Goal: Task Accomplishment & Management: Complete application form

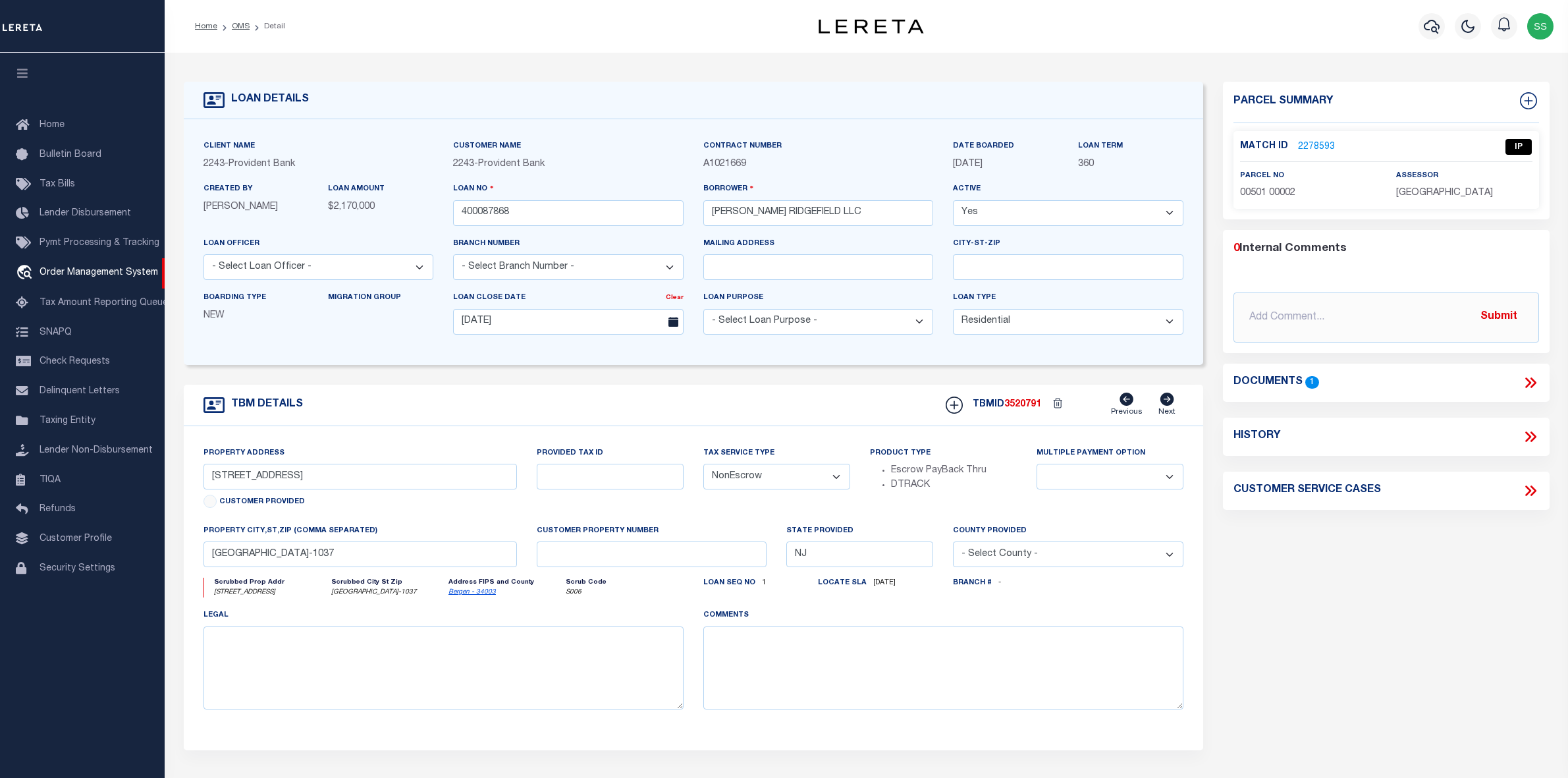
select select "10"
select select "NonEscrow"
click at [1319, 145] on link "2278593" at bounding box center [1317, 147] width 37 height 14
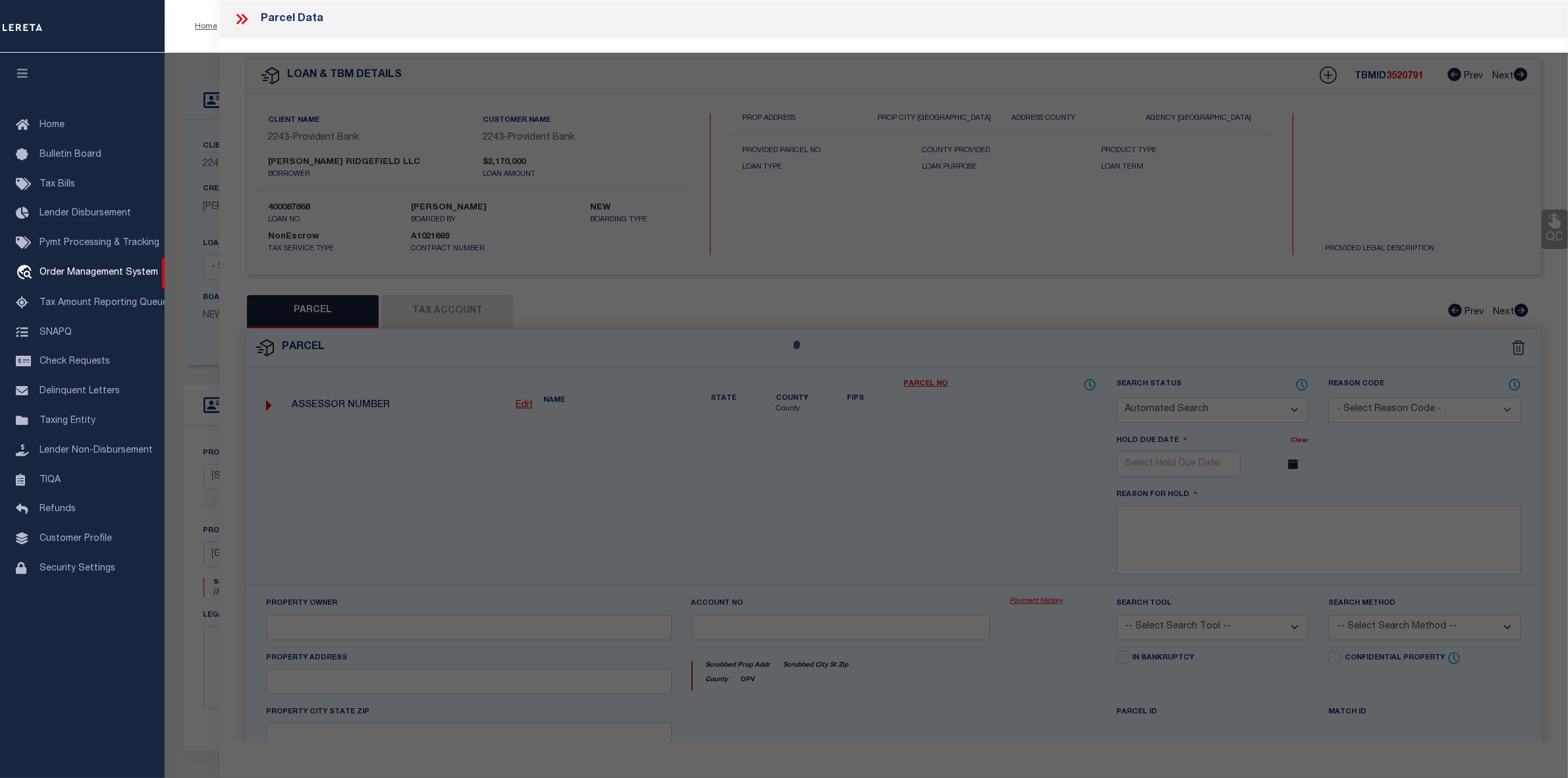
checkbox input "false"
select select "QC"
type input "JENESIS GROUP LLC"
select select "AGW"
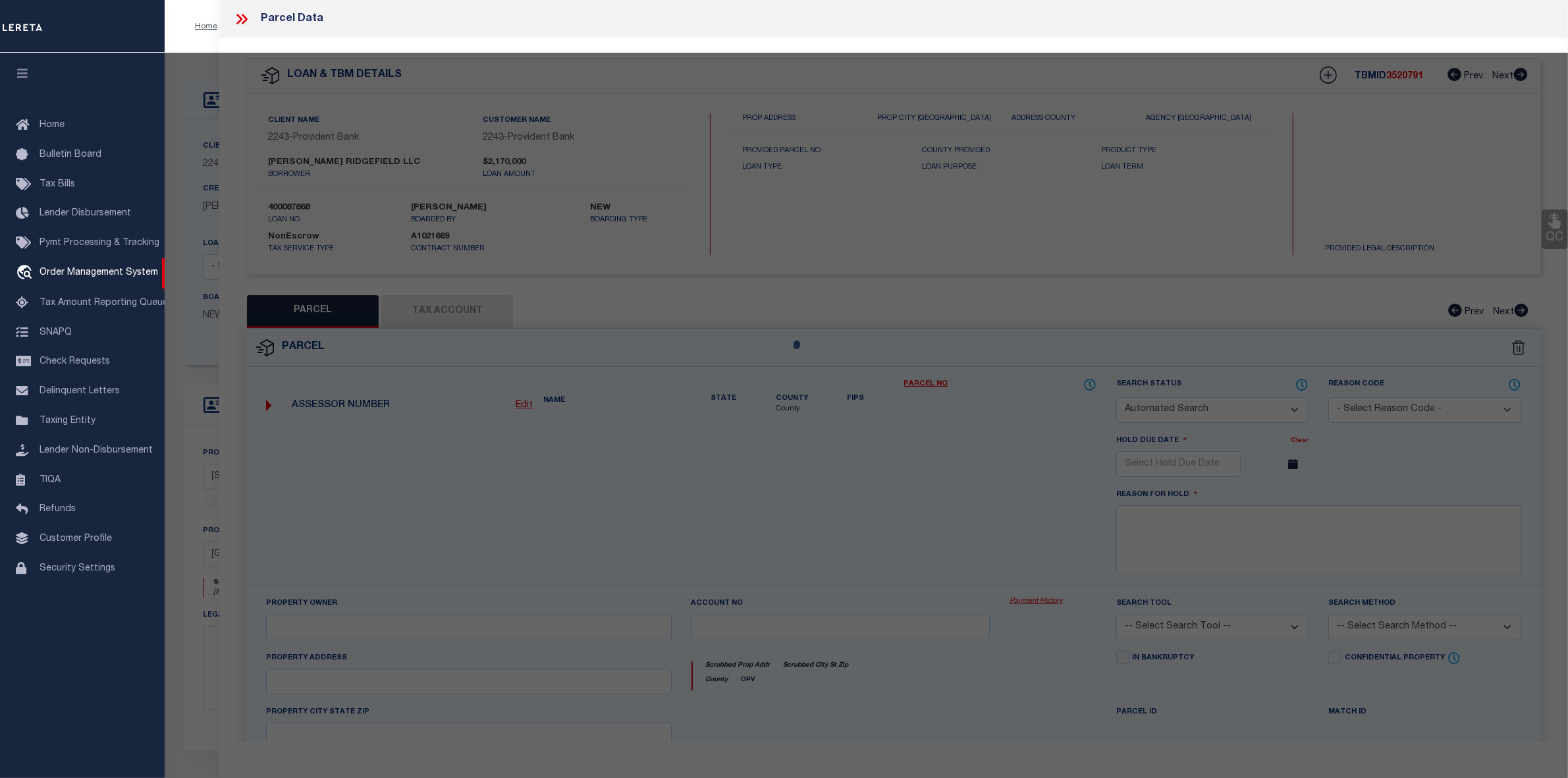
select select "LEG"
type input "156-58-60-62 PLSD AV"
type input "CLIFFSIDE PARK NJ 07010"
type textarea "Block : 501 Lot : 2"
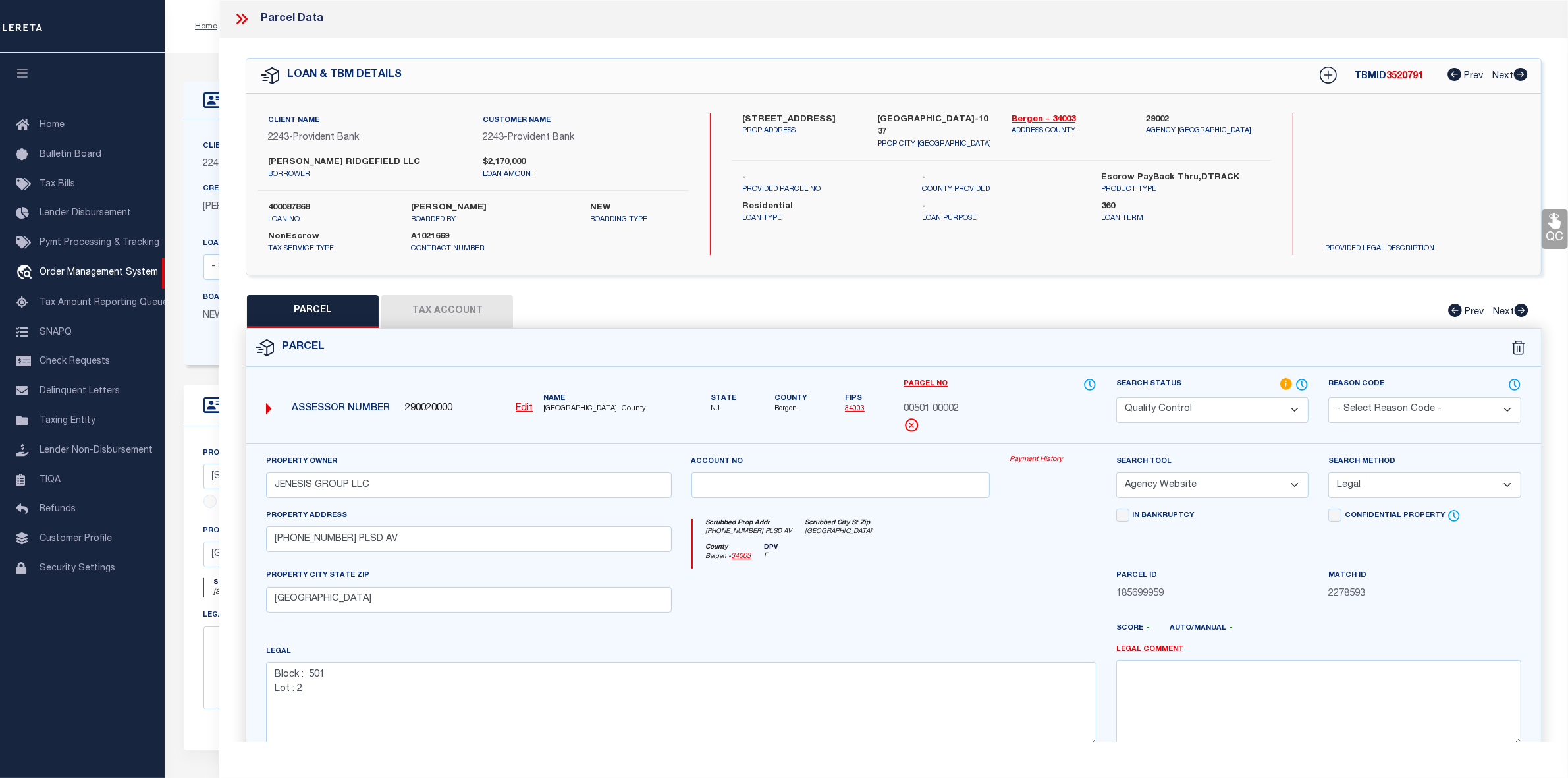
click at [245, 18] on icon at bounding box center [241, 19] width 17 height 17
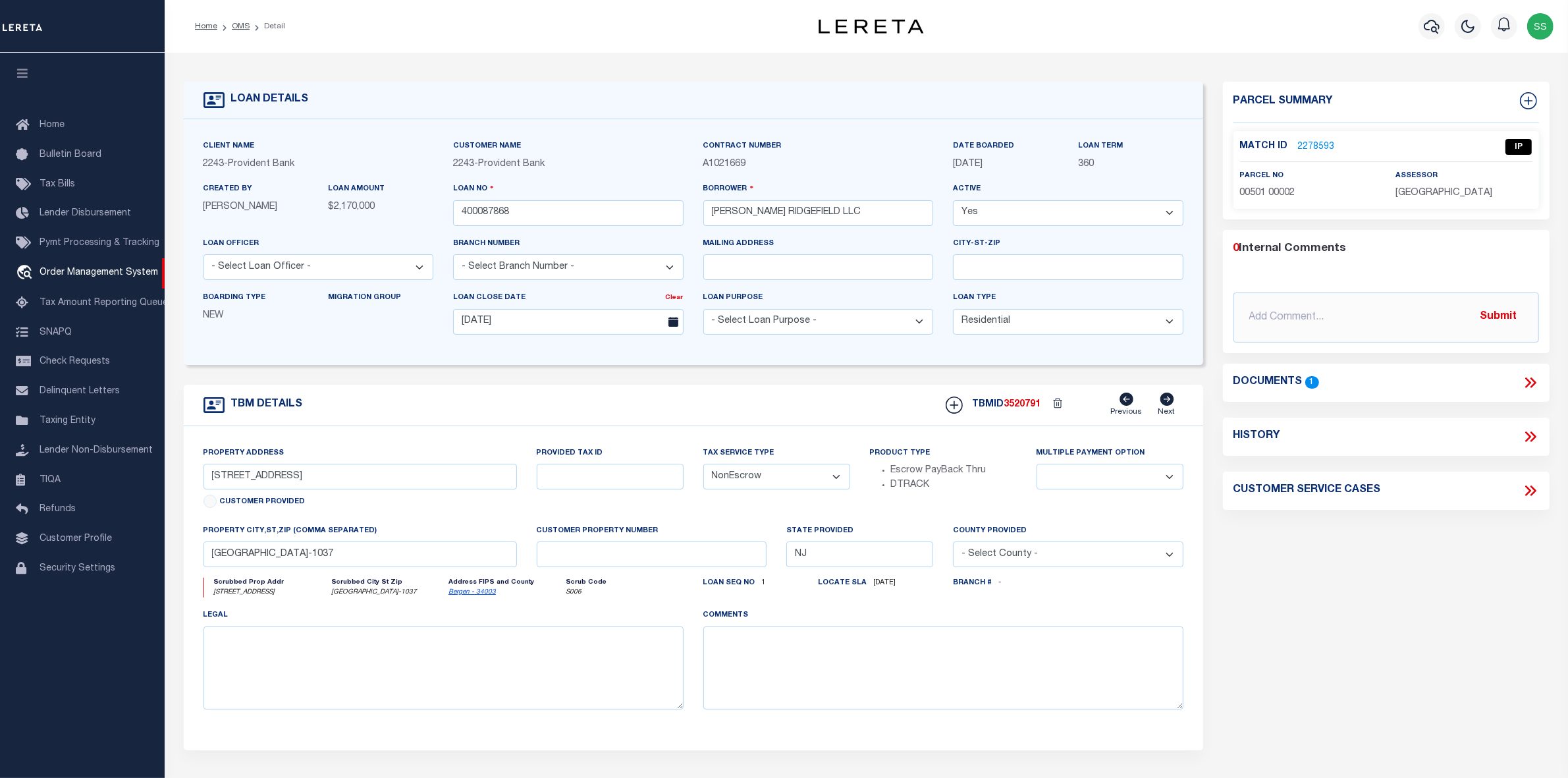
click at [1316, 145] on link "2278593" at bounding box center [1317, 147] width 37 height 14
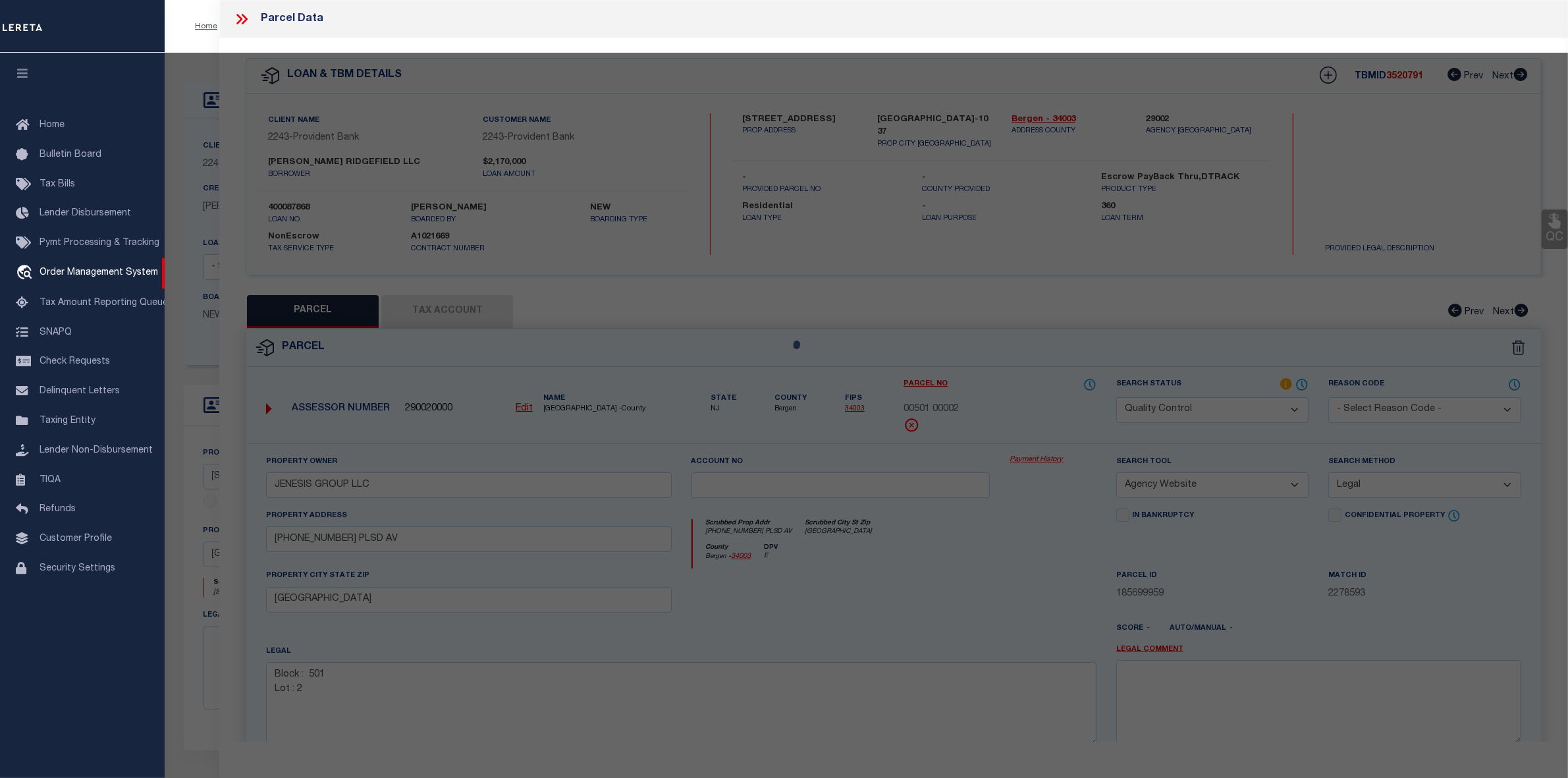
select select "AS"
select select
checkbox input "false"
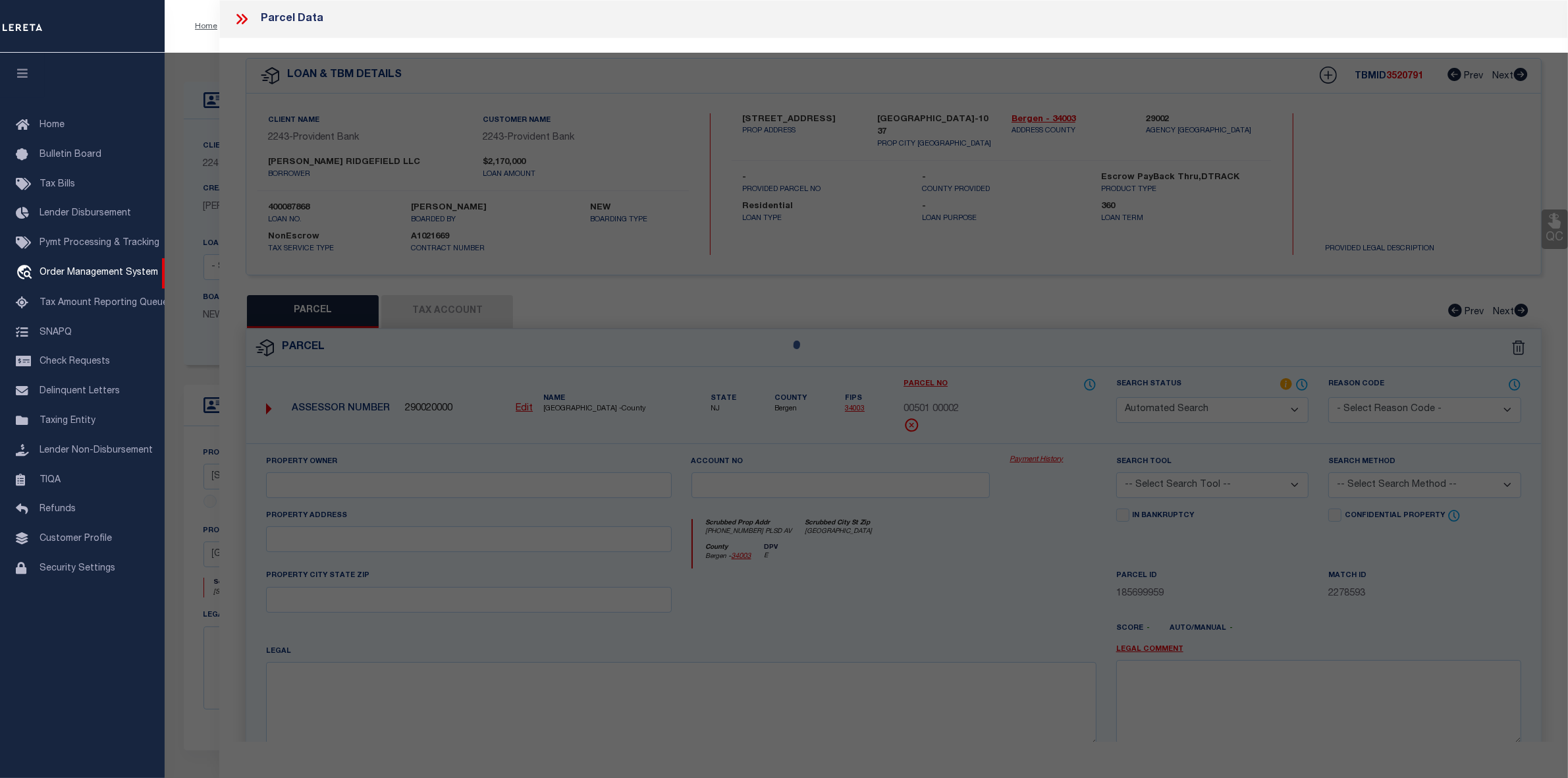
select select "QC"
type input "JENESIS GROUP LLC"
select select "AGW"
select select "LEG"
type input "156-58-60-62 PLSD AV"
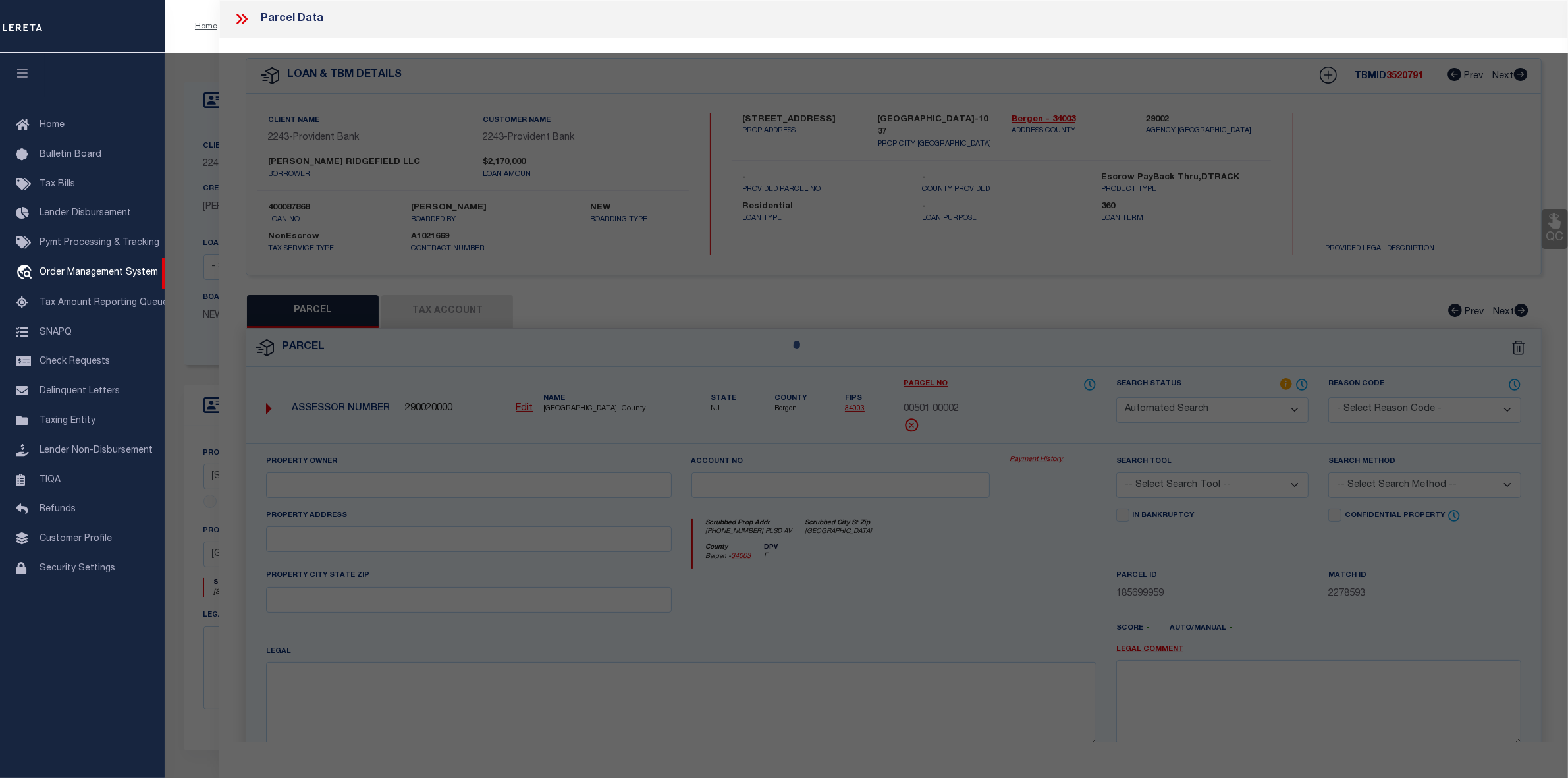
type input "CLIFFSIDE PARK NJ 07010"
type textarea "Block : 501 Lot : 2"
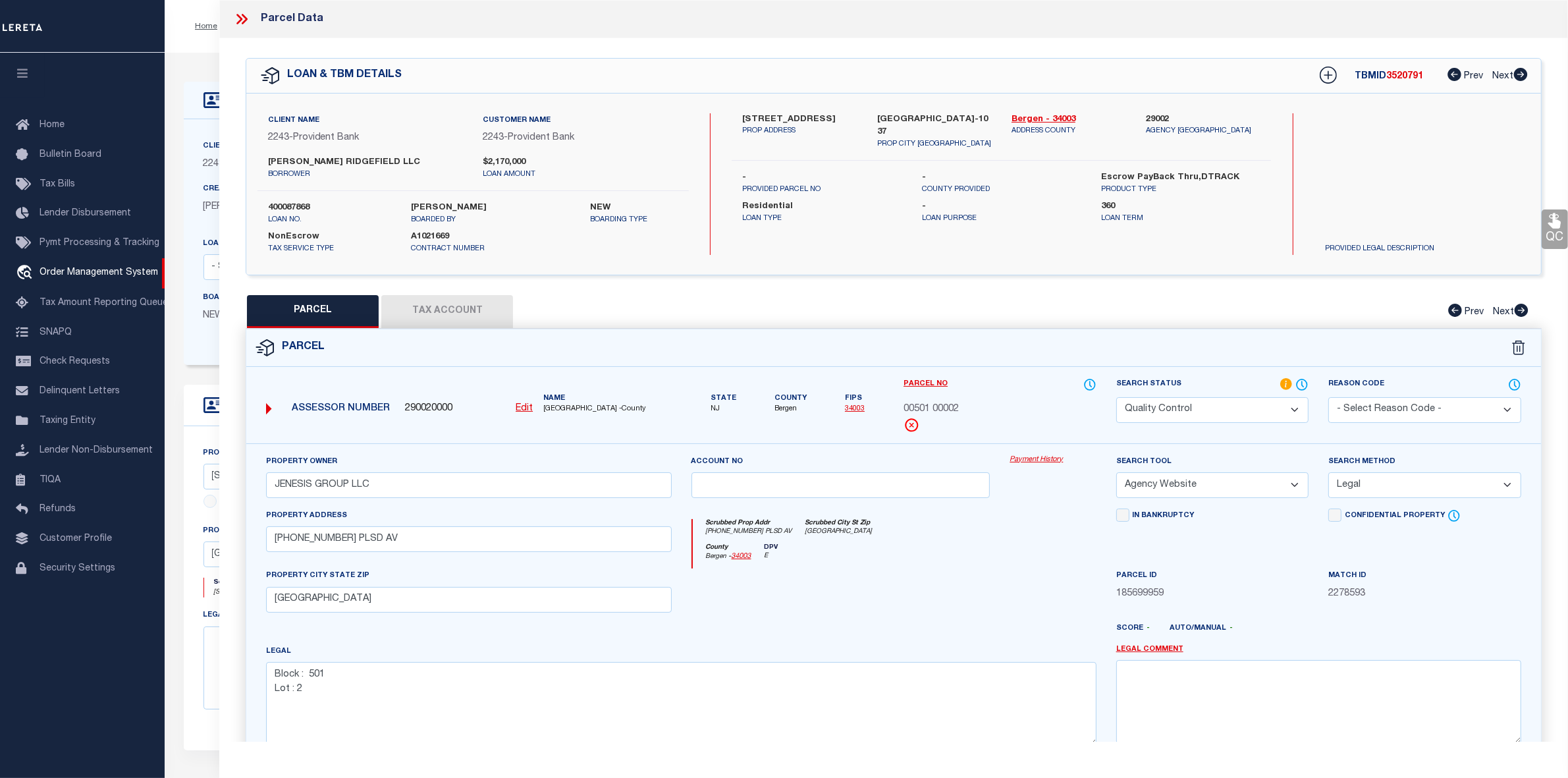
click at [242, 14] on icon at bounding box center [241, 19] width 17 height 17
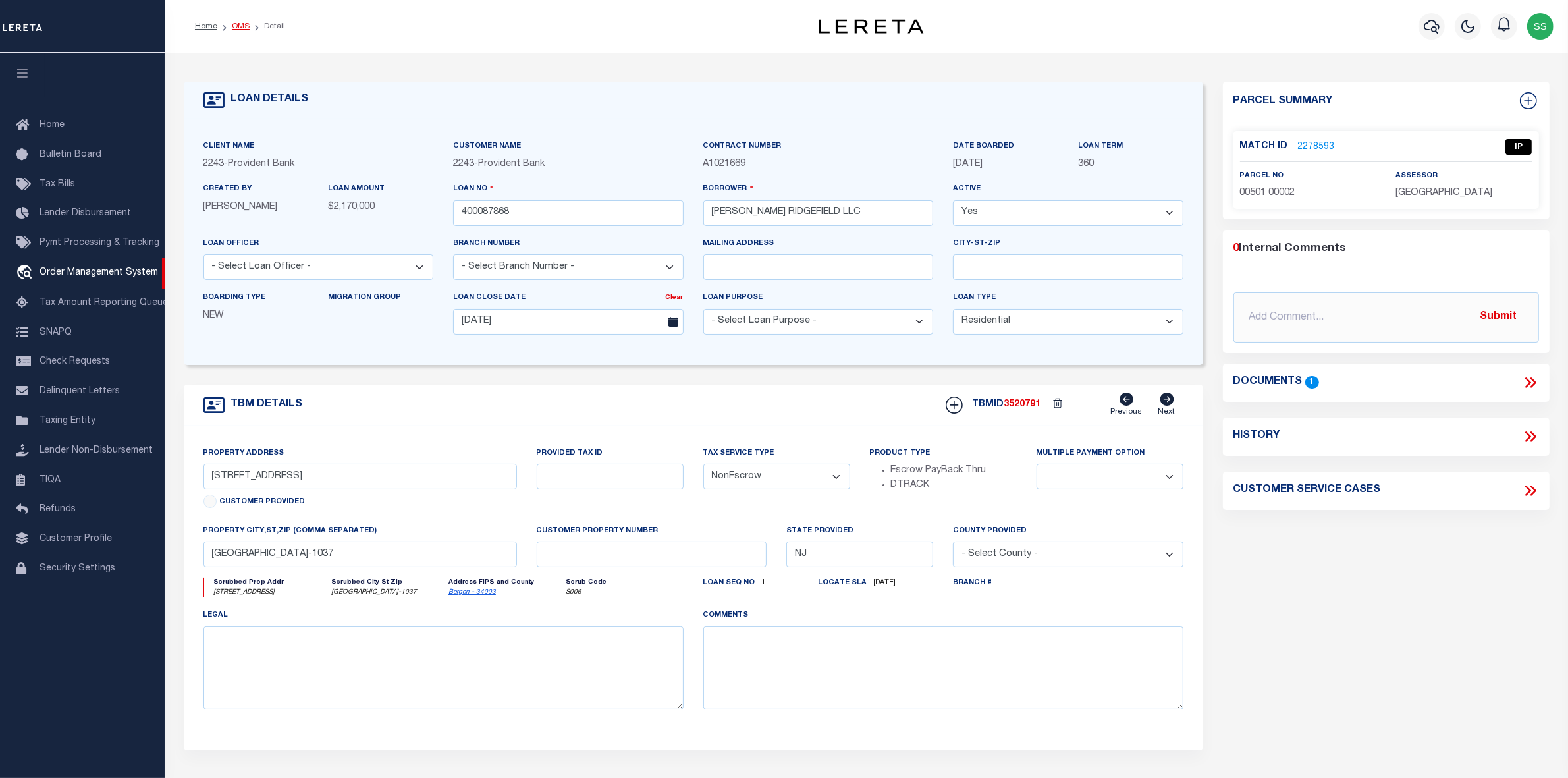
click at [237, 24] on link "OMS" at bounding box center [240, 26] width 18 height 8
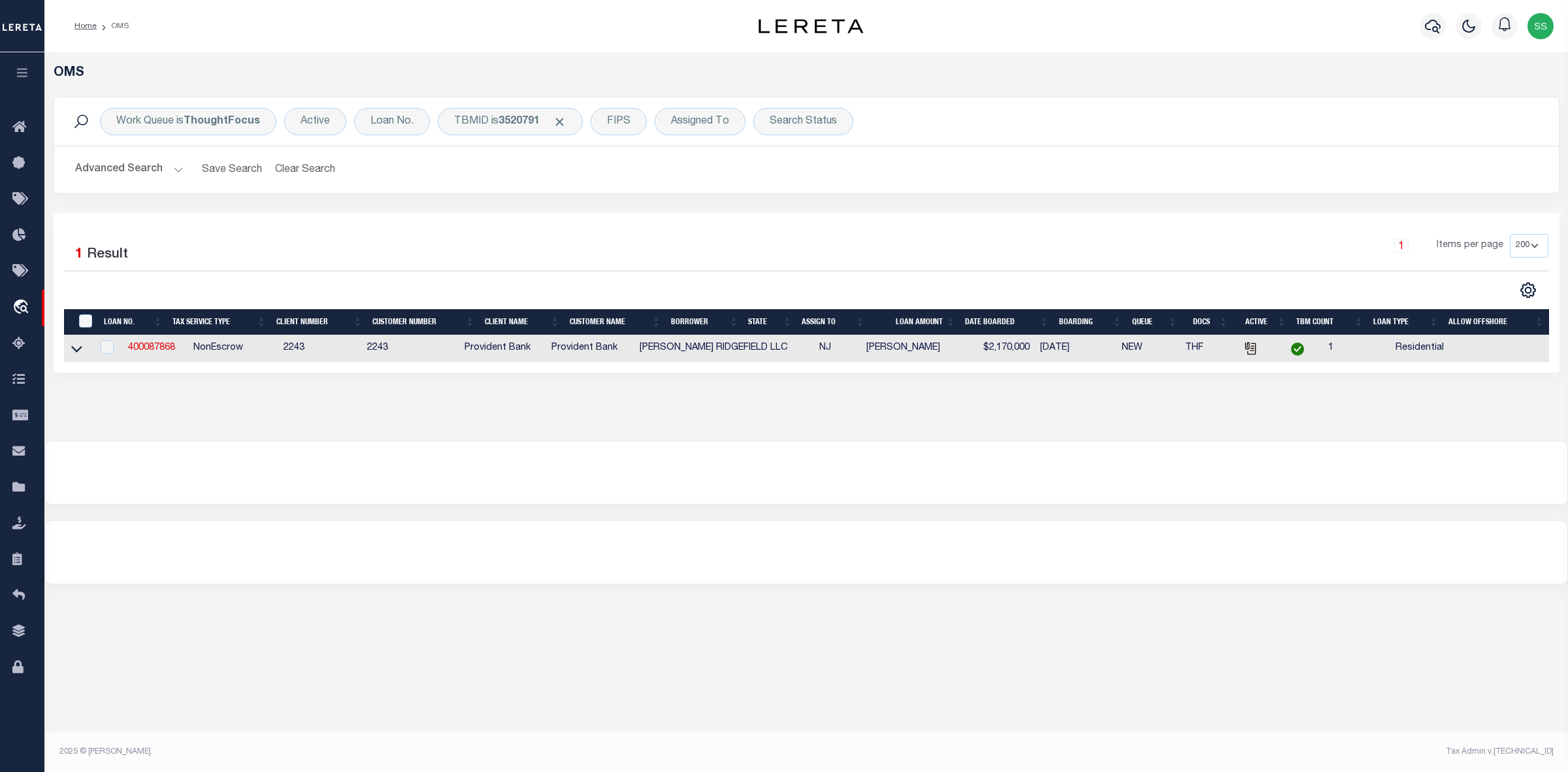
click at [594, 455] on div at bounding box center [806, 472] width 1522 height 63
click at [1031, 668] on div "OMS Work Queue is ThoughtFocus Active Loan No. TBMID is 3520791 FIPS Assigned T…" at bounding box center [806, 399] width 1523 height 695
click at [559, 120] on span "Click to Remove" at bounding box center [560, 122] width 14 height 14
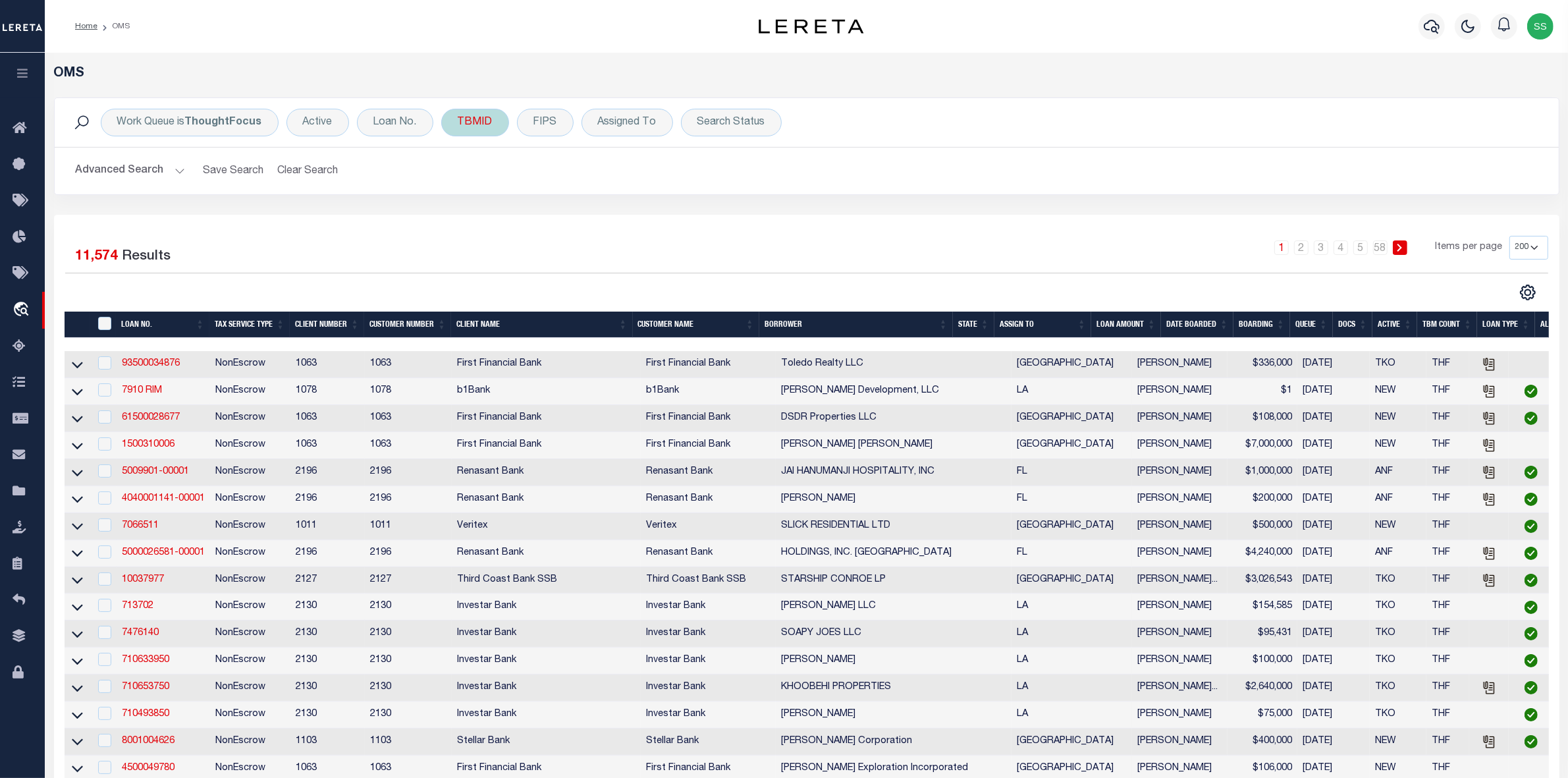
click at [463, 125] on div "TBMID" at bounding box center [475, 122] width 68 height 27
click at [521, 181] on input "number" at bounding box center [556, 182] width 194 height 25
type input "3515244"
click at [632, 215] on input "Apply" at bounding box center [632, 210] width 39 height 21
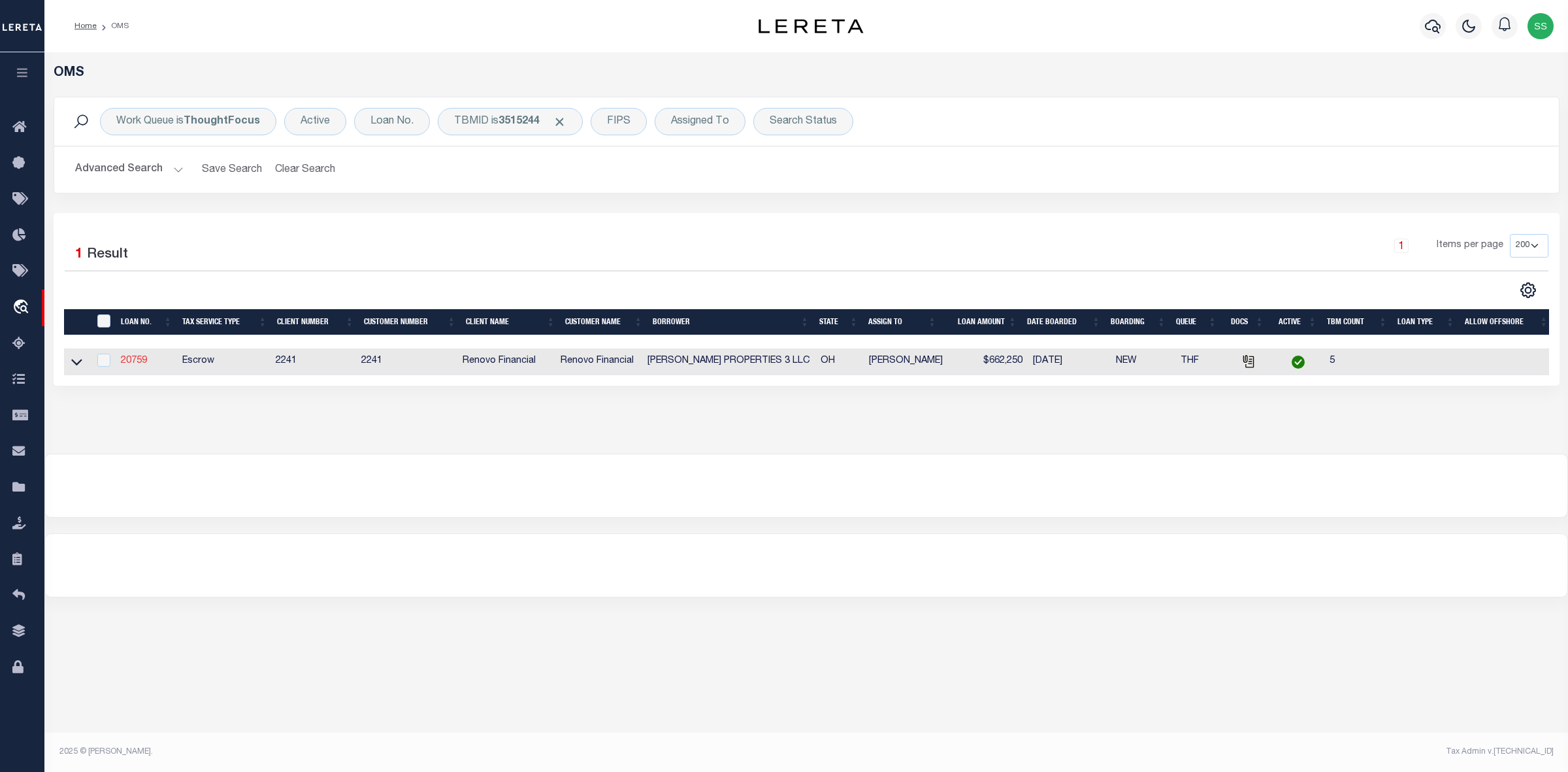
click at [131, 364] on link "20759" at bounding box center [134, 361] width 26 height 9
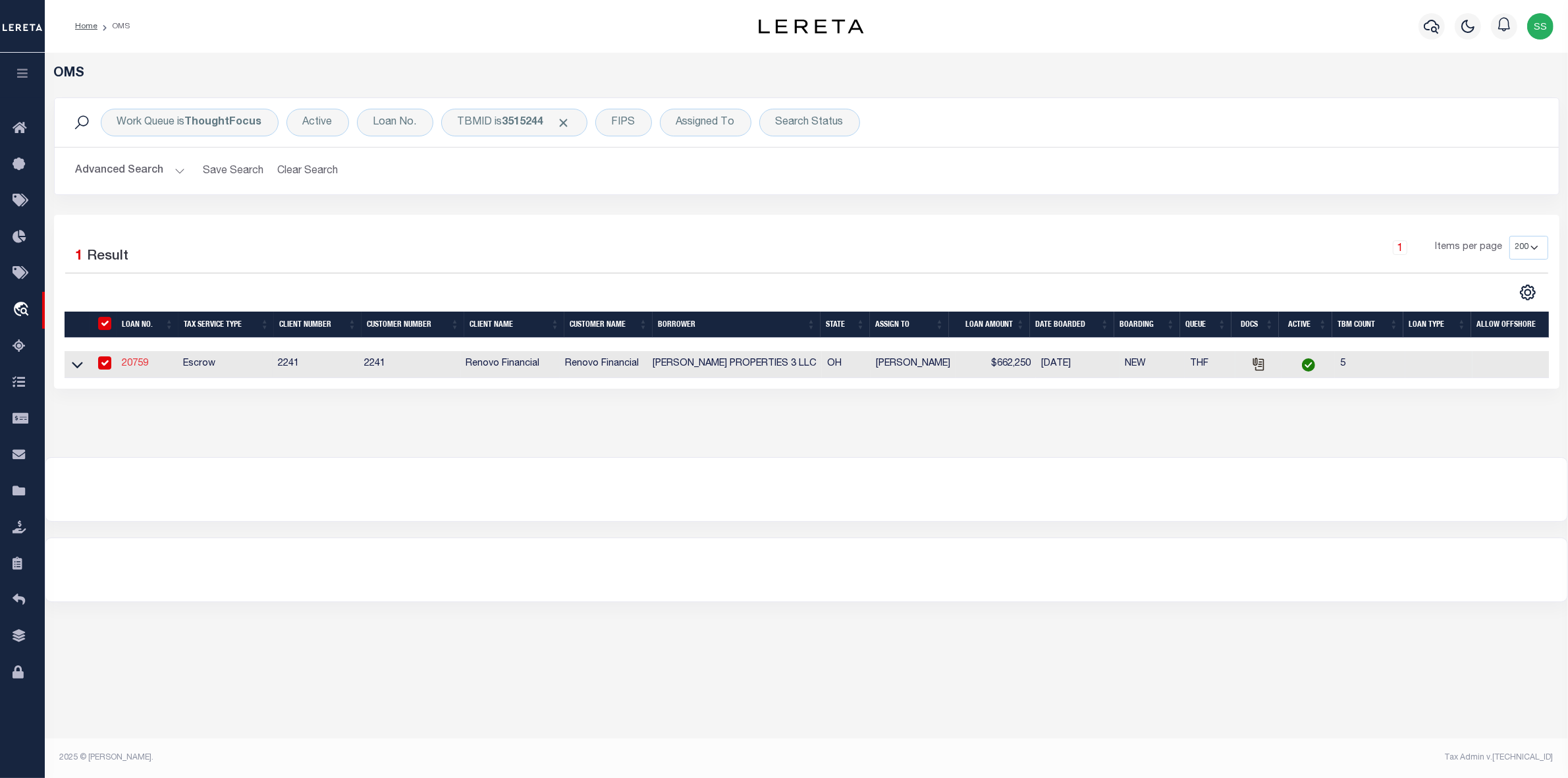
type input "20759"
type input "[PERSON_NAME] PROPERTIES 3 LLC"
select select
type input "[STREET_ADDRESS]"
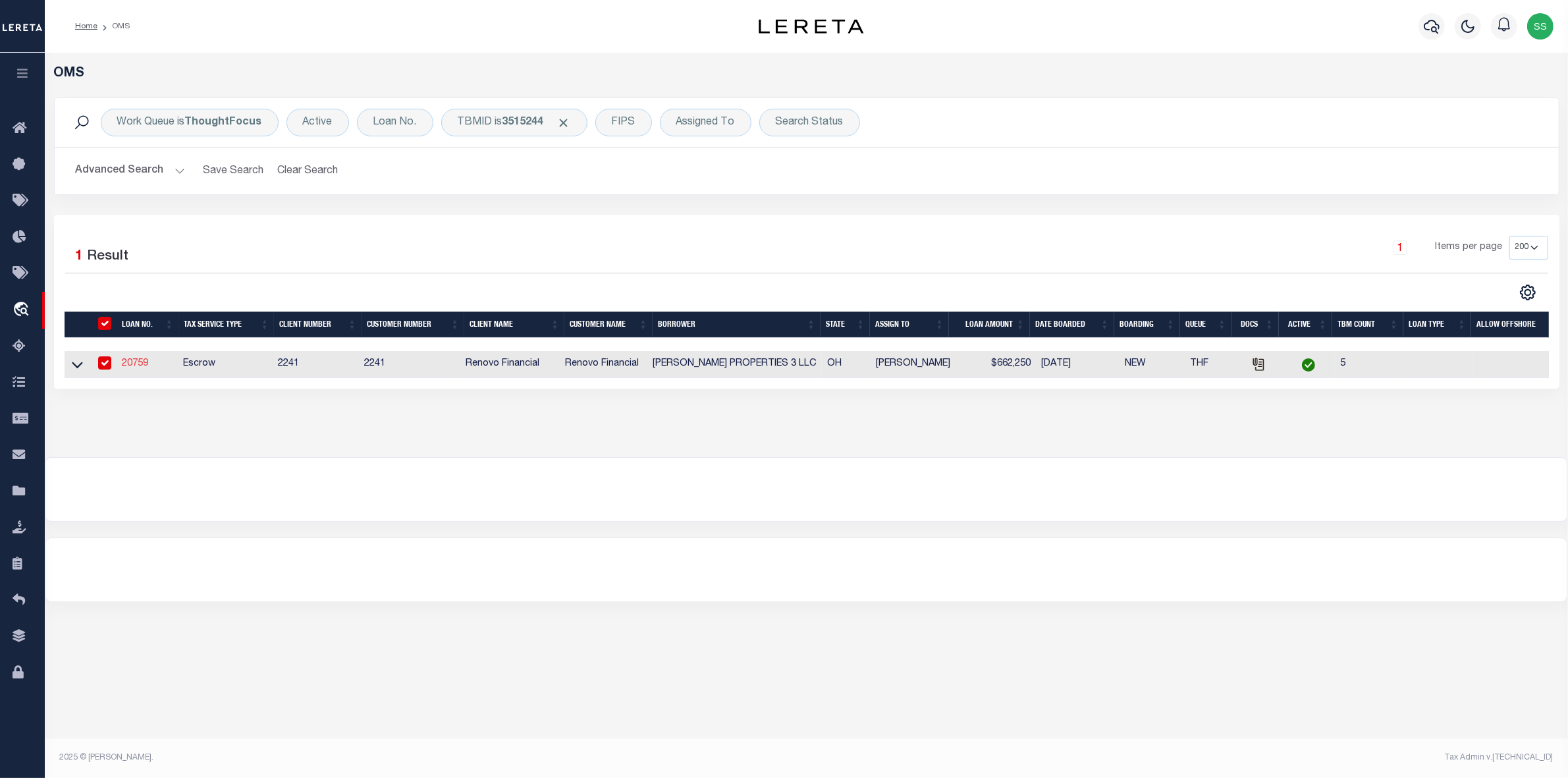
type input "Mentor OH 44060"
select select "400"
select select
select select "Escrow"
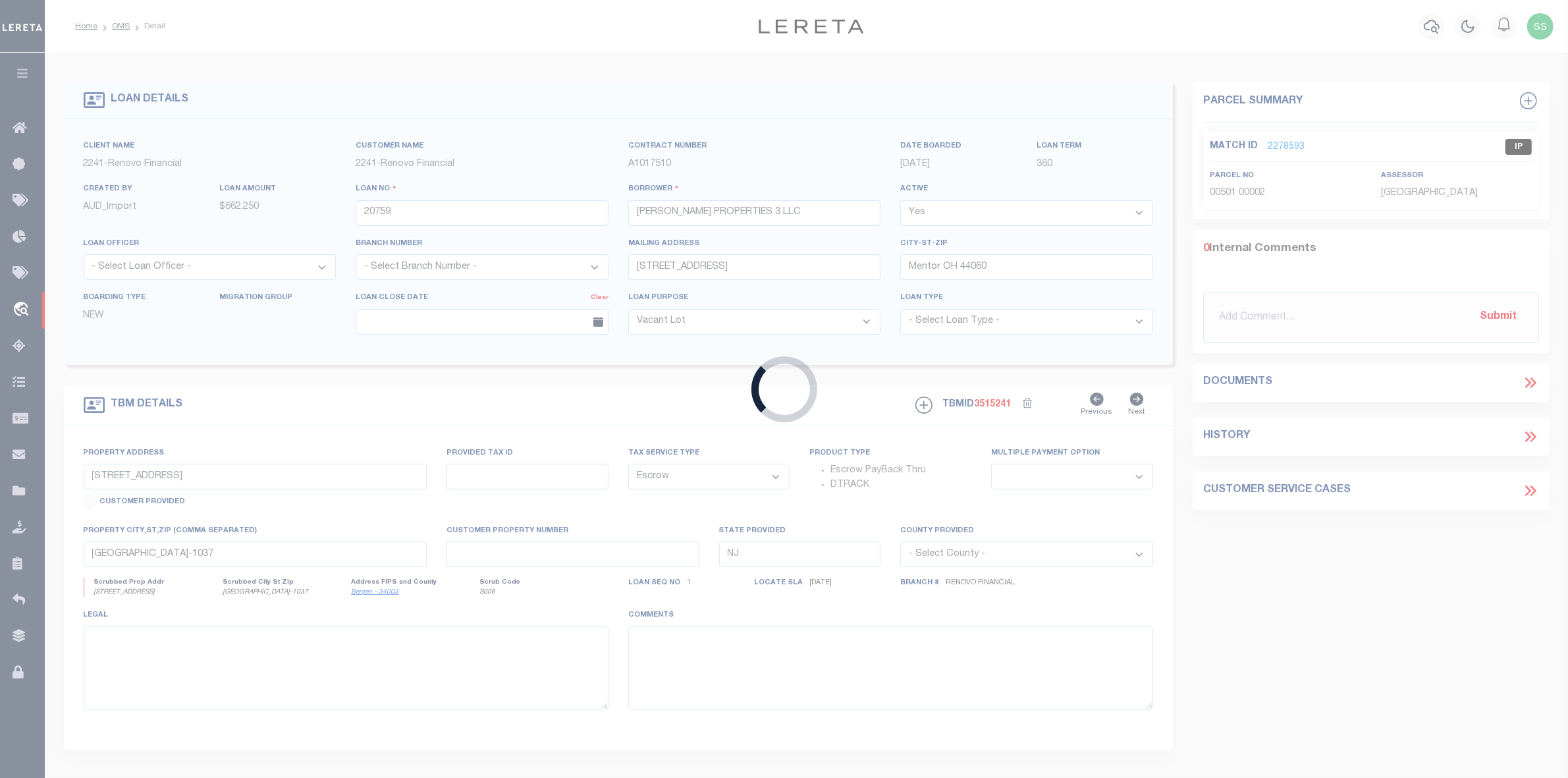
select select "164194"
select select "25066"
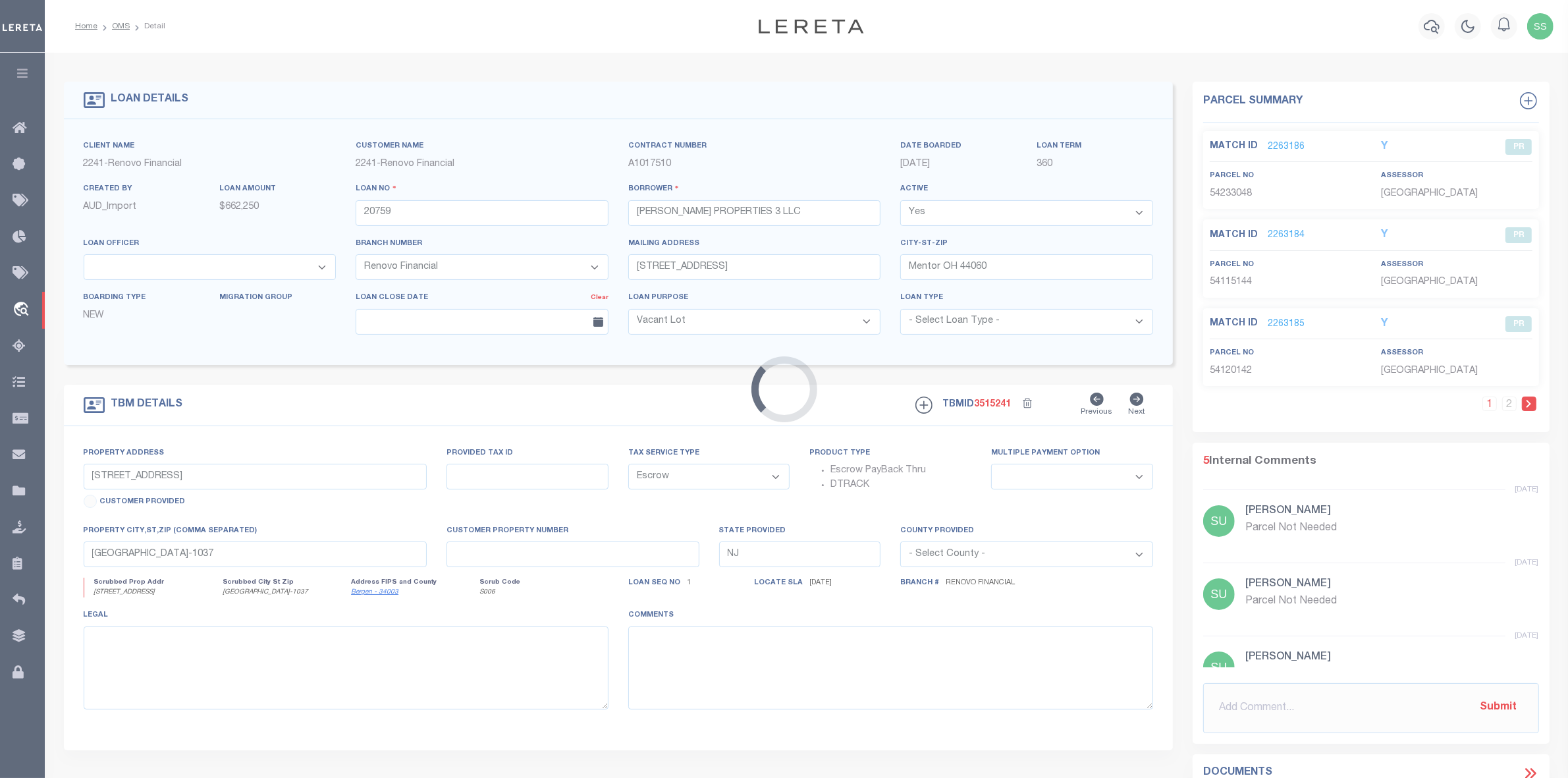
type input "[STREET_ADDRESS][PERSON_NAME]"
select select
type input "[GEOGRAPHIC_DATA]"
type input "a0kUS00000CiwSn"
type input "OH"
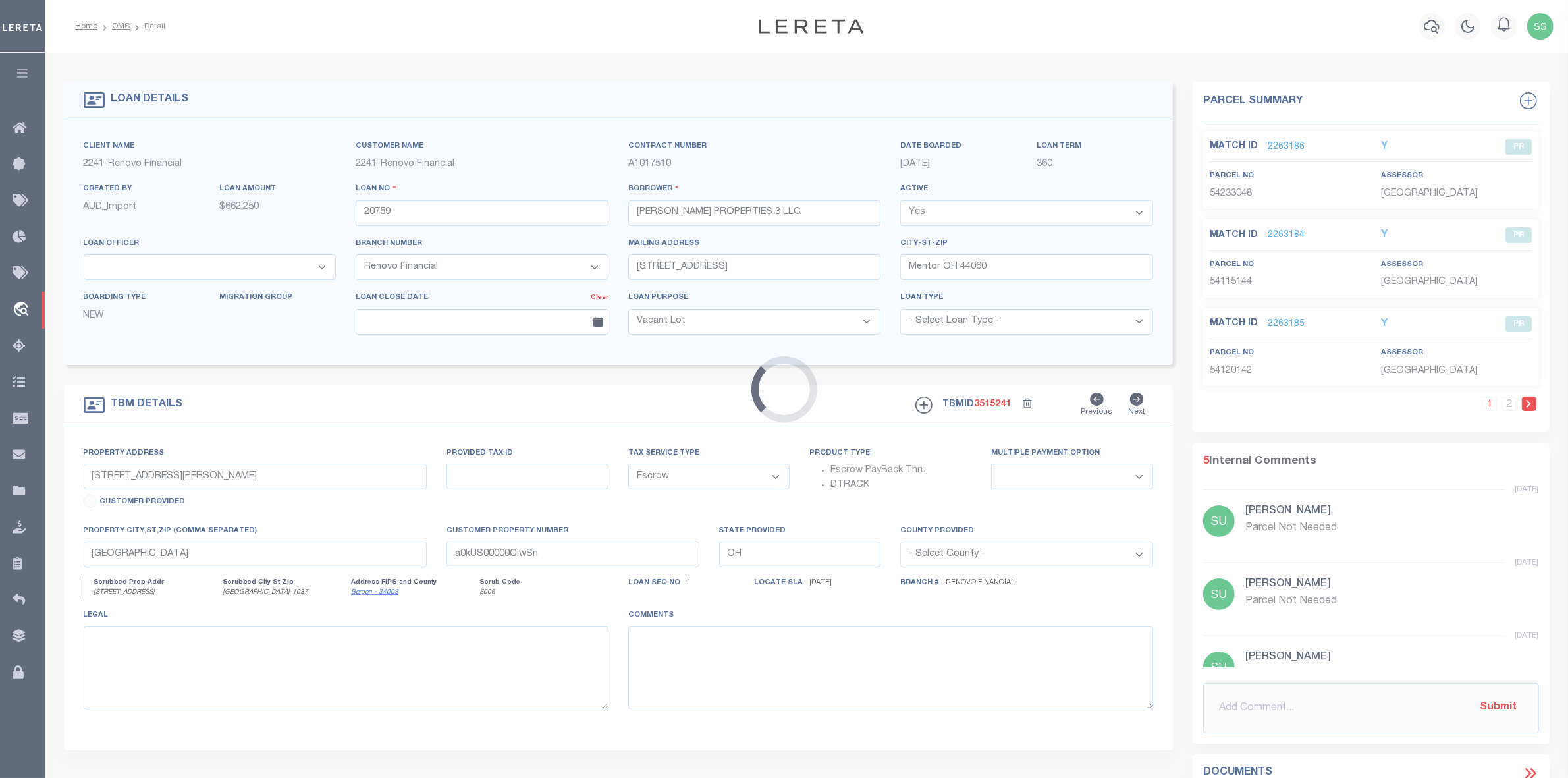
select select
type textarea "LEGAL REQUIRED"
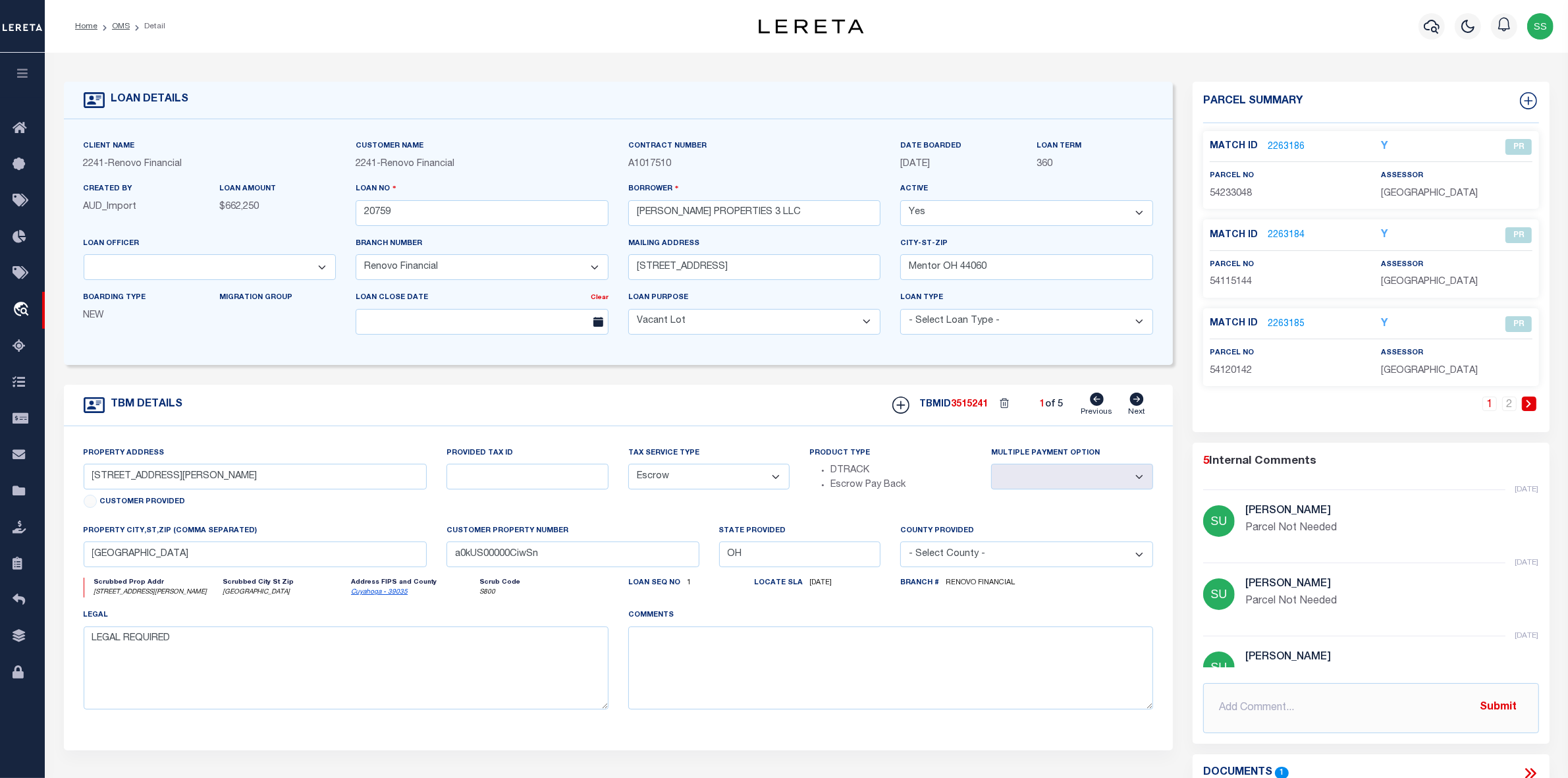
click at [1527, 402] on icon at bounding box center [1529, 404] width 6 height 8
click at [1283, 236] on link "2262183" at bounding box center [1286, 235] width 37 height 14
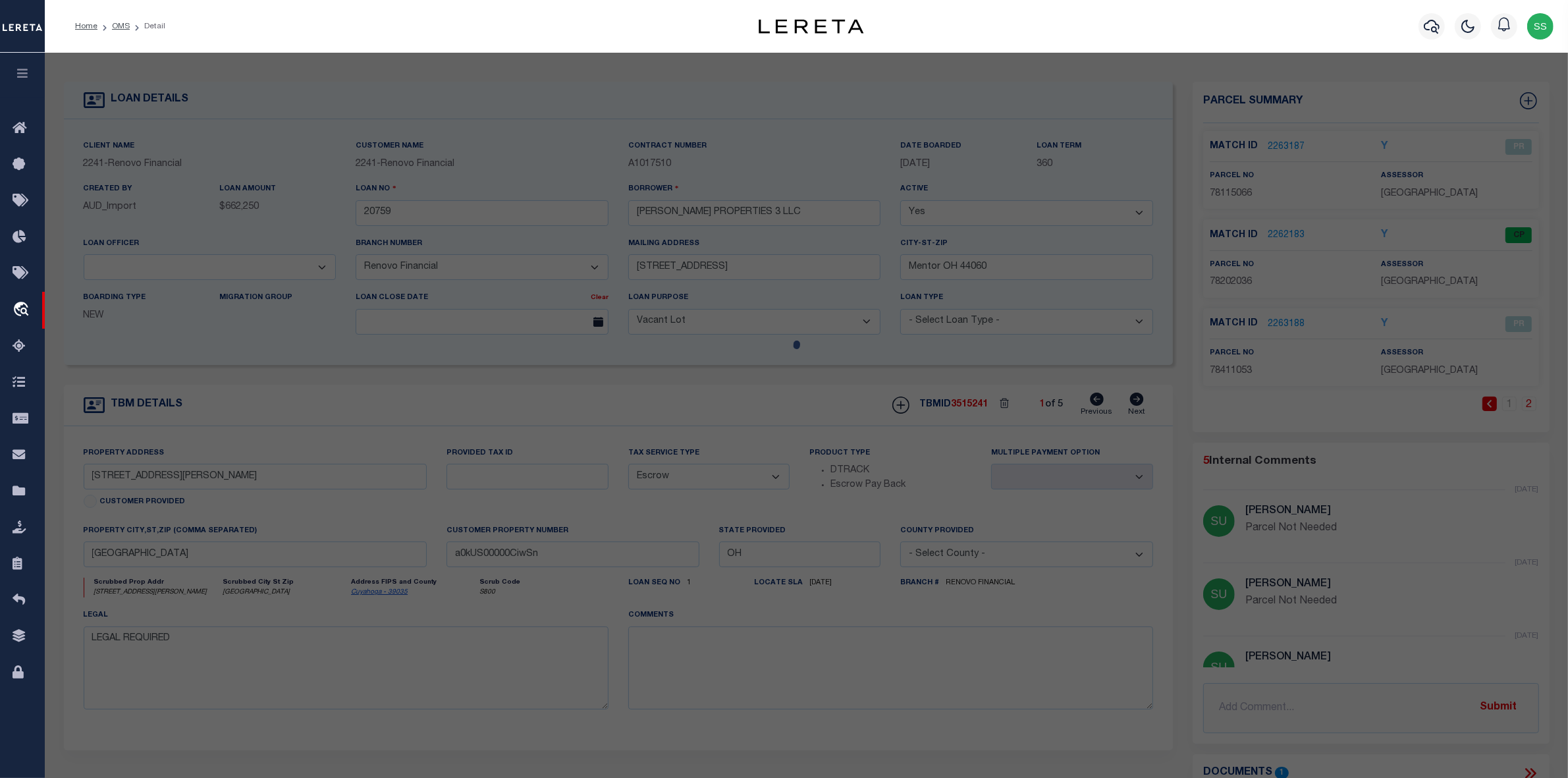
select select "AS"
select select
checkbox input "false"
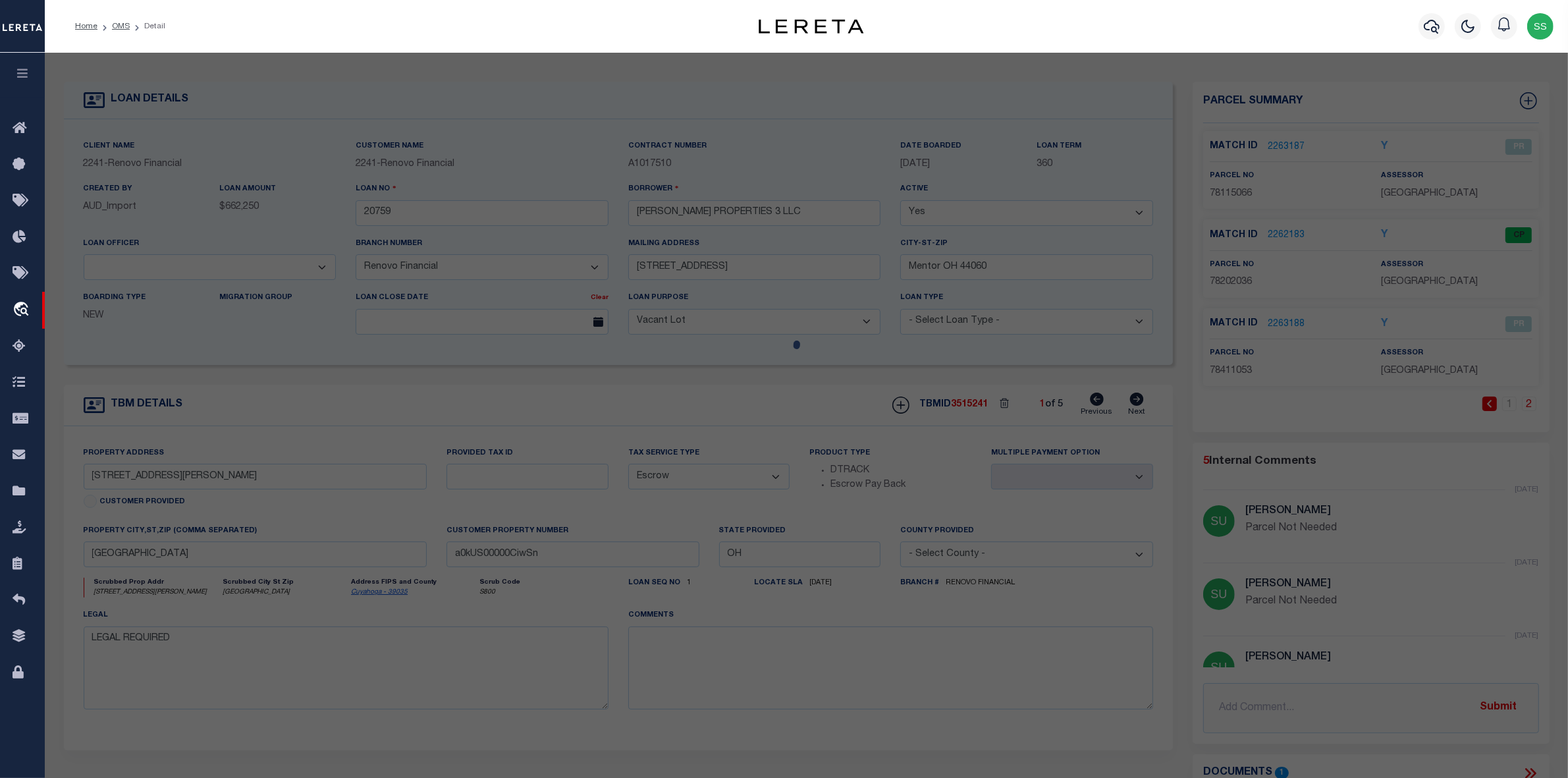
select select "CP"
type input "[PERSON_NAME] PROPERTIES 3 LLC"
select select "AGW"
select select "LEG"
type input "5127 JOSEPH ST"
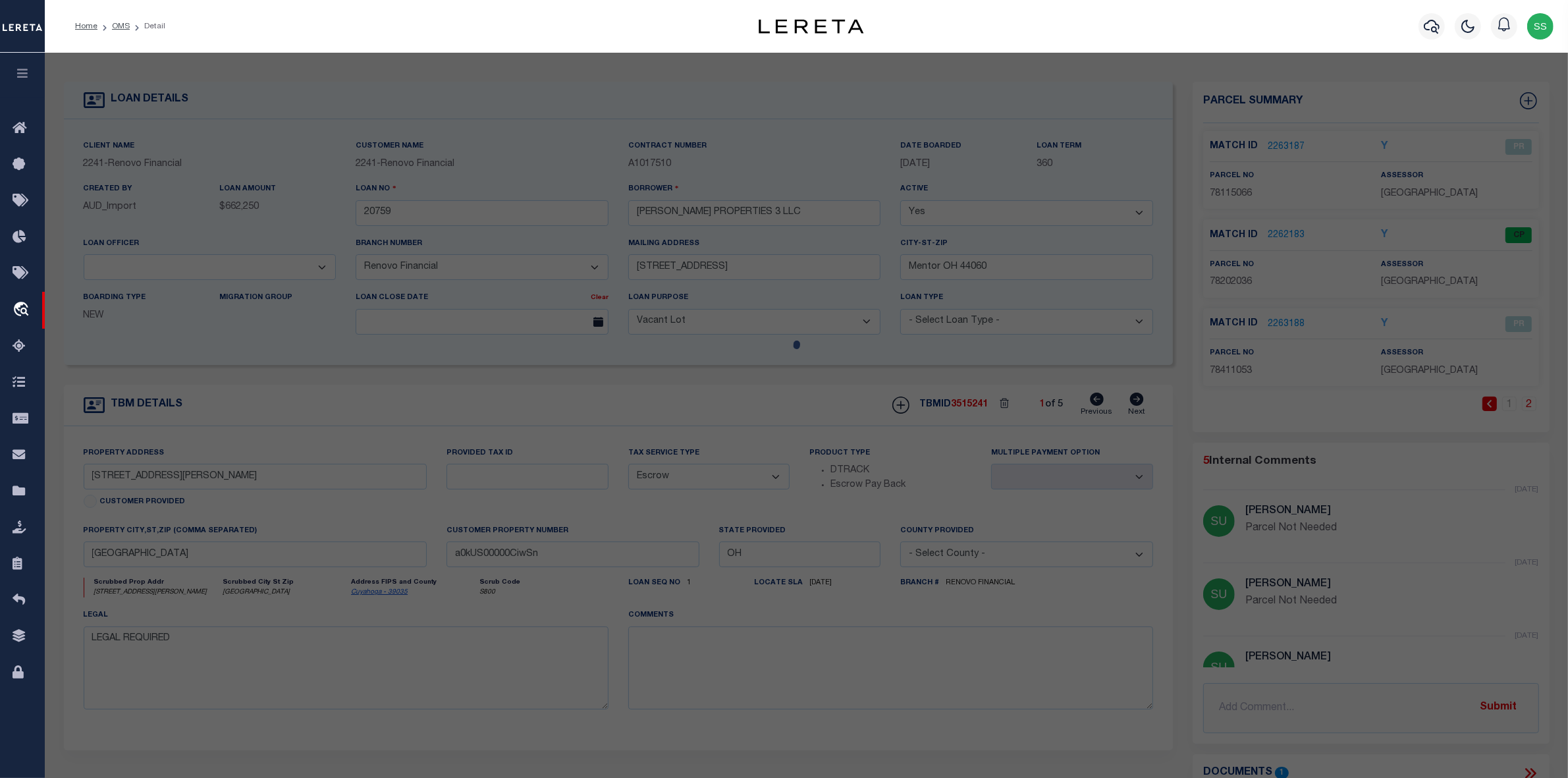
type input "[GEOGRAPHIC_DATA]"
type textarea "4 LIBGAR#2 0155 ALL"
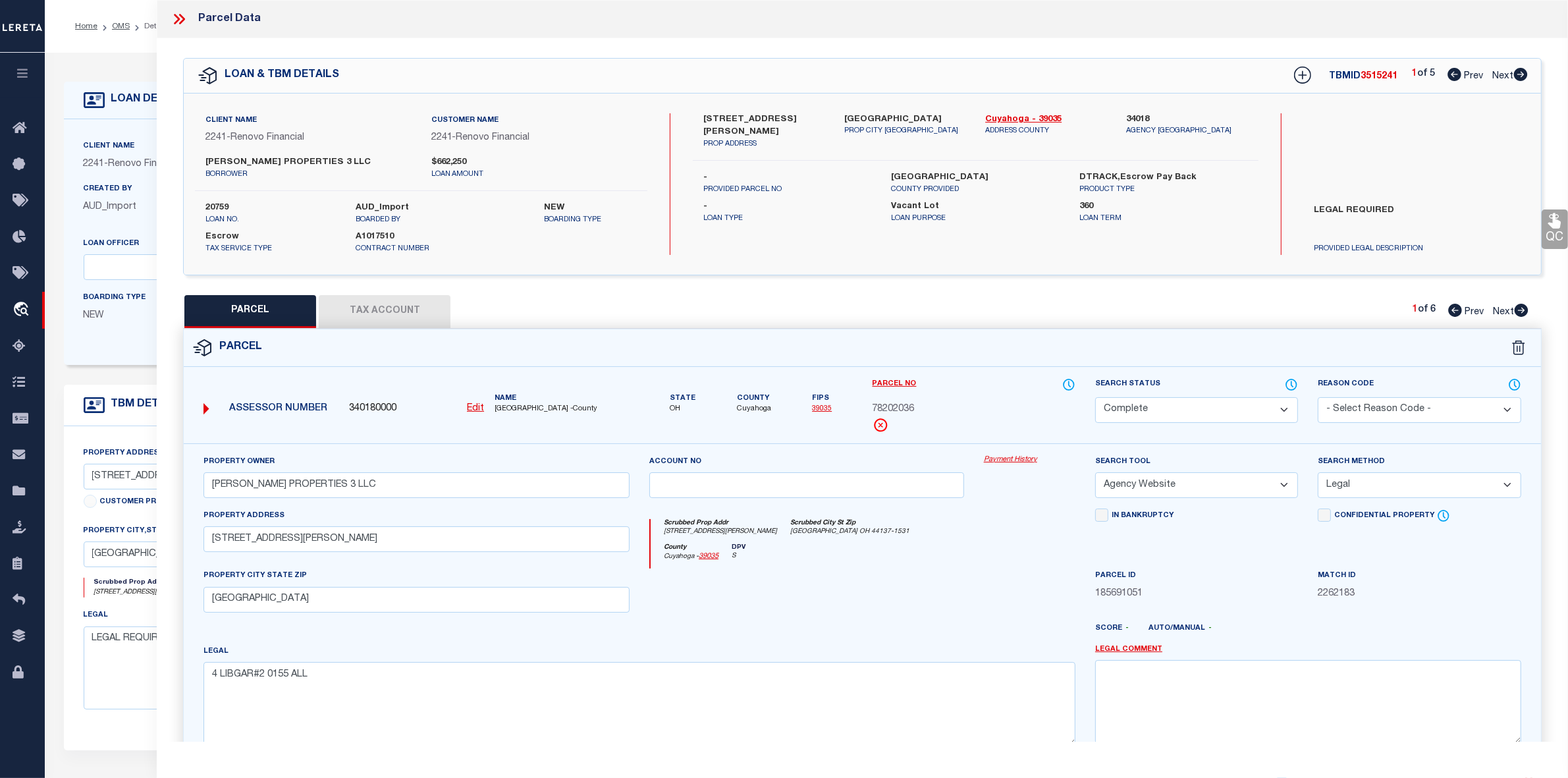
click at [880, 614] on div at bounding box center [807, 596] width 334 height 54
click at [1005, 118] on link "Cuyahoga - 39035" at bounding box center [1046, 119] width 121 height 13
drag, startPoint x: 715, startPoint y: 119, endPoint x: 789, endPoint y: 111, distance: 74.4
click at [789, 113] on div "5127 Joseph Street PROP ADDRESS" at bounding box center [764, 131] width 141 height 37
copy label "[STREET_ADDRESS][PERSON_NAME]"
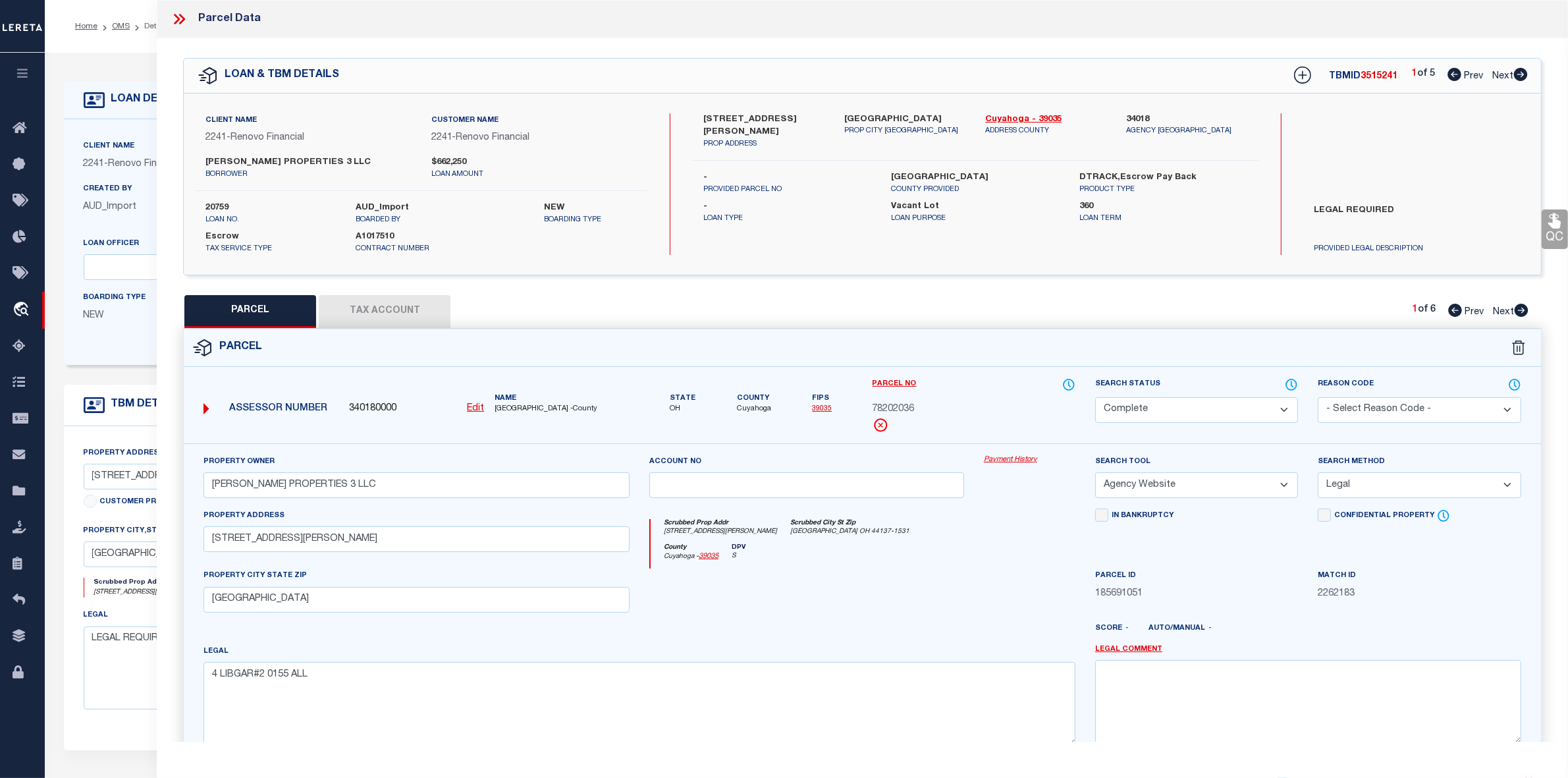
click at [180, 18] on icon at bounding box center [179, 19] width 17 height 17
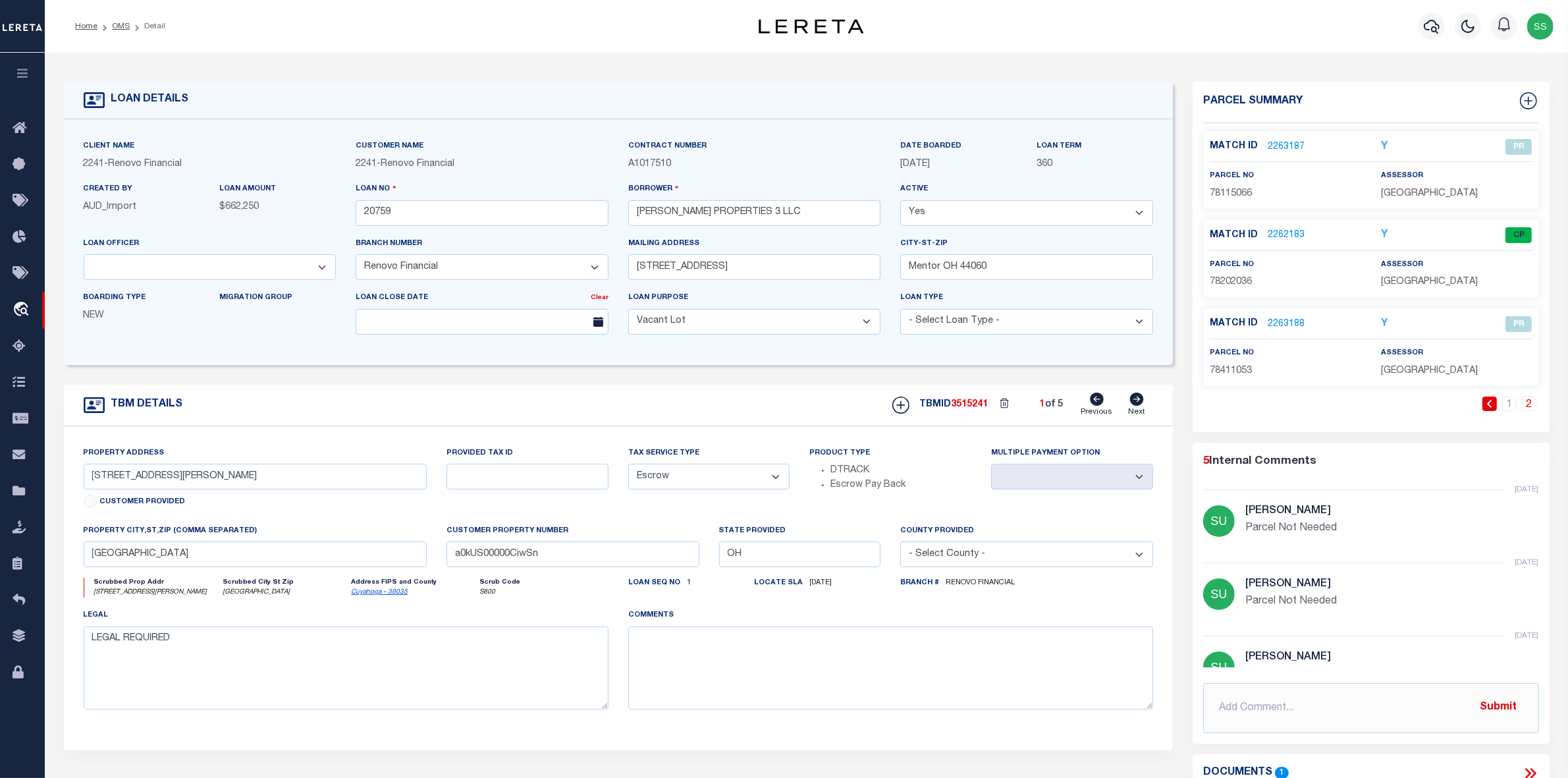
scroll to position [329, 0]
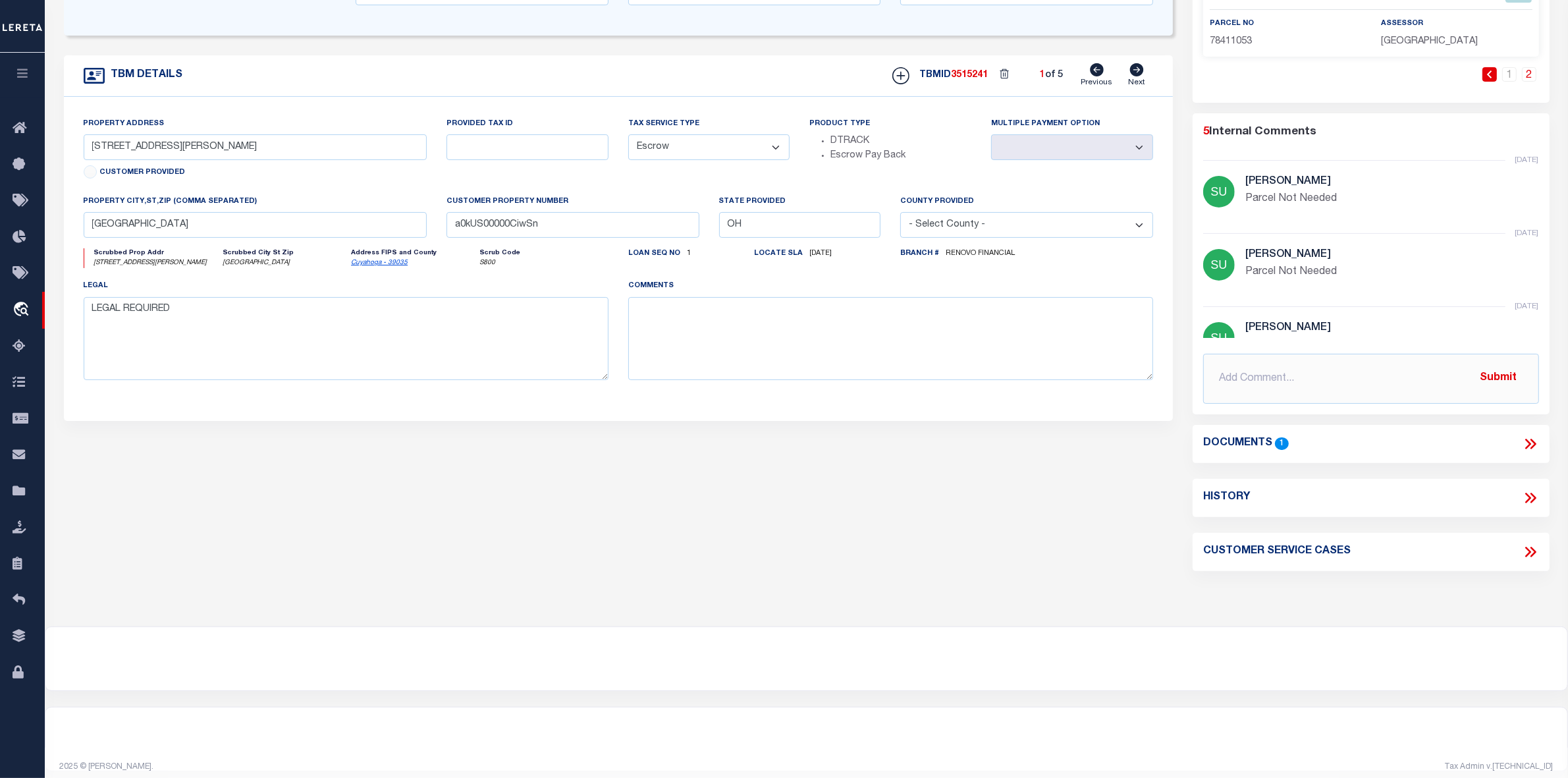
click at [1531, 442] on icon at bounding box center [1531, 444] width 17 height 17
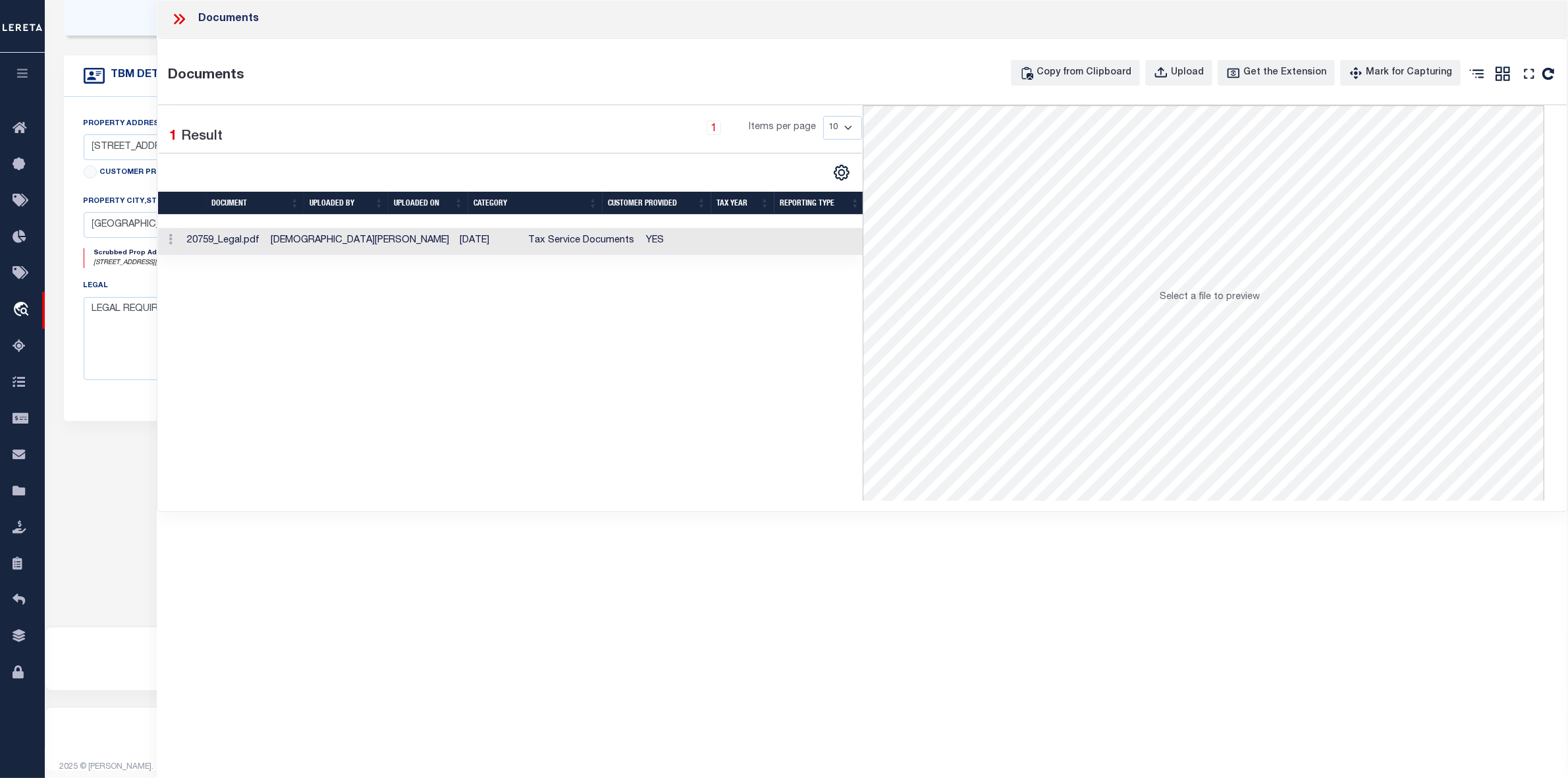
click at [266, 245] on td "20759_Legal.pdf" at bounding box center [224, 241] width 84 height 27
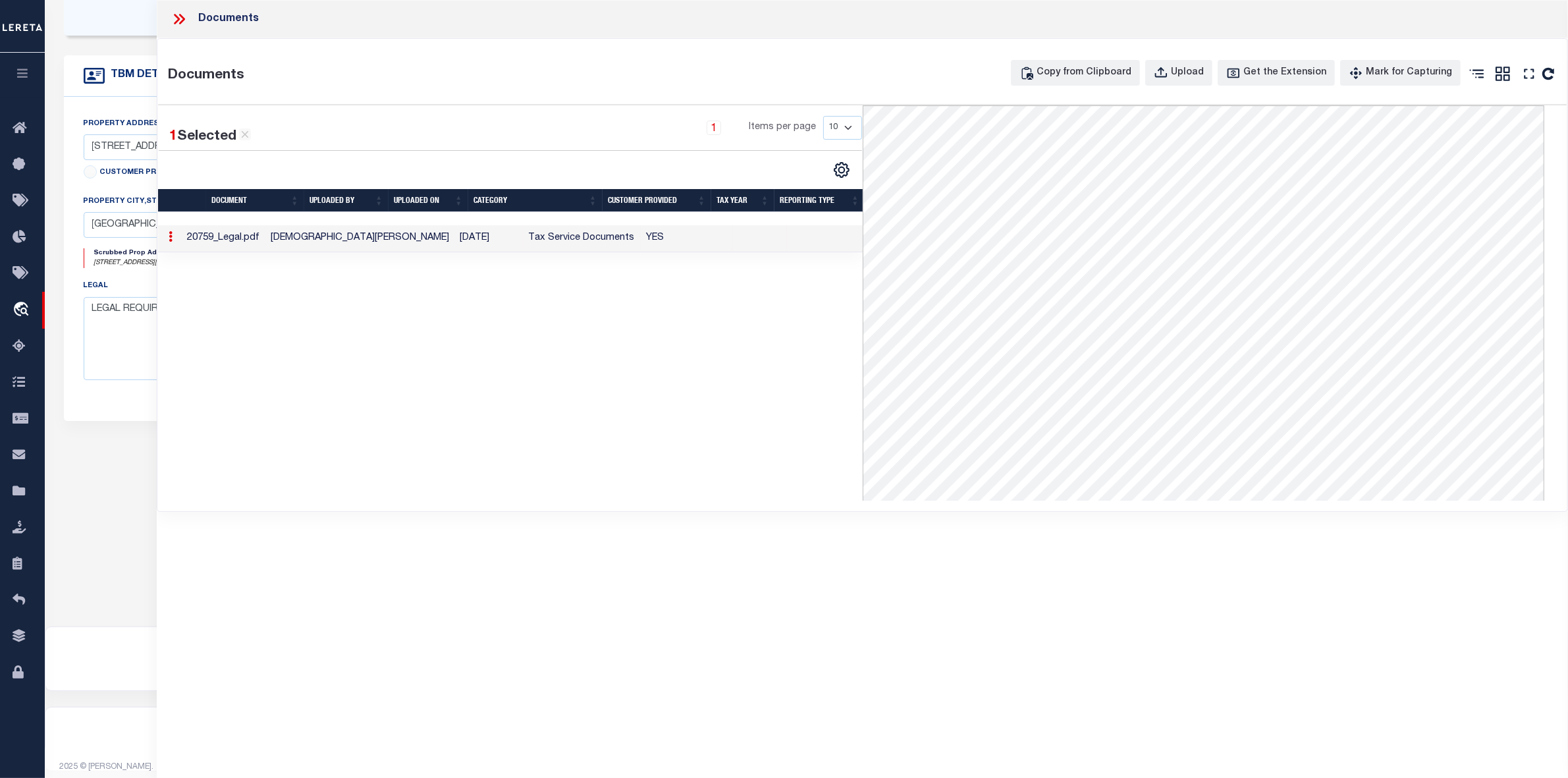
click at [179, 18] on icon at bounding box center [177, 19] width 6 height 11
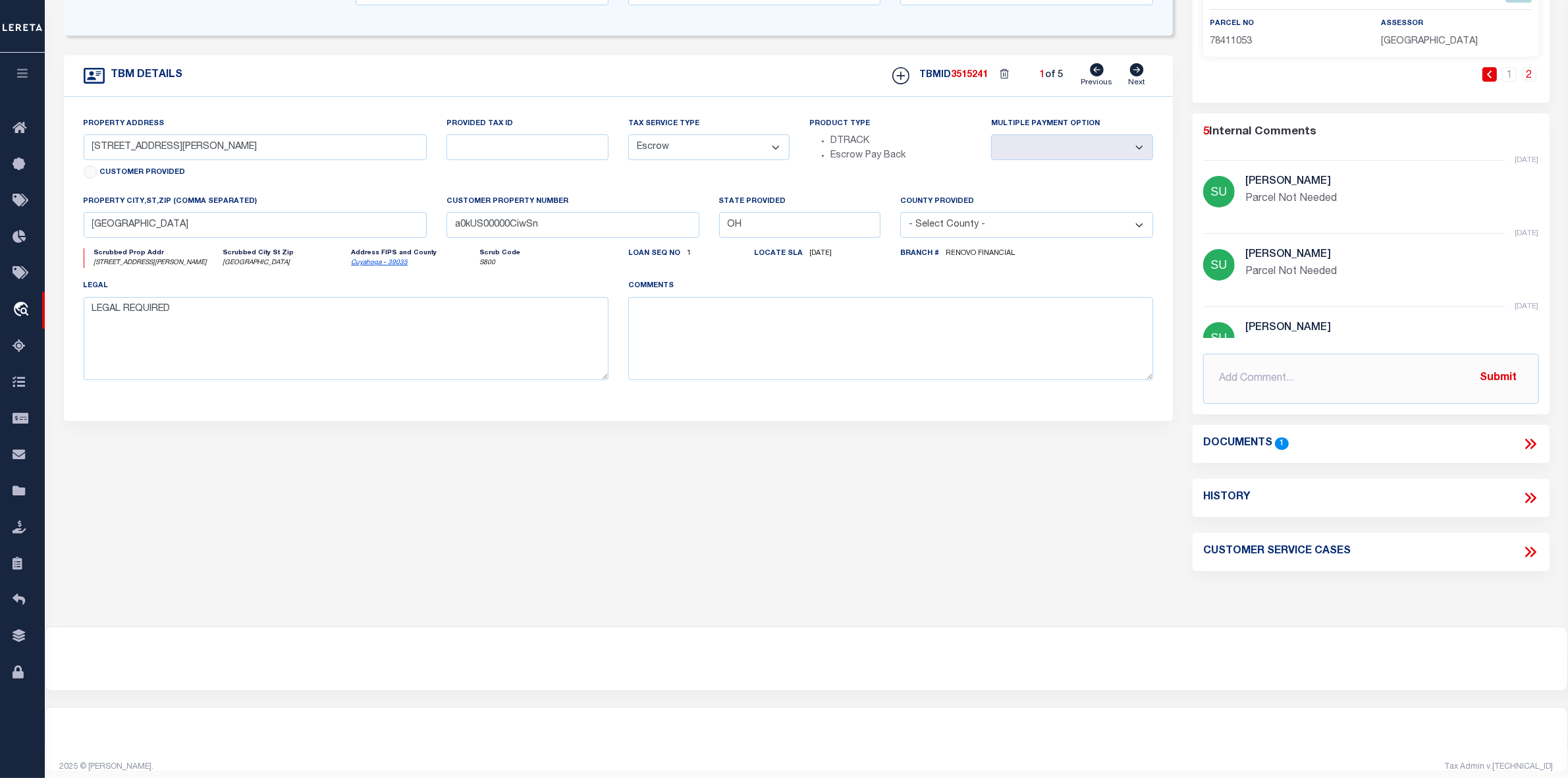
scroll to position [0, 0]
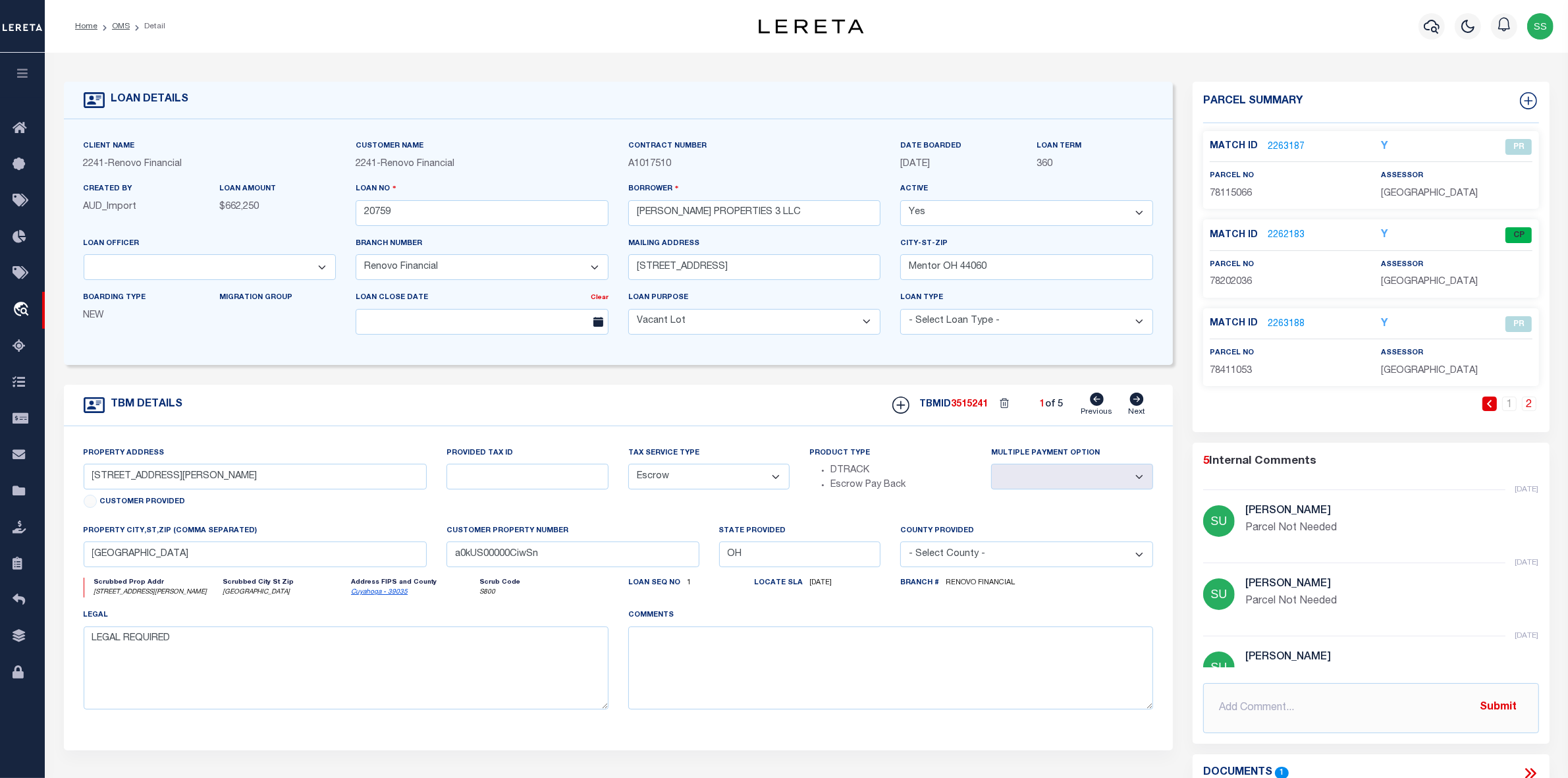
click at [1526, 405] on link "2" at bounding box center [1529, 403] width 15 height 15
click at [1137, 405] on icon at bounding box center [1137, 399] width 14 height 13
type input "[STREET_ADDRESS]"
select select
type input "a0kUS00000Ciqws"
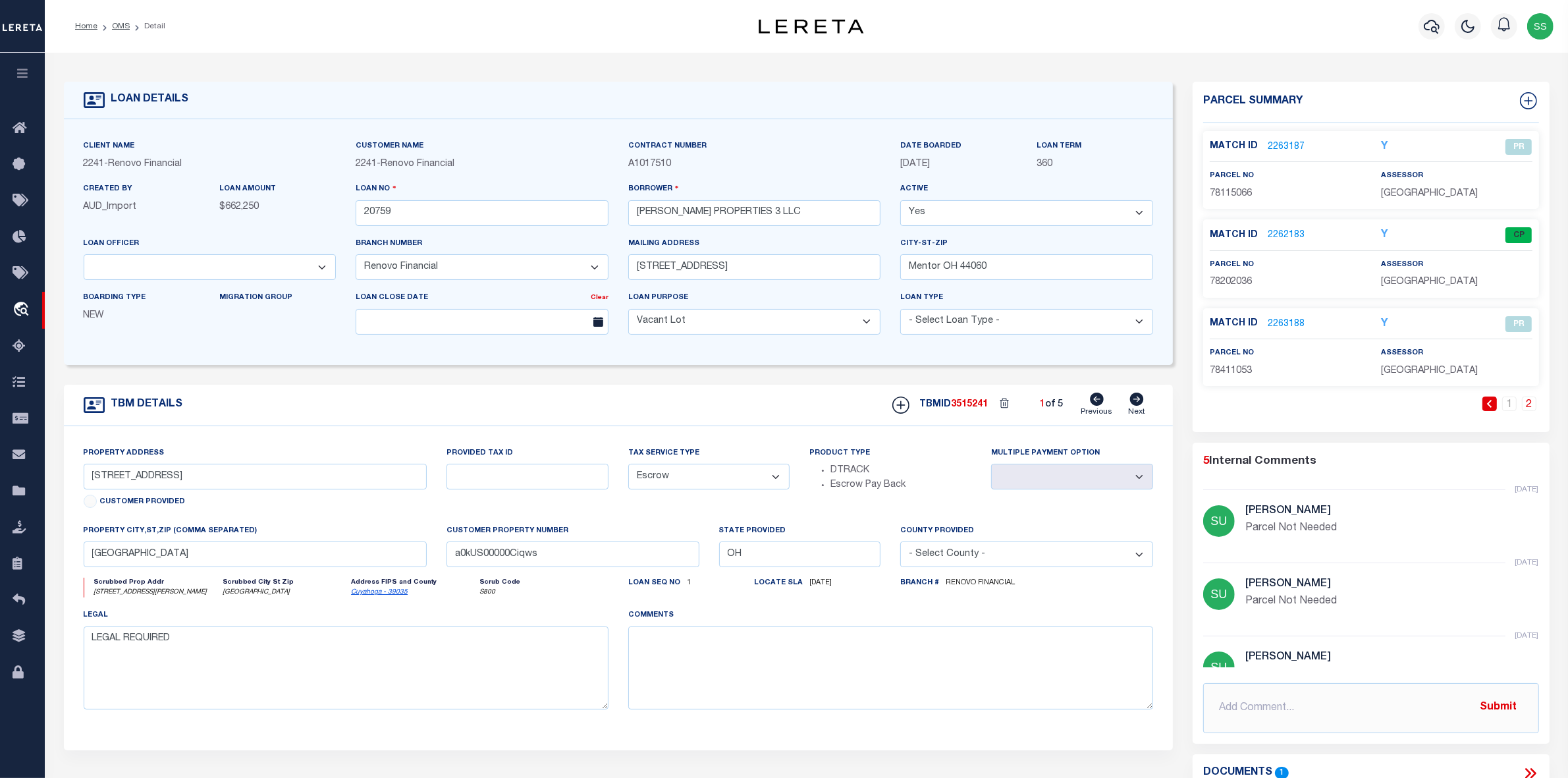
select select
click at [1137, 405] on icon at bounding box center [1137, 399] width 14 height 13
type input "[STREET_ADDRESS][PERSON_NAME]"
select select
type input "a0kUS00000CiwxR"
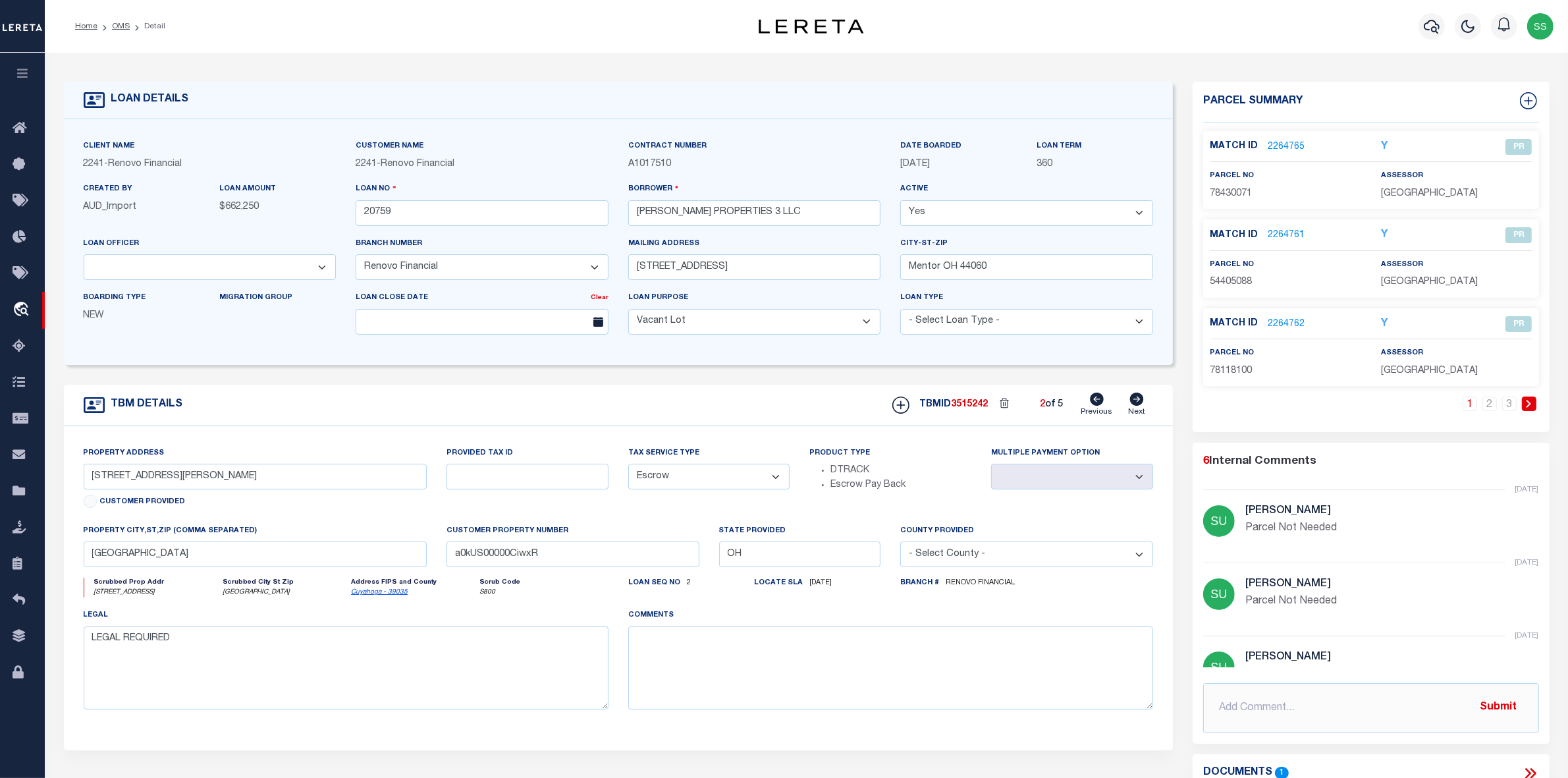
select select
click at [1282, 147] on link "2262165" at bounding box center [1286, 147] width 37 height 14
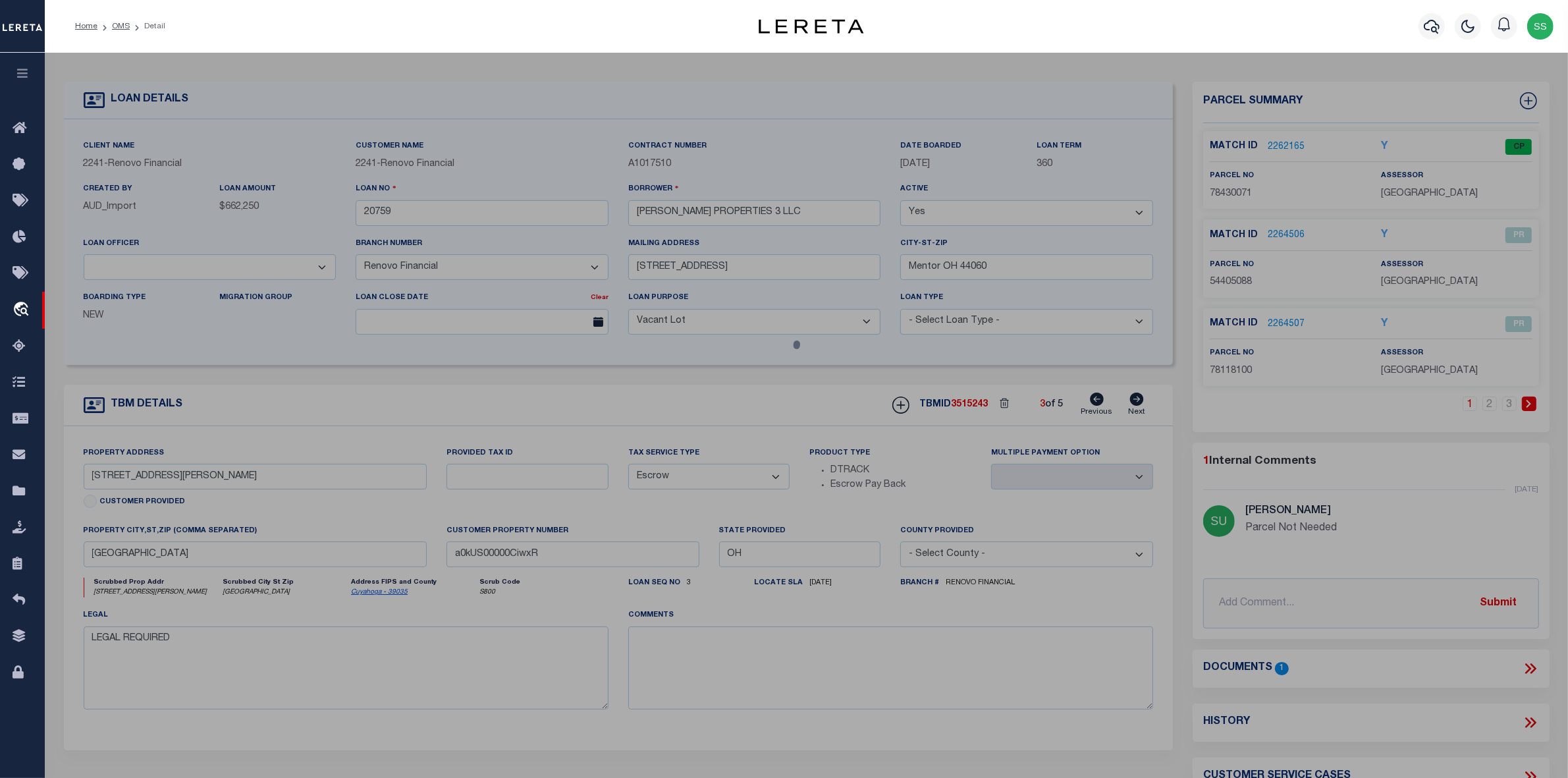
select select "AS"
select select
checkbox input "false"
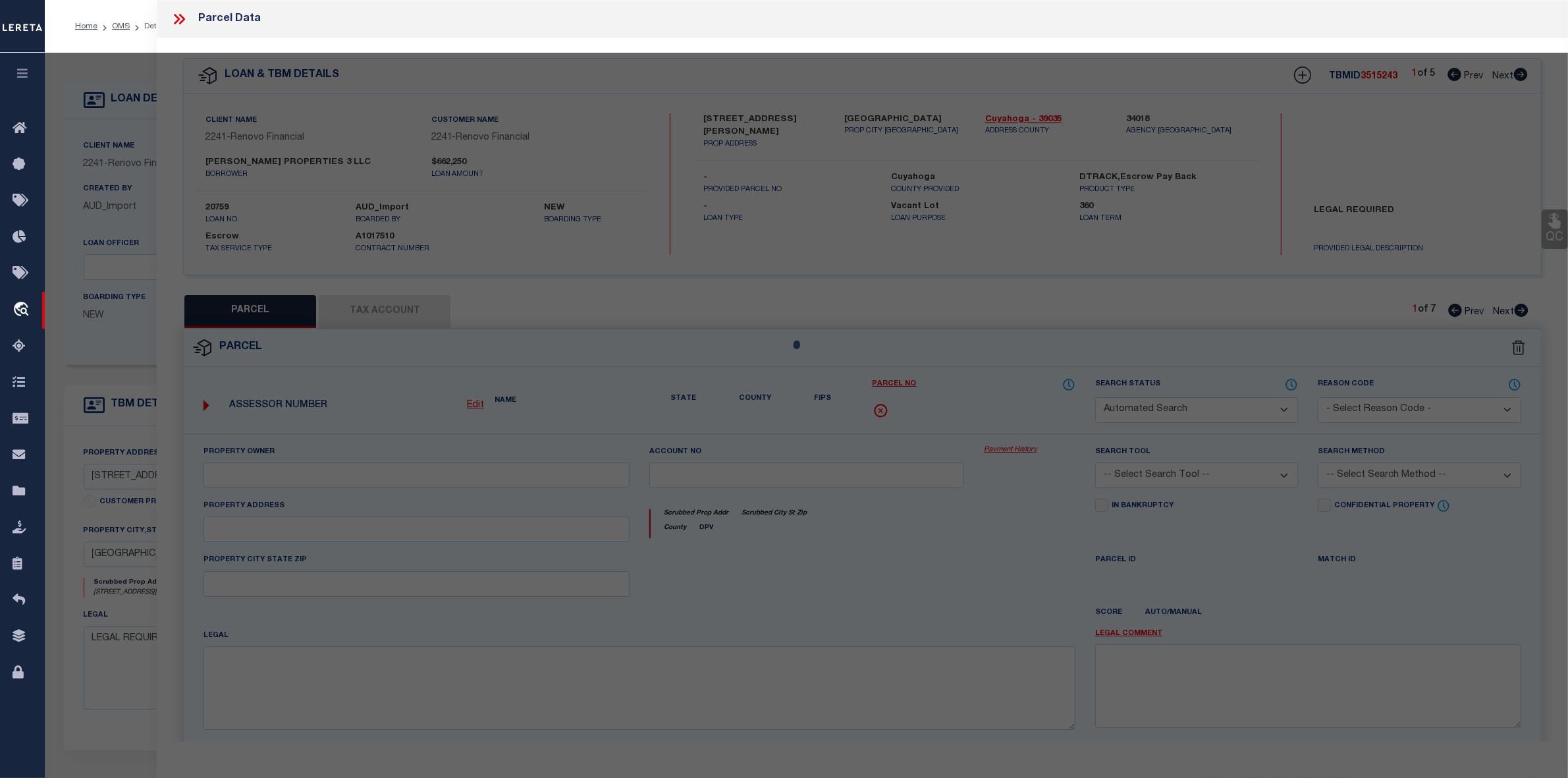
select select "CP"
type input "[PERSON_NAME] PROPERTIES 3 LLC"
select select "AGW"
select select "LEG"
type input "[STREET_ADDRESS][PERSON_NAME]"
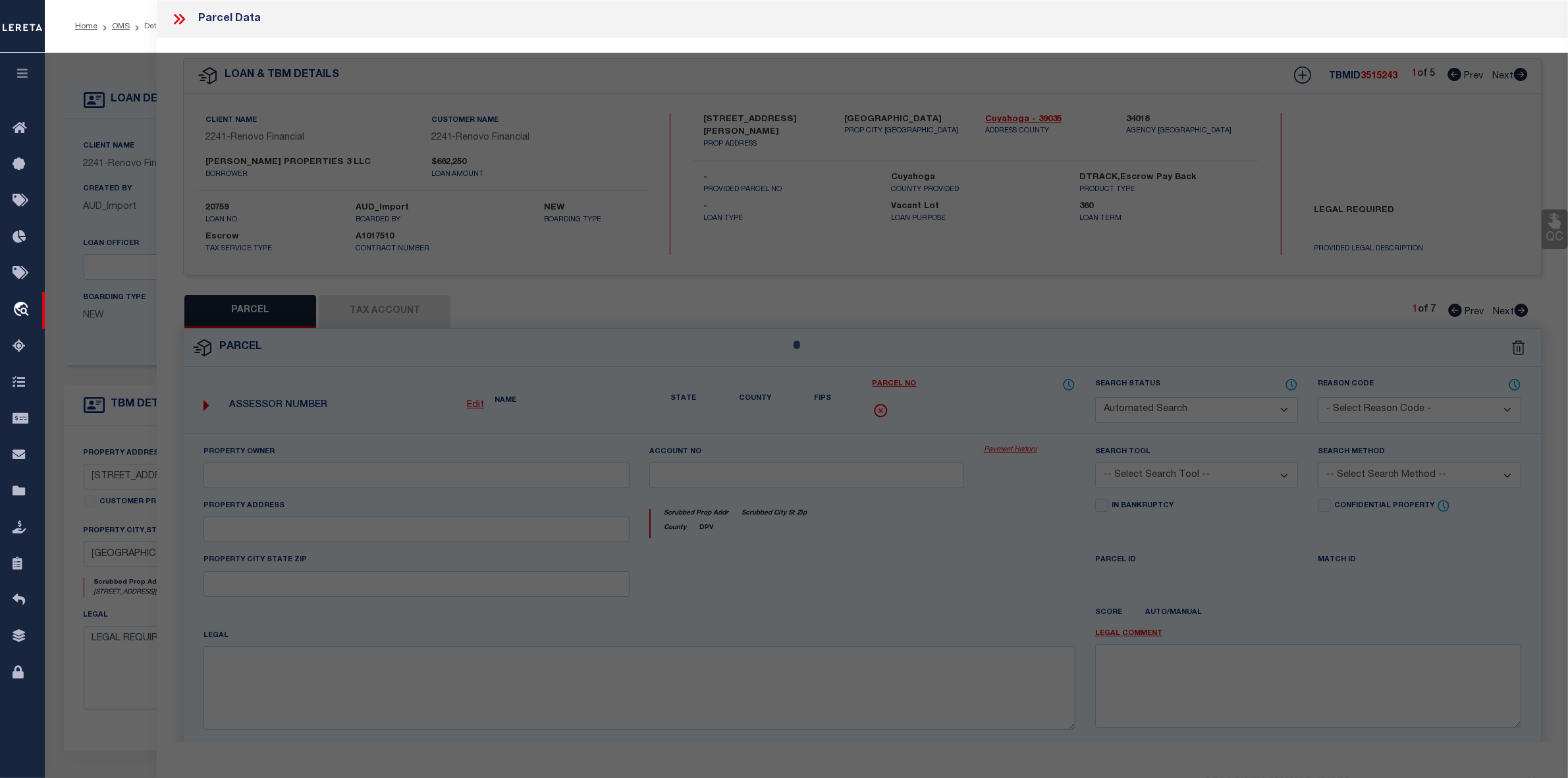
type input "[GEOGRAPHIC_DATA]"
type textarea "11 [PERSON_NAME] 0019 ALL"
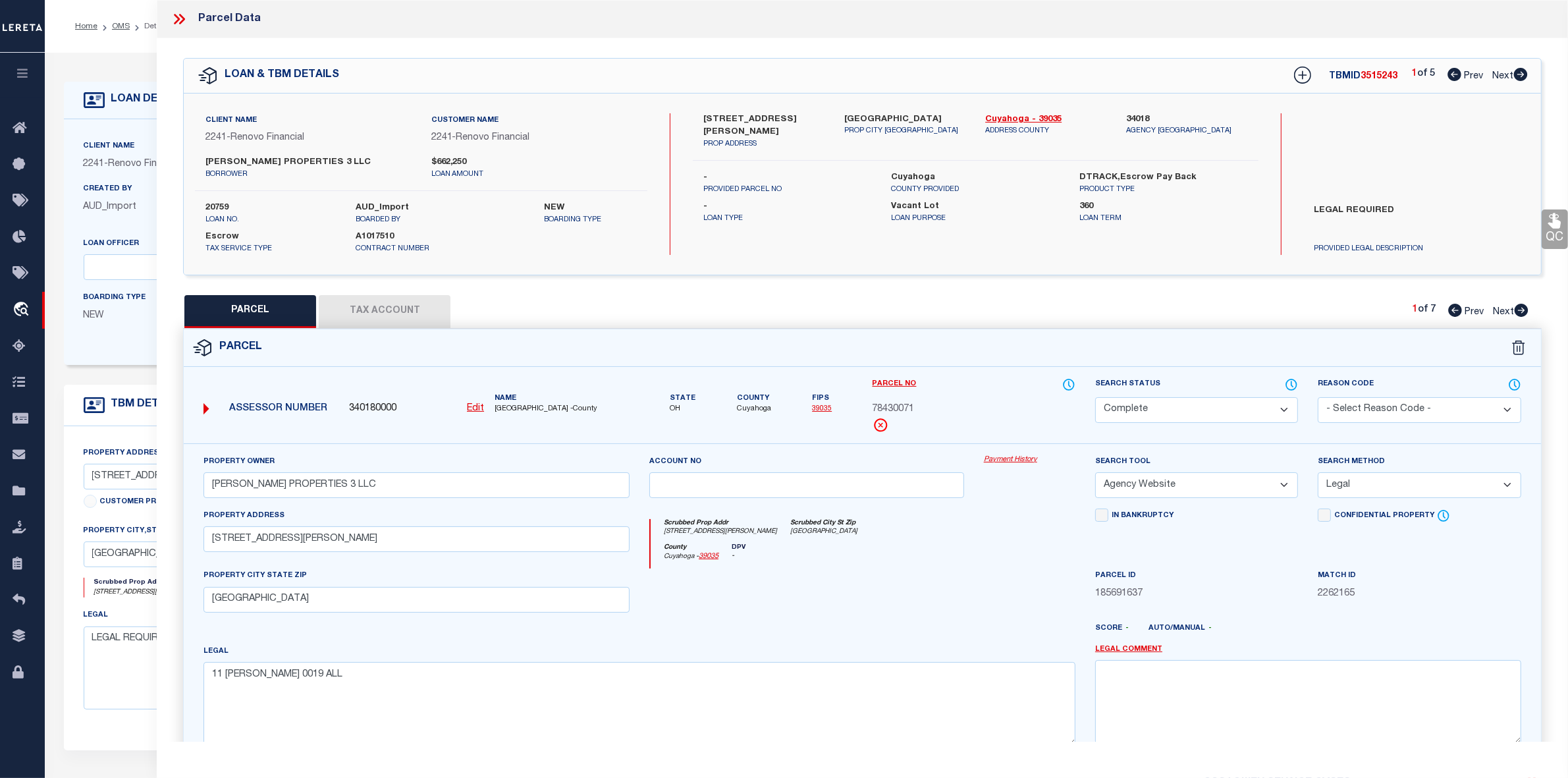
click at [1524, 313] on icon at bounding box center [1522, 310] width 14 height 13
select select "AS"
select select
checkbox input "false"
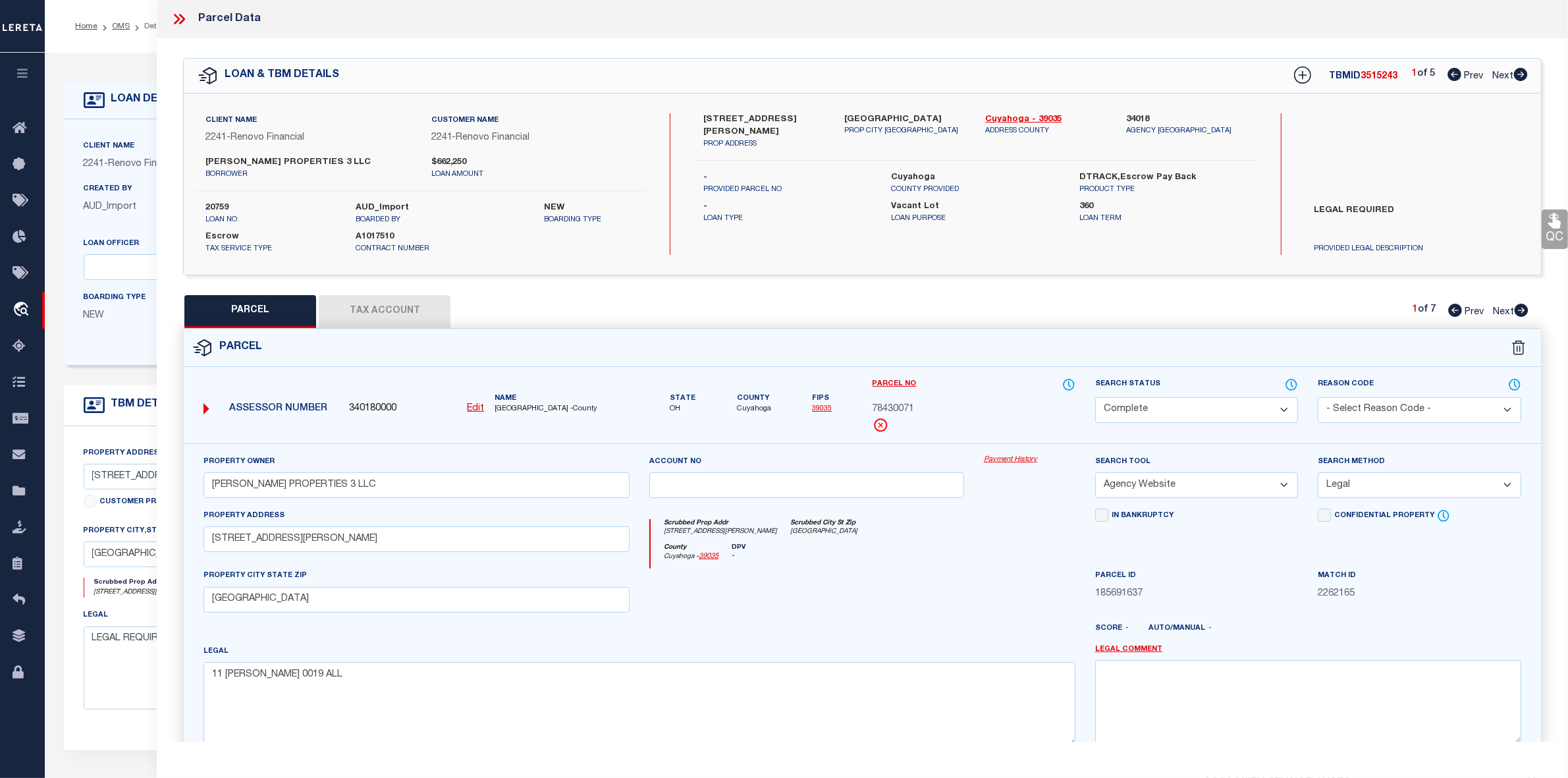
checkbox input "false"
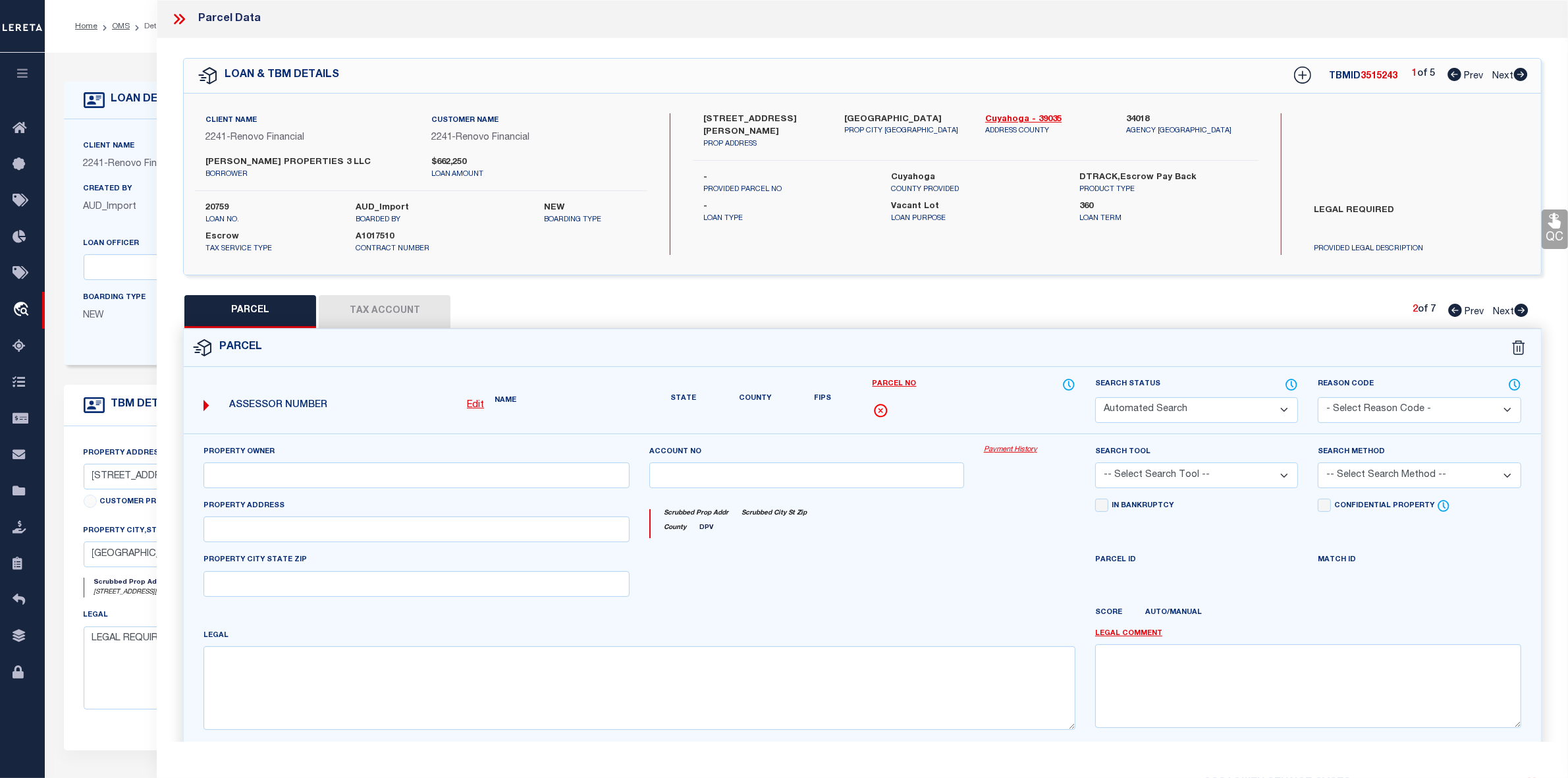
select select "PR"
select select "099"
select select "PRO"
select select "ADD"
type input "[STREET_ADDRESS][PERSON_NAME]"
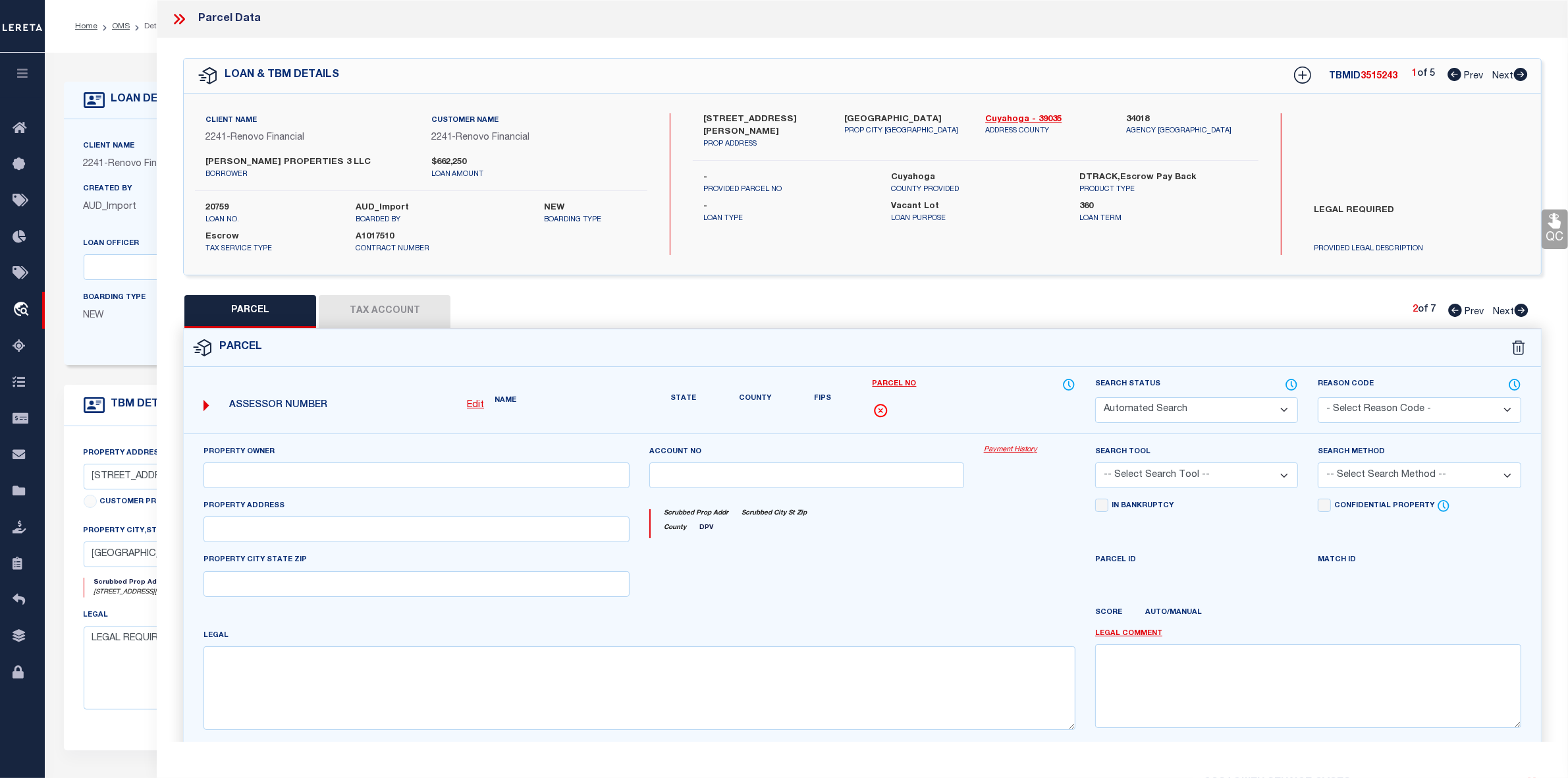
type textarea "Parcel Not Needed"
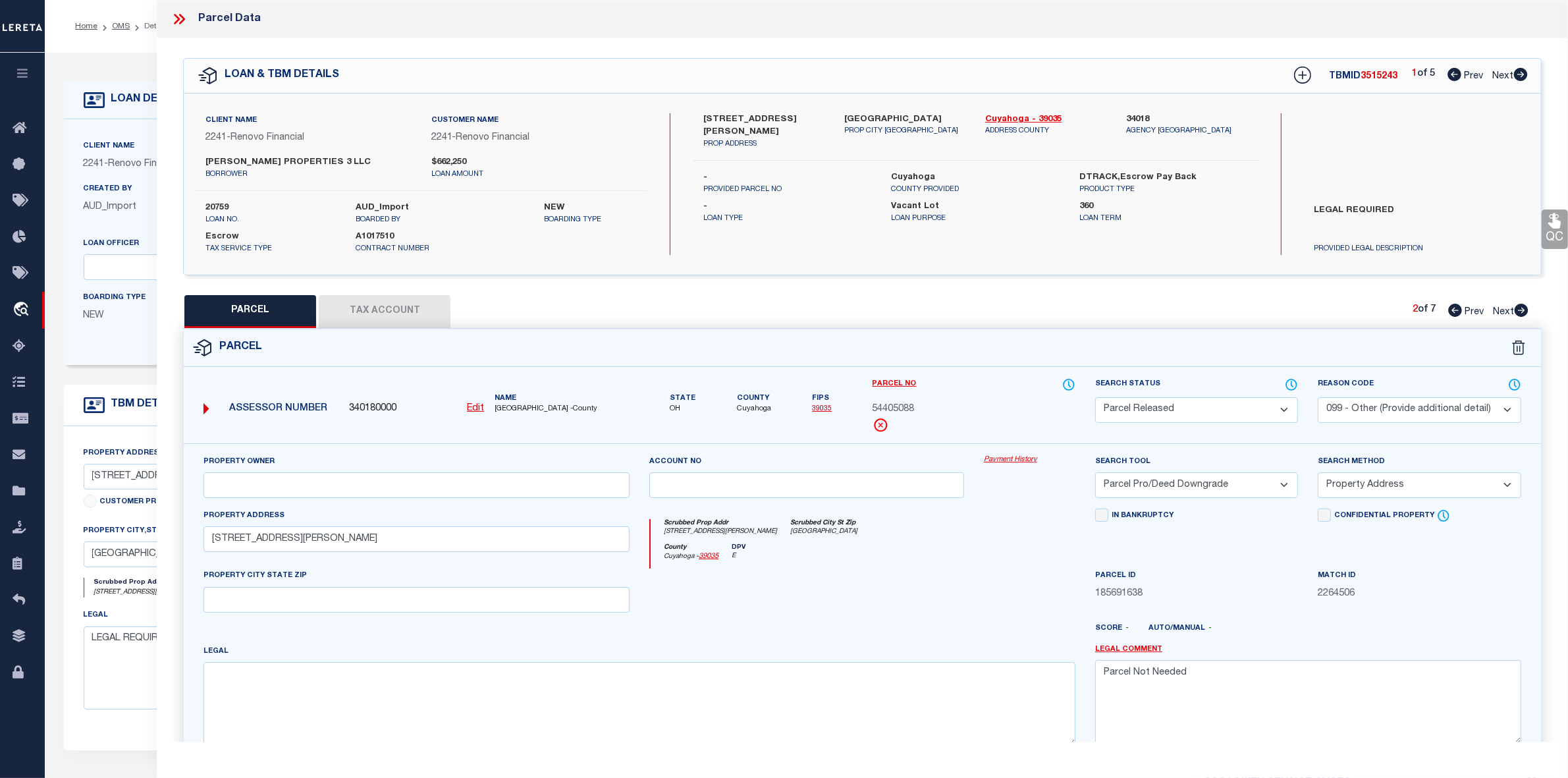
click at [1524, 313] on icon at bounding box center [1522, 310] width 14 height 13
select select "AS"
select select
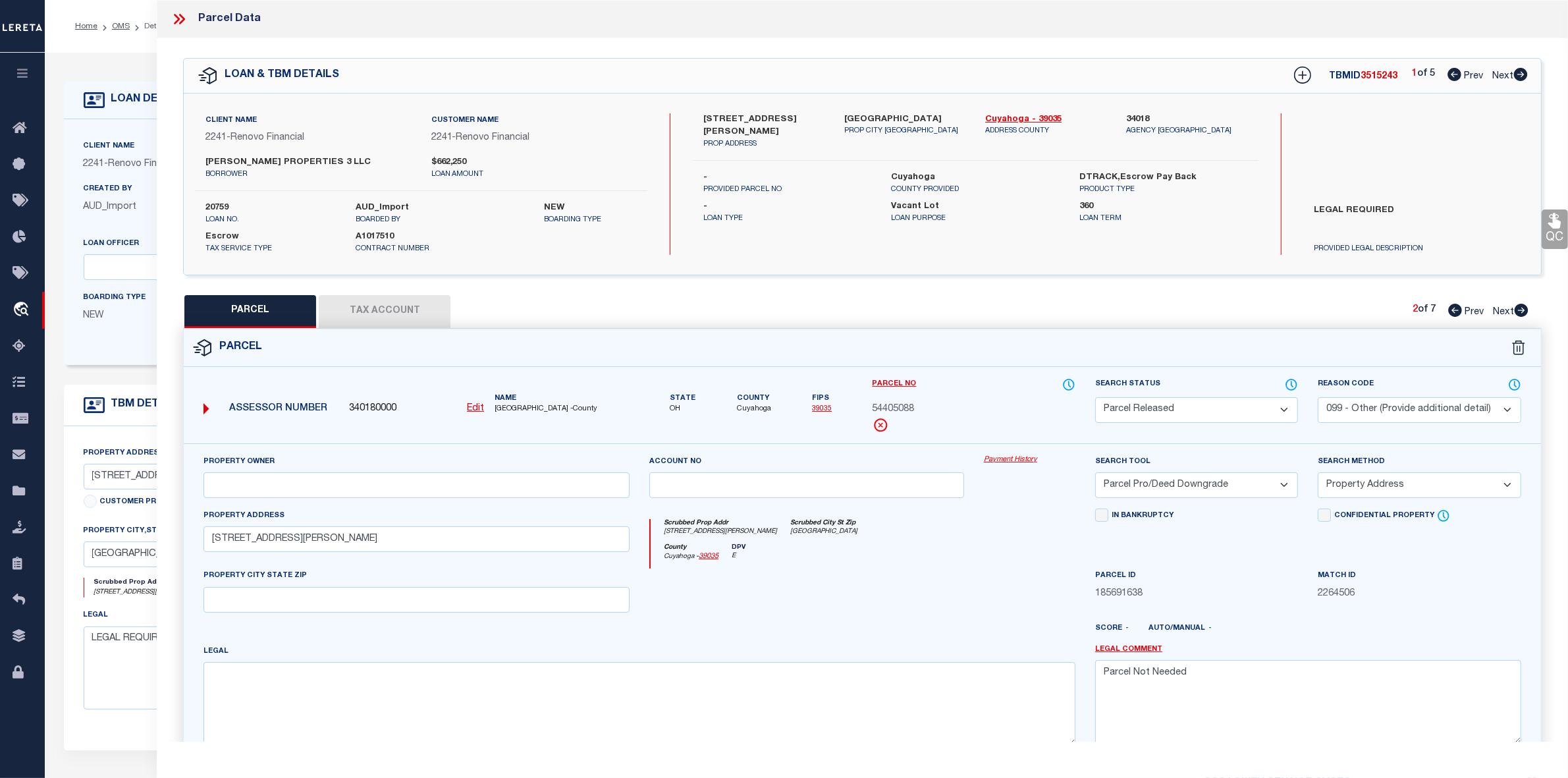
checkbox input "false"
select select "PR"
type input "[PERSON_NAME] PROPERTIES 3 LLC"
select select "PRO"
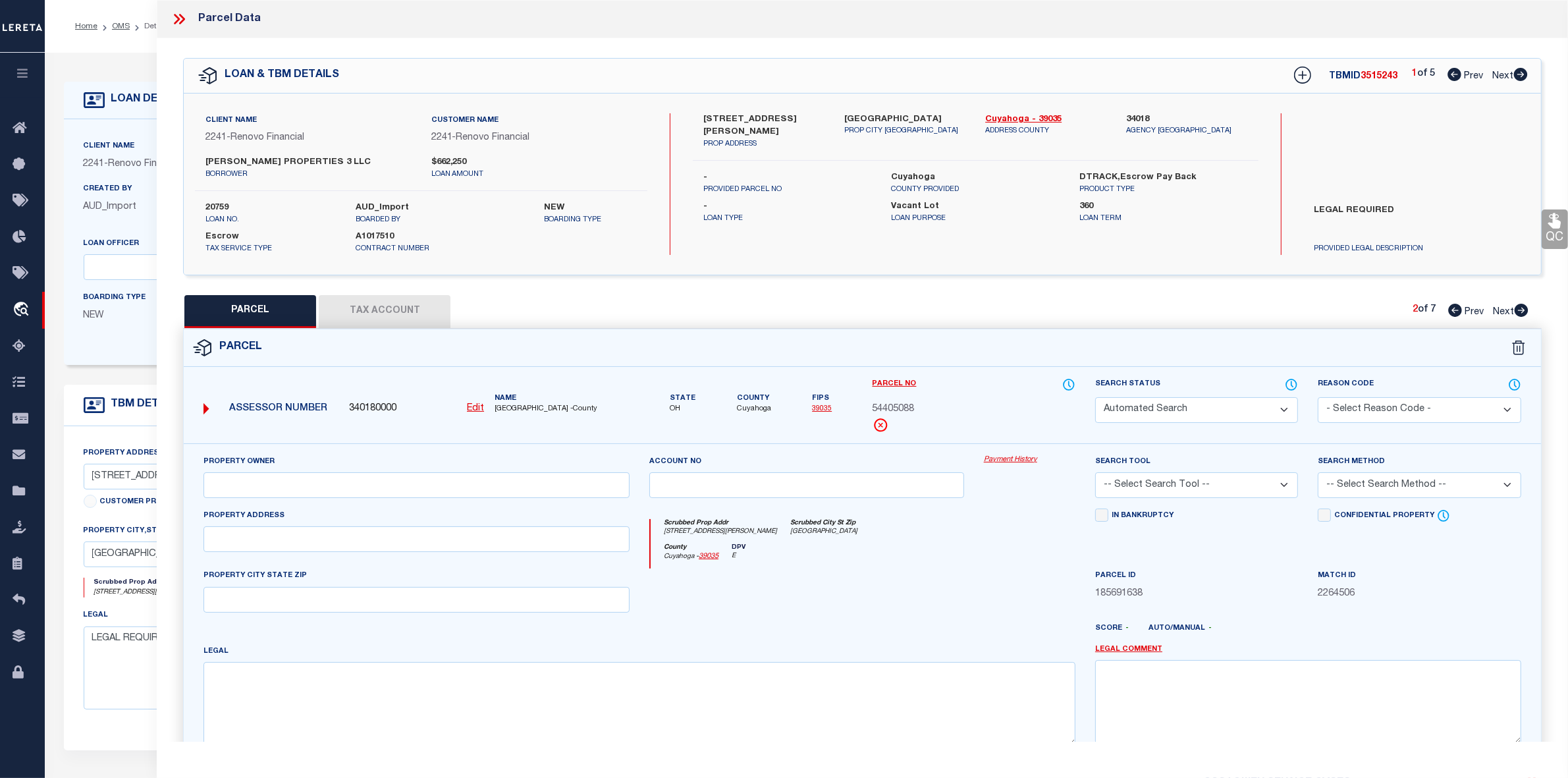
select select "ADD"
type input "[STREET_ADDRESS]"
type input "[GEOGRAPHIC_DATA]"
type textarea "13 MAPLEBORO 0113 ALL"
type textarea "Parcel Not Needed"
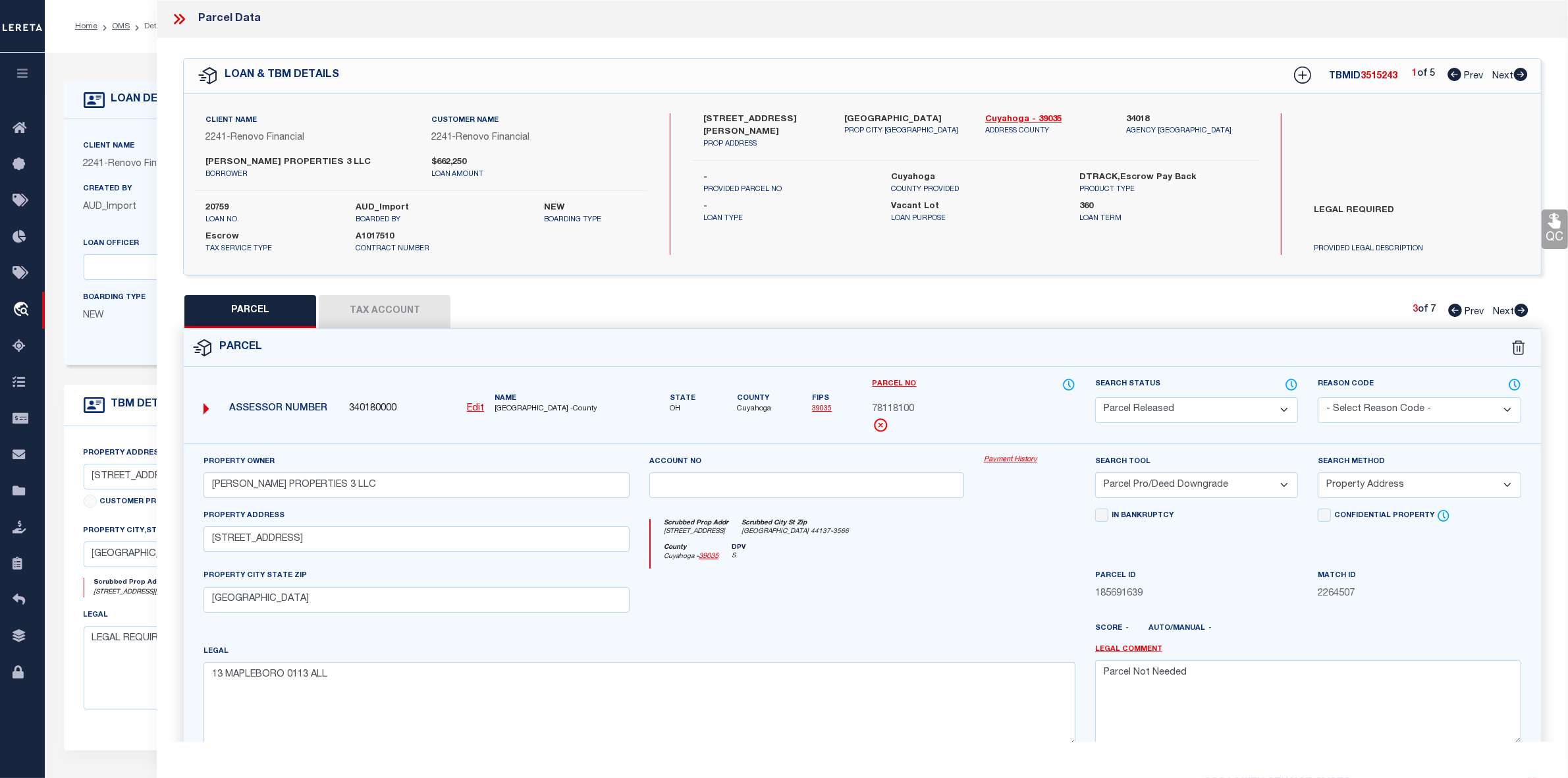
click at [1524, 313] on icon at bounding box center [1522, 310] width 14 height 13
select select "AS"
select select
checkbox input "false"
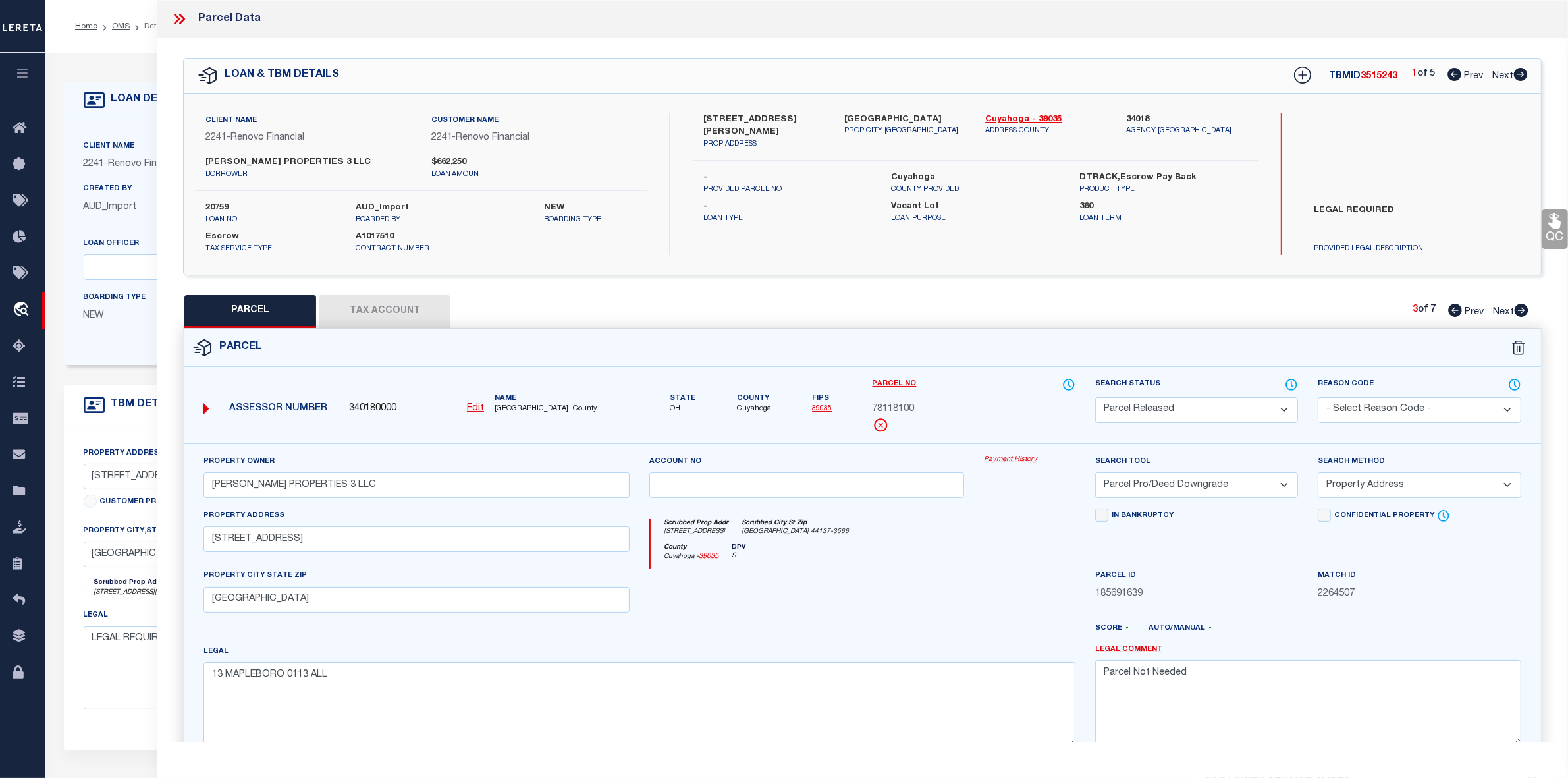
checkbox input "false"
select select "PR"
select select "099"
select select "PRO"
select select "ADD"
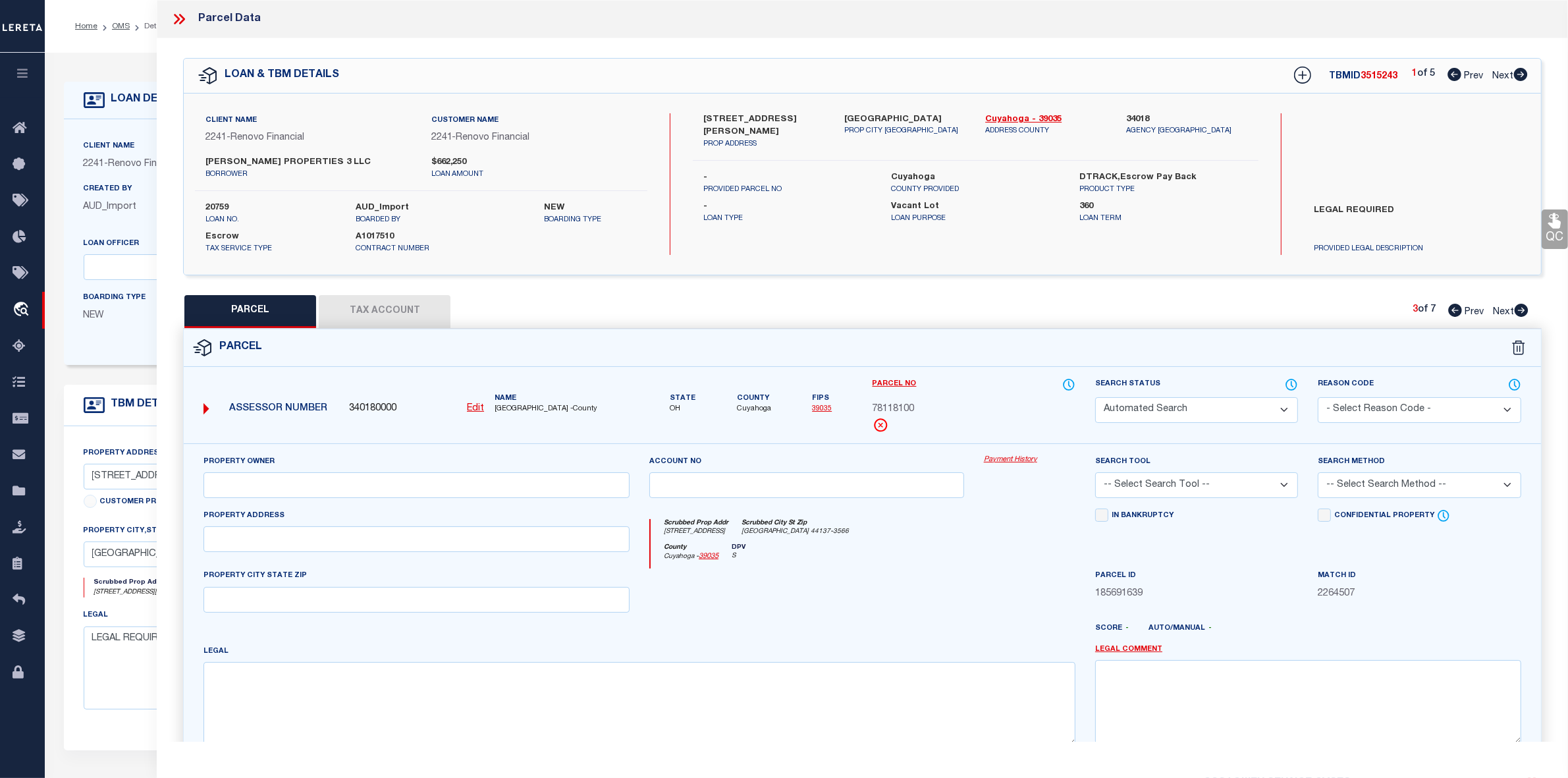
type input "[STREET_ADDRESS]"
type textarea "Parcel Not Needed"
click at [1524, 313] on icon at bounding box center [1522, 310] width 14 height 13
select select "AS"
select select
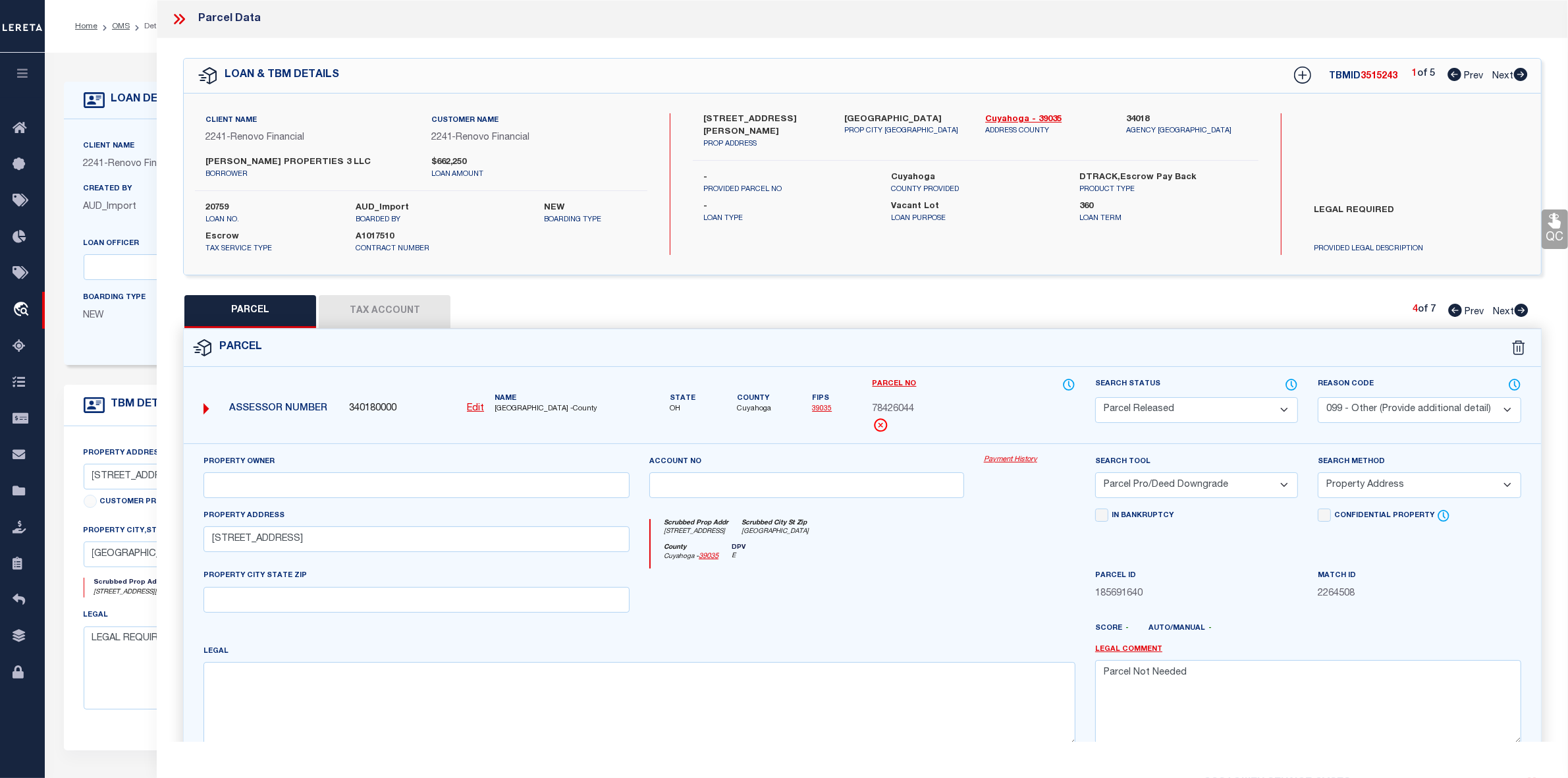
select select
checkbox input "false"
select select "PR"
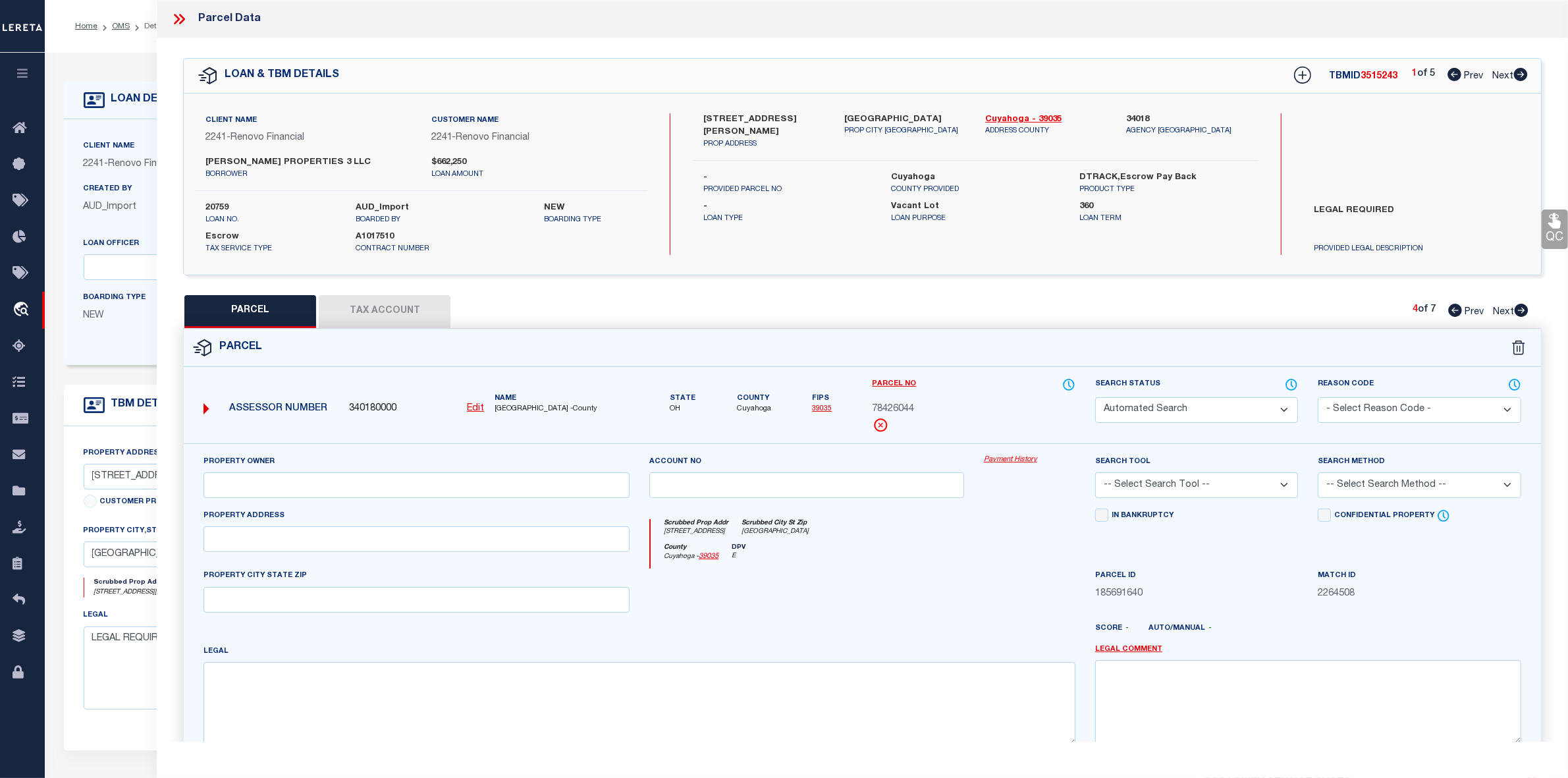
type input "[PERSON_NAME] PROPERTIES 3 LLC"
select select "PRO"
select select "ADD"
type input "[STREET_ADDRESS]"
type textarea "1 MAPLEGR 0064 ALL"
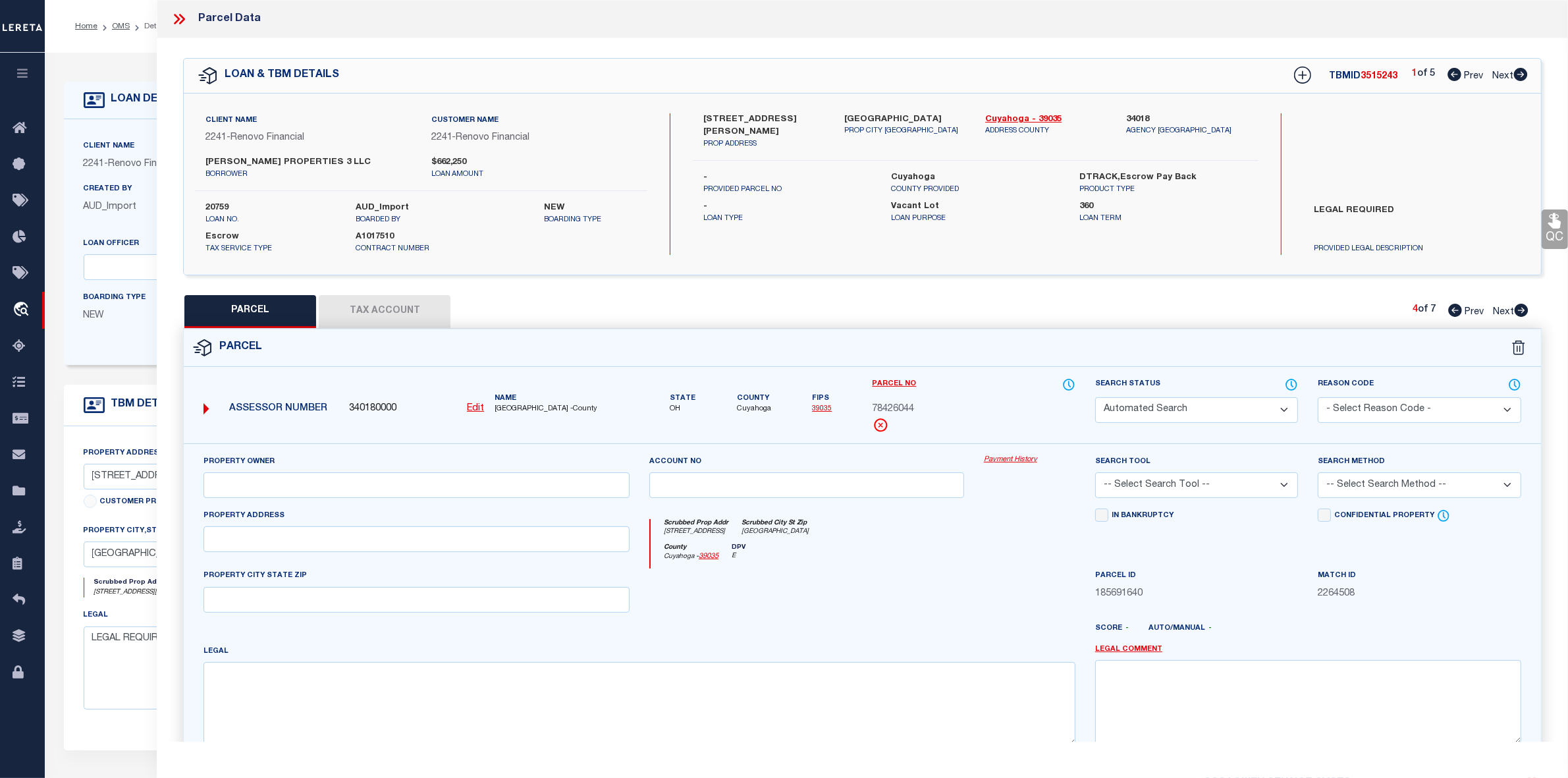
type textarea "Parcel Not Needed"
click at [1524, 313] on icon at bounding box center [1522, 310] width 14 height 13
select select "AS"
select select
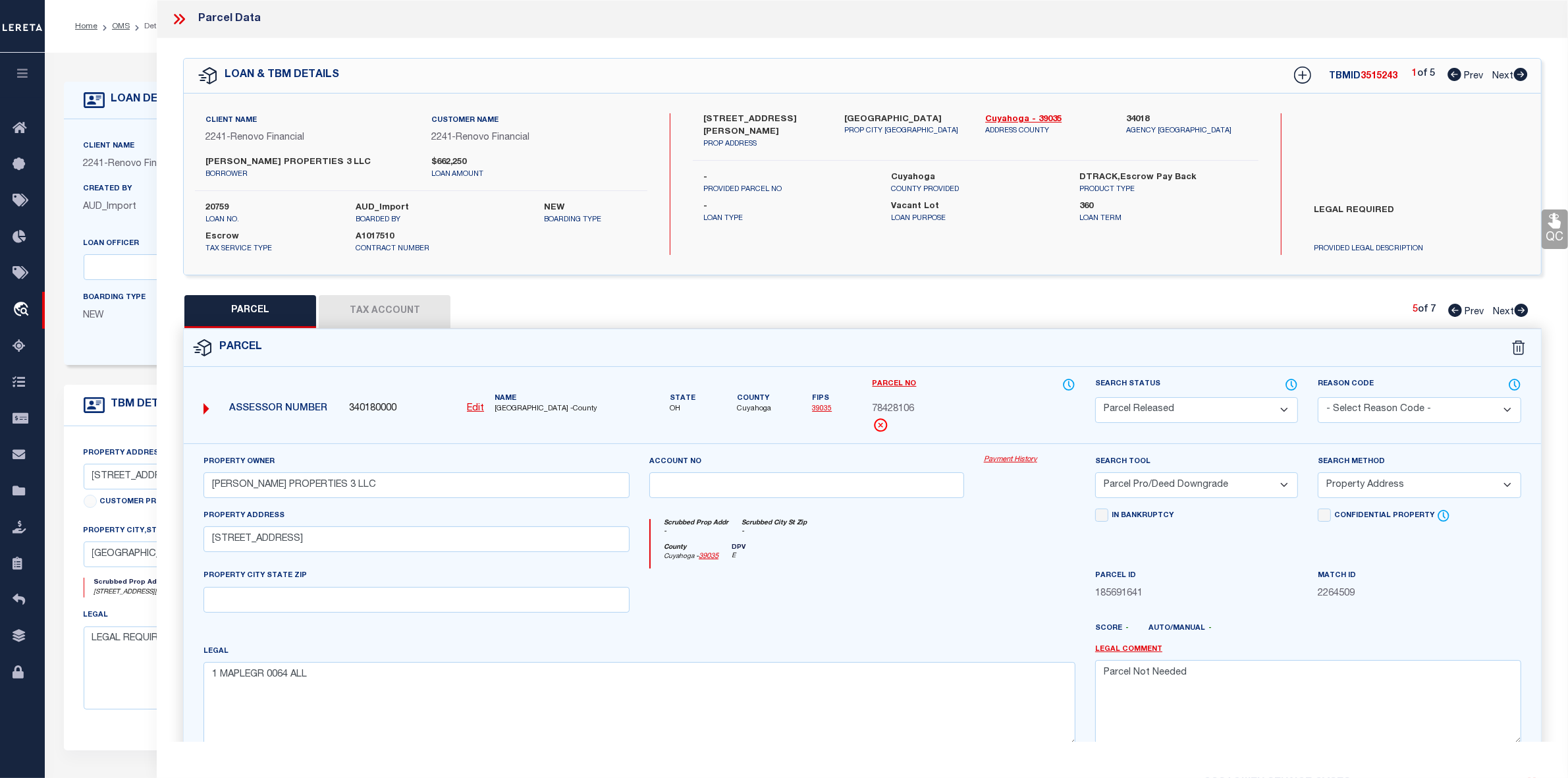
checkbox input "false"
select select "PR"
select select "099"
select select "PRO"
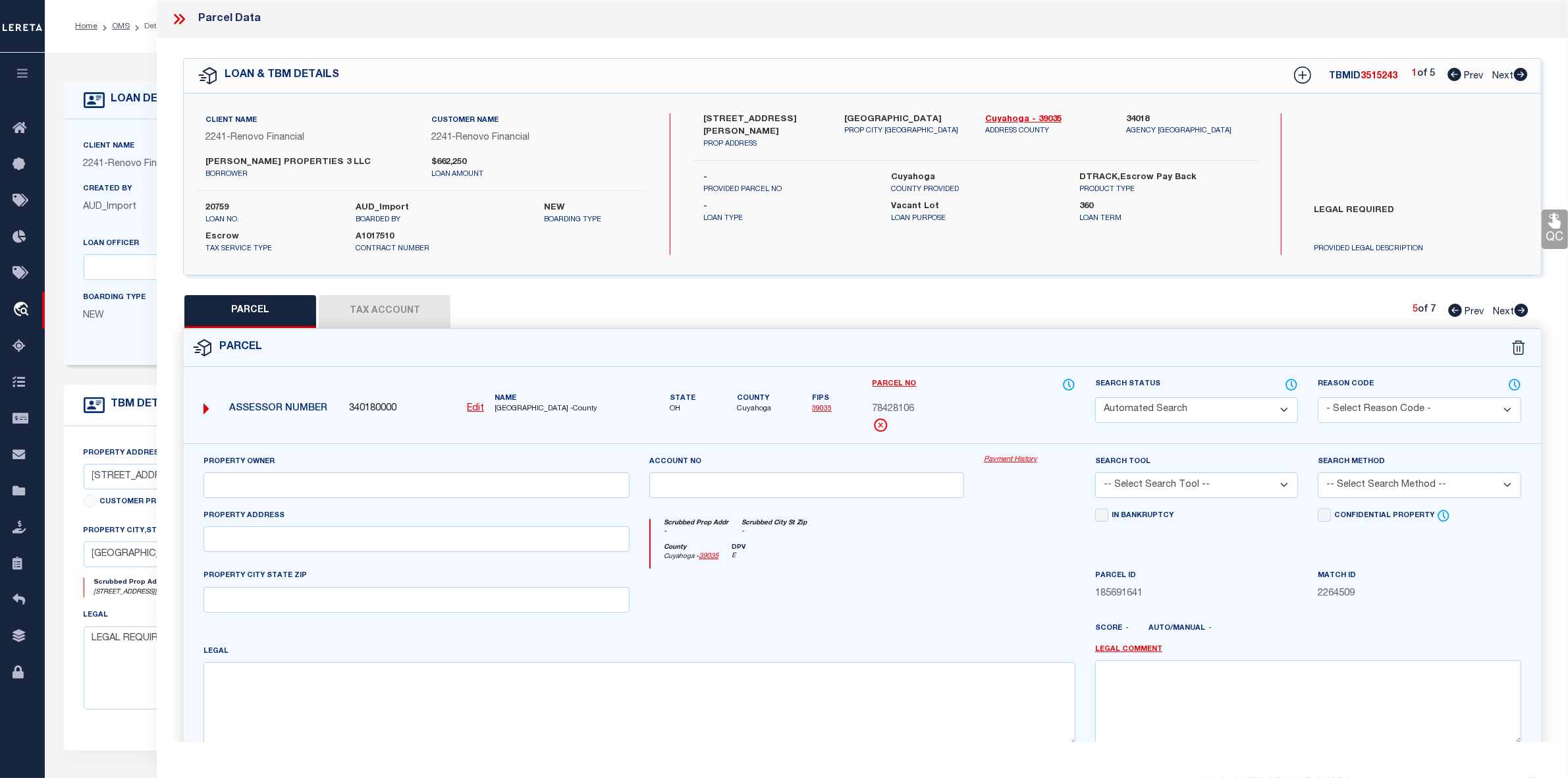
select select "ADD"
type input "[STREET_ADDRESS]"
type textarea "Parcel Not Needed"
click at [1524, 313] on icon at bounding box center [1522, 310] width 14 height 13
select select "AS"
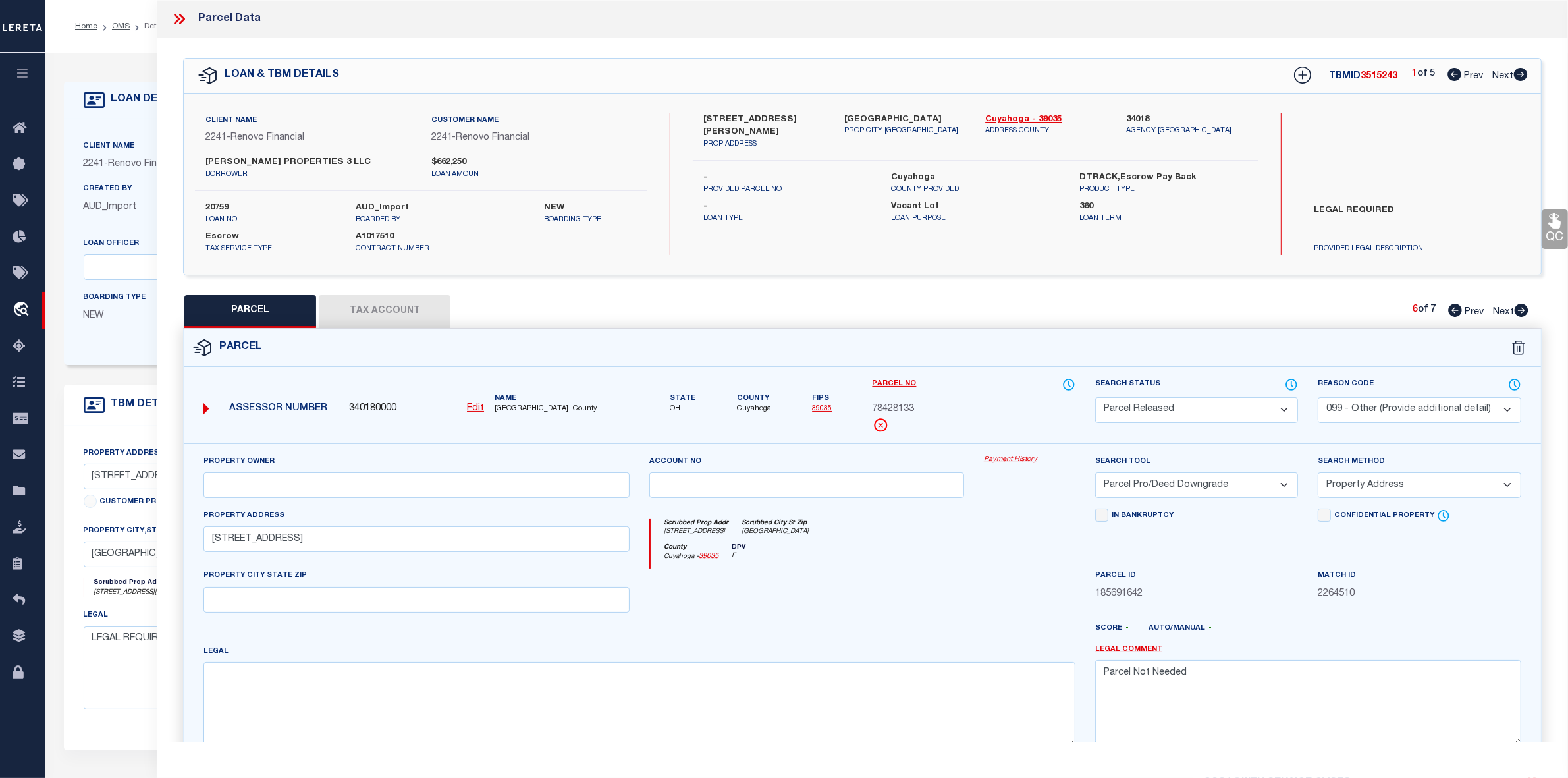
select select
checkbox input "false"
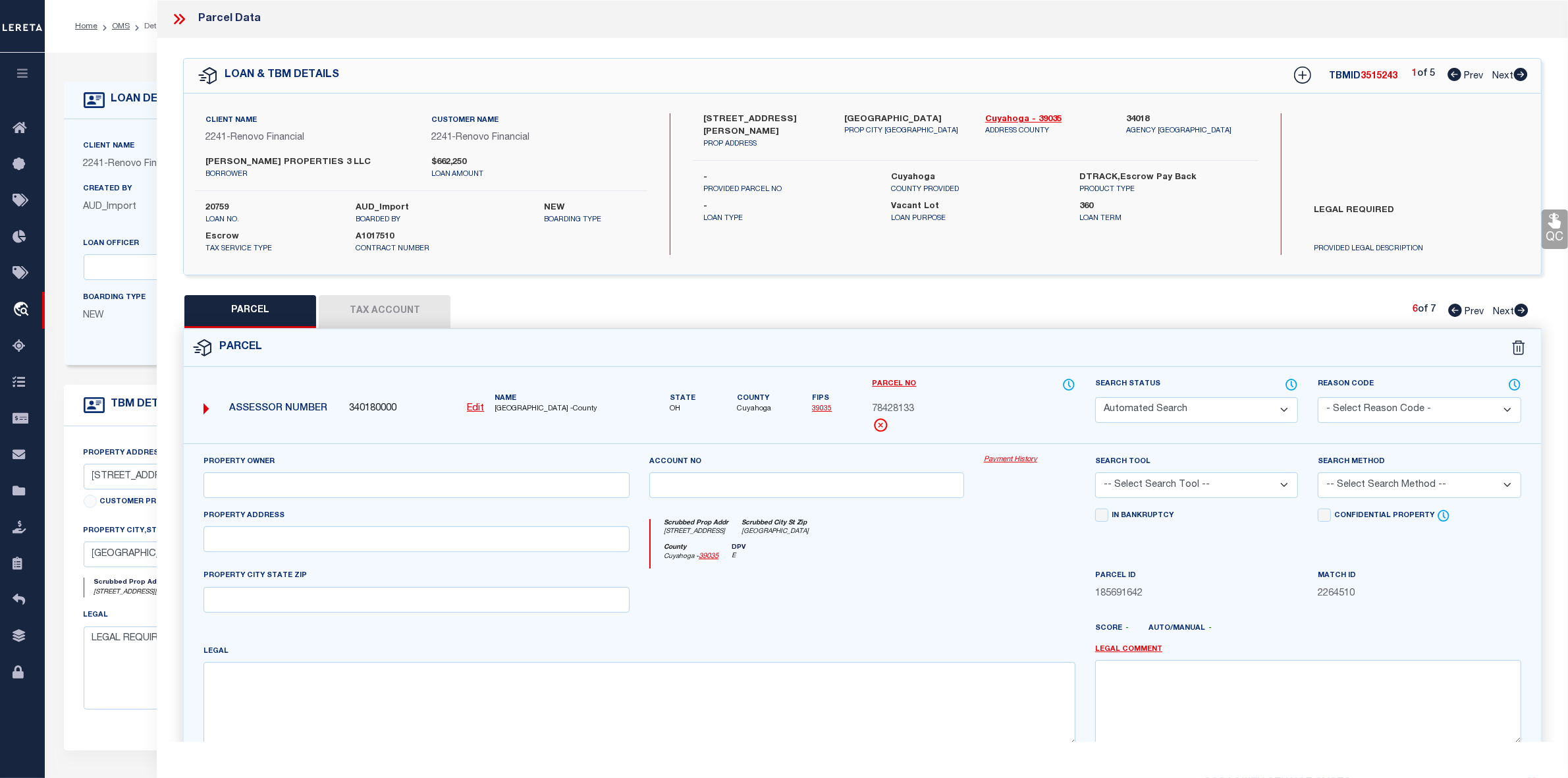
select select "PR"
select select "099"
select select "PRO"
select select "ADD"
type input "[STREET_ADDRESS]"
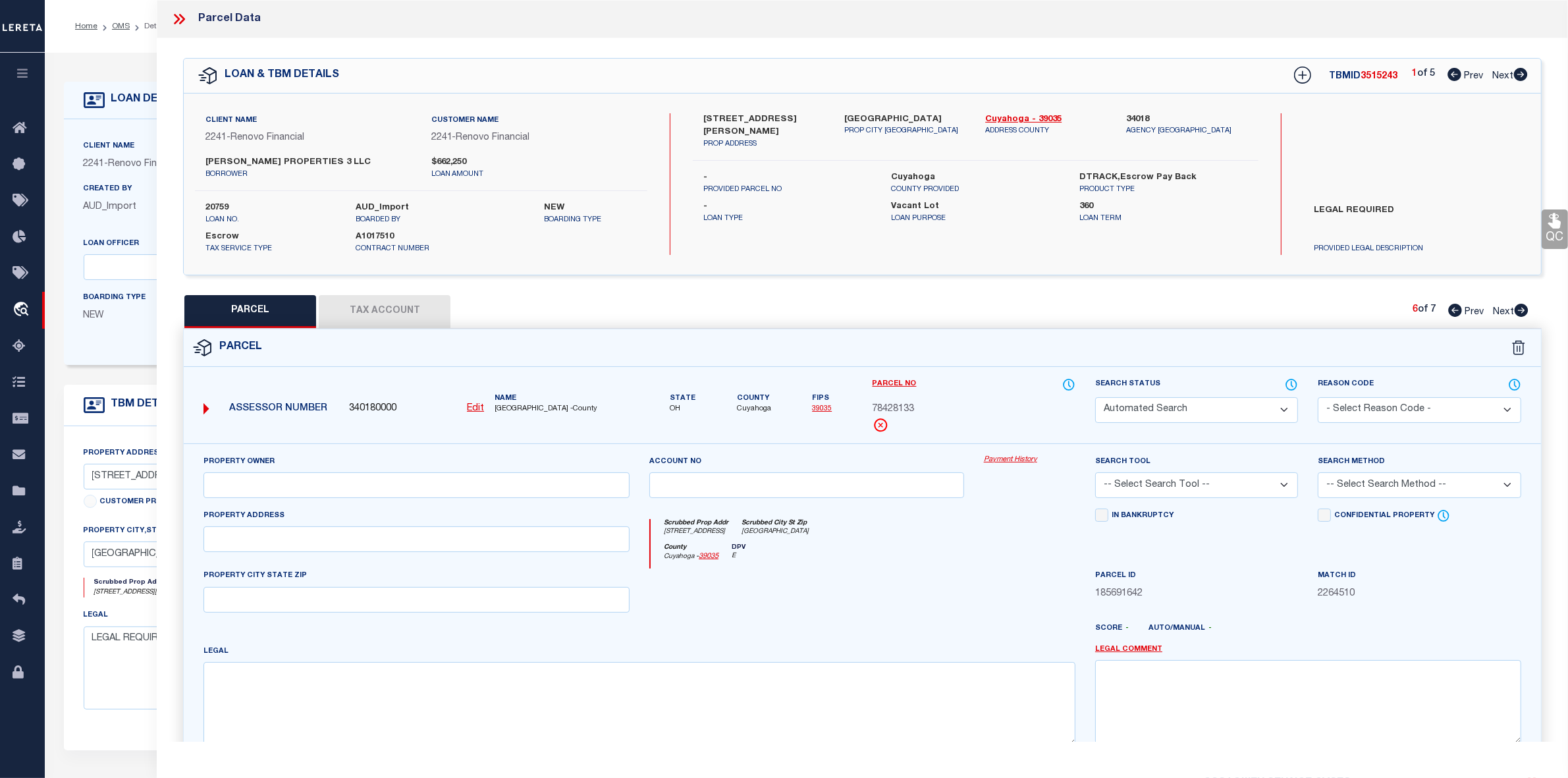
type textarea "Parcel Not Needed"
click at [1453, 308] on icon at bounding box center [1455, 310] width 14 height 13
select select "AS"
select select
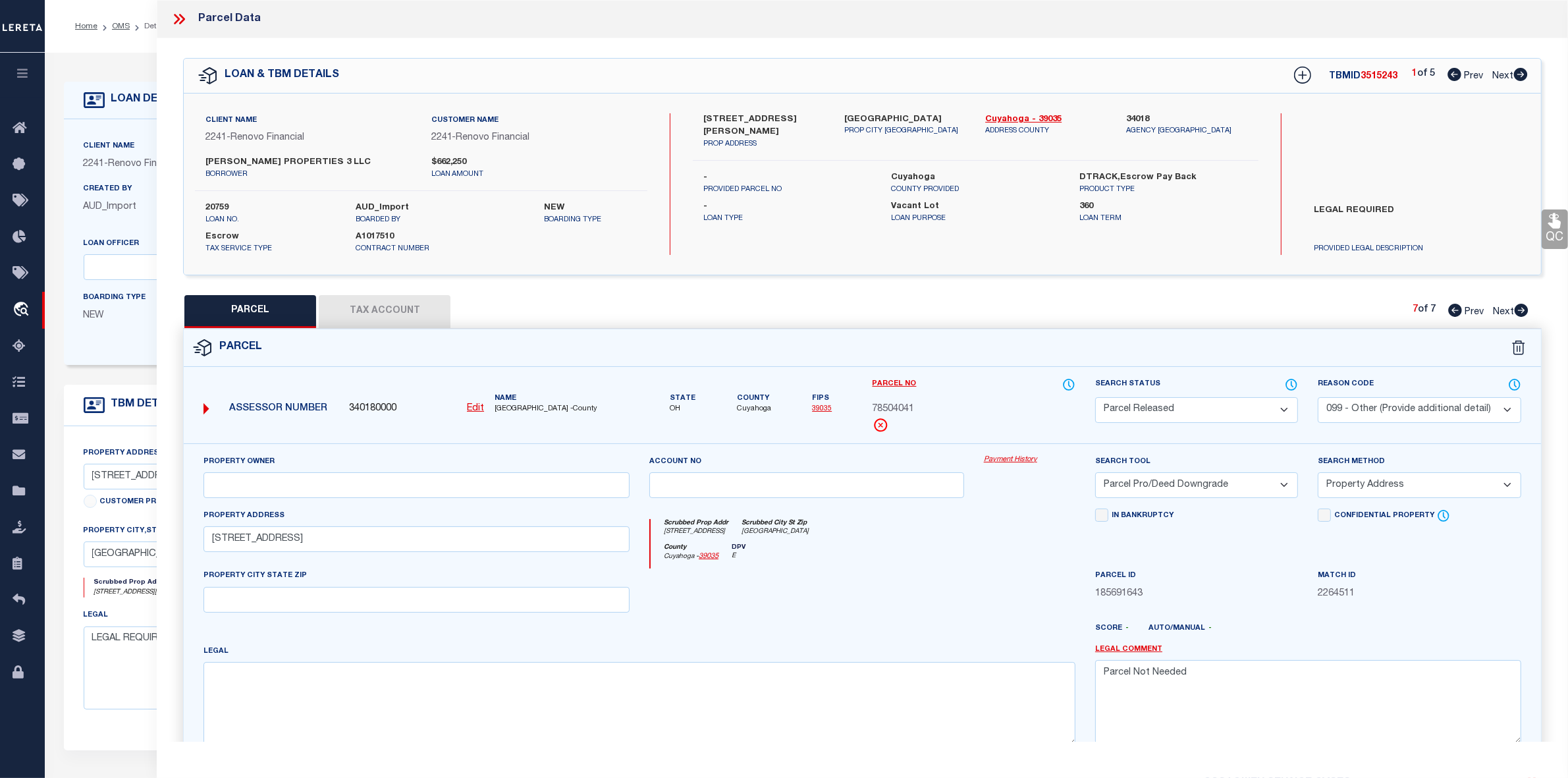
select select
checkbox input "false"
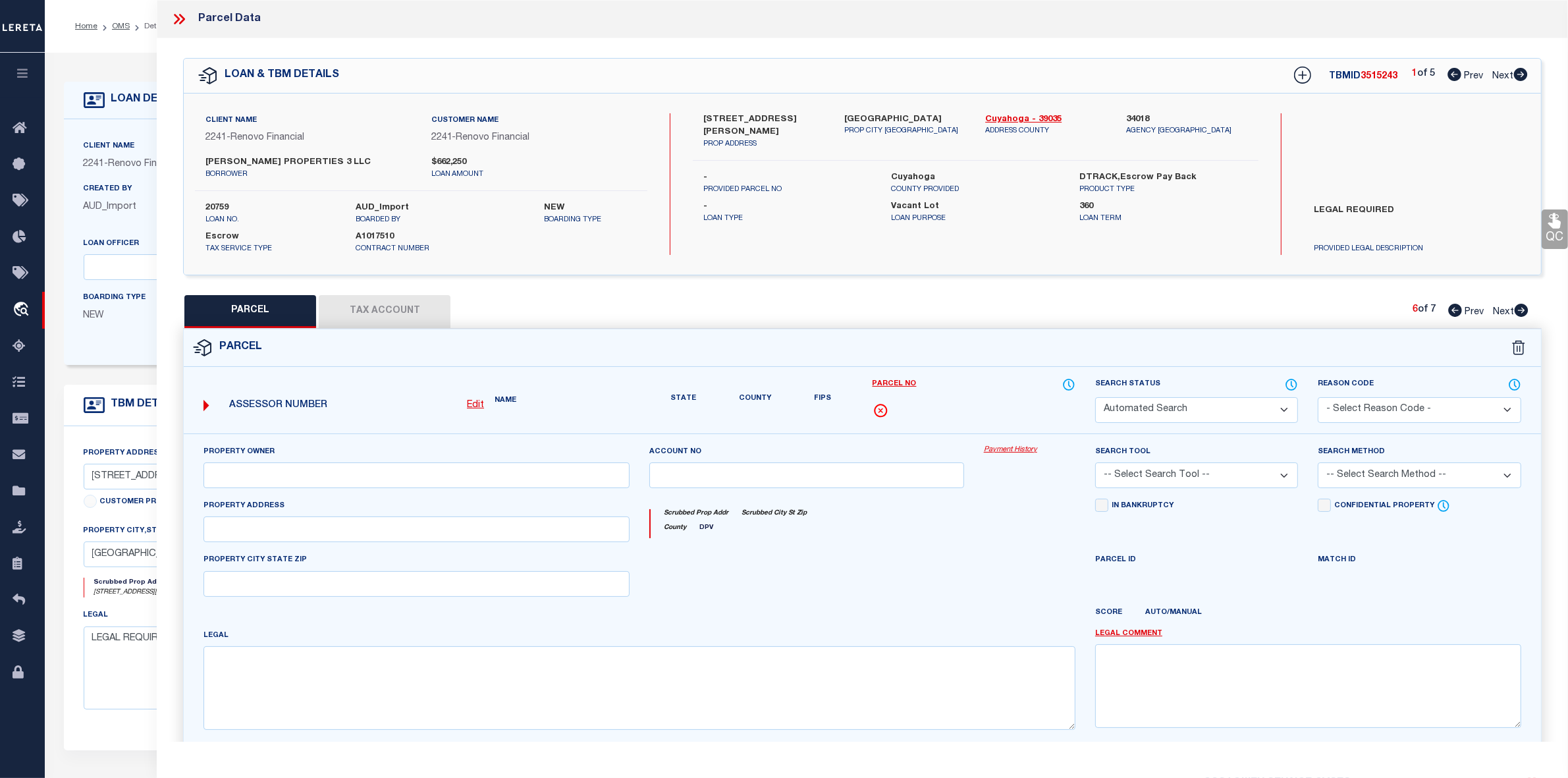
click at [1453, 308] on icon at bounding box center [1455, 310] width 14 height 13
select select "PR"
select select "099"
select select "PRO"
select select "ADD"
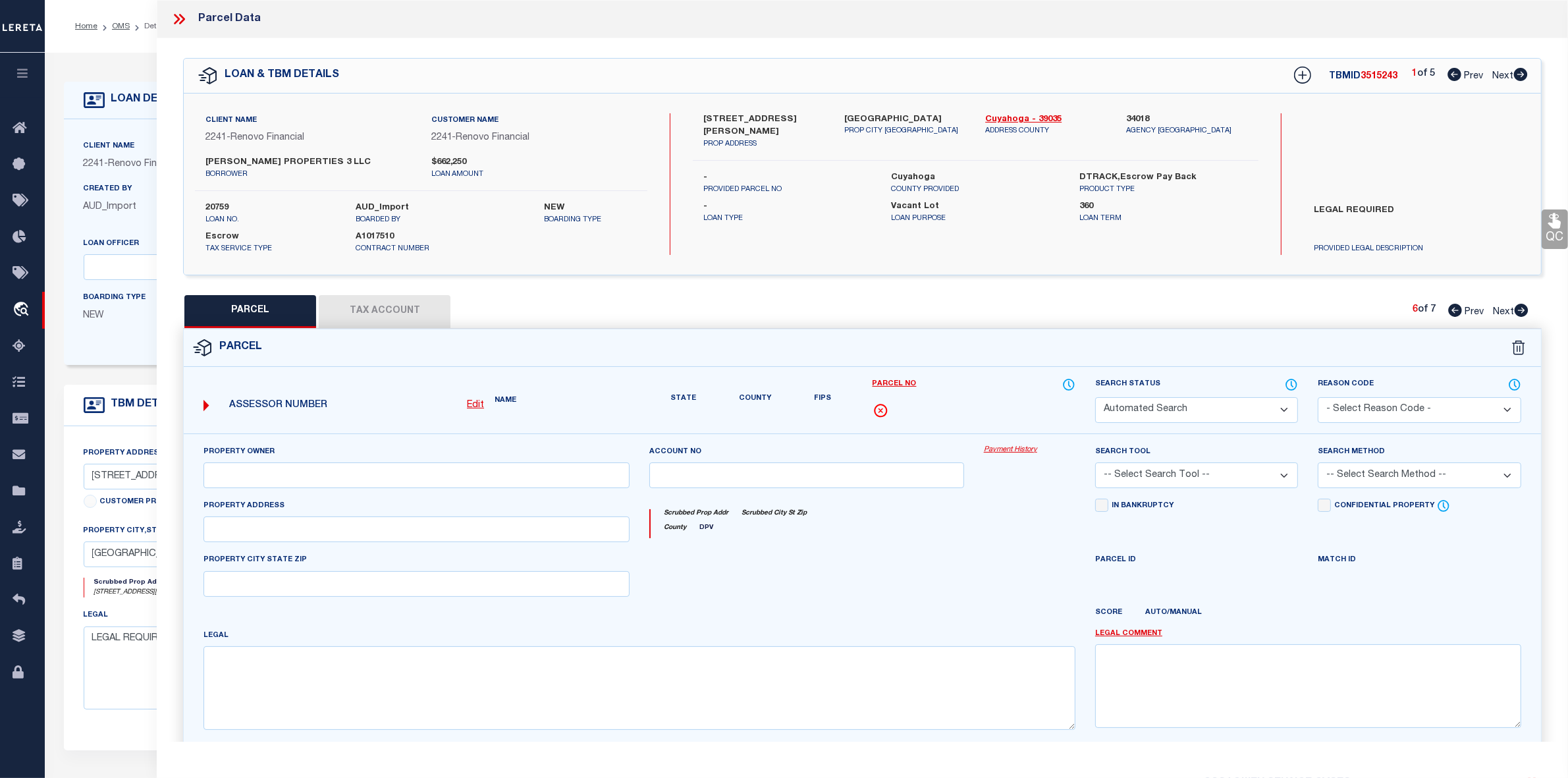
type input "[STREET_ADDRESS]"
checkbox input "false"
type textarea "Parcel Not Needed"
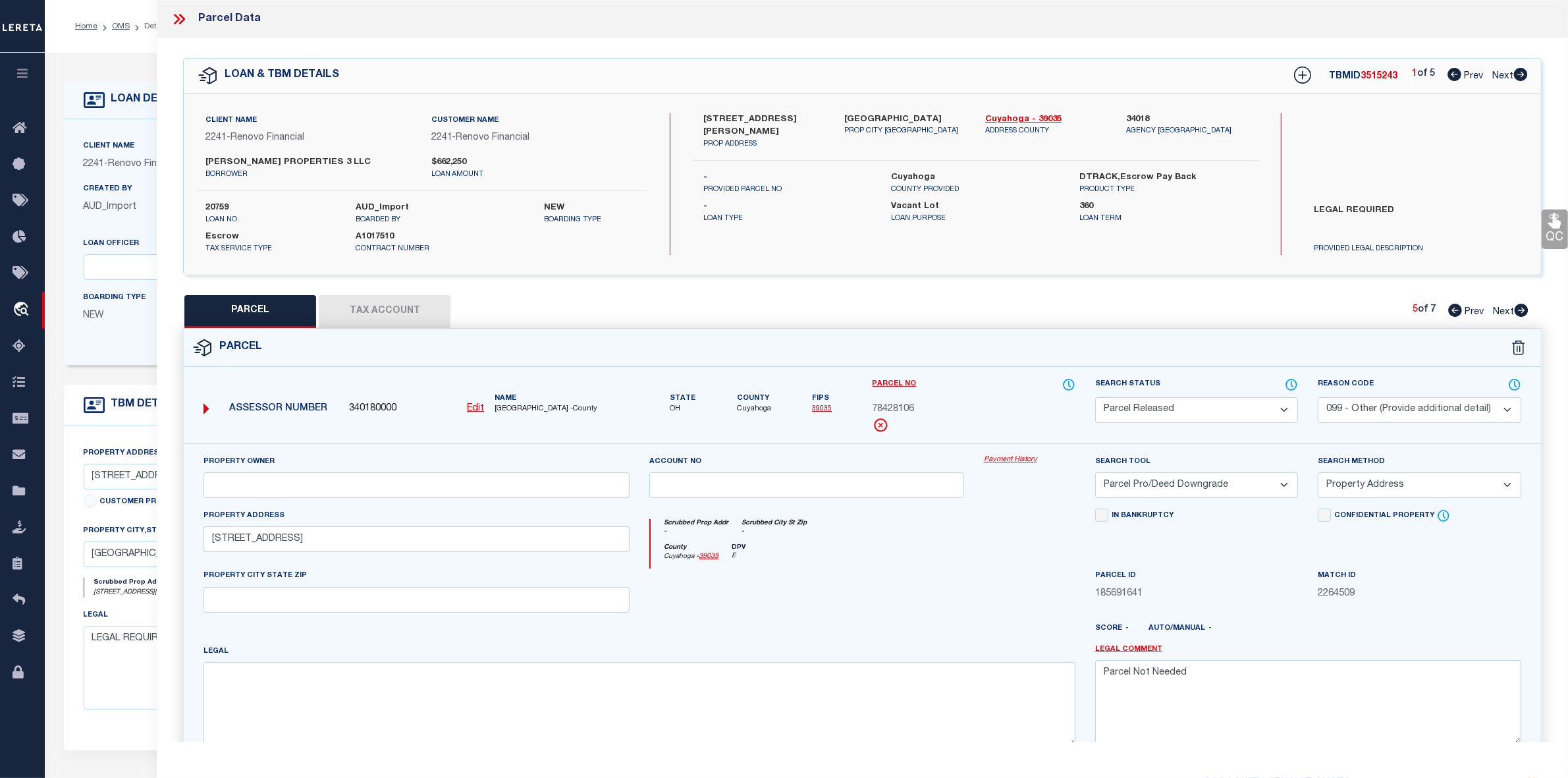
select select
type input "[PERSON_NAME] PROPERTIES 3 LLC"
type input "[STREET_ADDRESS]"
type textarea "1 MAPLEGR 0064 ALL"
click at [1453, 308] on icon at bounding box center [1455, 310] width 14 height 13
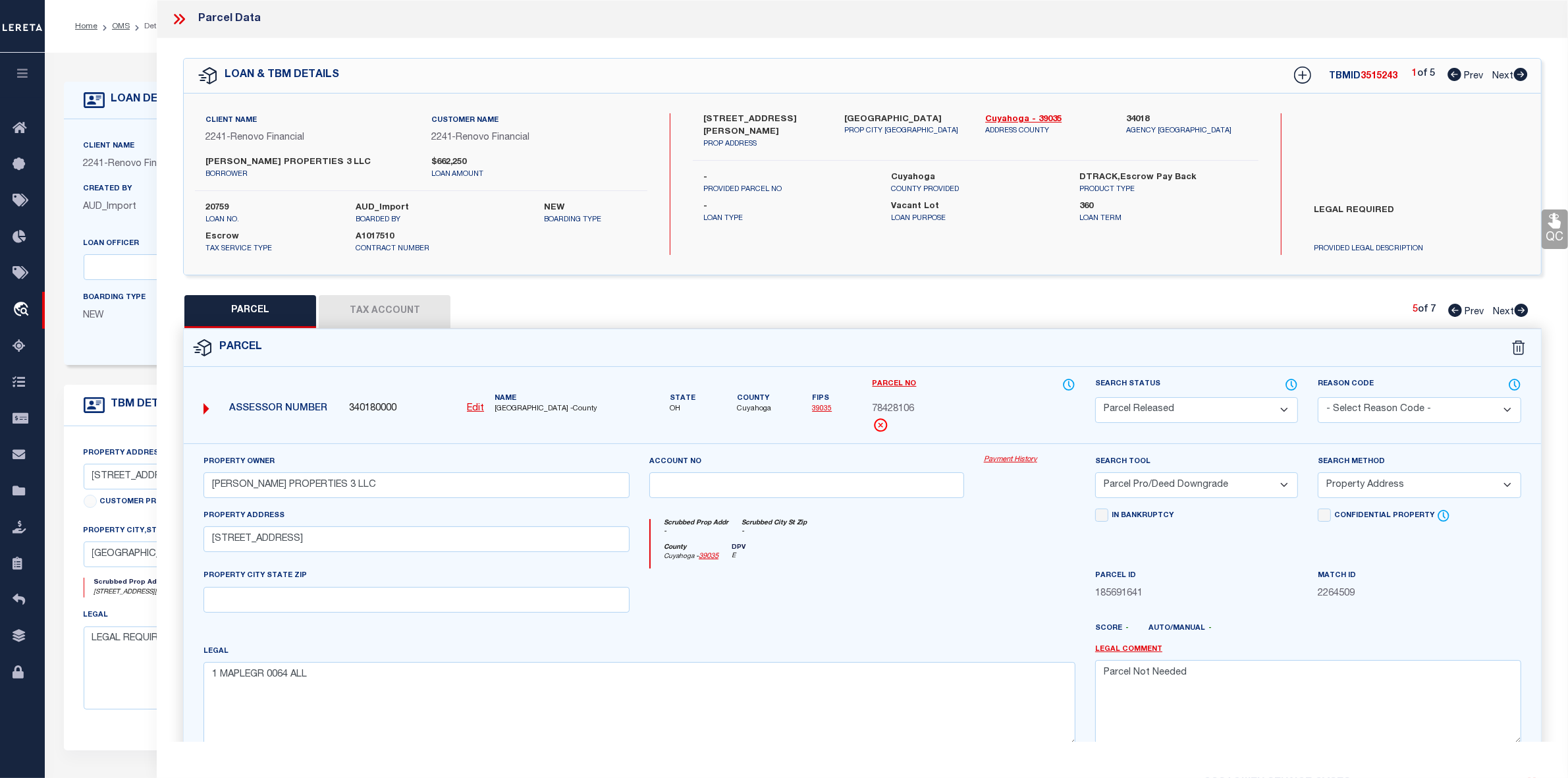
select select "AS"
click at [1453, 308] on icon at bounding box center [1455, 310] width 14 height 13
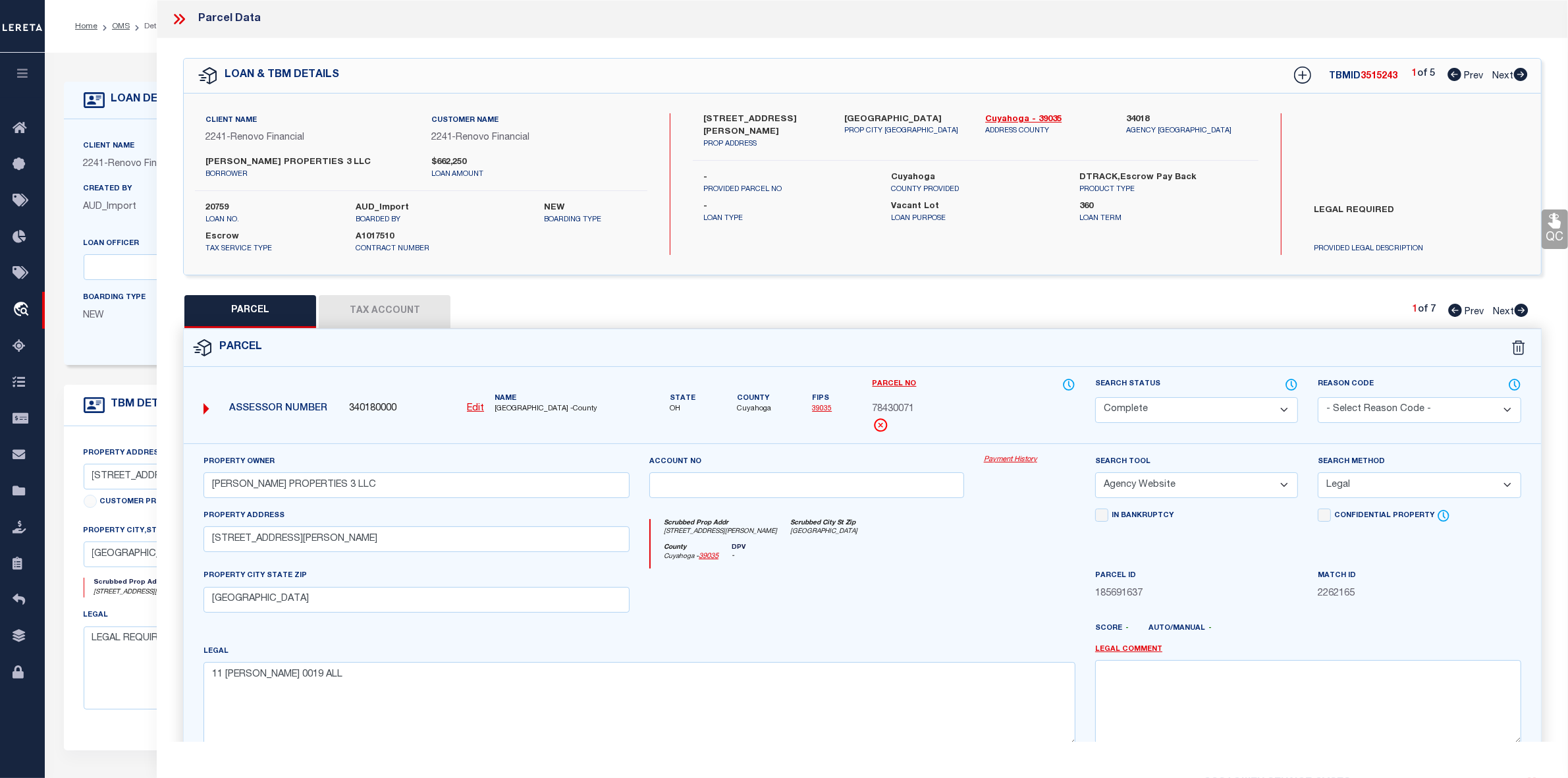
click at [1453, 308] on icon at bounding box center [1455, 310] width 14 height 13
drag, startPoint x: 700, startPoint y: 113, endPoint x: 790, endPoint y: 111, distance: 90.0
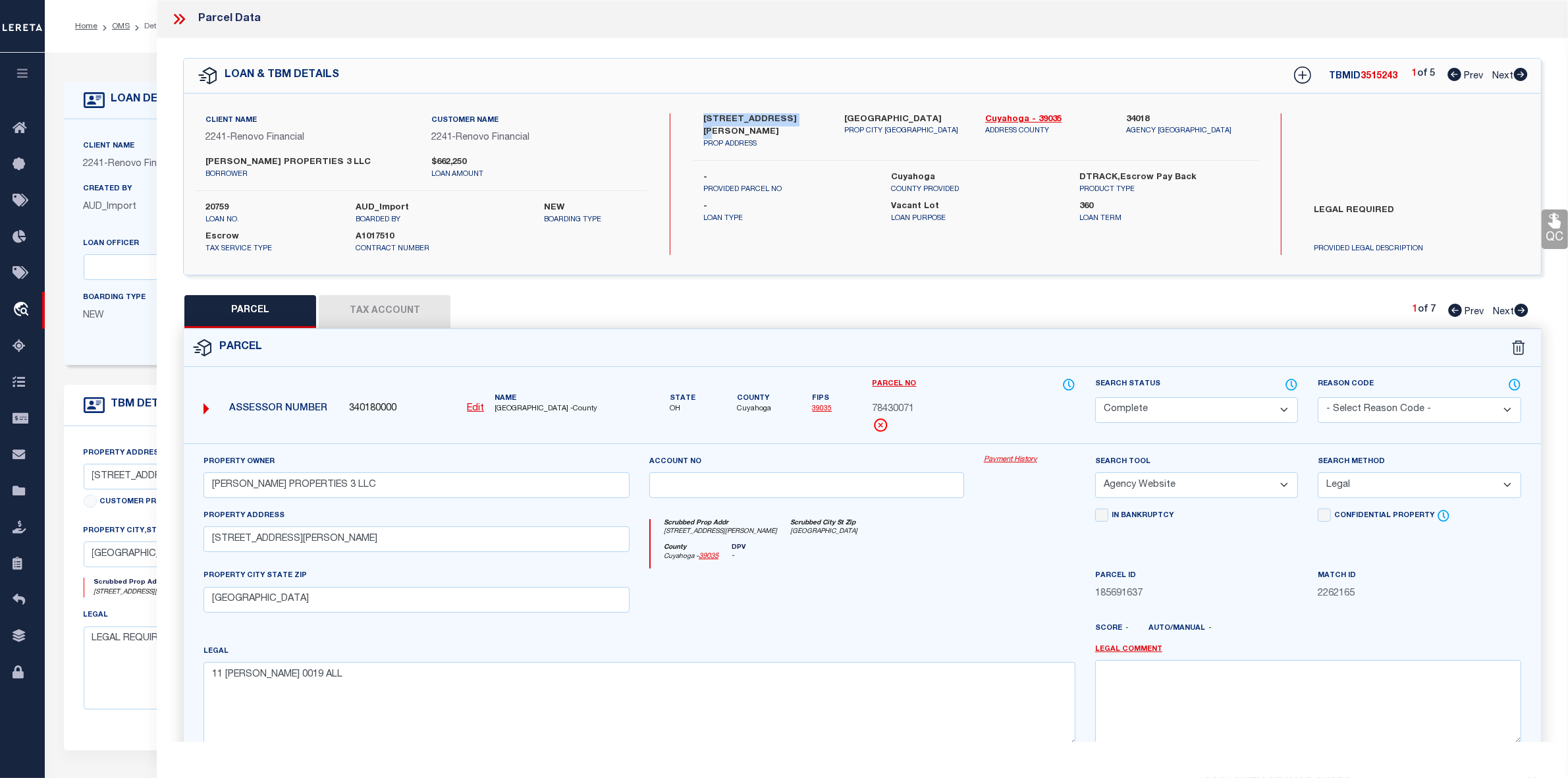
click at [790, 113] on div "5303 Kohout Street PROP ADDRESS" at bounding box center [764, 131] width 141 height 37
copy label "[STREET_ADDRESS][PERSON_NAME]"
drag, startPoint x: 871, startPoint y: 408, endPoint x: 939, endPoint y: 407, distance: 68.0
click at [939, 407] on div "Parcel No 78430071" at bounding box center [974, 410] width 223 height 66
copy span "78430071"
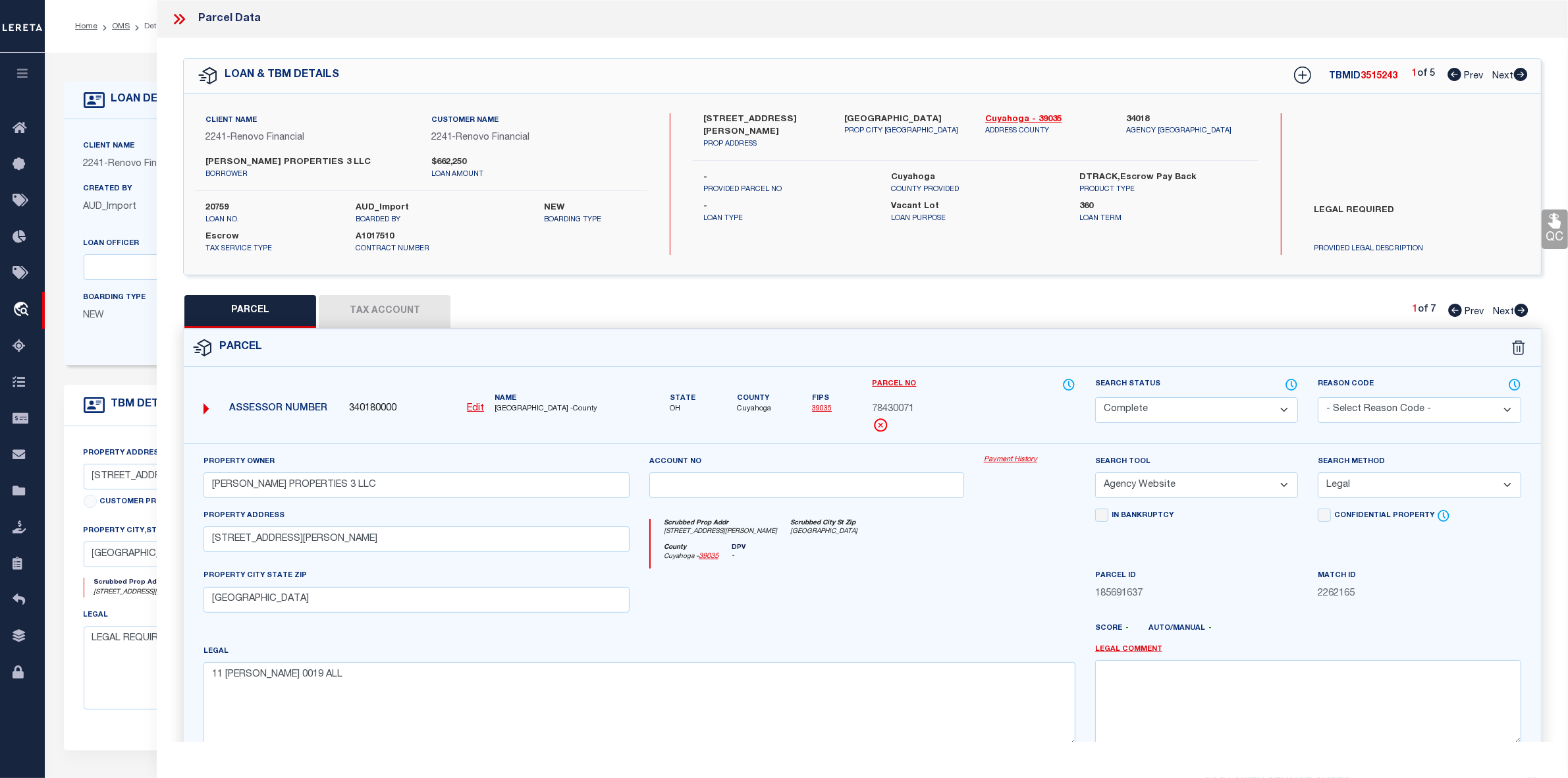
click at [182, 17] on icon at bounding box center [182, 19] width 6 height 11
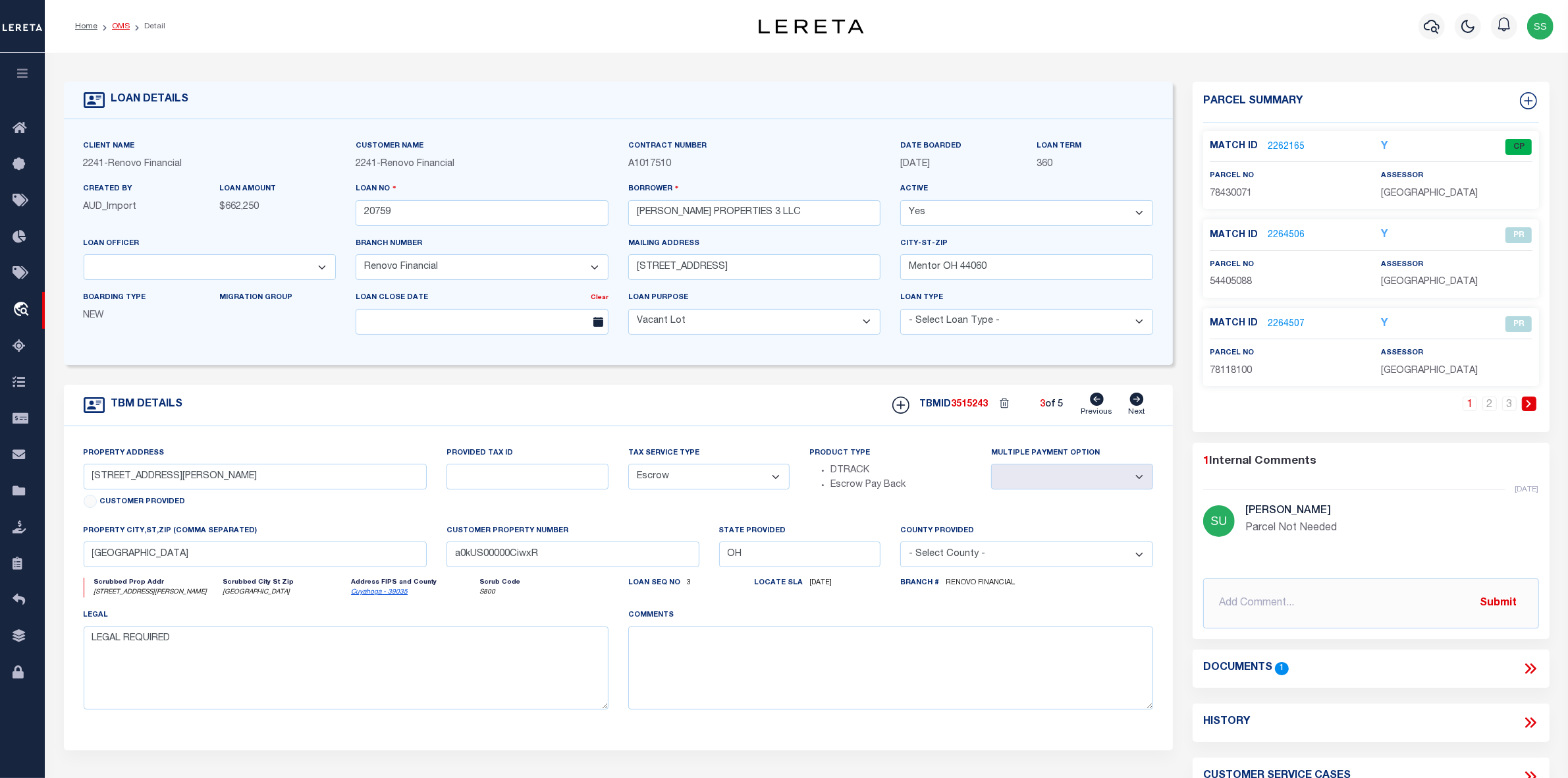
click at [122, 27] on link "OMS" at bounding box center [121, 26] width 18 height 8
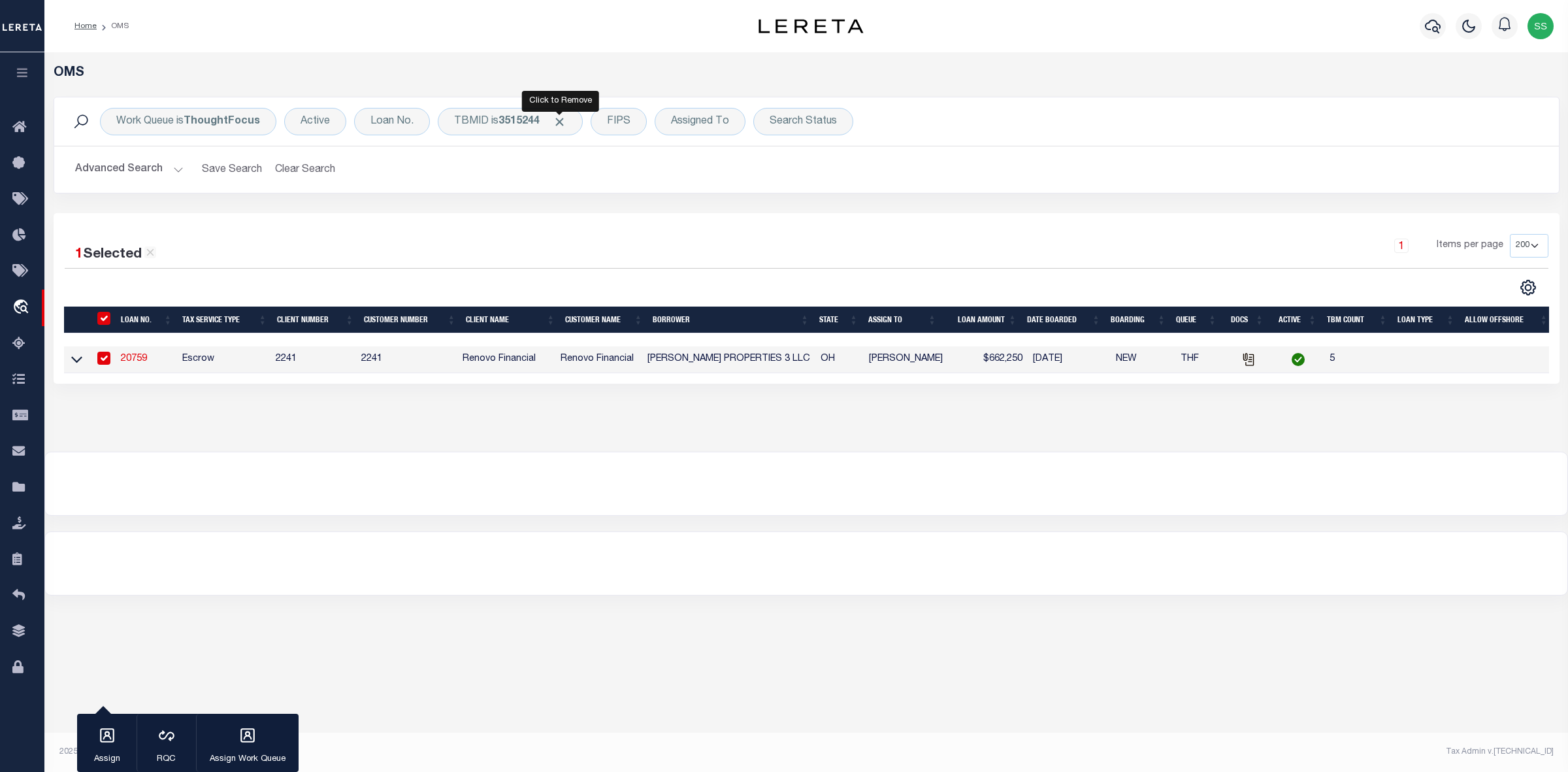
drag, startPoint x: 557, startPoint y: 120, endPoint x: 502, endPoint y: 123, distance: 55.1
click at [557, 120] on span "Click to Remove" at bounding box center [560, 122] width 14 height 14
click at [469, 123] on div "TBMID" at bounding box center [471, 121] width 67 height 27
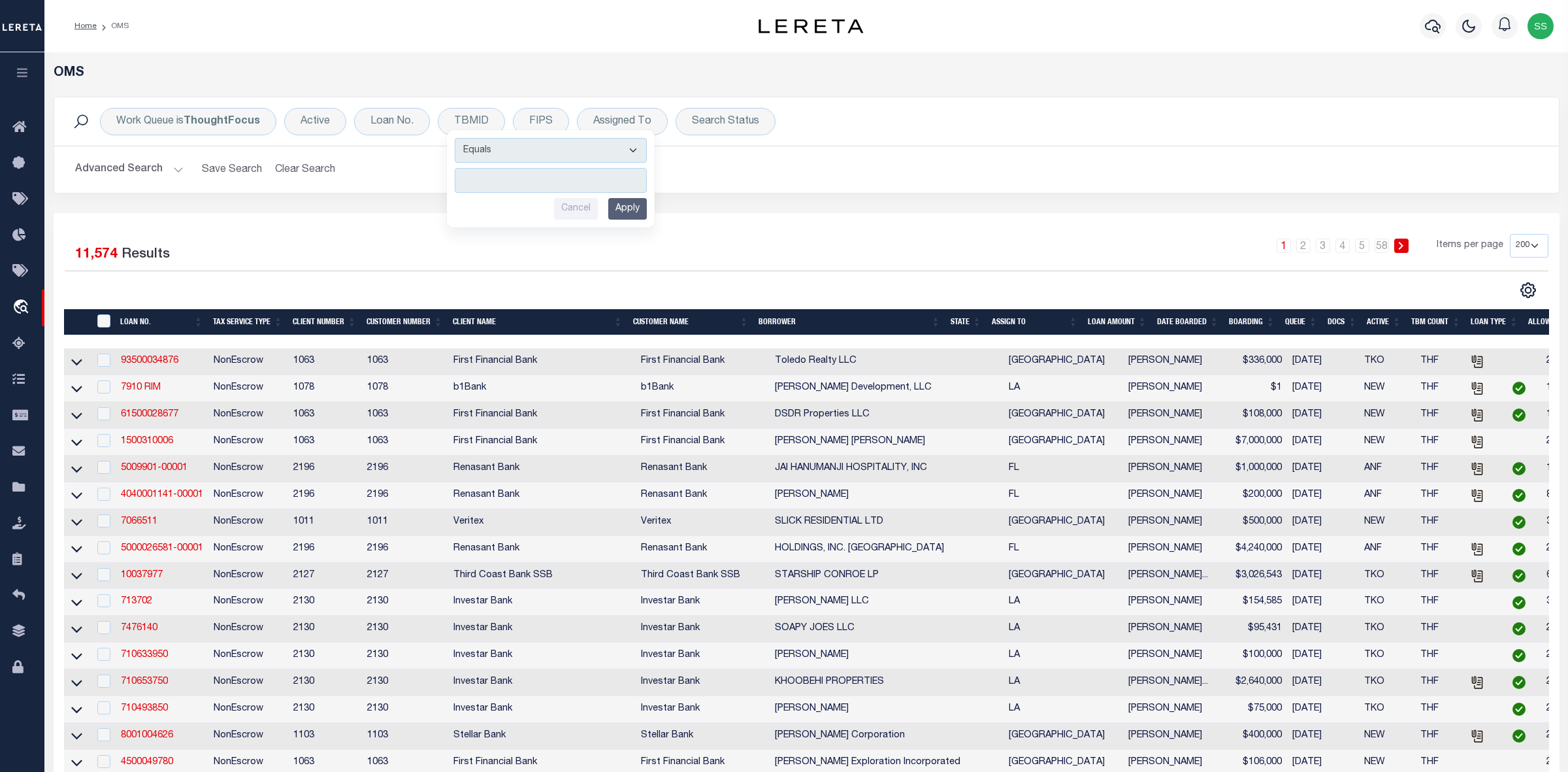
click at [546, 185] on input "number" at bounding box center [551, 180] width 192 height 25
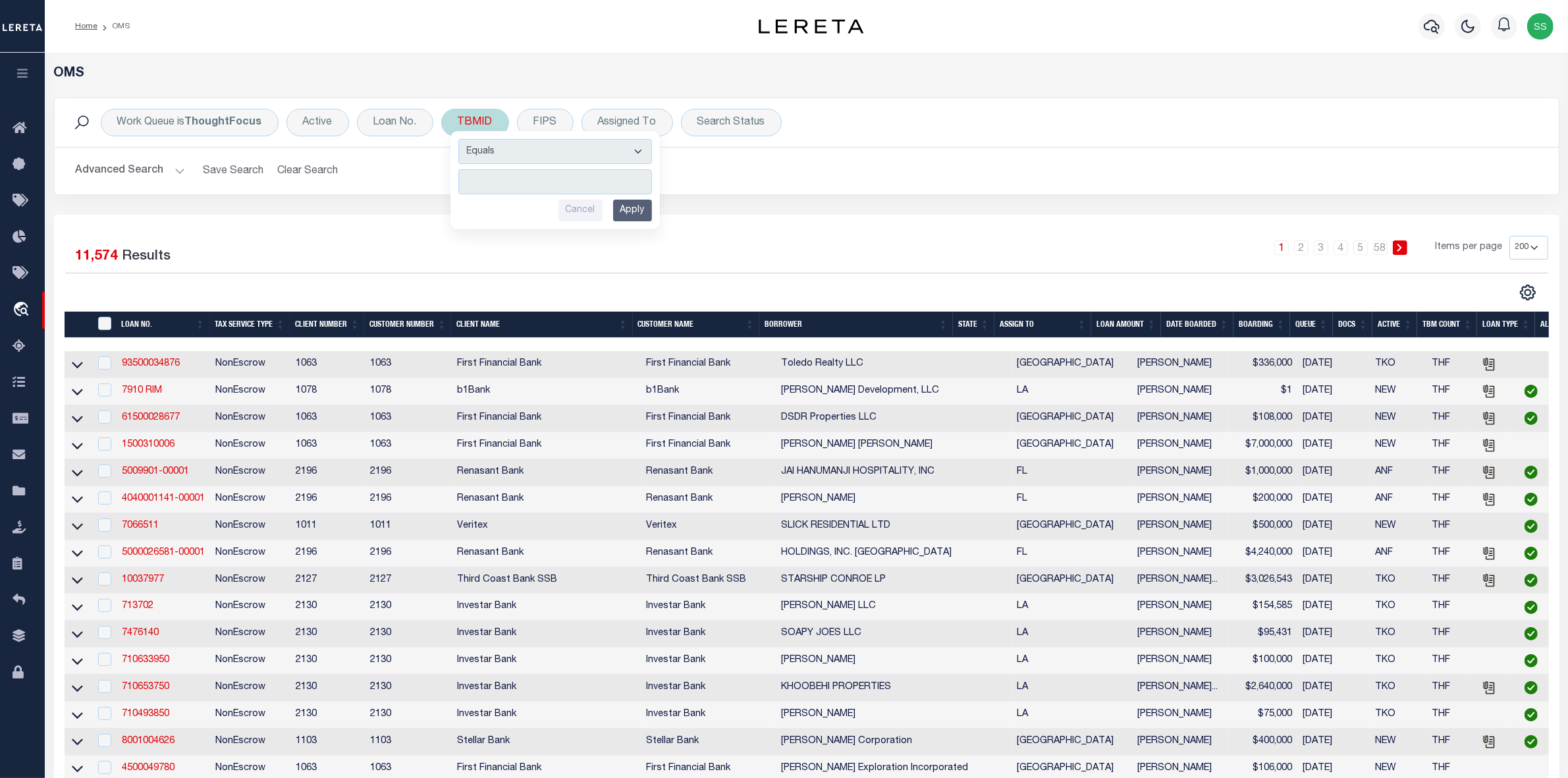
click at [550, 181] on input "number" at bounding box center [556, 182] width 194 height 25
click at [637, 209] on input "Apply" at bounding box center [632, 210] width 39 height 21
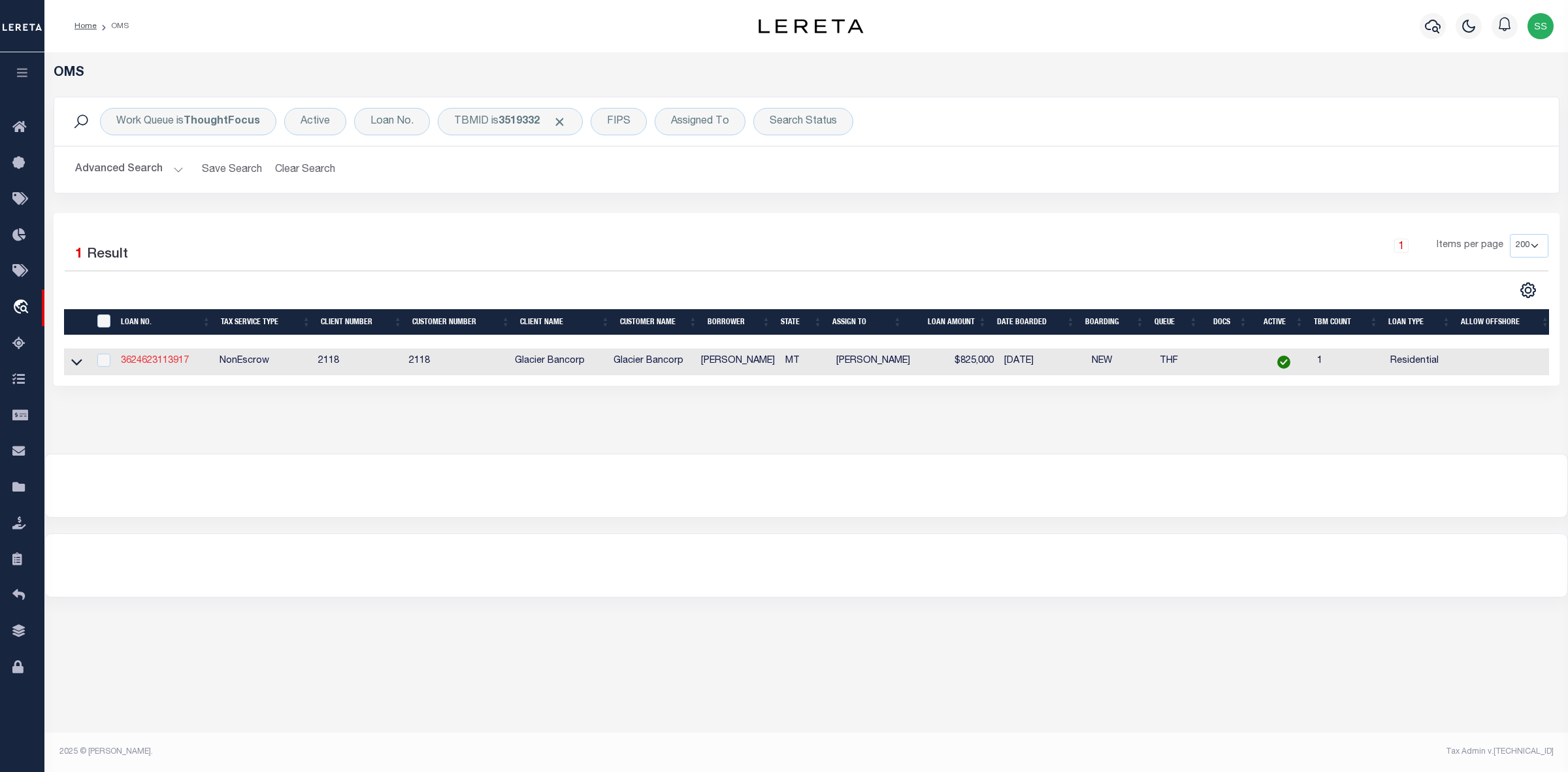
click at [170, 361] on link "3624623113917" at bounding box center [155, 361] width 68 height 9
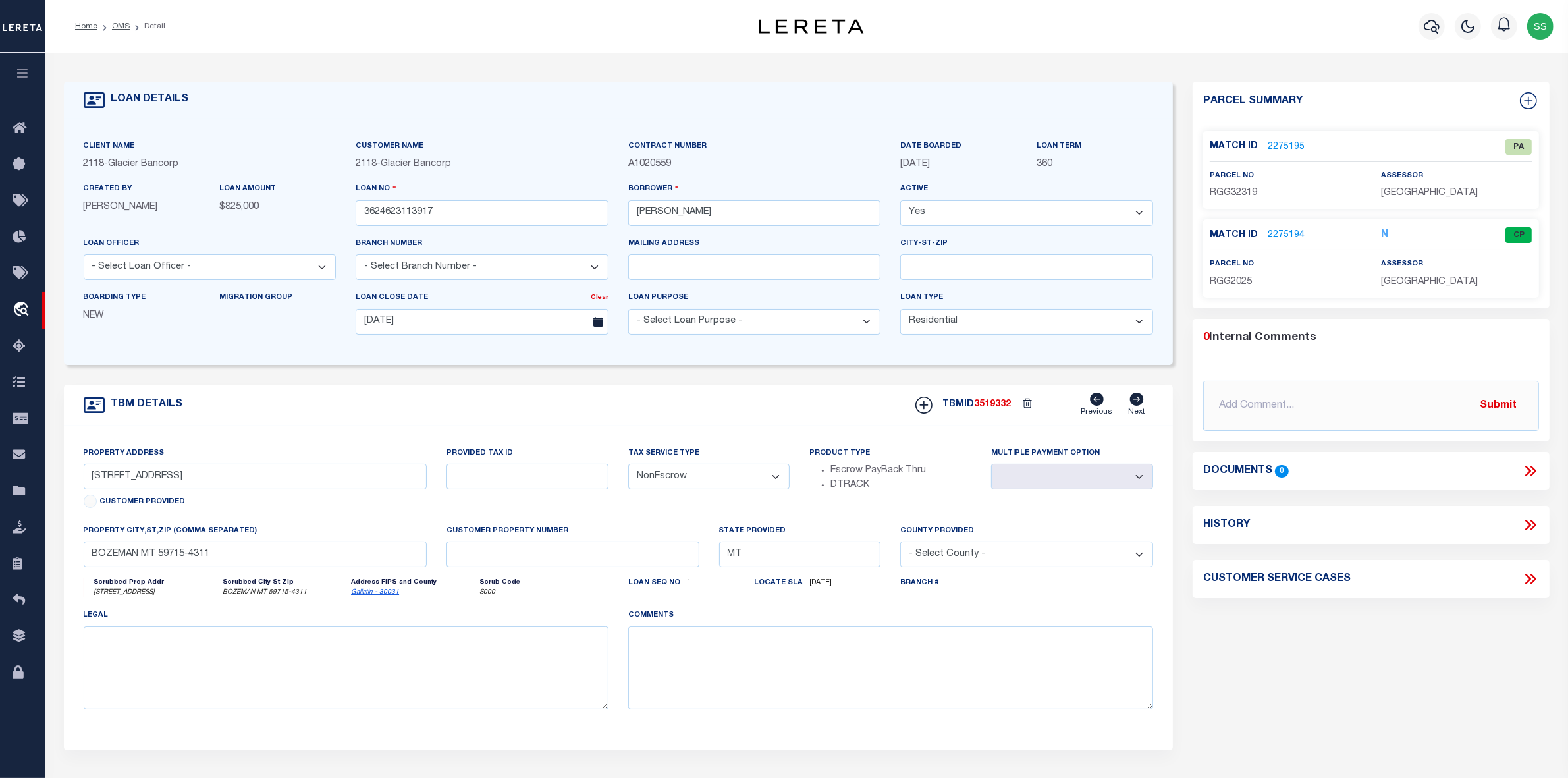
click at [1285, 145] on link "2275195" at bounding box center [1286, 147] width 37 height 14
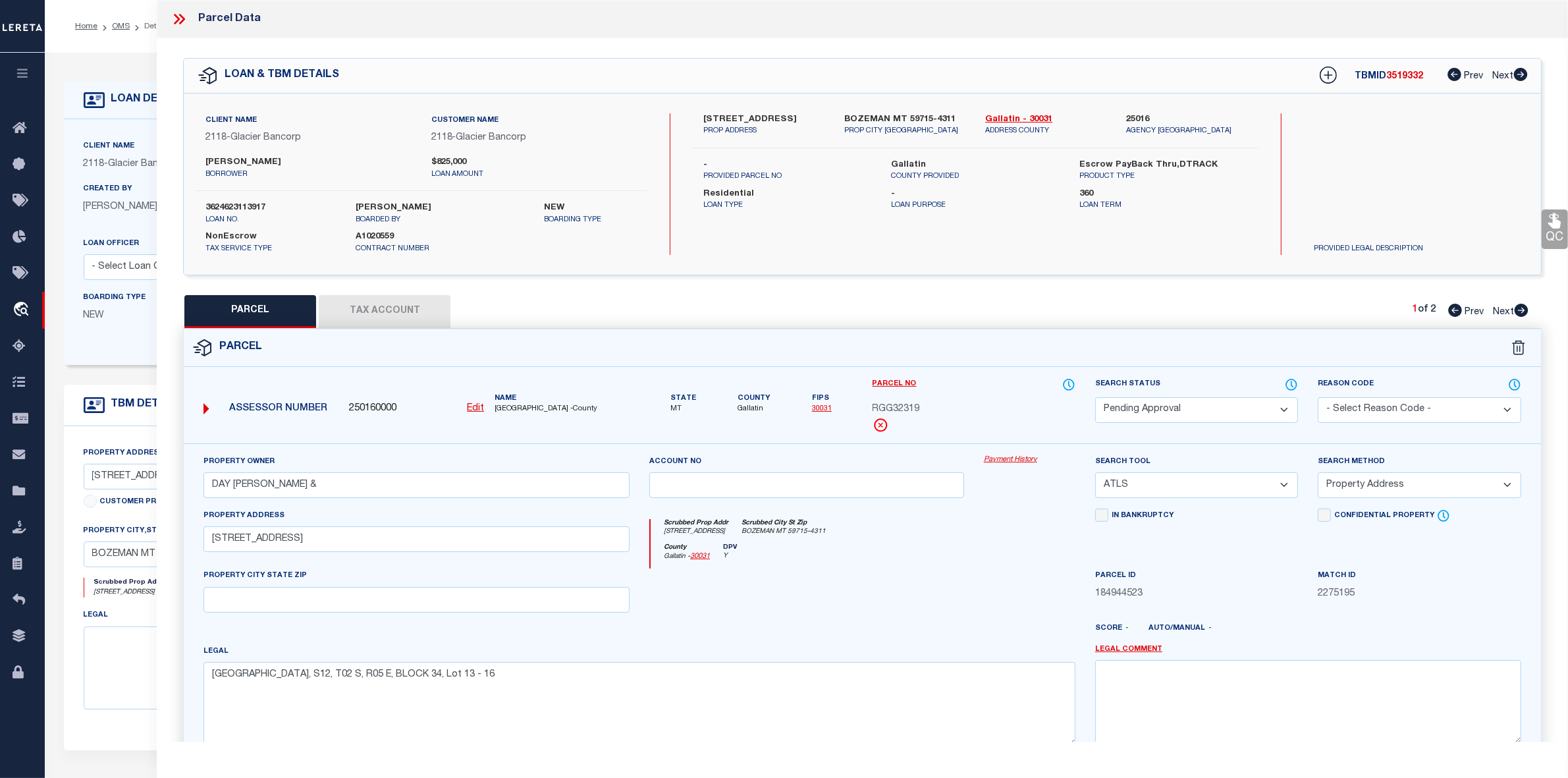
click at [1520, 310] on icon at bounding box center [1522, 310] width 14 height 13
click at [1448, 311] on icon at bounding box center [1455, 310] width 14 height 13
click at [1522, 307] on icon at bounding box center [1522, 310] width 14 height 13
click at [1005, 118] on link "Gallatin - 30031" at bounding box center [1046, 119] width 121 height 13
drag, startPoint x: 699, startPoint y: 118, endPoint x: 800, endPoint y: 117, distance: 101.0
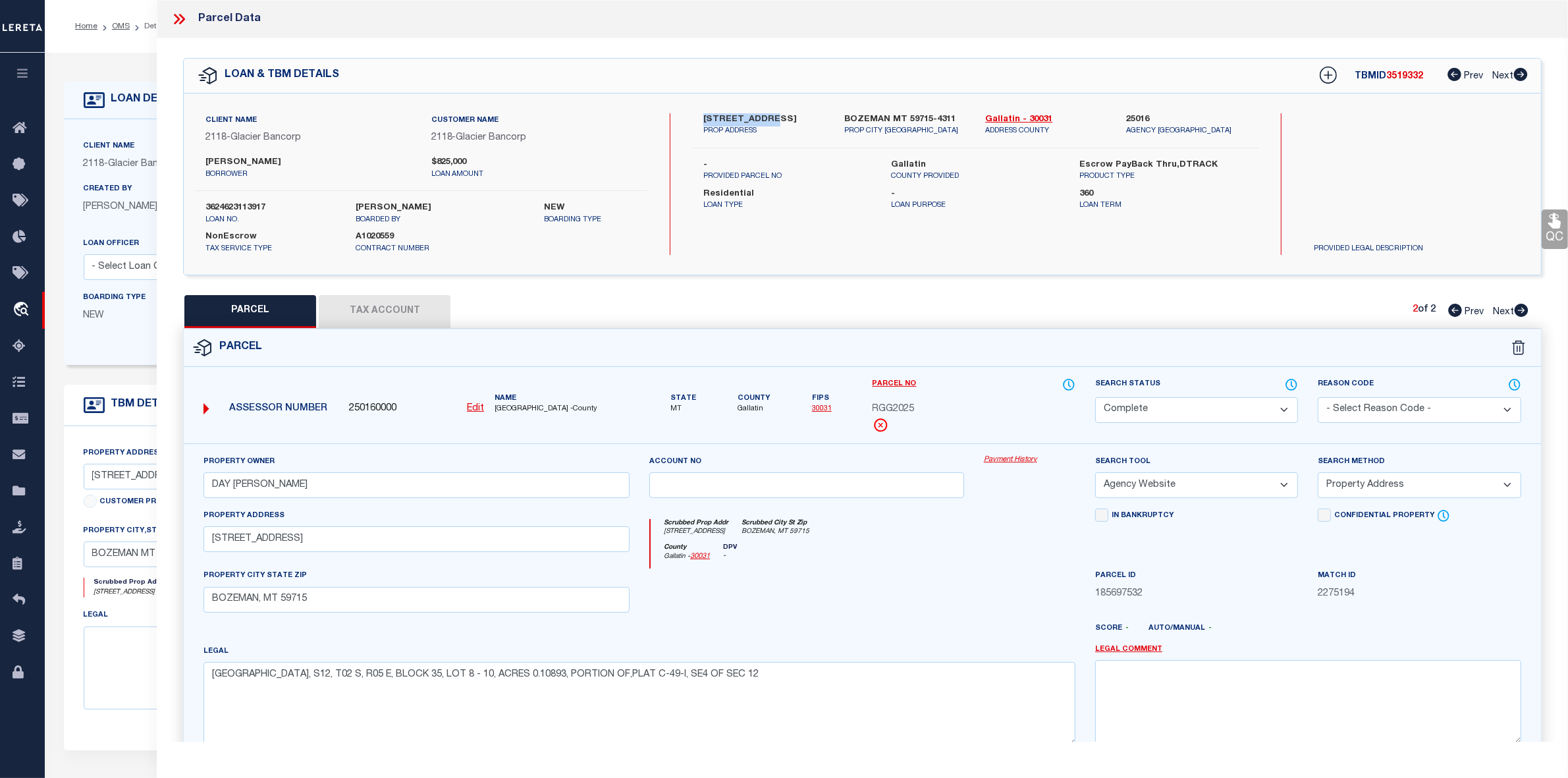
click at [800, 117] on div "517 S 9TH AVE PROP ADDRESS" at bounding box center [764, 124] width 141 height 24
copy label "517 S 9TH AVE"
drag, startPoint x: 1351, startPoint y: 75, endPoint x: 1382, endPoint y: 75, distance: 31.0
click at [1382, 75] on div "TBMID 3519332 Prev Next" at bounding box center [1415, 76] width 226 height 24
copy h5 "TBMID"
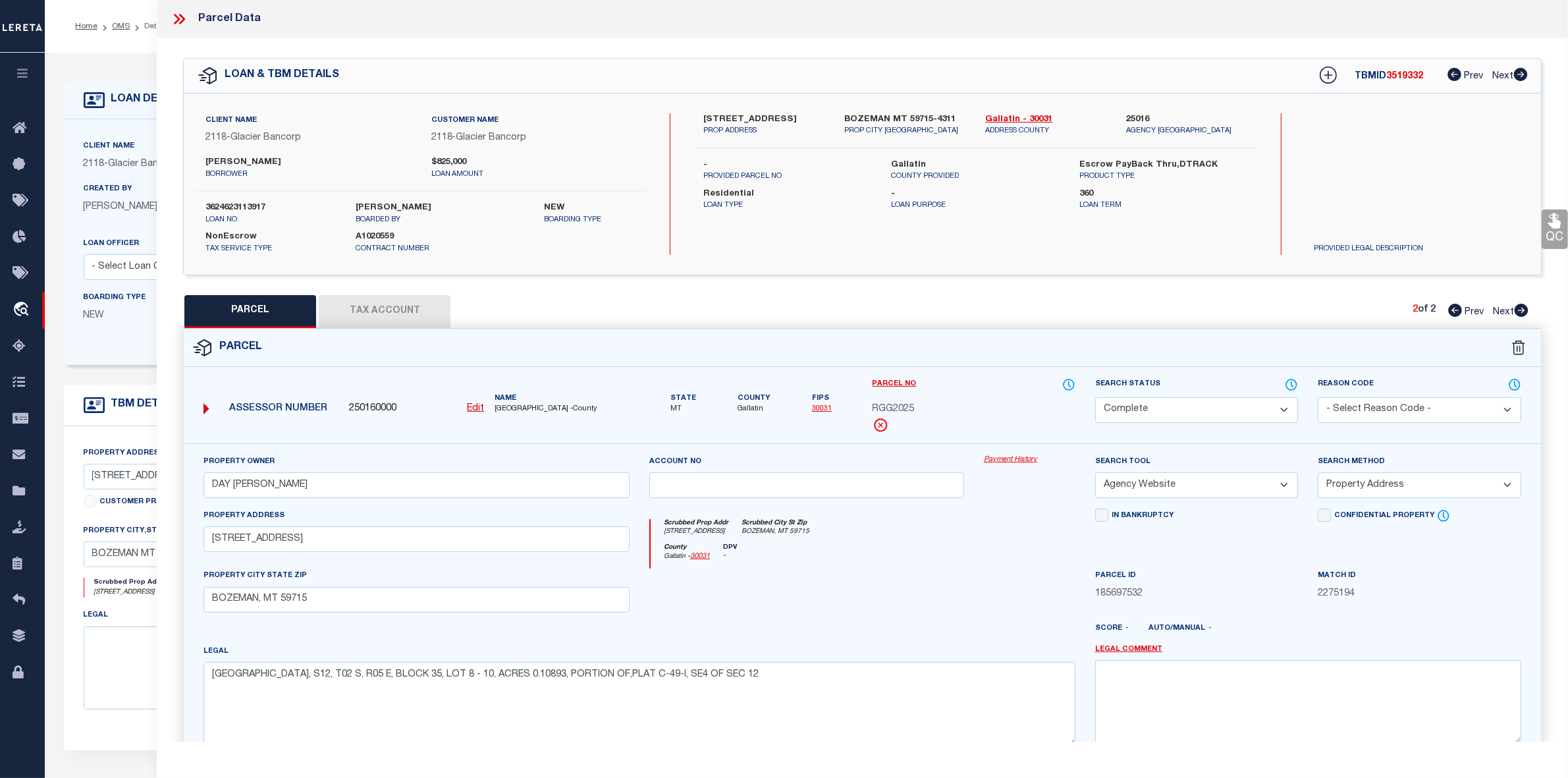
click at [1398, 72] on span "3519332" at bounding box center [1405, 76] width 37 height 9
copy span "3519332"
click at [908, 581] on div at bounding box center [807, 596] width 334 height 54
click at [182, 20] on icon at bounding box center [179, 19] width 17 height 17
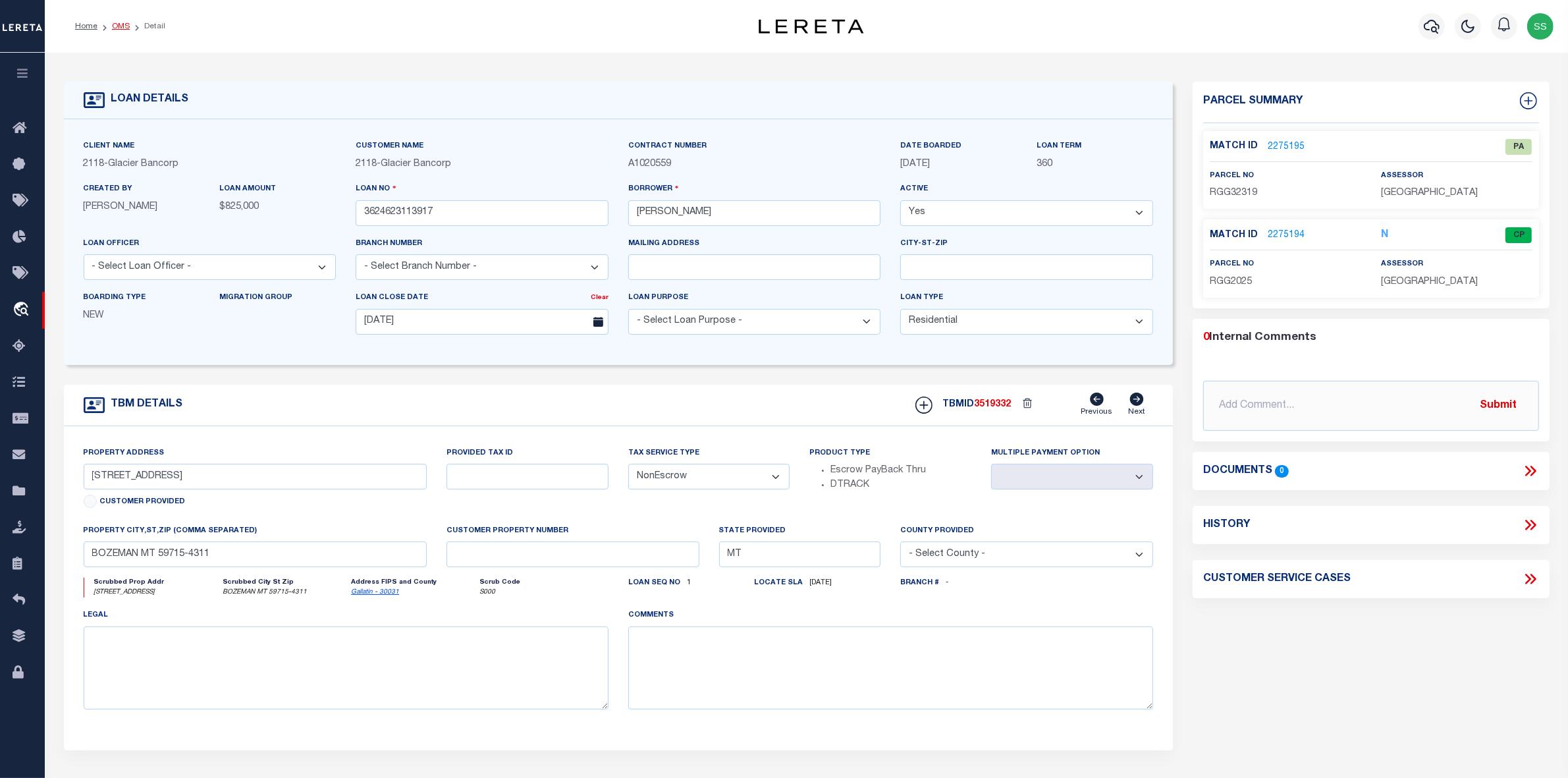
click at [122, 27] on link "OMS" at bounding box center [121, 26] width 18 height 8
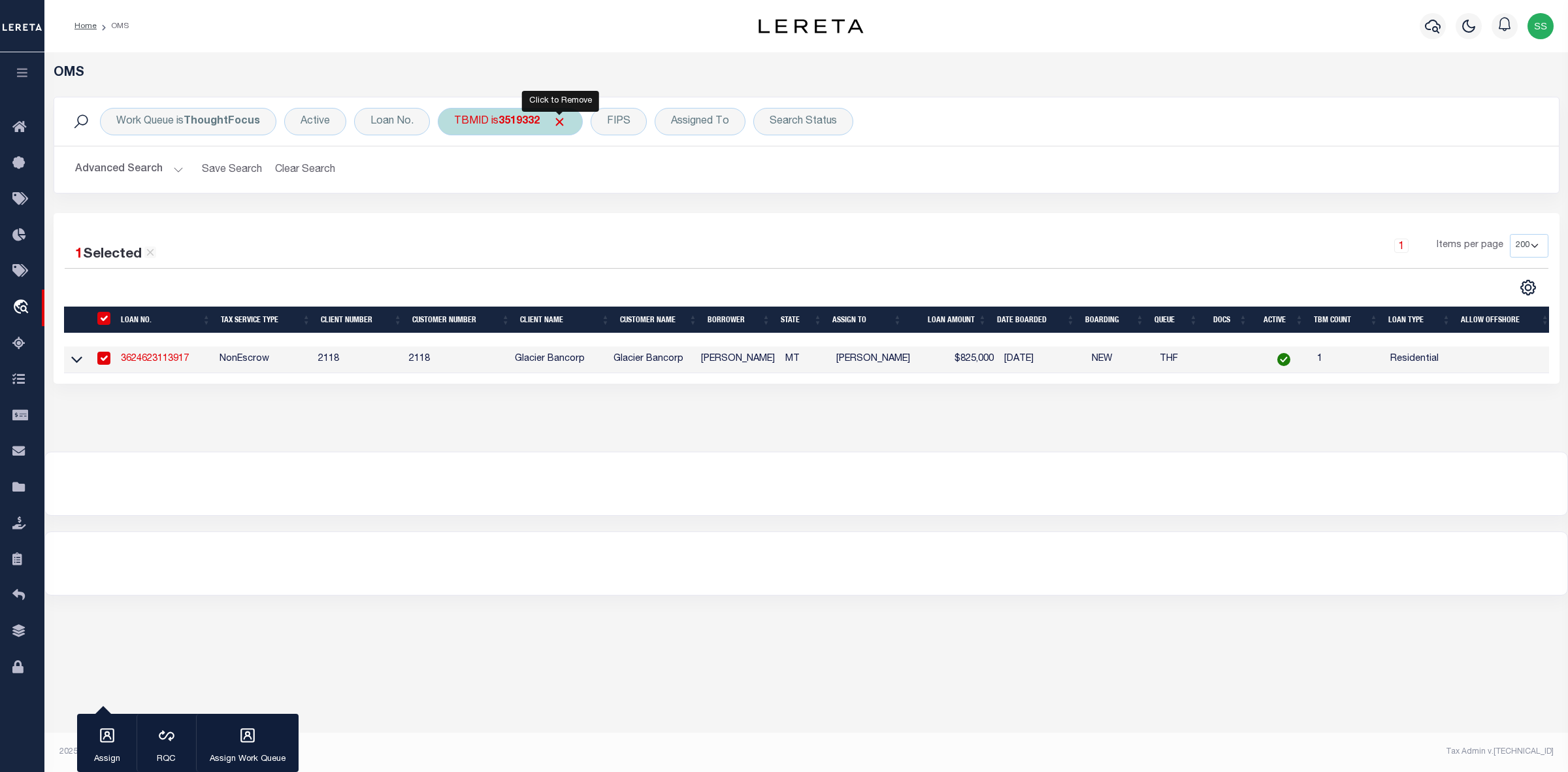
click at [559, 121] on span "Click to Remove" at bounding box center [560, 122] width 14 height 14
click at [490, 123] on div "TBMID" at bounding box center [471, 121] width 67 height 27
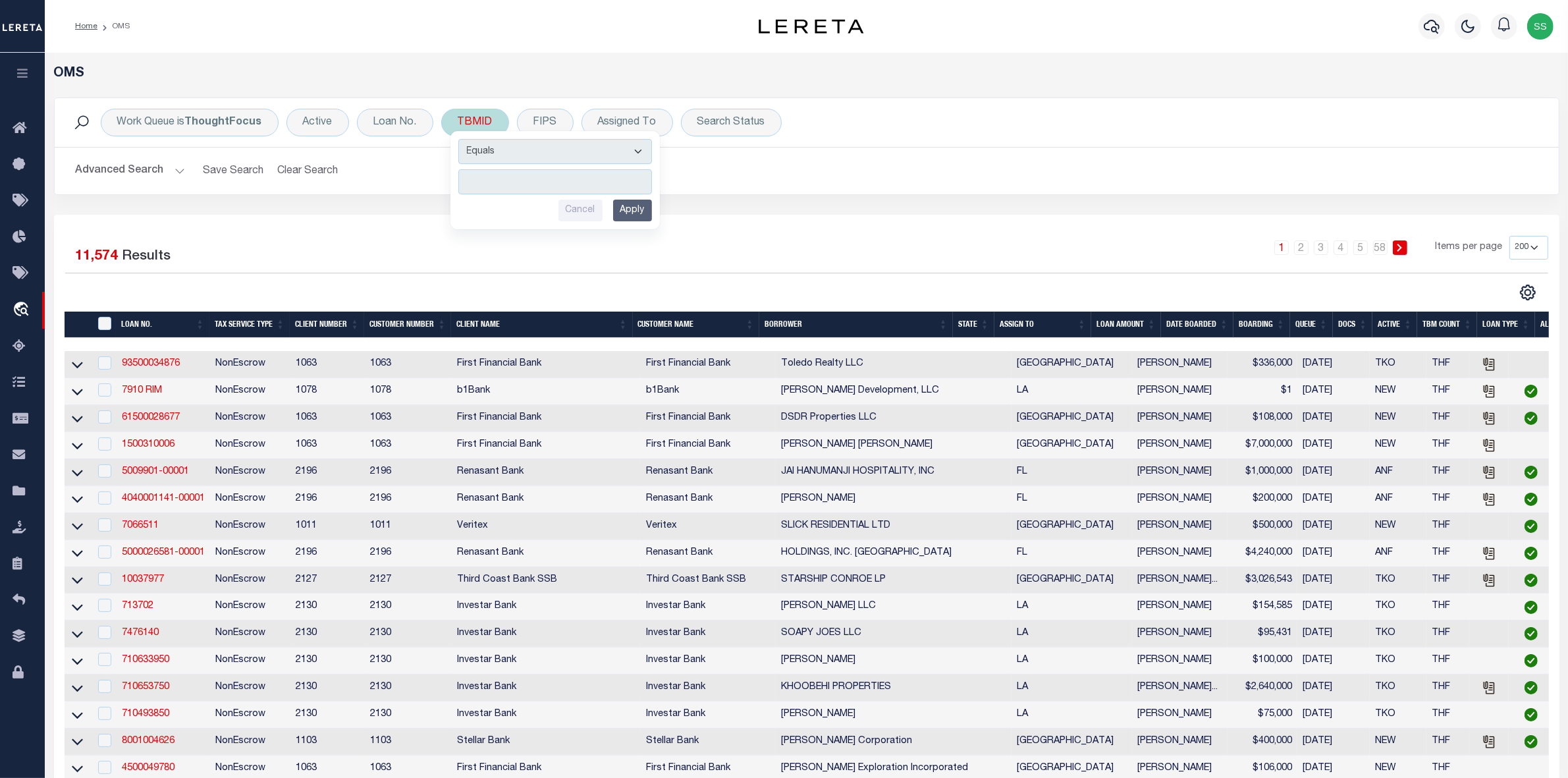
click at [509, 186] on input "number" at bounding box center [556, 182] width 194 height 25
click at [636, 209] on input "Apply" at bounding box center [632, 210] width 39 height 21
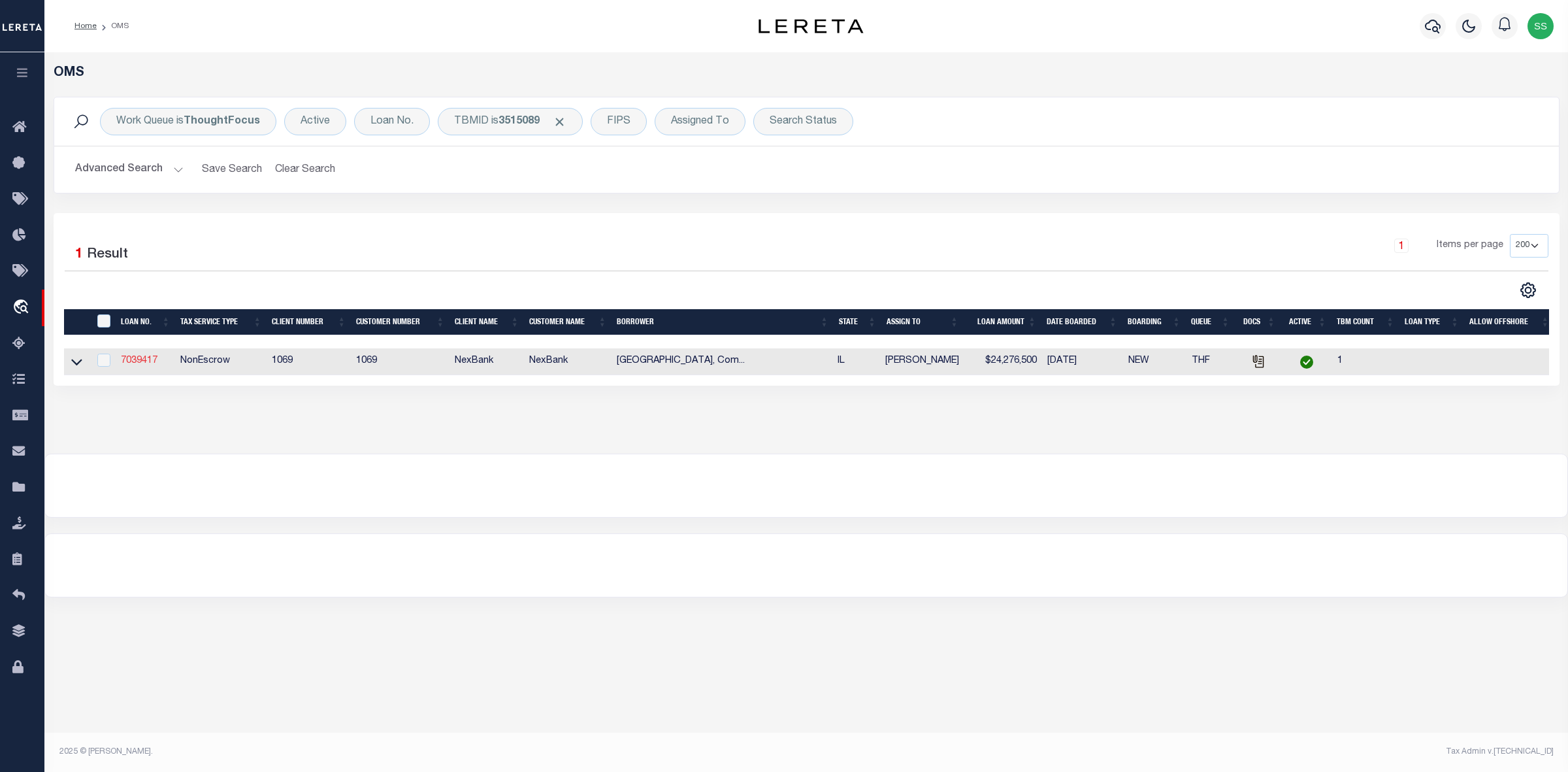
click at [129, 364] on link "7039417" at bounding box center [139, 361] width 36 height 9
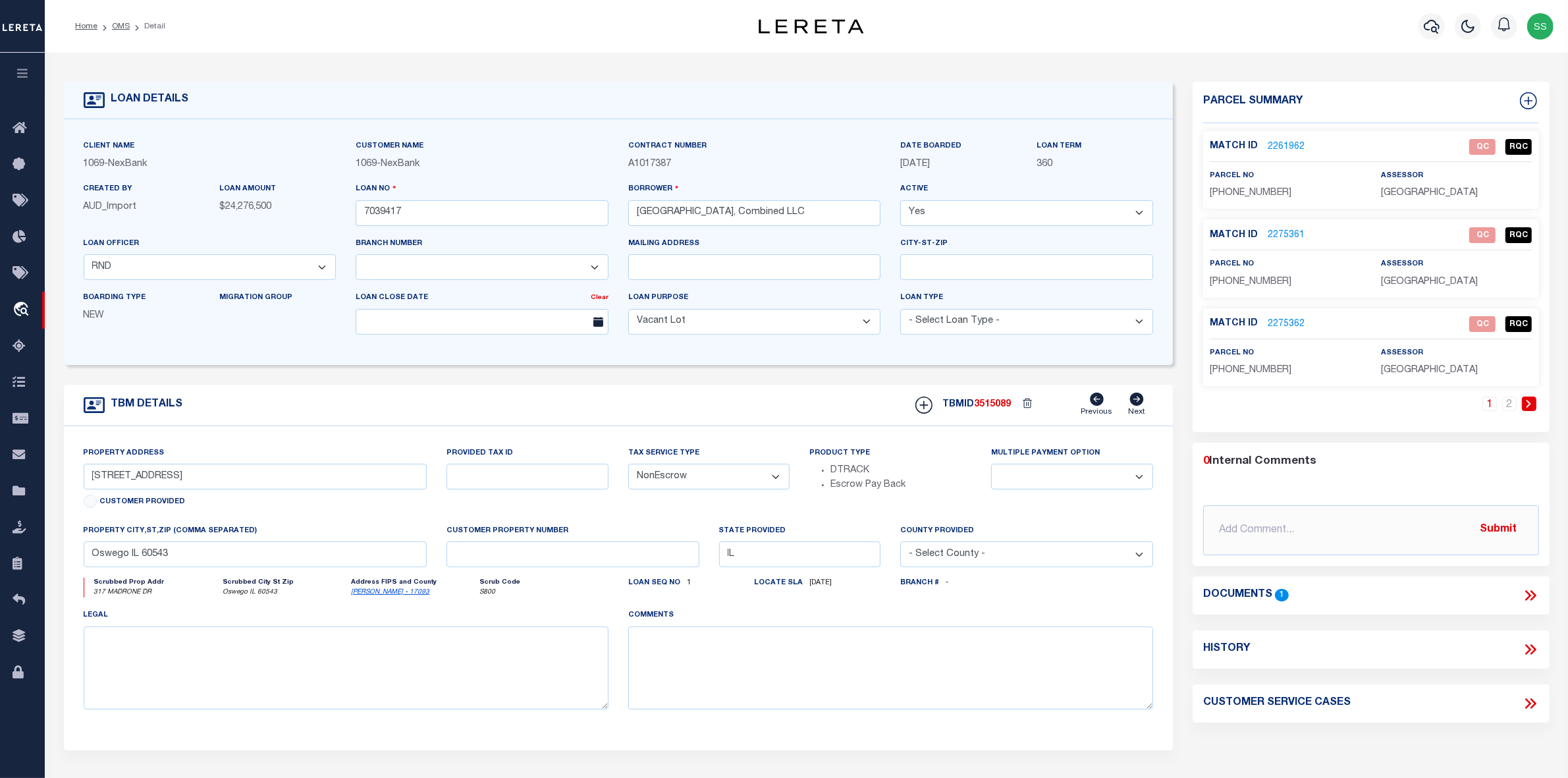
click at [1528, 402] on icon at bounding box center [1529, 404] width 6 height 8
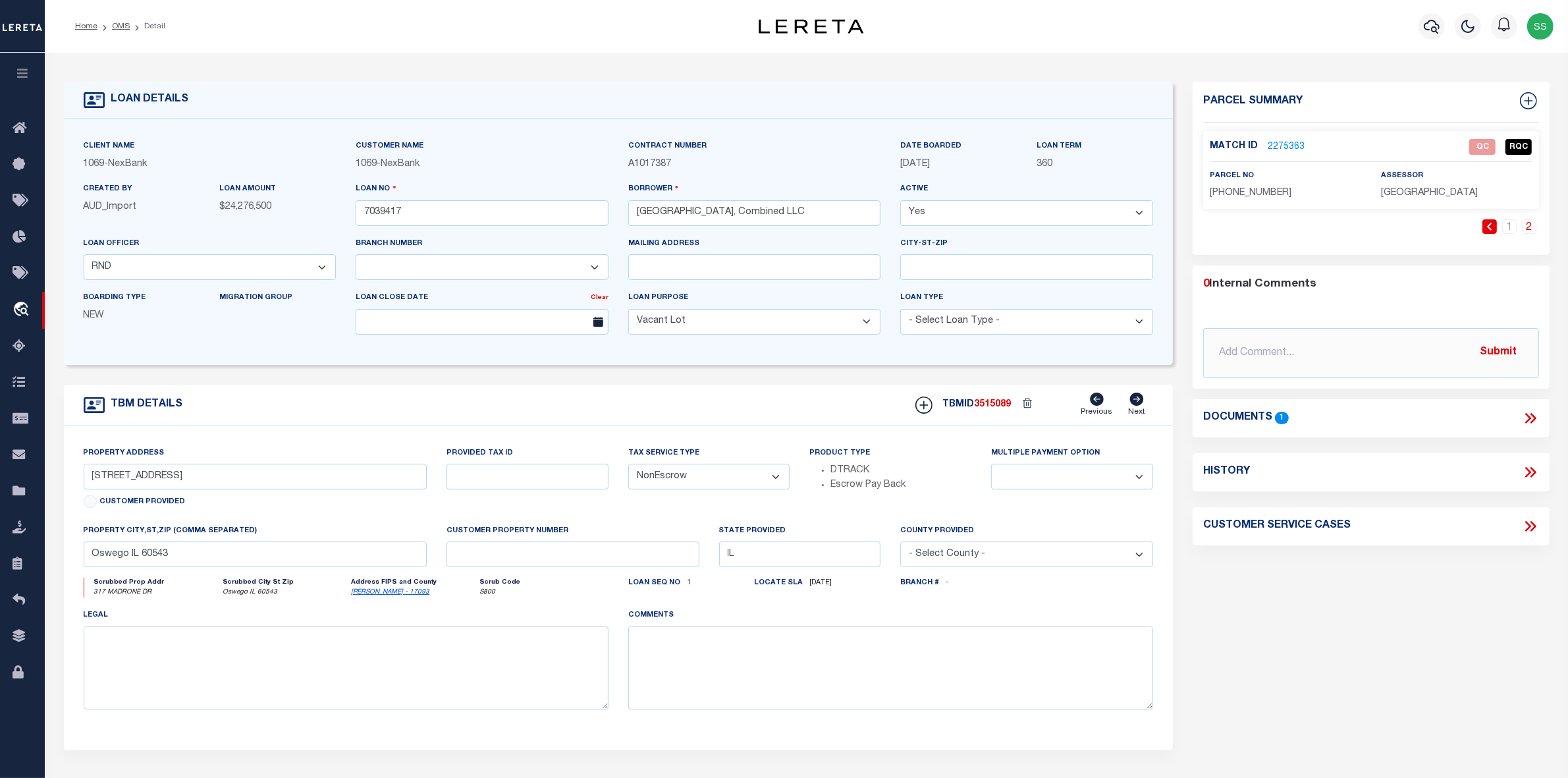
click at [1285, 147] on link "2275363" at bounding box center [1286, 147] width 37 height 14
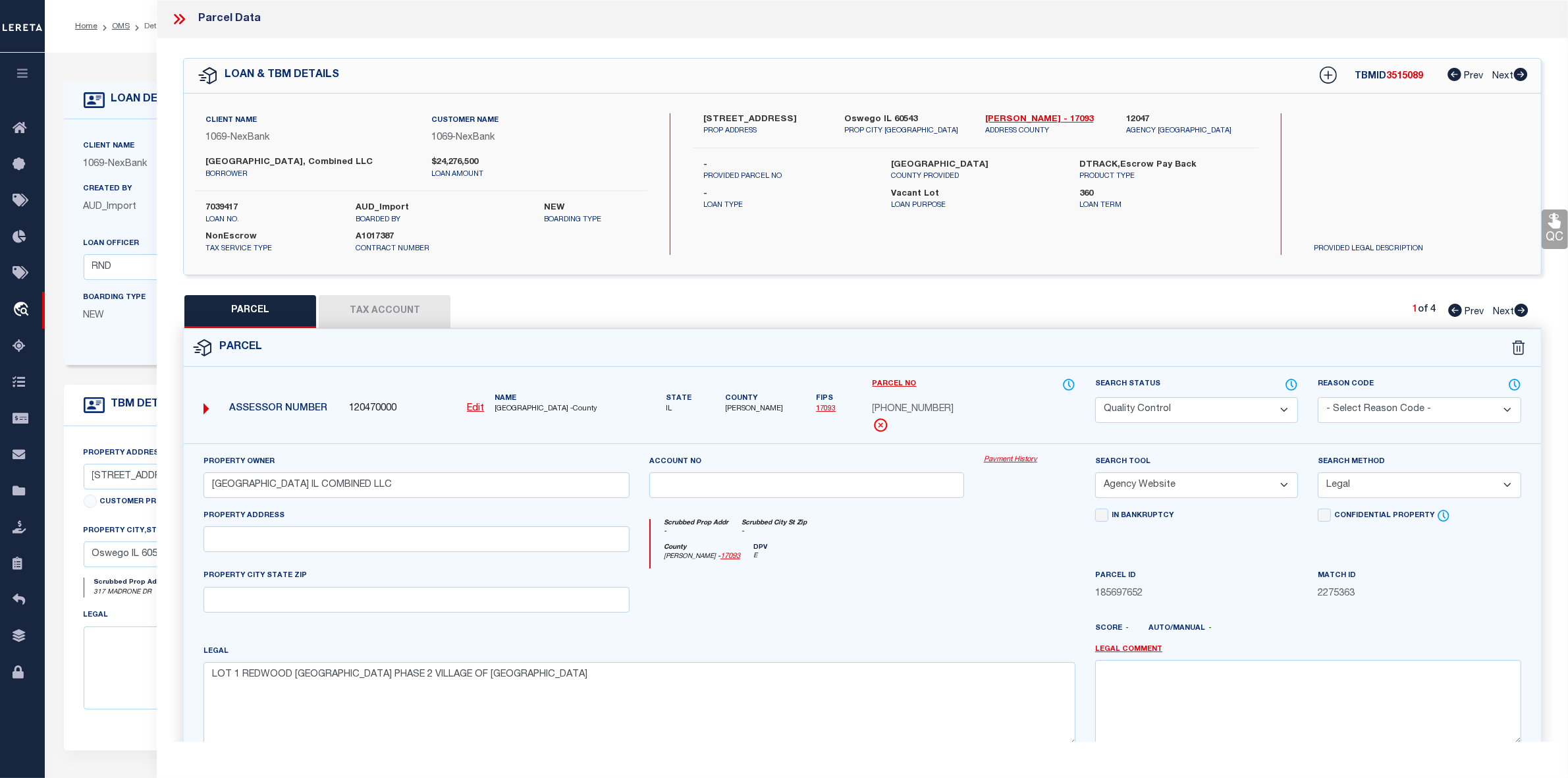
click at [1456, 317] on icon at bounding box center [1455, 310] width 14 height 13
click at [1453, 75] on icon at bounding box center [1455, 74] width 14 height 13
click at [1521, 317] on icon at bounding box center [1521, 310] width 15 height 13
click at [921, 570] on div "County Kendall - 17093 DPV E" at bounding box center [863, 557] width 425 height 26
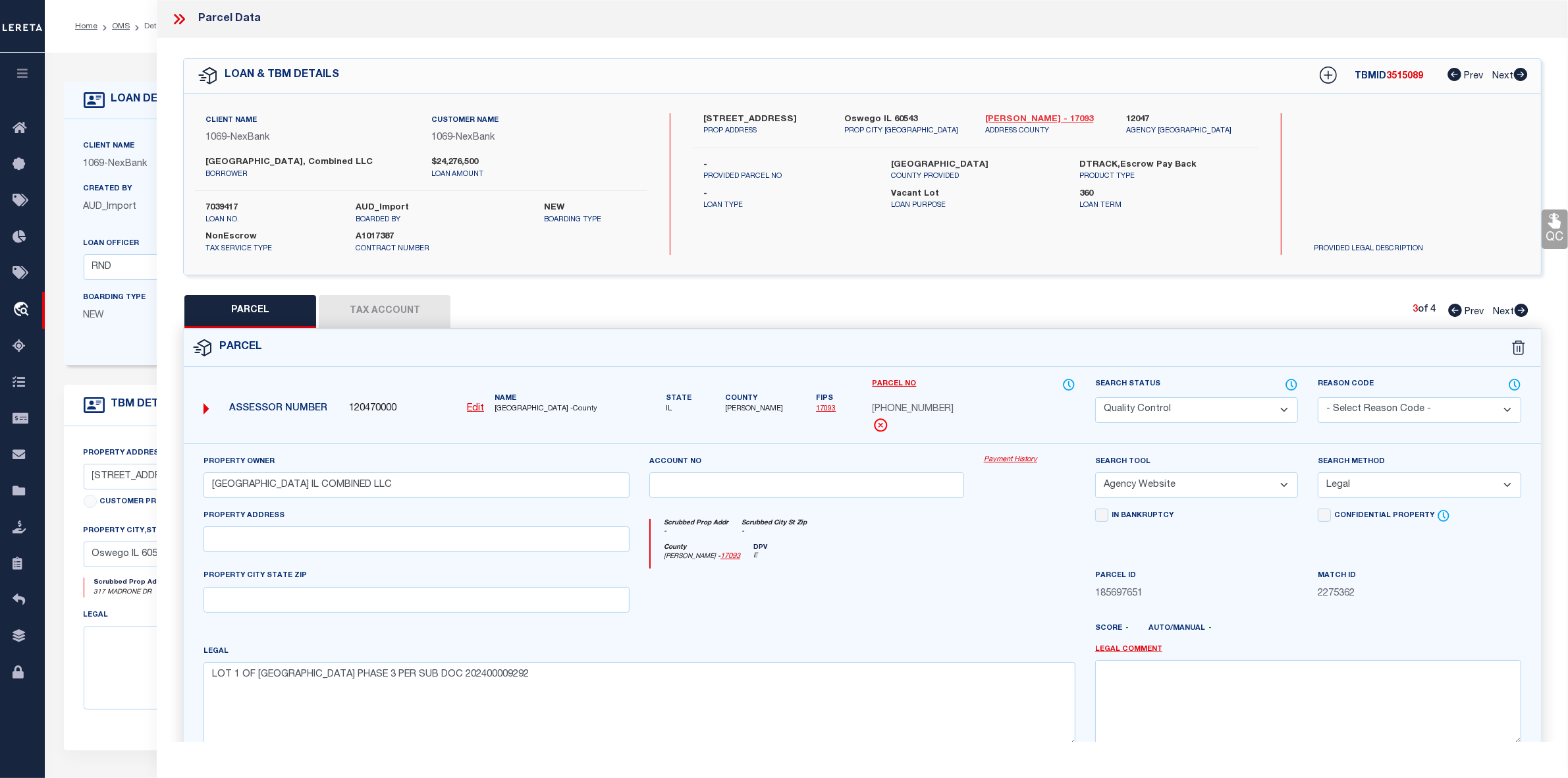
click at [996, 118] on link "[PERSON_NAME] - 17093" at bounding box center [1046, 119] width 121 height 13
drag, startPoint x: 704, startPoint y: 115, endPoint x: 781, endPoint y: 114, distance: 77.0
click at [781, 114] on label "[STREET_ADDRESS]" at bounding box center [764, 119] width 121 height 13
copy label "[STREET_ADDRESS]"
click at [711, 113] on label "[STREET_ADDRESS]" at bounding box center [764, 119] width 121 height 13
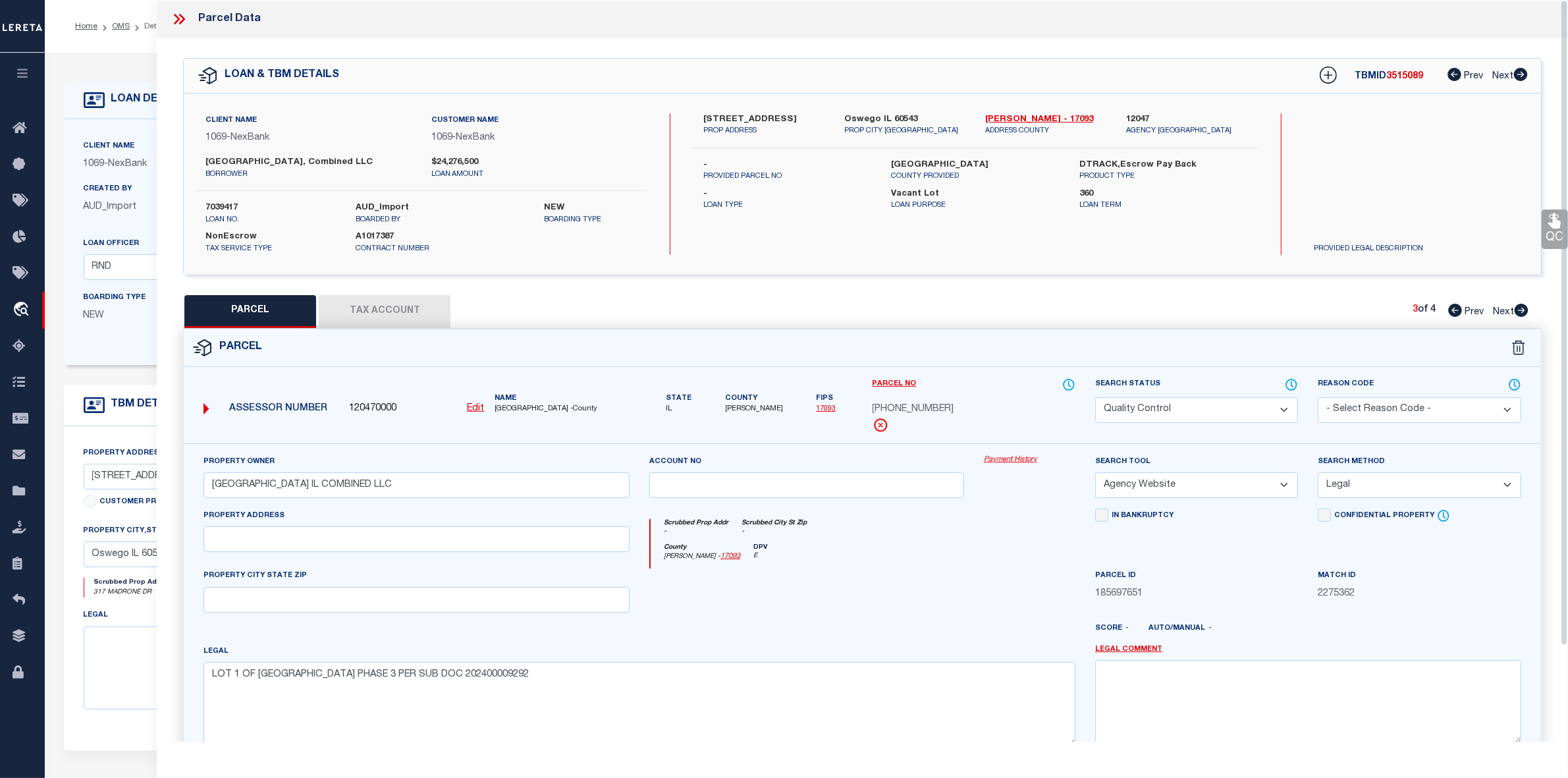
click at [711, 113] on label "[STREET_ADDRESS]" at bounding box center [764, 119] width 121 height 13
click at [725, 119] on label "[STREET_ADDRESS]" at bounding box center [764, 119] width 121 height 13
drag, startPoint x: 723, startPoint y: 118, endPoint x: 800, endPoint y: 108, distance: 77.6
click at [800, 108] on div "Client Name 1069 - NexBank Customer Name 1069 - NexBank -" at bounding box center [863, 184] width 1357 height 181
copy label "Madrone Drive"
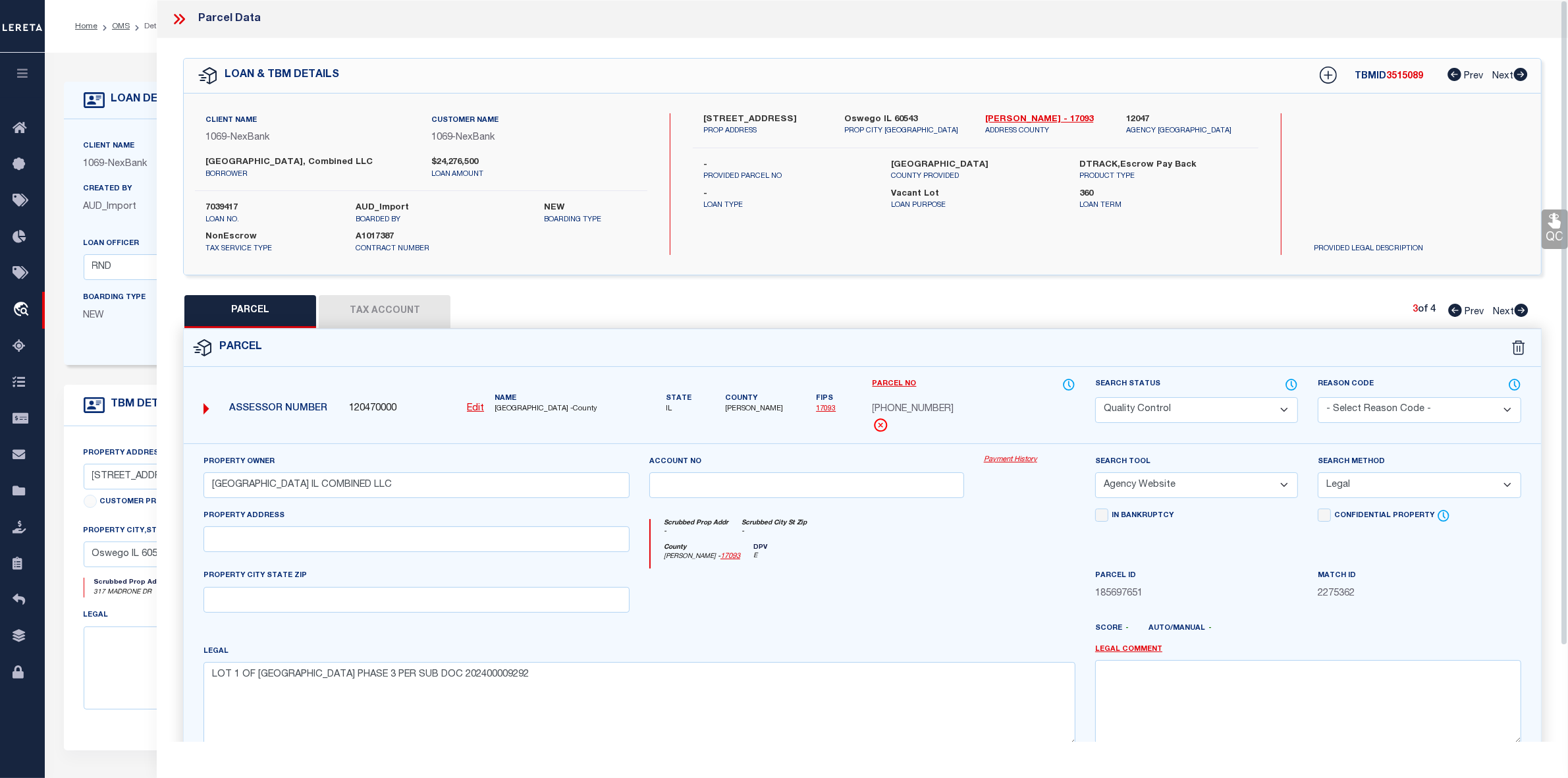
click at [855, 116] on label "Oswego IL 60543" at bounding box center [905, 119] width 121 height 13
copy label "Oswego"
drag, startPoint x: 870, startPoint y: 421, endPoint x: 960, endPoint y: 410, distance: 90.7
click at [960, 410] on div "Parcel No 02-13-201-029" at bounding box center [974, 410] width 223 height 66
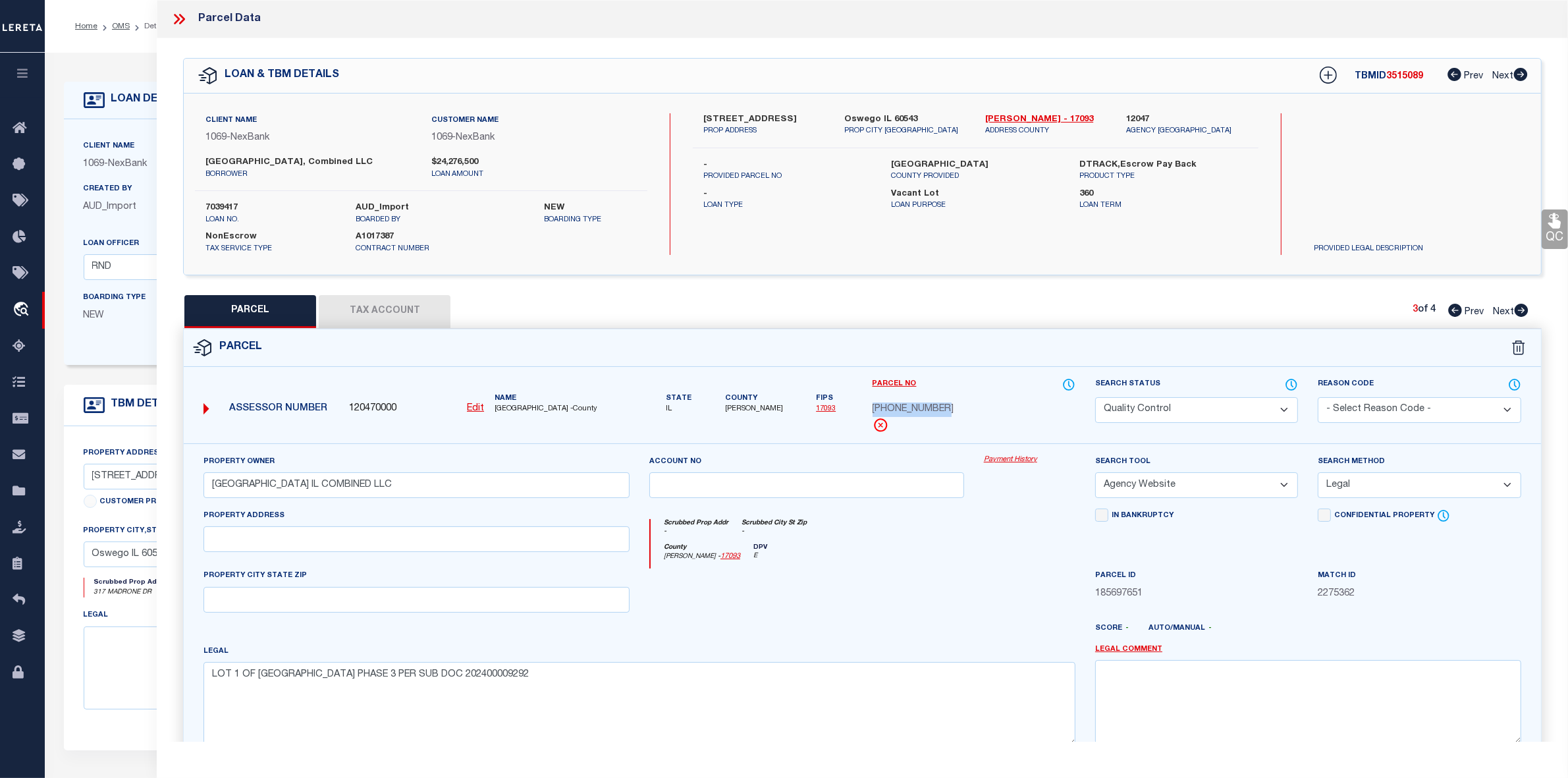
copy span "[PHONE_NUMBER]"
drag, startPoint x: 357, startPoint y: 496, endPoint x: 140, endPoint y: 496, distance: 217.0
click at [140, 496] on div "OMS Work Queue is ThoughtFocus Active Loan No. TBMID is 3515089 FIPS Assigned T…" at bounding box center [807, 519] width 1524 height 934
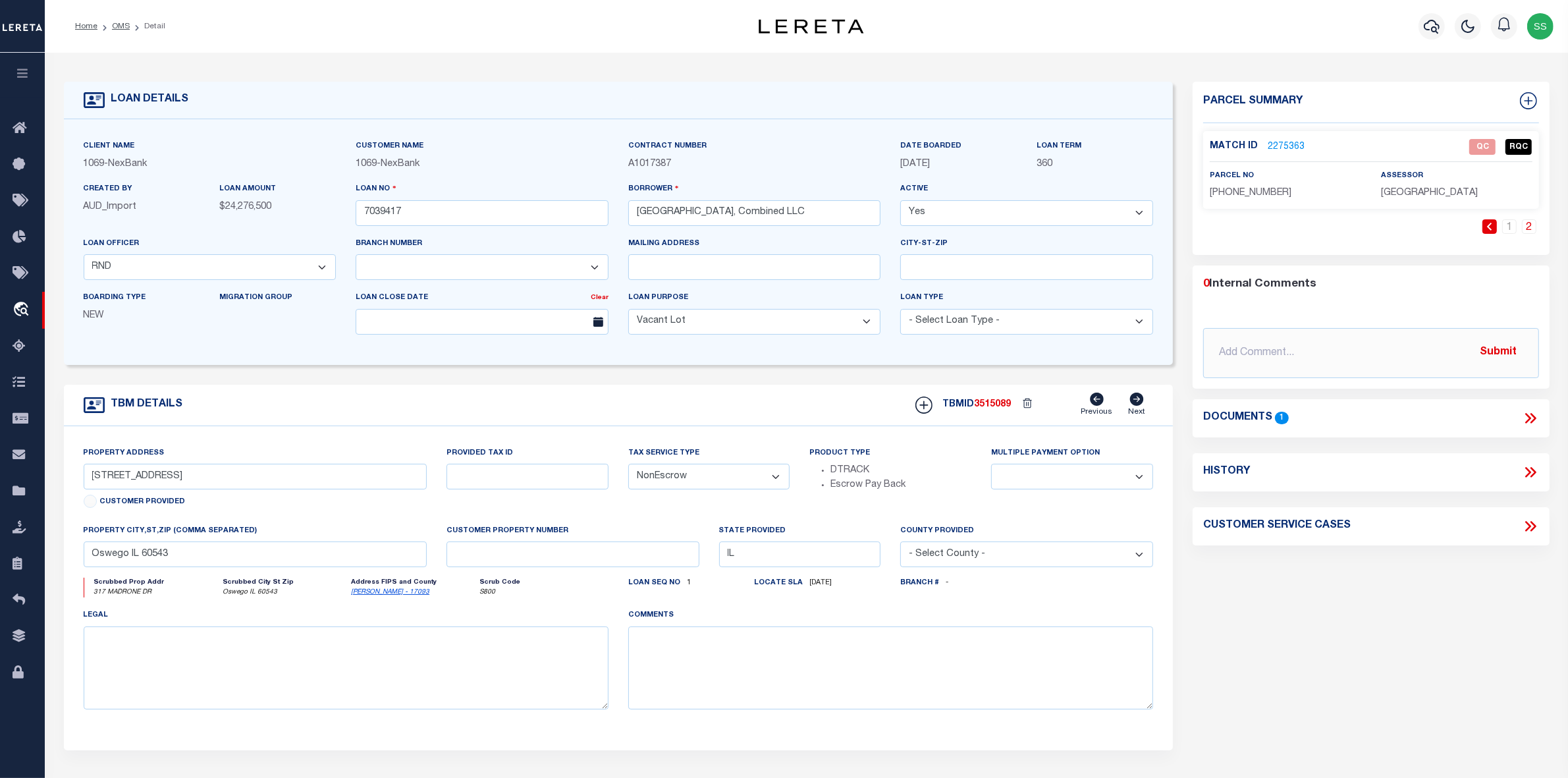
click at [1281, 144] on link "2275363" at bounding box center [1286, 147] width 37 height 14
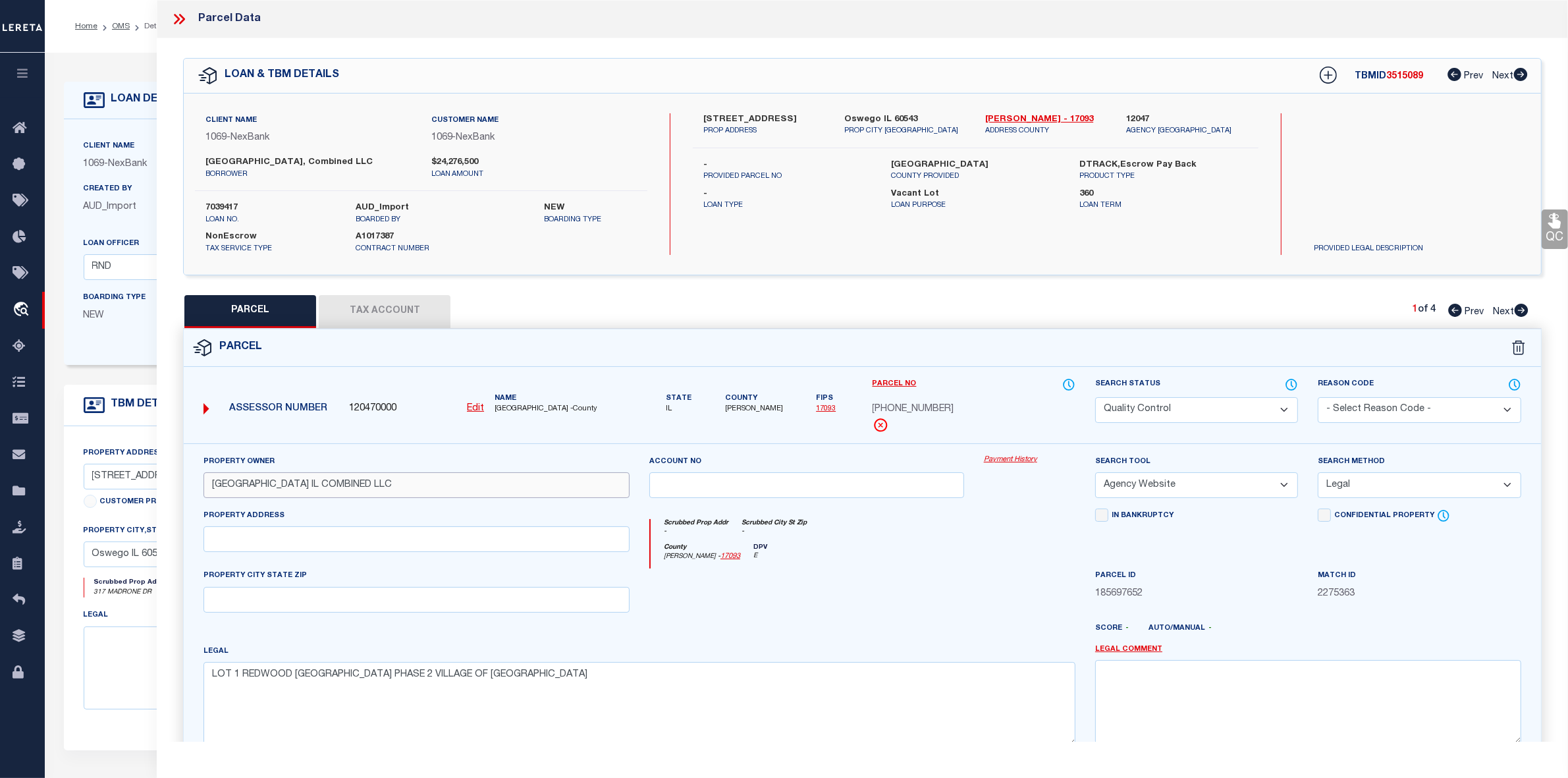
drag, startPoint x: 502, startPoint y: 502, endPoint x: 84, endPoint y: 486, distance: 418.3
click at [84, 486] on div "OMS Work Queue is ThoughtFocus Active Loan No. TBMID is 3515089 FIPS Assigned T…" at bounding box center [807, 519] width 1524 height 934
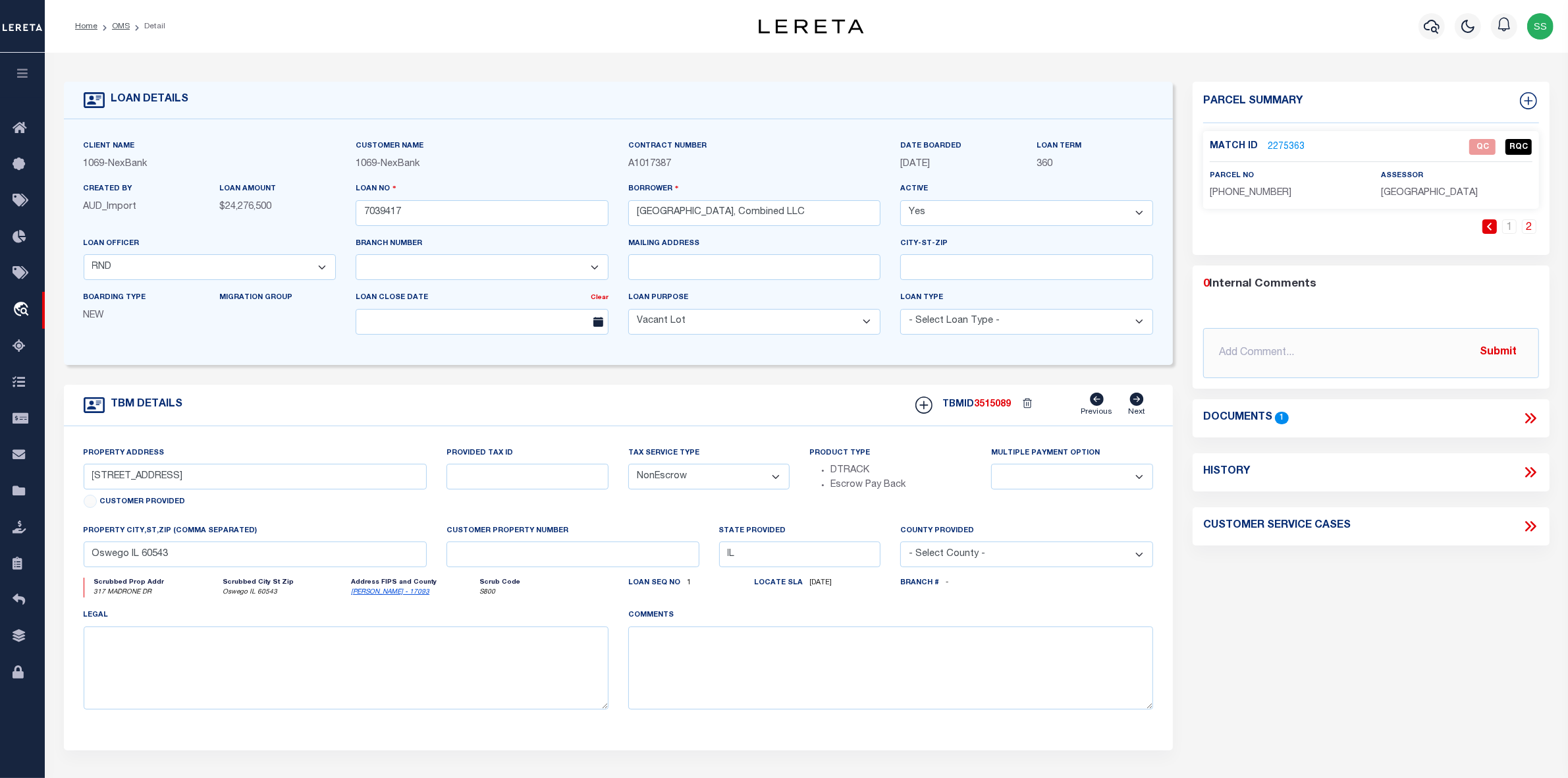
click at [1292, 140] on link "2275363" at bounding box center [1286, 147] width 37 height 14
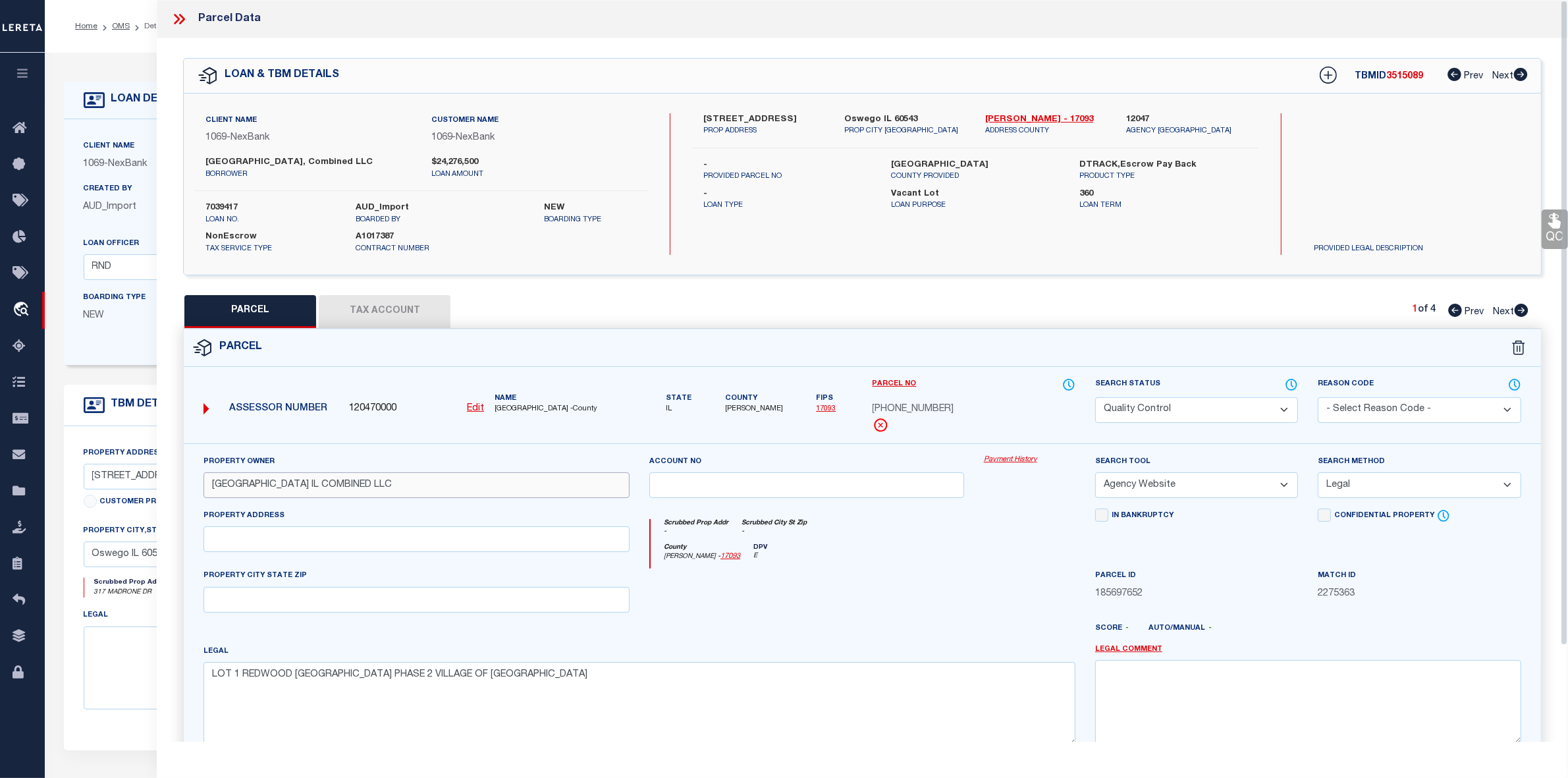
click at [318, 498] on input "[GEOGRAPHIC_DATA] IL COMBINED LLC" at bounding box center [417, 486] width 426 height 26
click at [711, 116] on label "[STREET_ADDRESS]" at bounding box center [764, 119] width 121 height 13
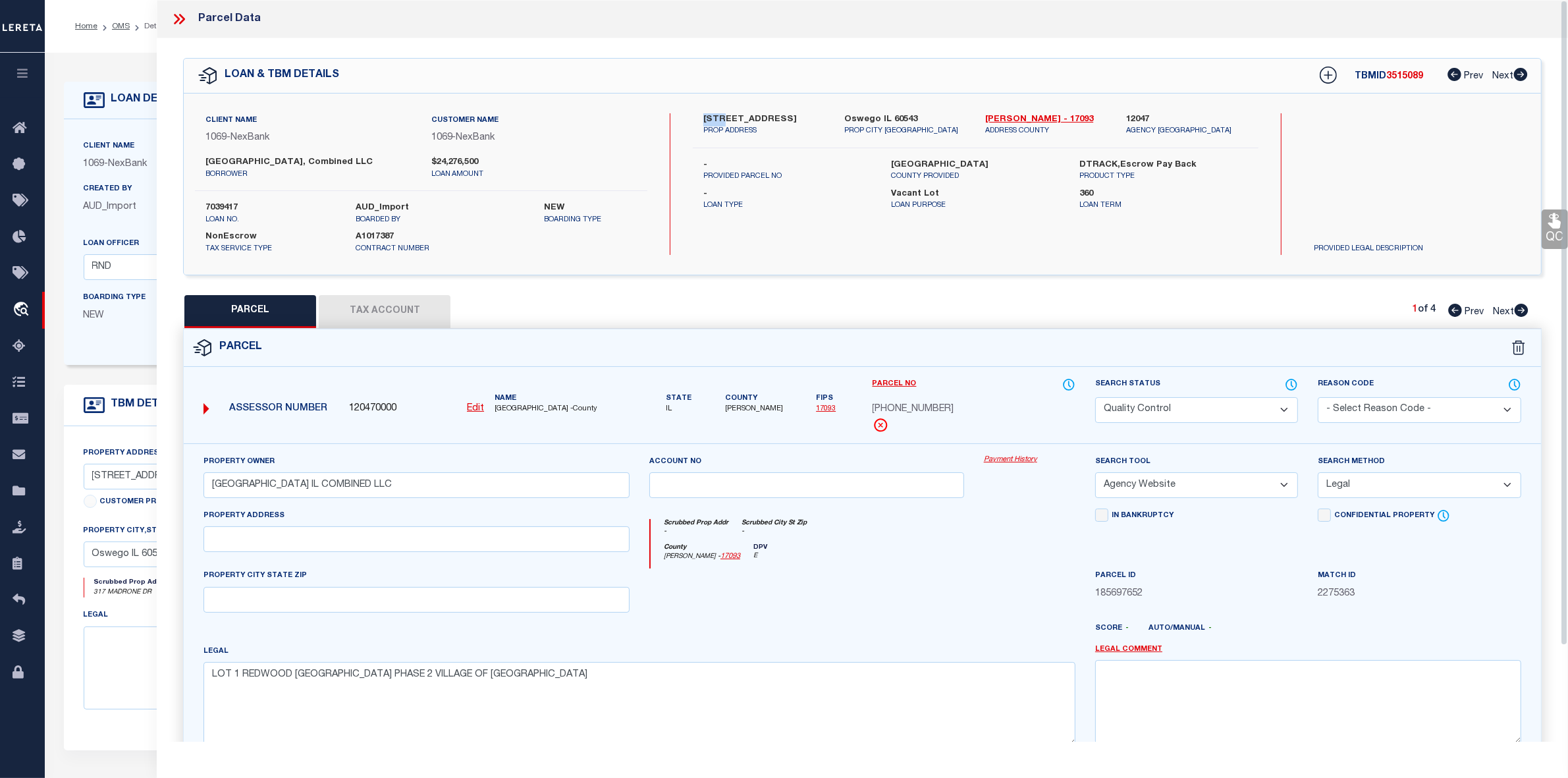
click at [737, 117] on label "[STREET_ADDRESS]" at bounding box center [764, 119] width 121 height 13
click at [857, 118] on label "Oswego IL 60543" at bounding box center [905, 119] width 121 height 13
click at [920, 544] on div "Scrubbed Prop Addr - Scrubbed City St Zip -" at bounding box center [863, 531] width 425 height 24
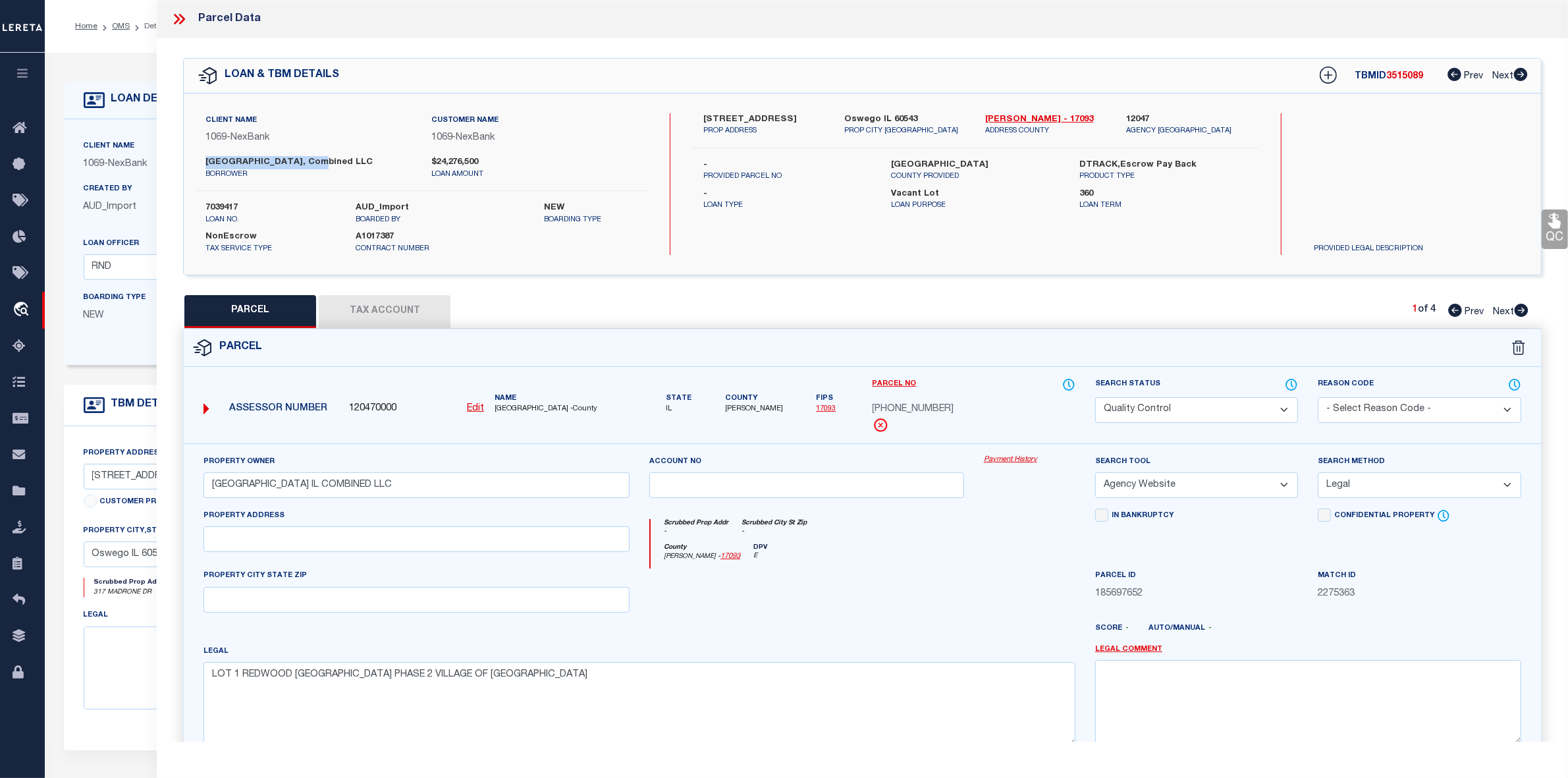
drag, startPoint x: 205, startPoint y: 160, endPoint x: 315, endPoint y: 161, distance: 110.0
click at [315, 161] on label "[GEOGRAPHIC_DATA], Combined LLC" at bounding box center [308, 163] width 205 height 13
click at [917, 417] on span "02-13-214-001" at bounding box center [913, 409] width 82 height 15
click at [899, 417] on span "02-13-214-001" at bounding box center [913, 409] width 82 height 15
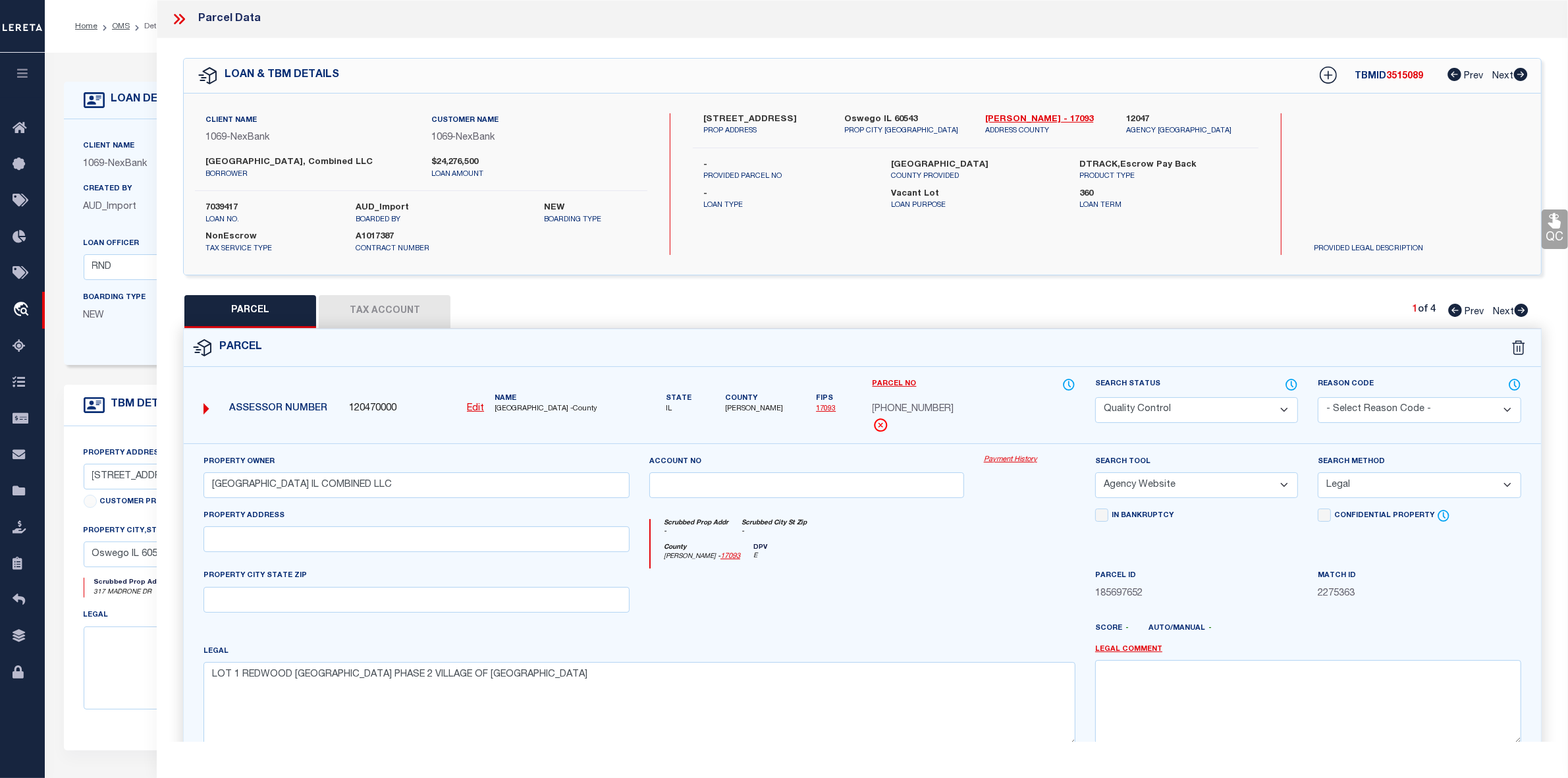
click at [899, 417] on span "02-13-214-001" at bounding box center [913, 409] width 82 height 15
click at [182, 17] on icon at bounding box center [182, 19] width 6 height 11
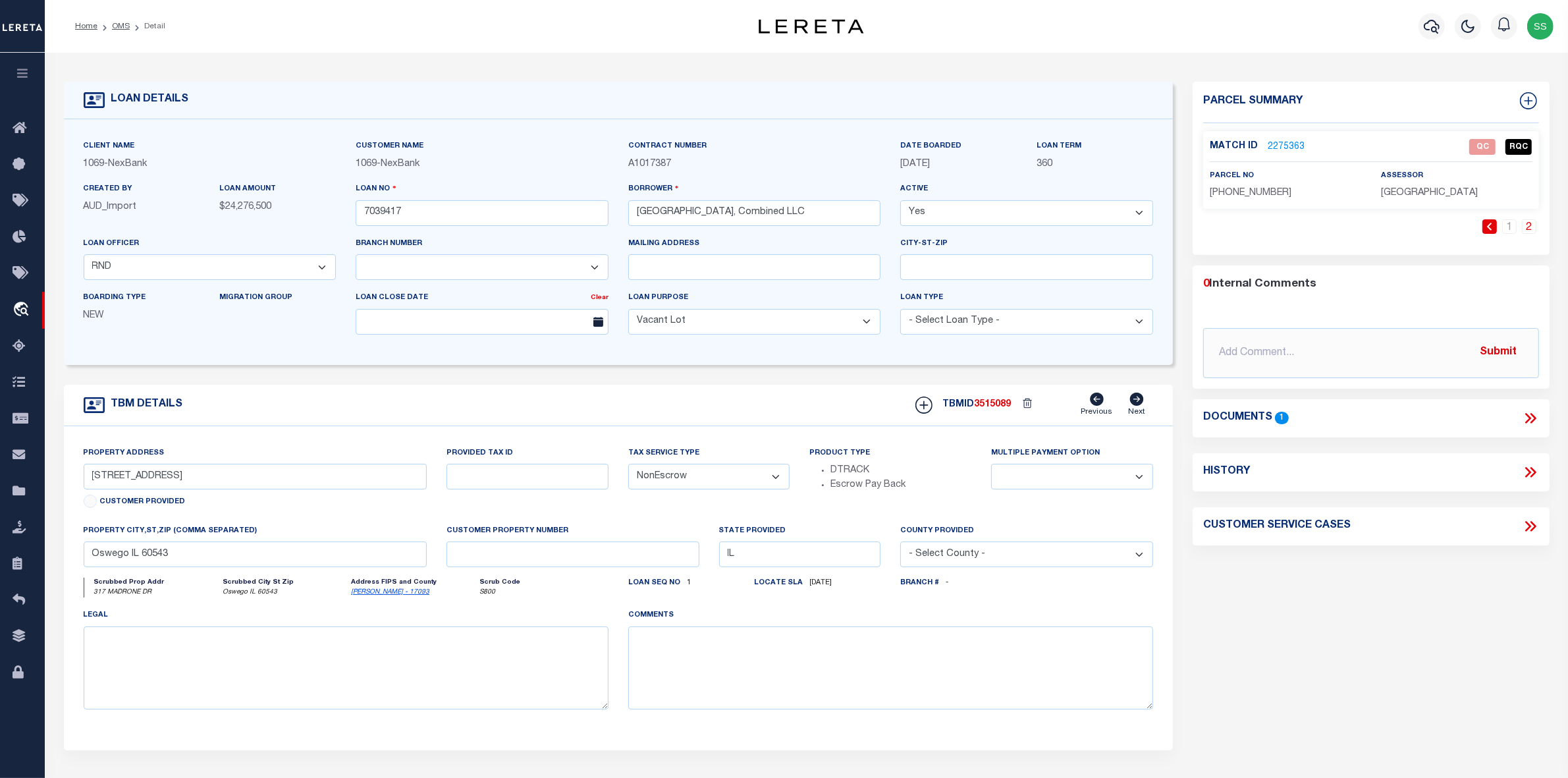
click at [1527, 417] on icon at bounding box center [1531, 418] width 17 height 17
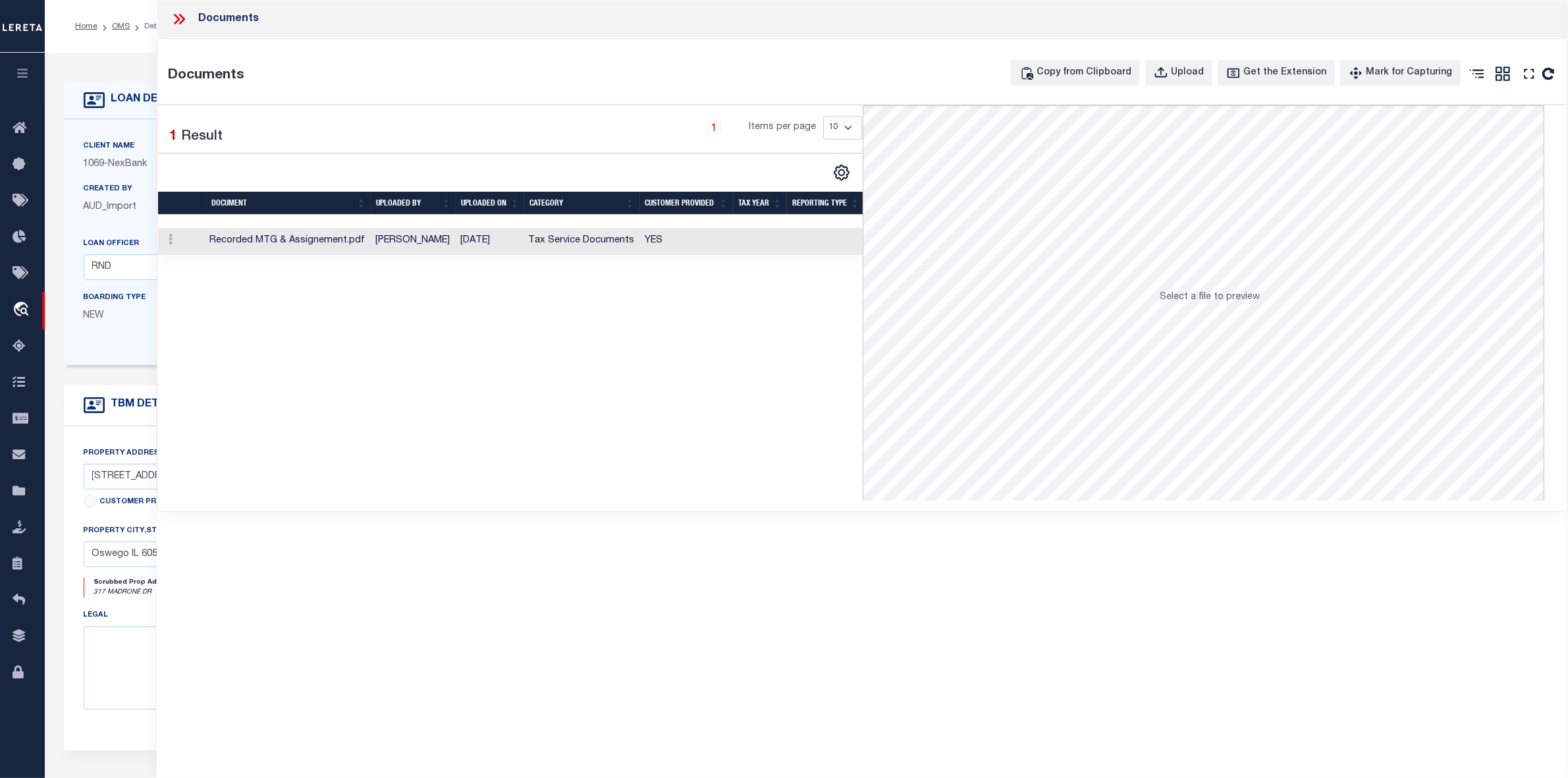
click at [327, 238] on td "Recorded MTG & Assignement.pdf" at bounding box center [286, 241] width 166 height 27
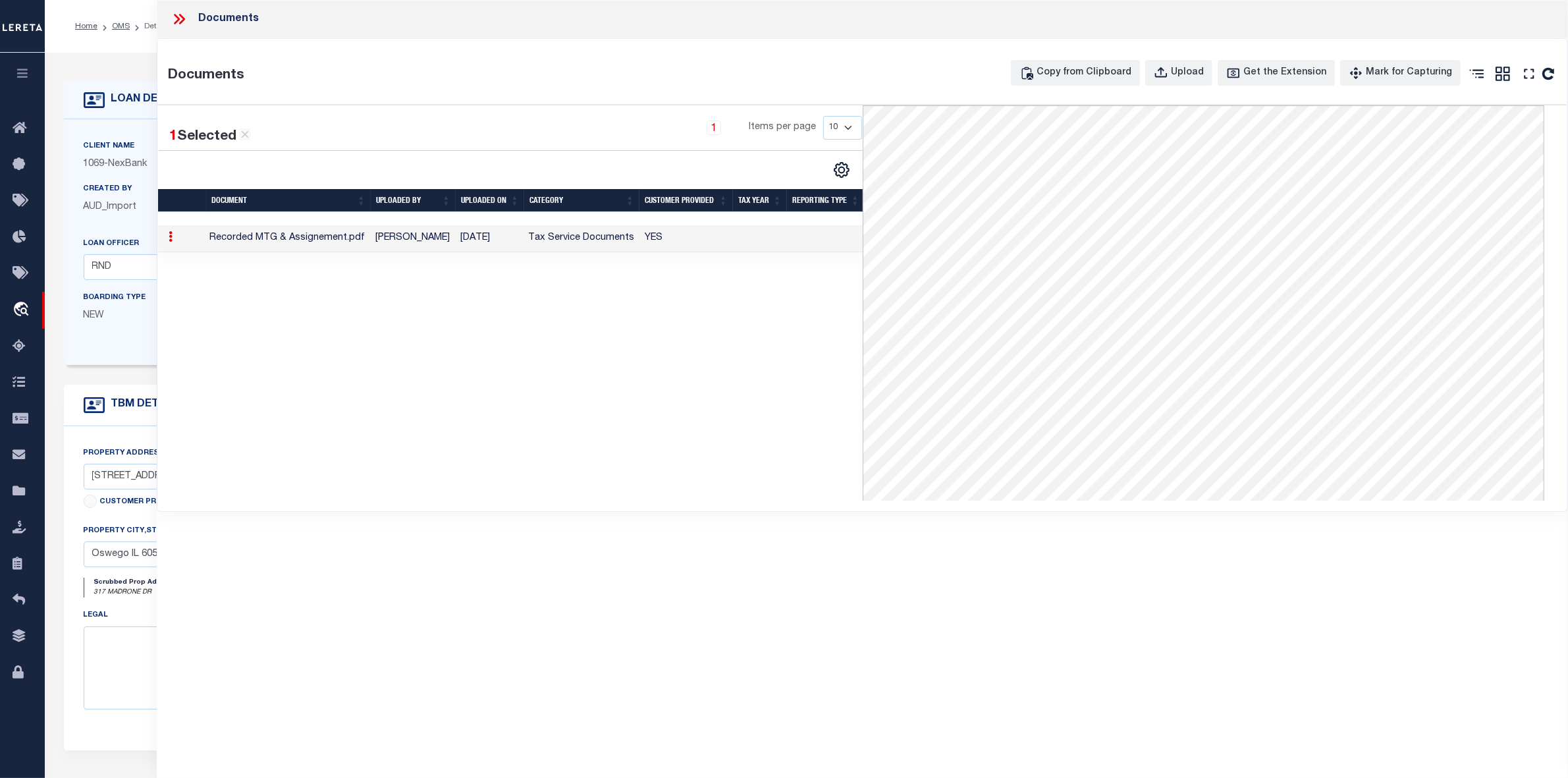
click at [179, 21] on icon at bounding box center [179, 19] width 17 height 17
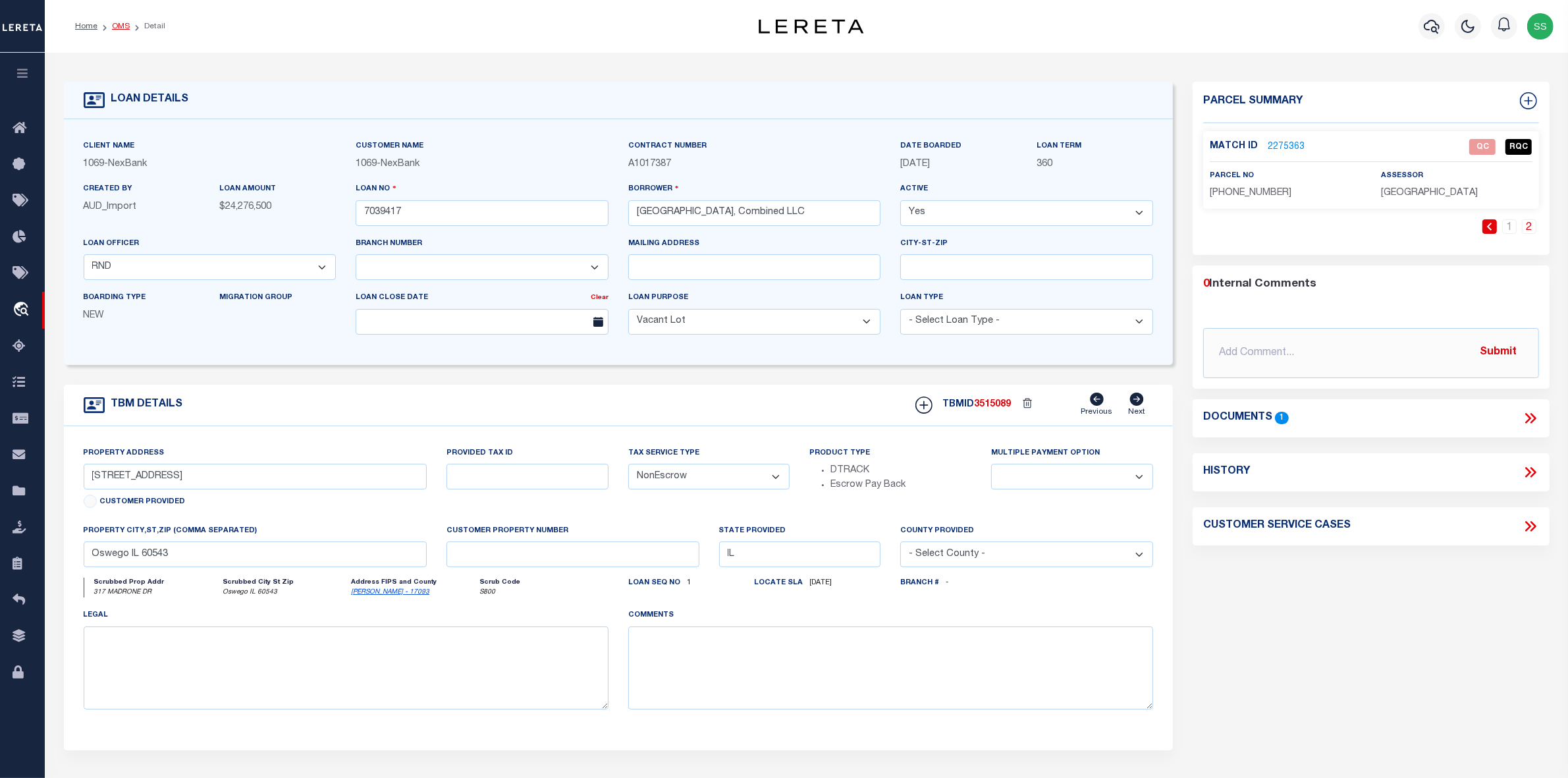
click at [116, 28] on link "OMS" at bounding box center [121, 26] width 18 height 8
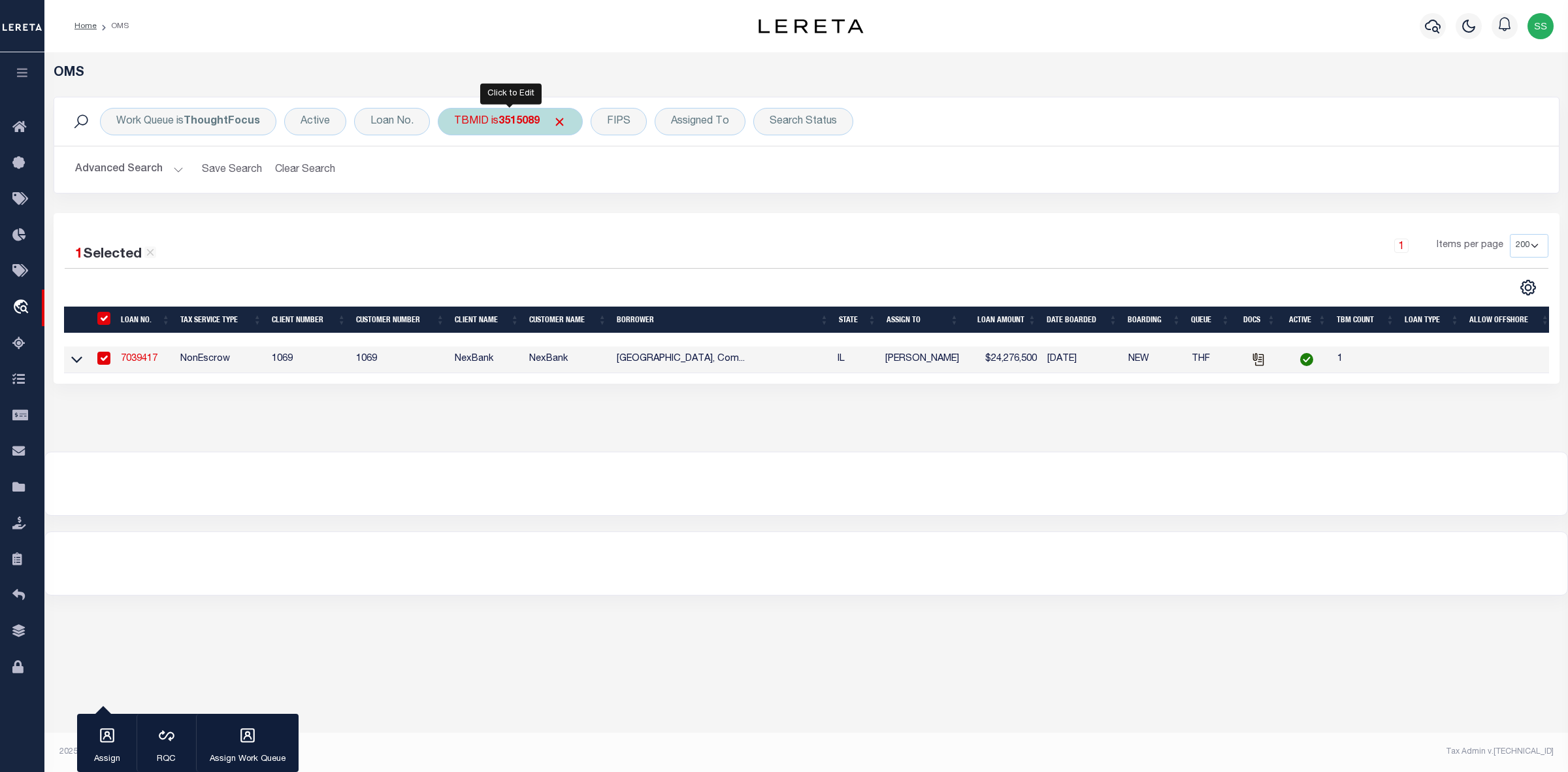
click at [527, 119] on b "3515089" at bounding box center [519, 122] width 41 height 11
click at [524, 173] on input "3515089" at bounding box center [551, 180] width 192 height 25
click at [513, 185] on input "3515089" at bounding box center [551, 180] width 192 height 25
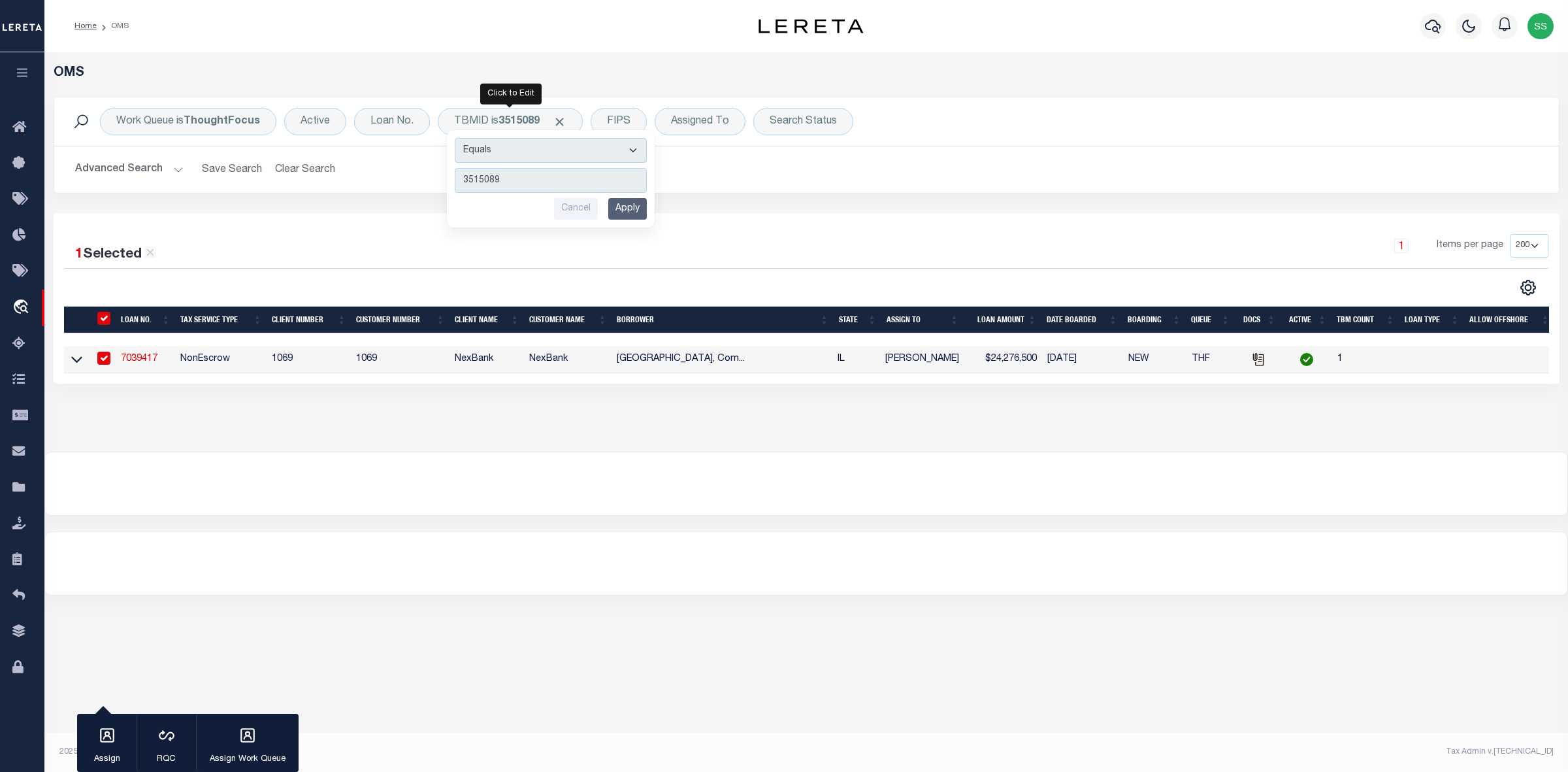
drag, startPoint x: 513, startPoint y: 185, endPoint x: 422, endPoint y: 186, distance: 91.0
click at [422, 186] on div "Work Queue is ThoughtFocus Active Loan No. TBMID is 3515089 Equals Is Not Equal…" at bounding box center [806, 145] width 1506 height 97
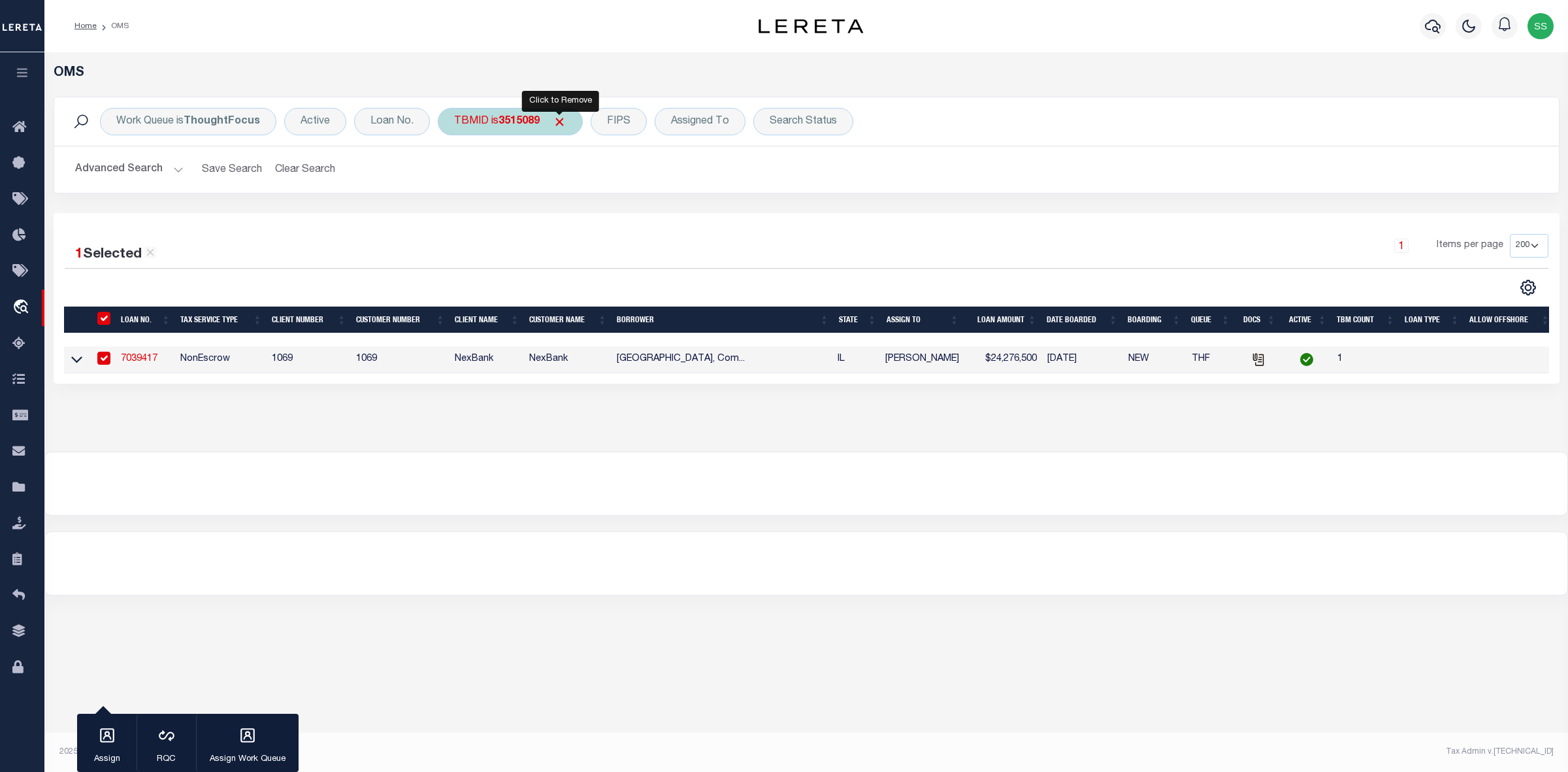
click at [560, 117] on span "Click to Remove" at bounding box center [560, 122] width 14 height 14
click at [455, 123] on div "TBMID" at bounding box center [471, 121] width 67 height 27
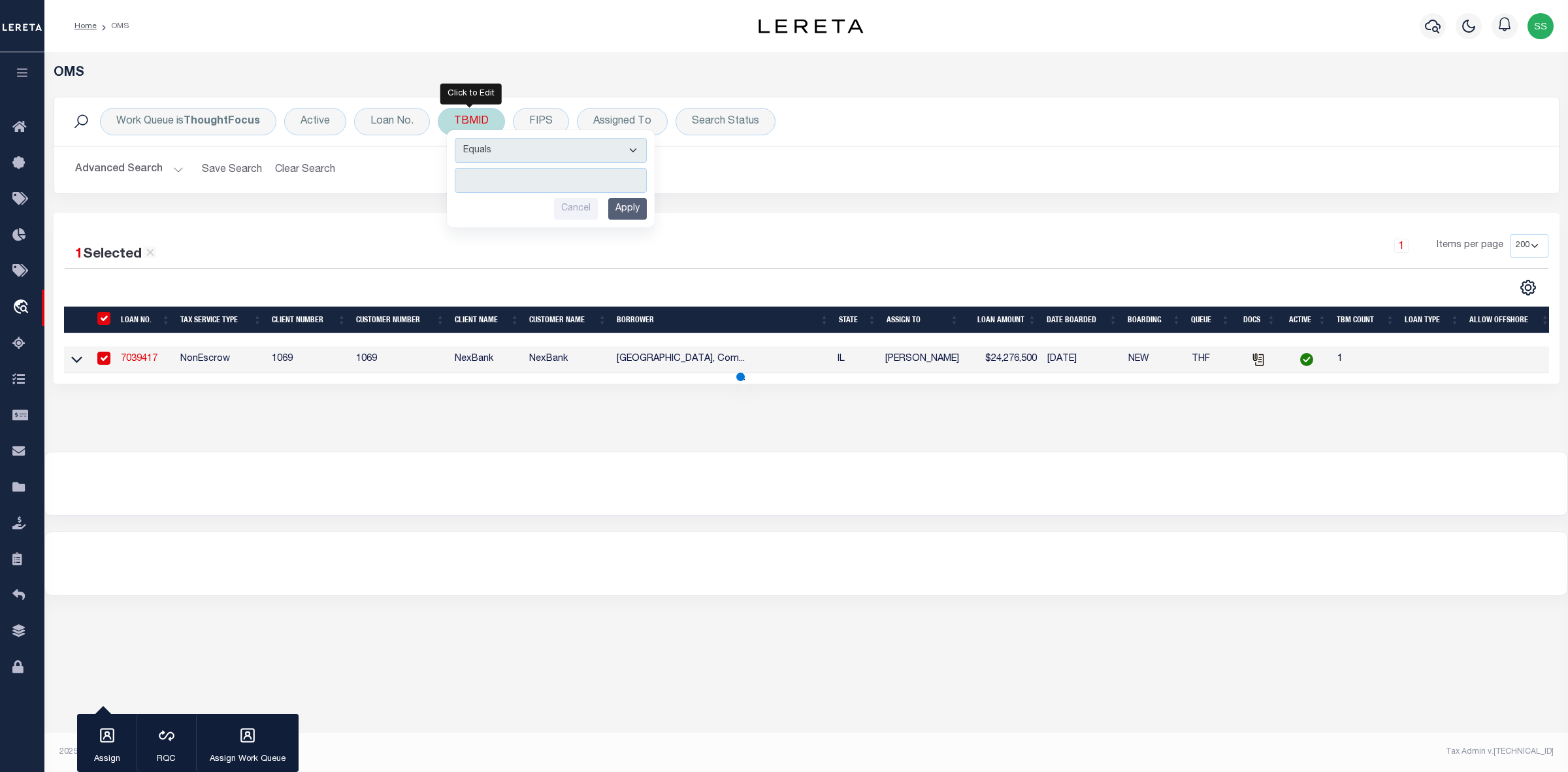
click at [520, 177] on input "number" at bounding box center [551, 180] width 192 height 25
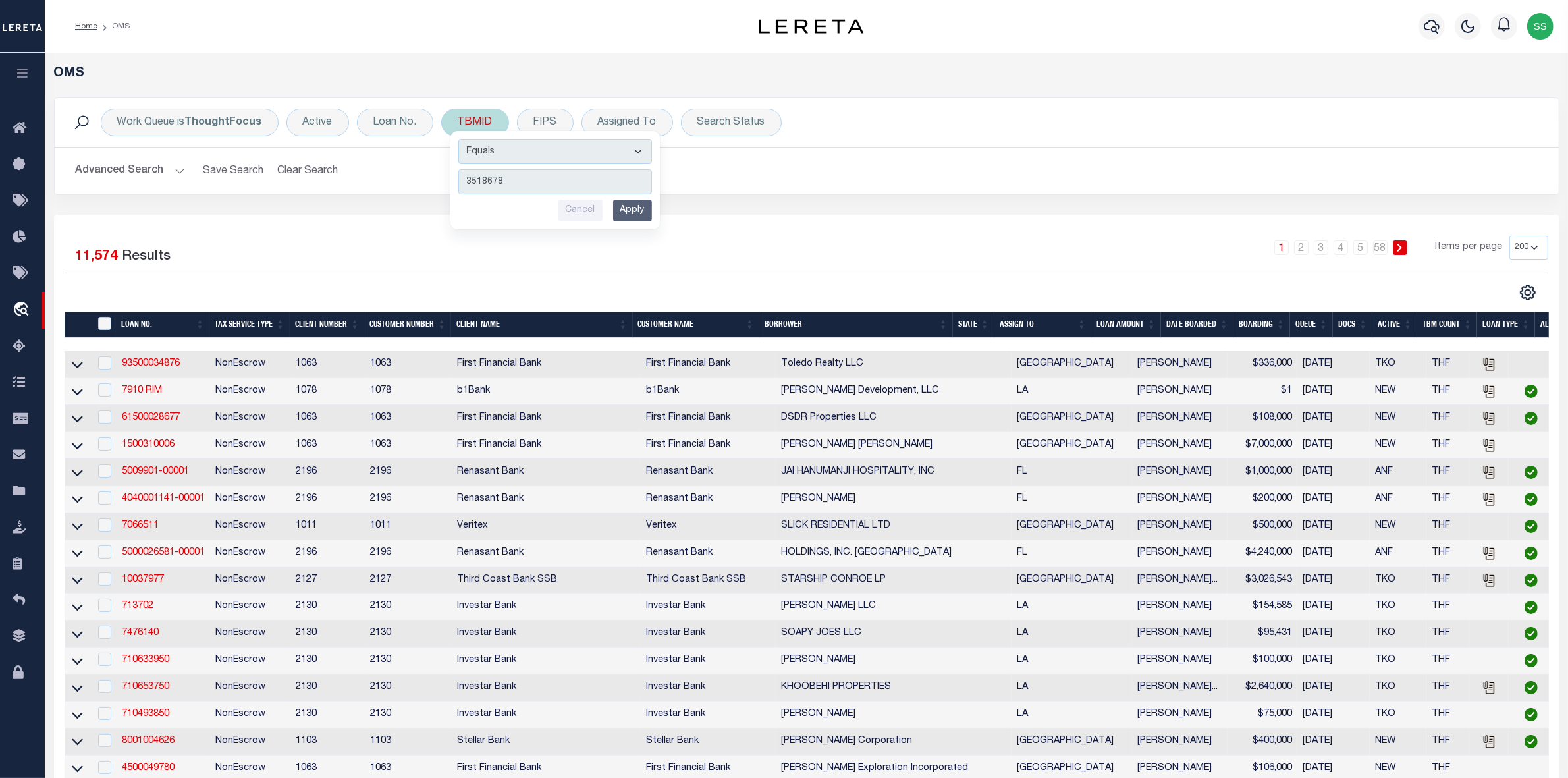
click at [637, 215] on input "Apply" at bounding box center [632, 210] width 39 height 21
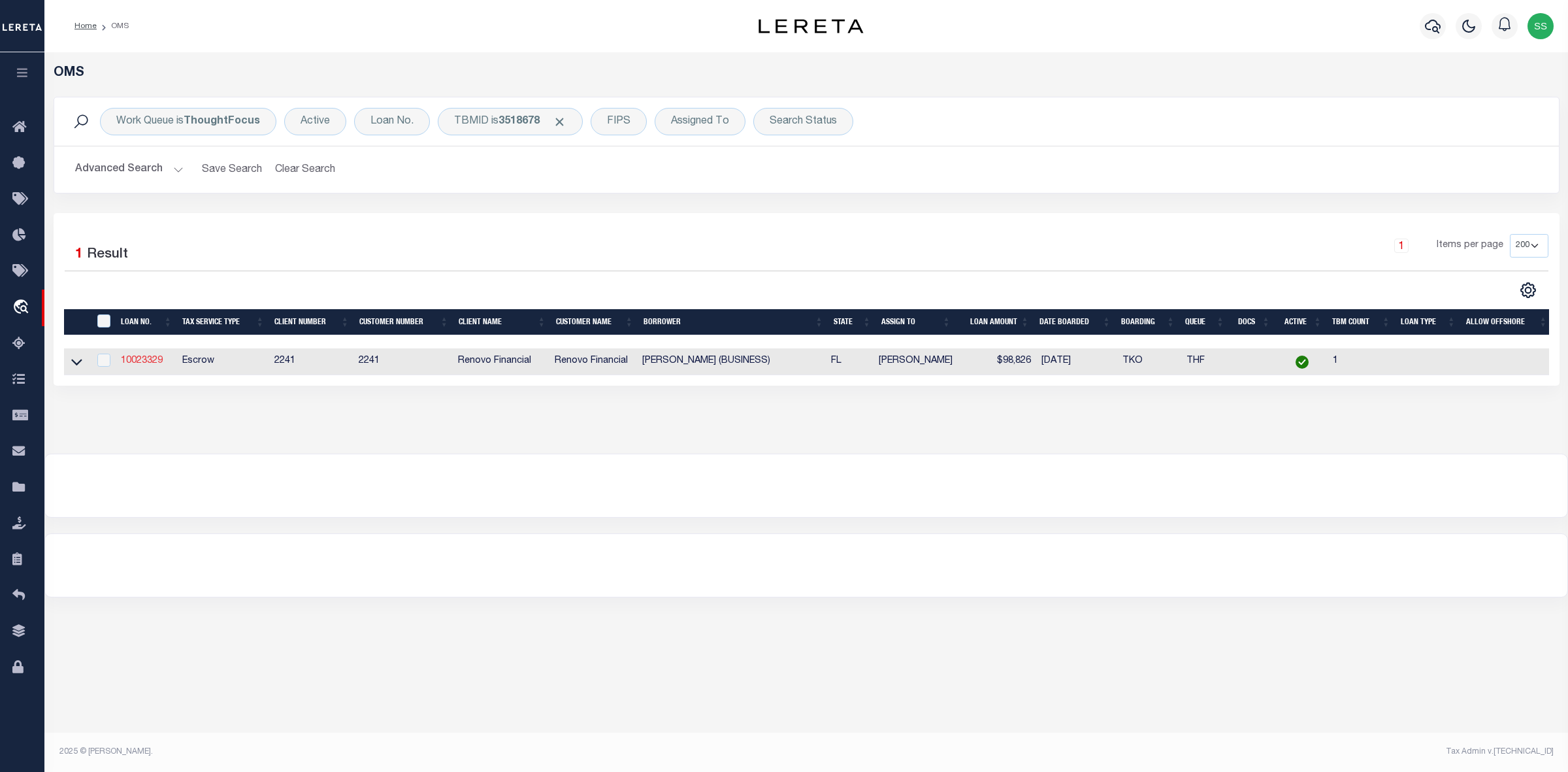
click at [149, 364] on link "10023329" at bounding box center [142, 361] width 42 height 9
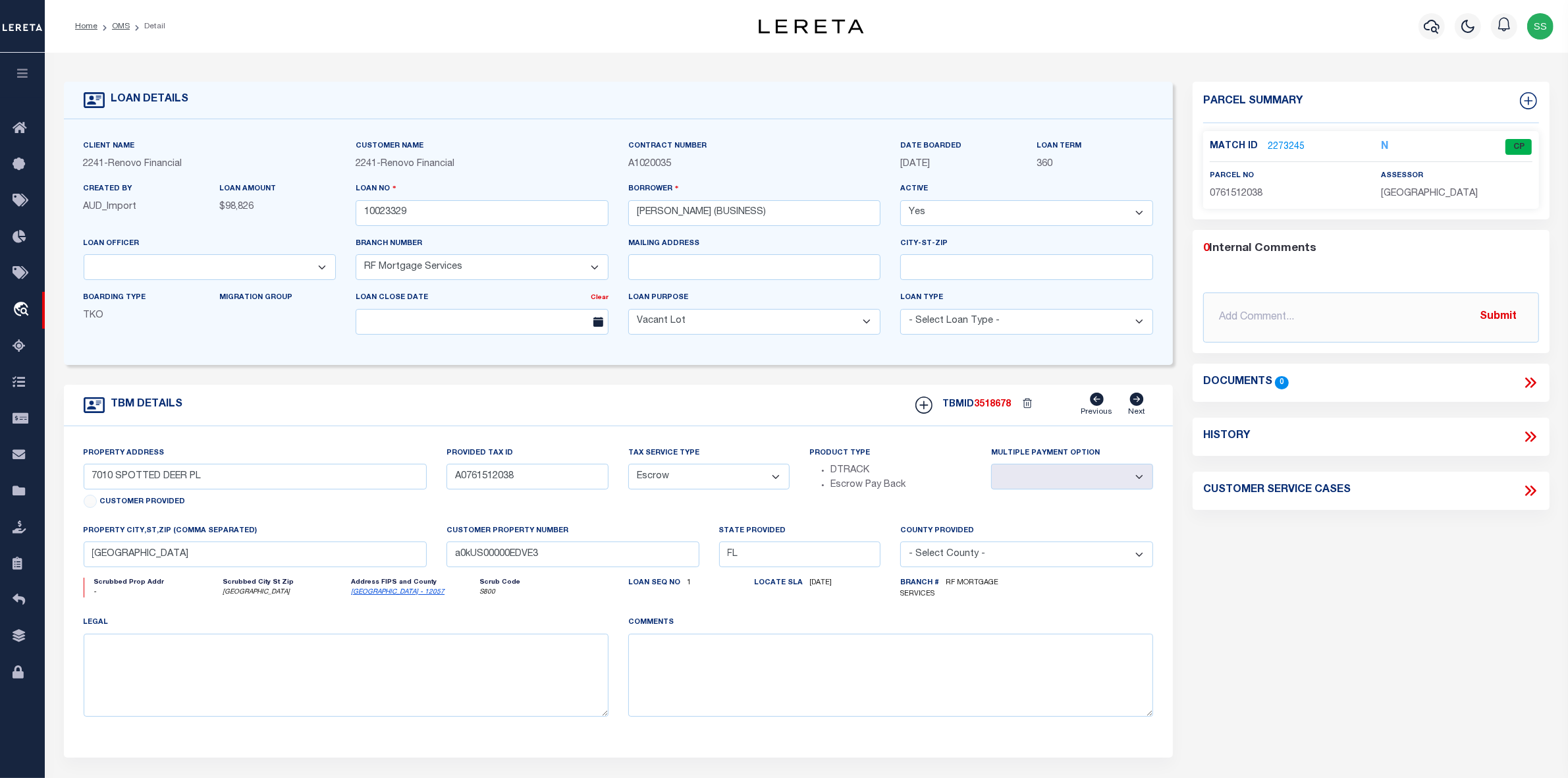
click at [1283, 145] on link "2273245" at bounding box center [1286, 147] width 37 height 14
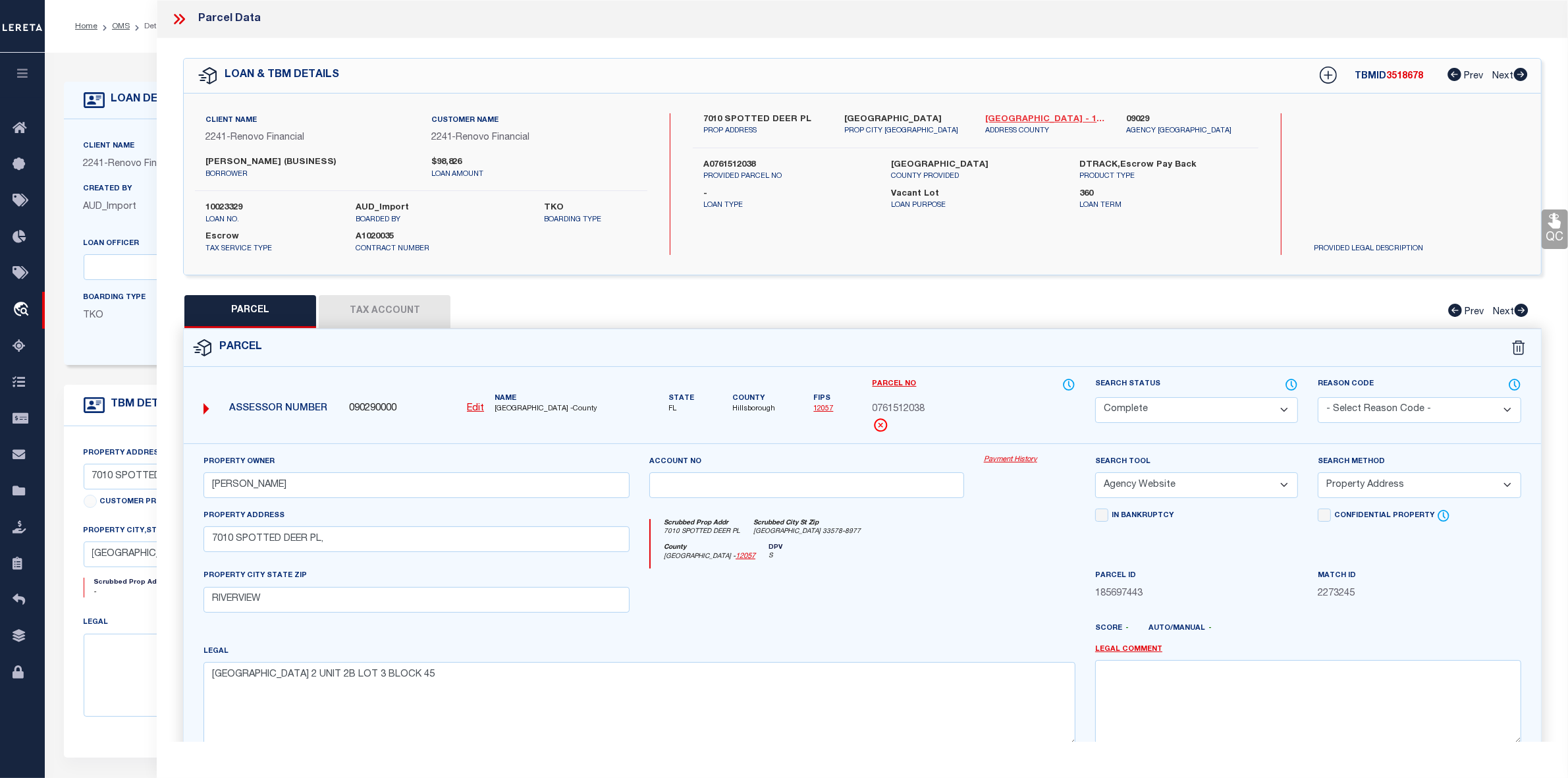
click at [1016, 119] on link "[GEOGRAPHIC_DATA] - 12057" at bounding box center [1046, 119] width 121 height 13
drag, startPoint x: 703, startPoint y: 116, endPoint x: 802, endPoint y: 116, distance: 99.0
click at [802, 116] on label "7010 SPOTTED DEER PL" at bounding box center [764, 119] width 121 height 13
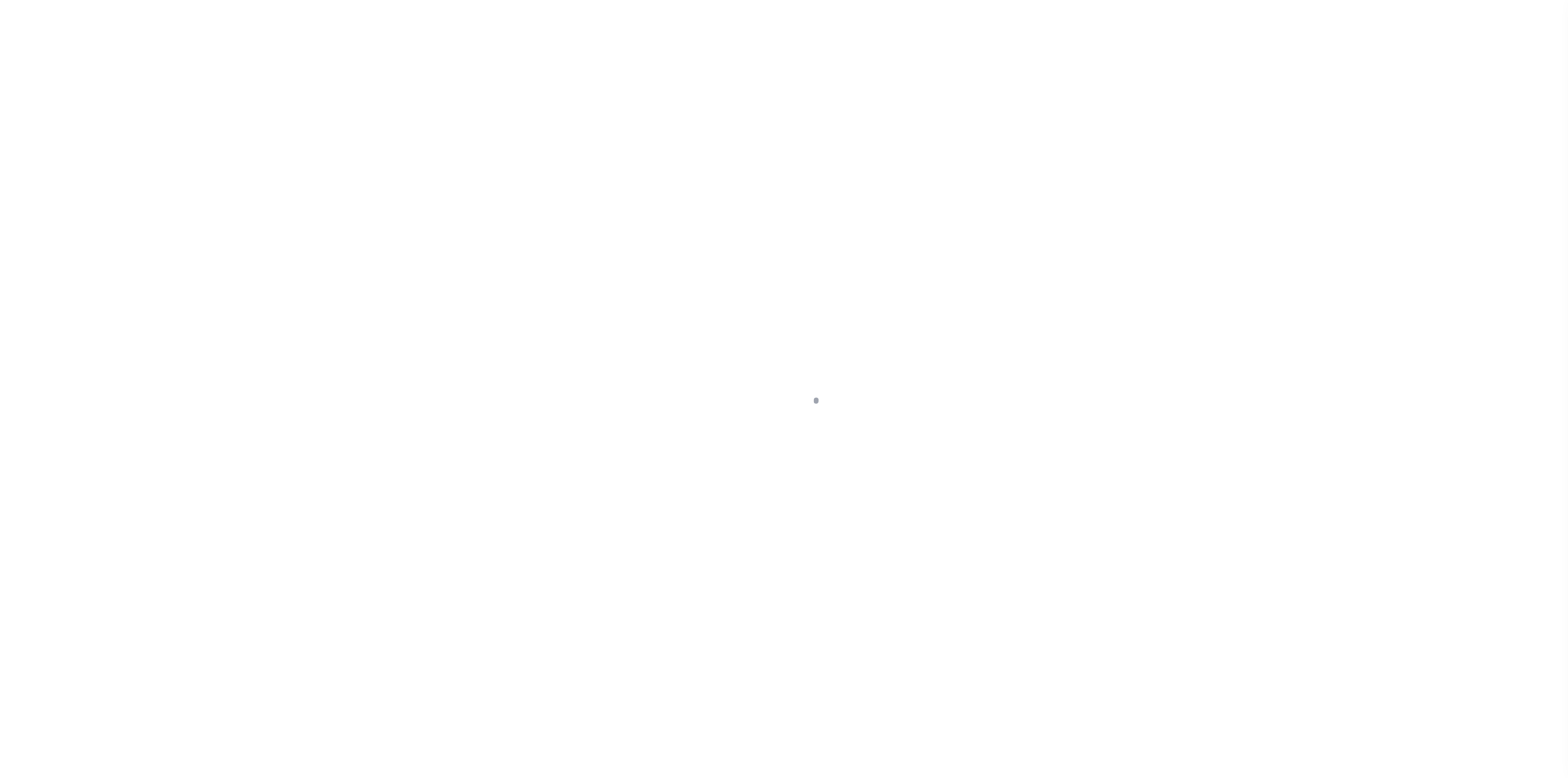
select select "400"
select select "Escrow"
type input "7010 SPOTTED DEER PL"
type input "A0761512038"
select select
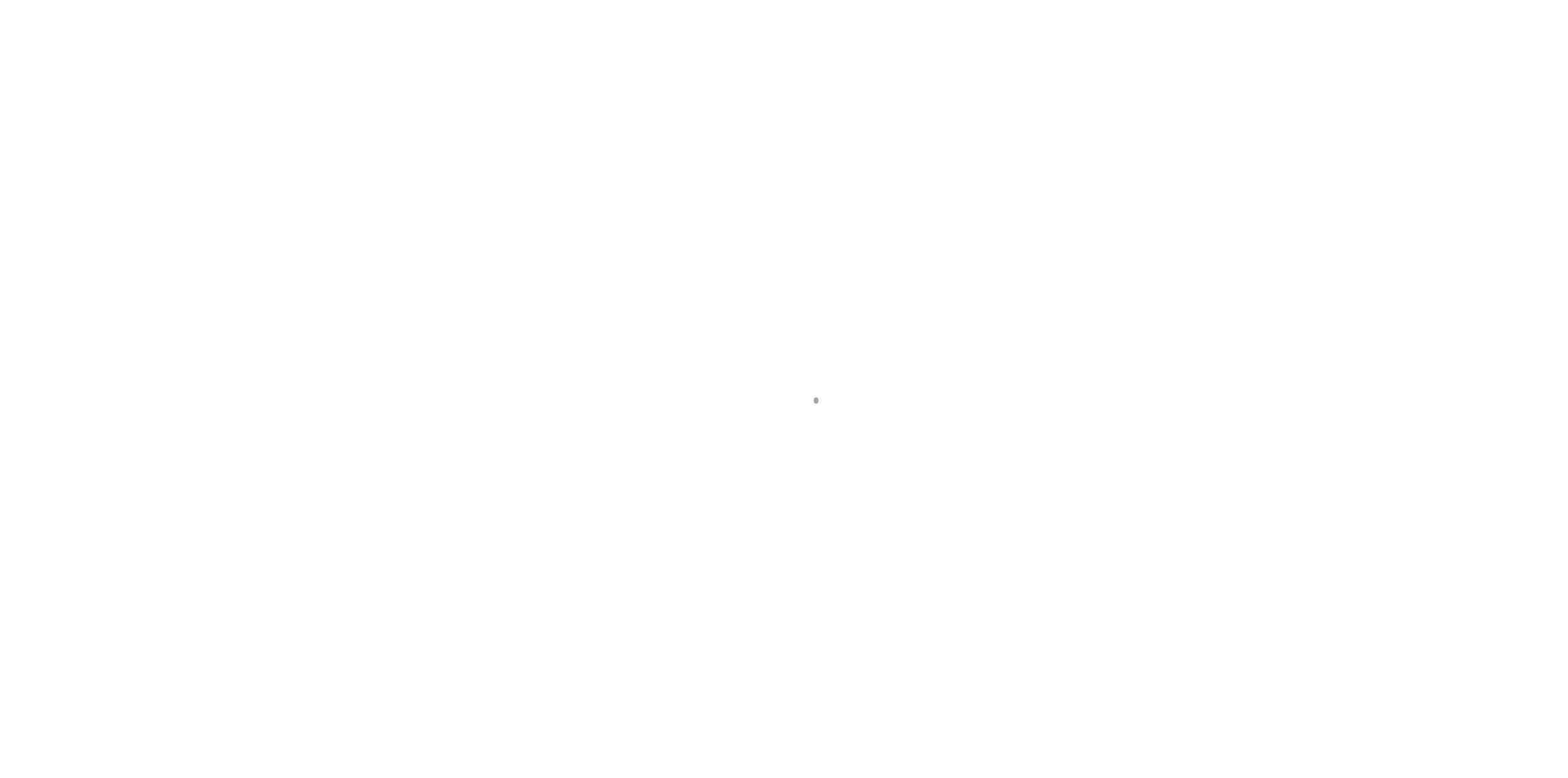
type input "[GEOGRAPHIC_DATA]"
type input "a0kUS00000EDVE3"
type input "FL"
select select
select select "164194"
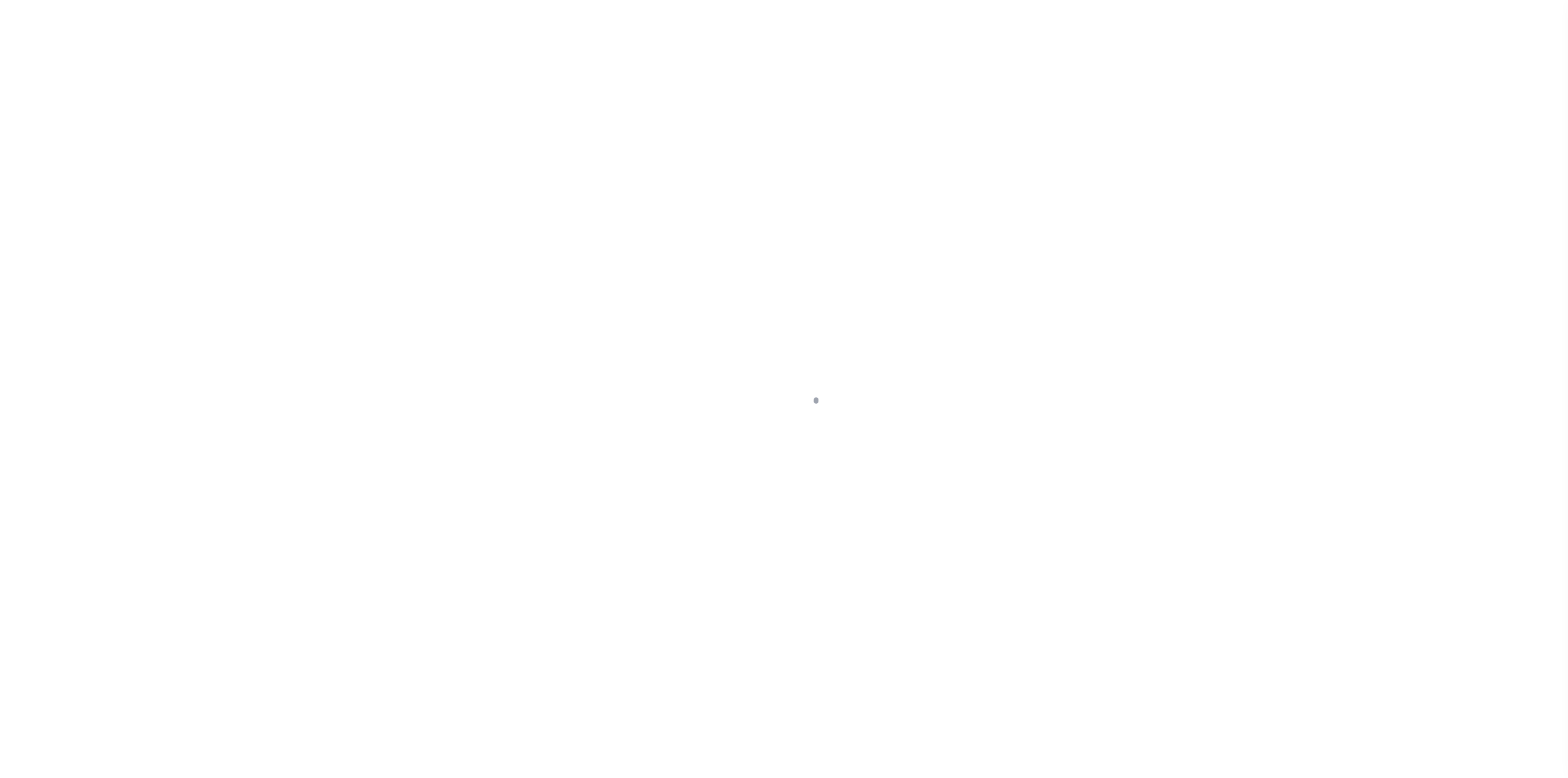
select select "25067"
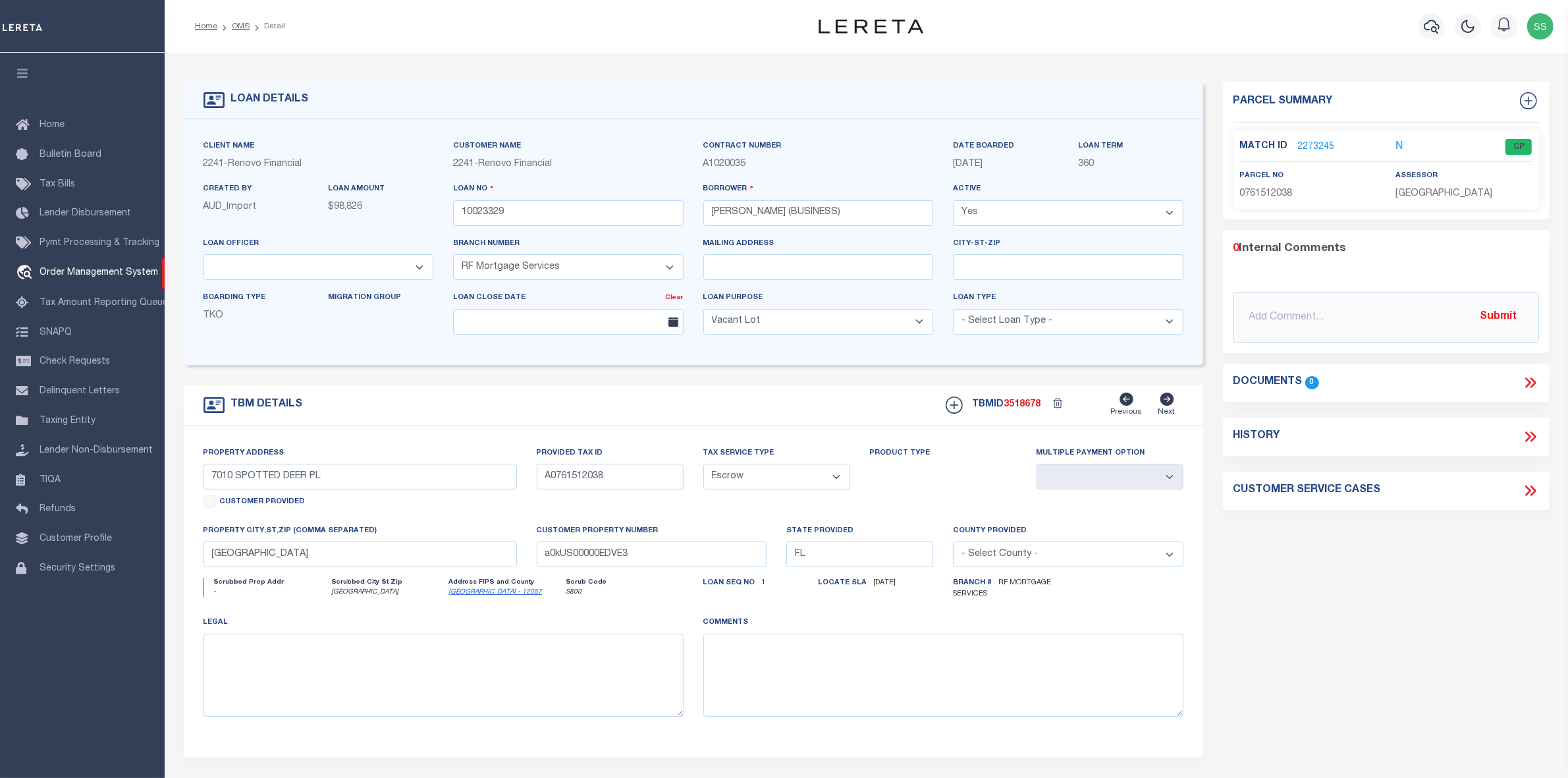
select select "200"
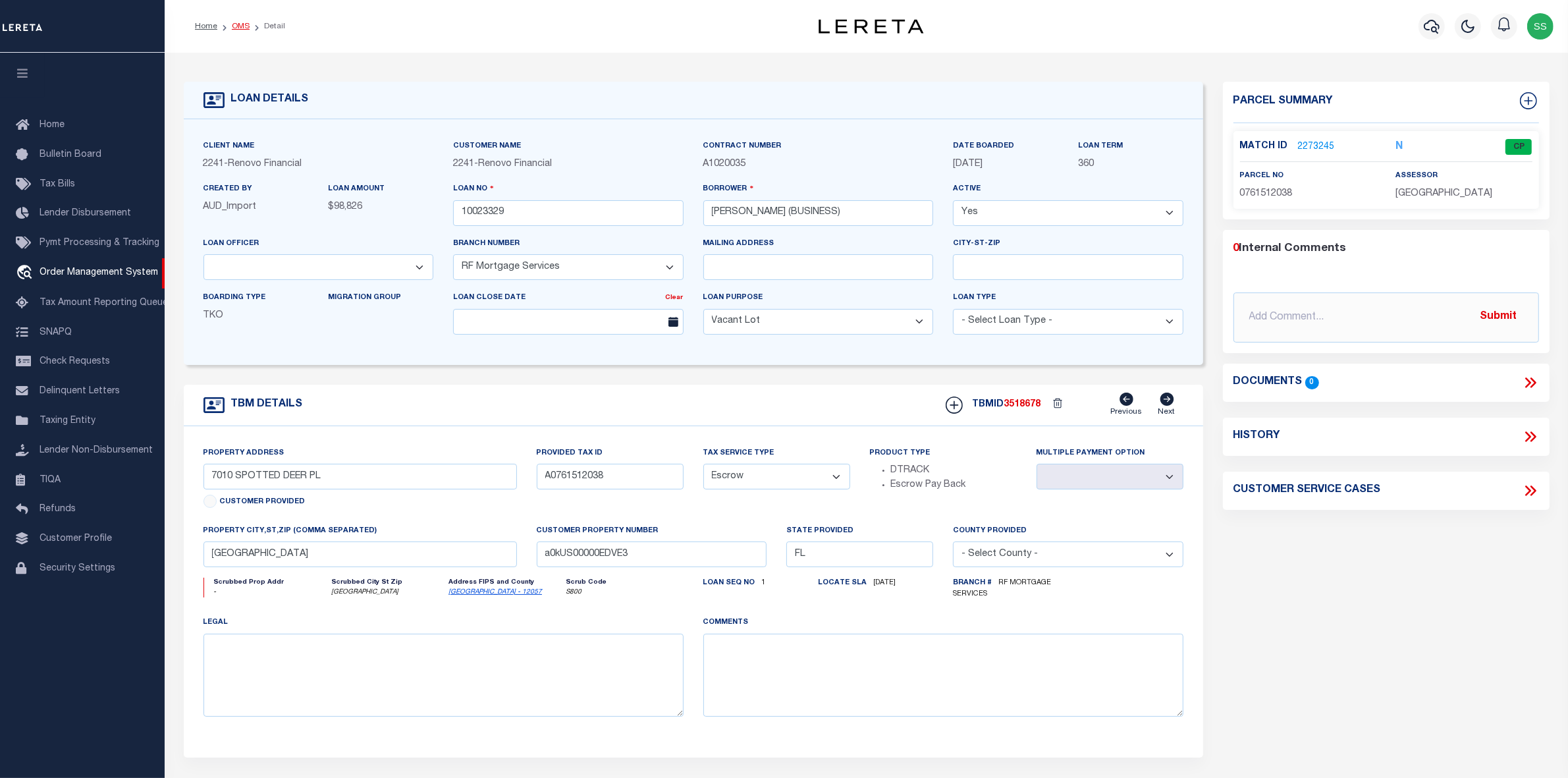
click at [237, 25] on link "OMS" at bounding box center [240, 26] width 18 height 8
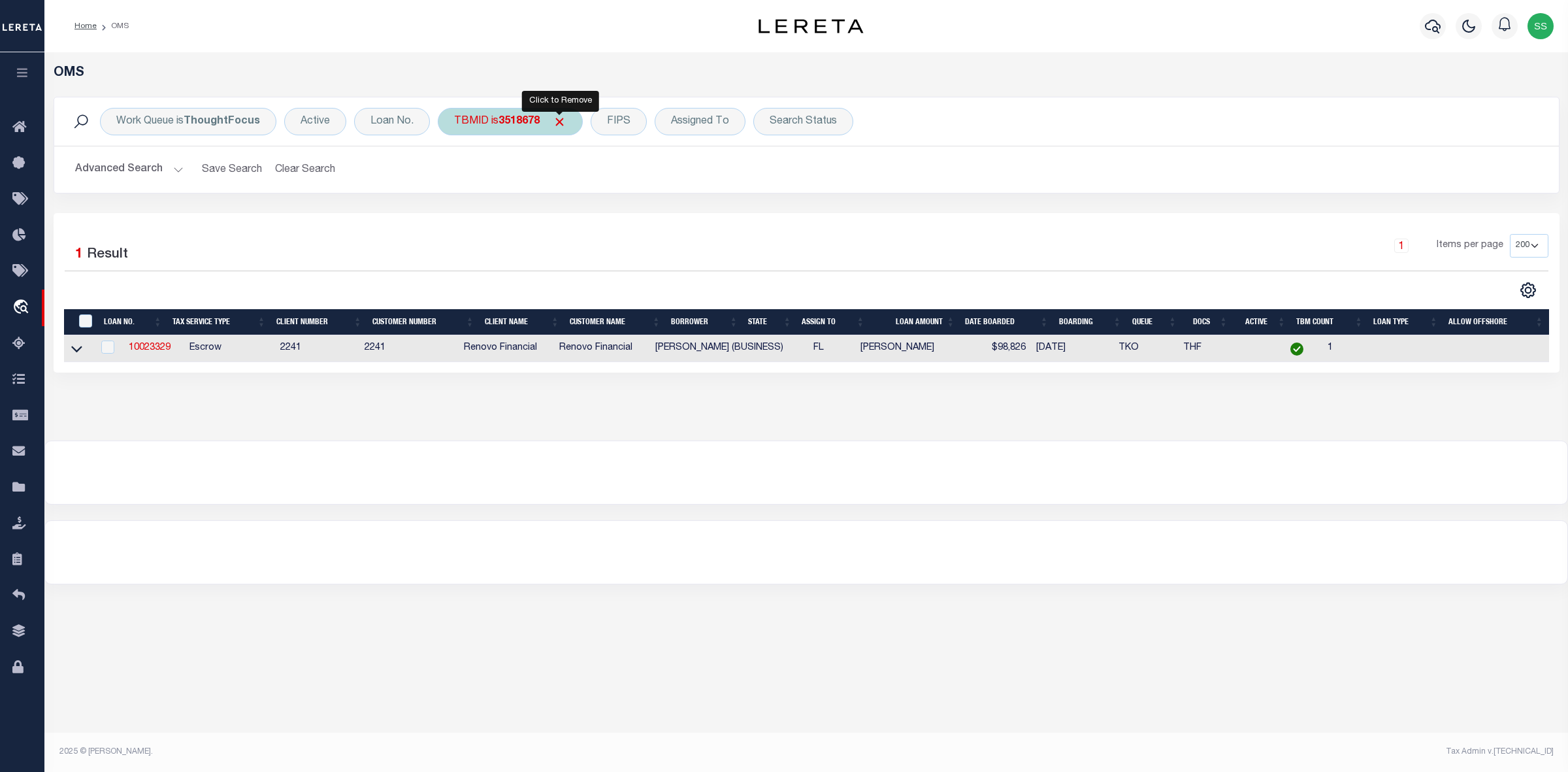
click at [560, 118] on span "Click to Remove" at bounding box center [560, 122] width 14 height 14
click at [472, 120] on div "TBMID" at bounding box center [471, 121] width 67 height 27
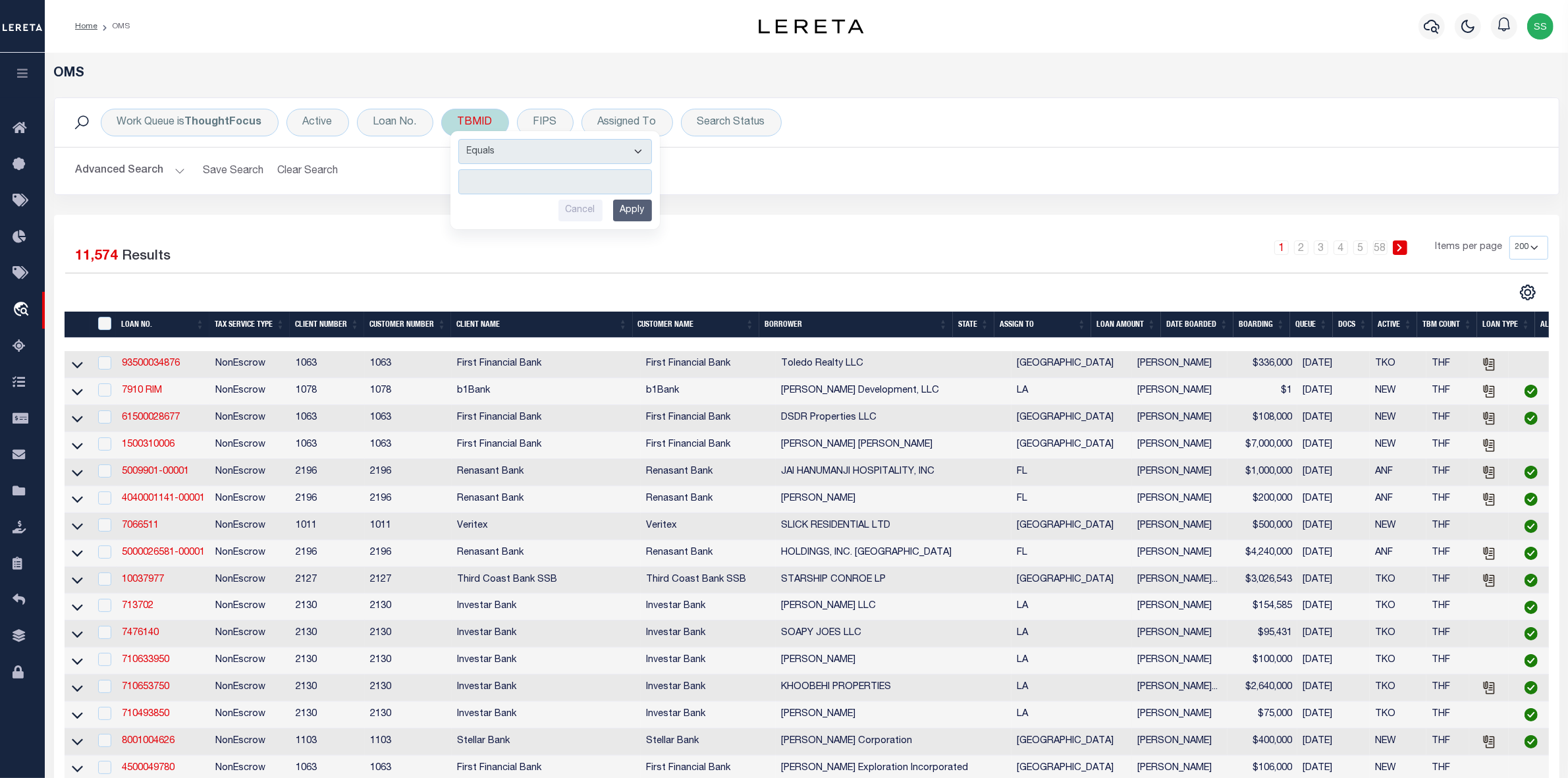
click at [541, 185] on input "number" at bounding box center [556, 182] width 194 height 25
type input "3515244"
click at [633, 211] on input "Apply" at bounding box center [632, 210] width 39 height 21
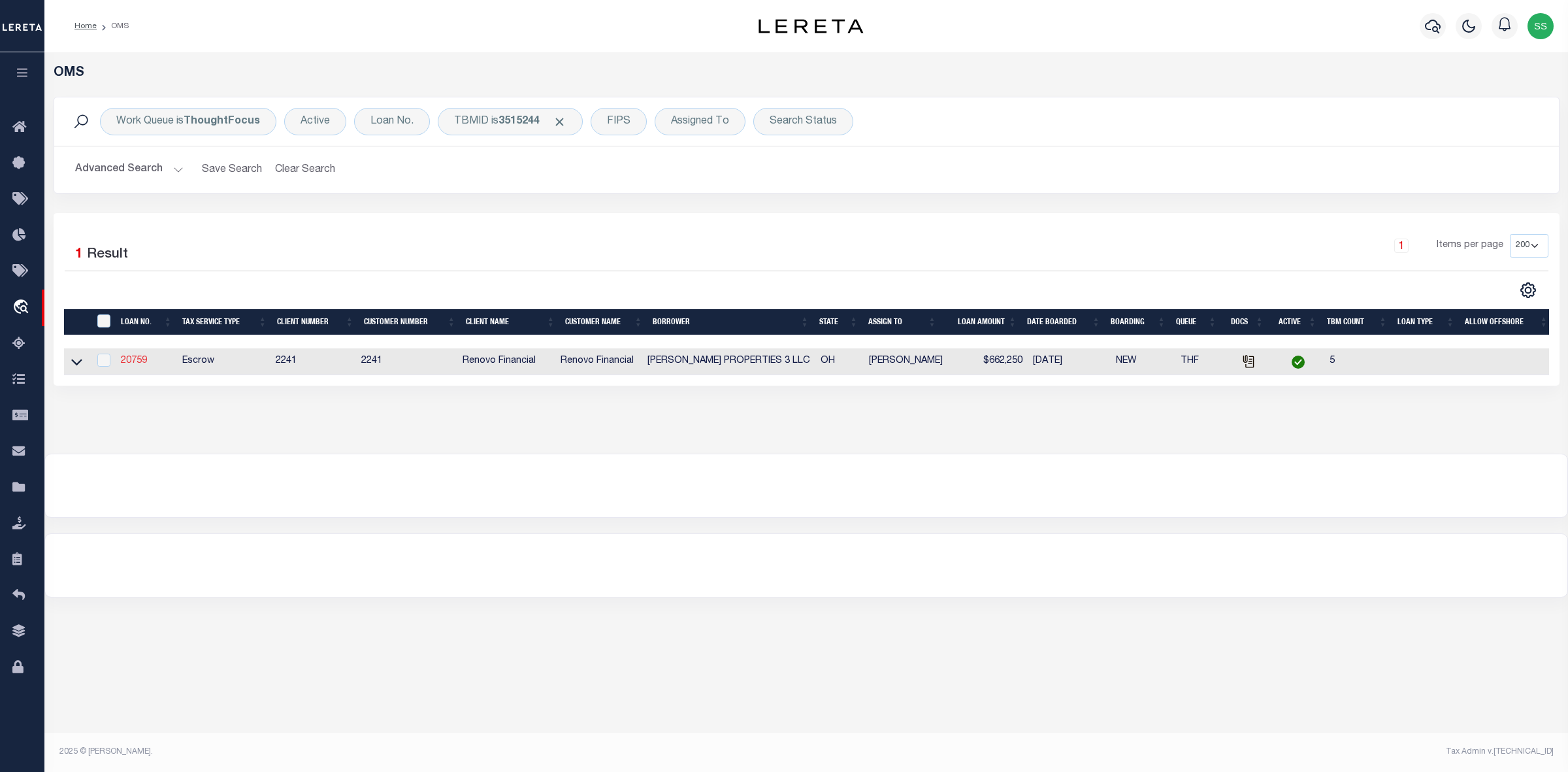
click at [135, 364] on link "20759" at bounding box center [134, 361] width 26 height 9
type input "20759"
type input "[PERSON_NAME] PROPERTIES 3 LLC"
select select "25066"
type input "[STREET_ADDRESS]"
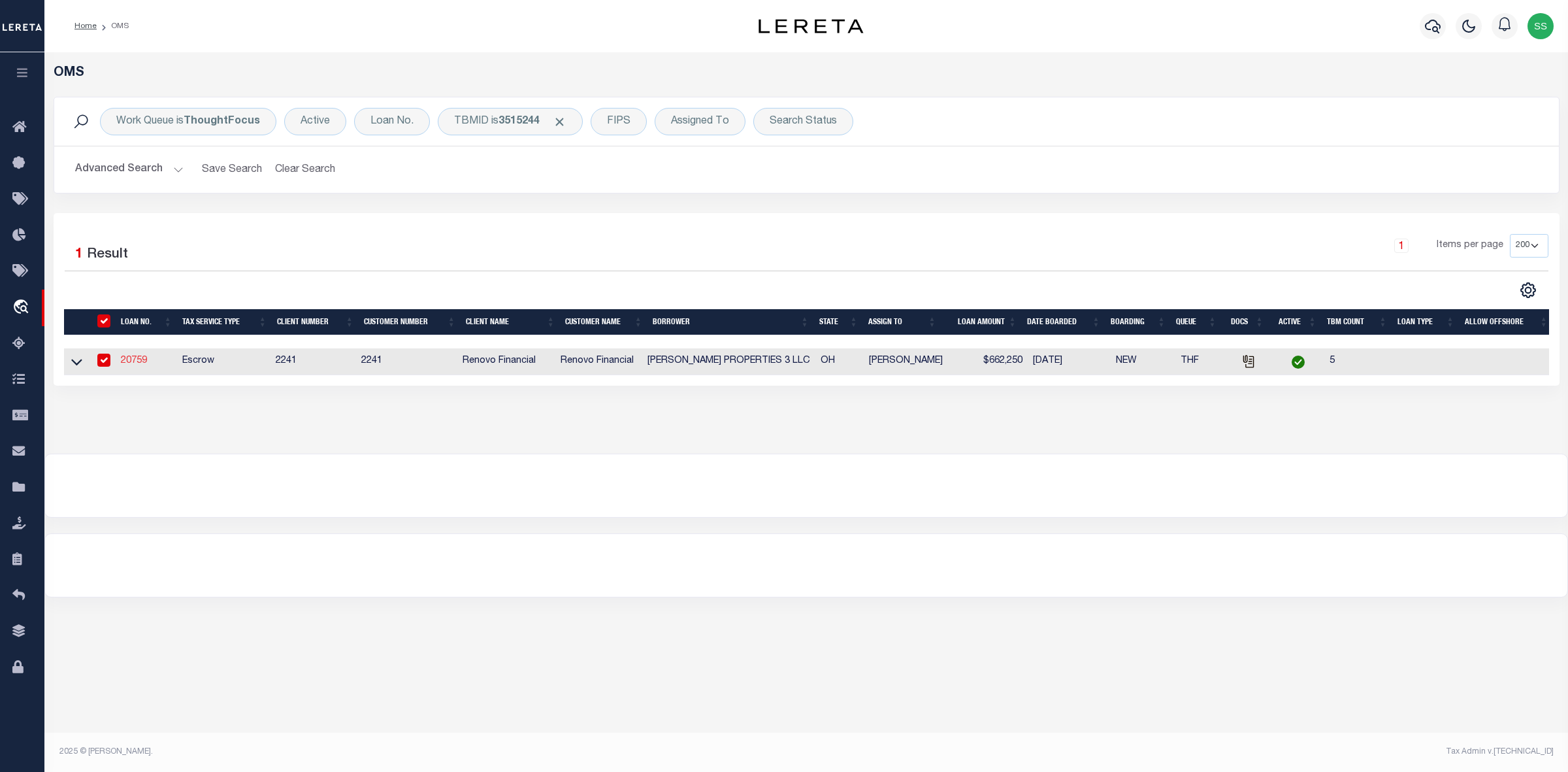
type input "Mentor OH 44060"
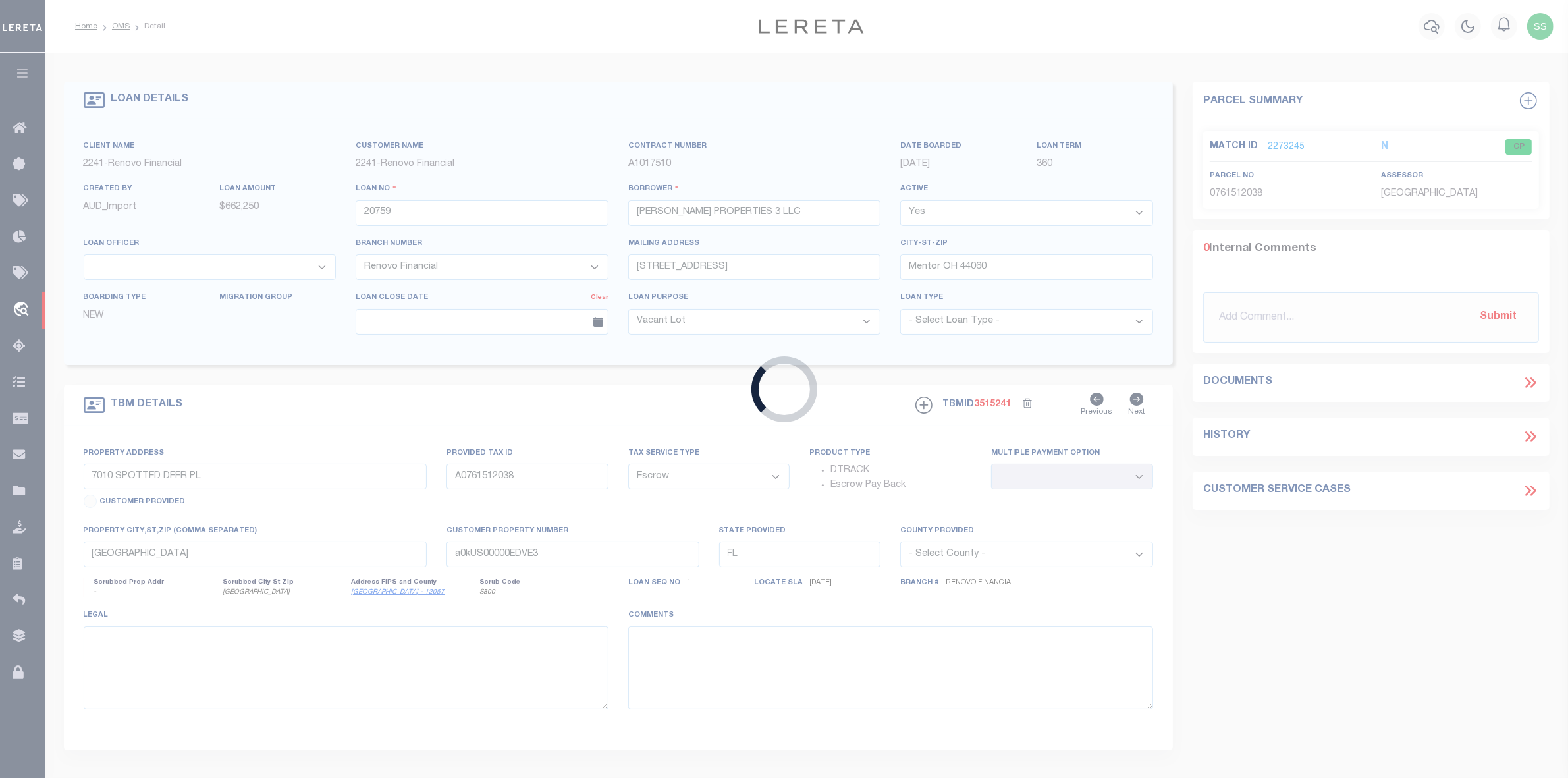
type input "[STREET_ADDRESS][PERSON_NAME]"
select select
type input "[GEOGRAPHIC_DATA]"
type input "a0kUS00000CiwSn"
type input "OH"
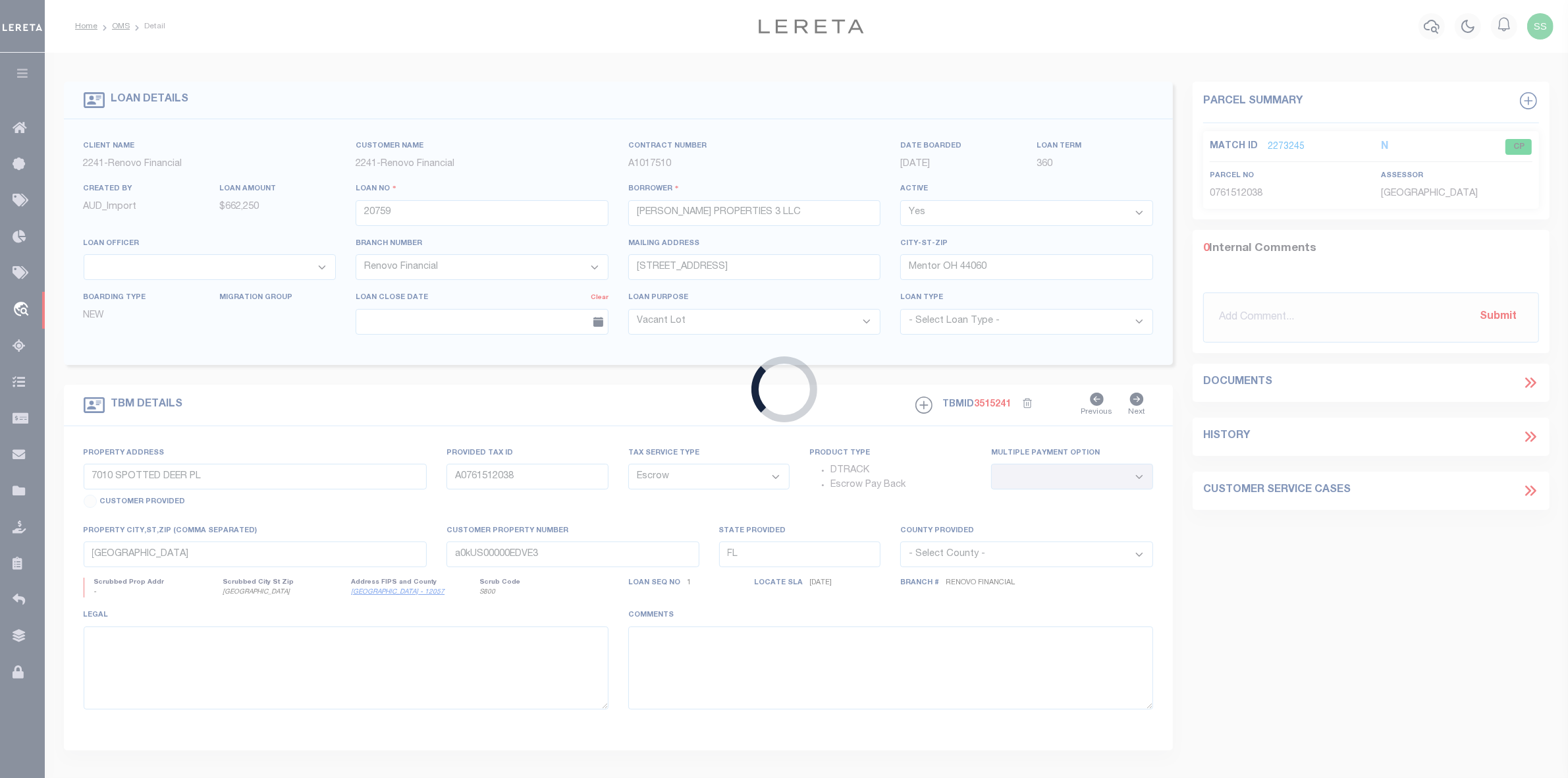
select select
type textarea "LEGAL REQUIRED"
select select "25066"
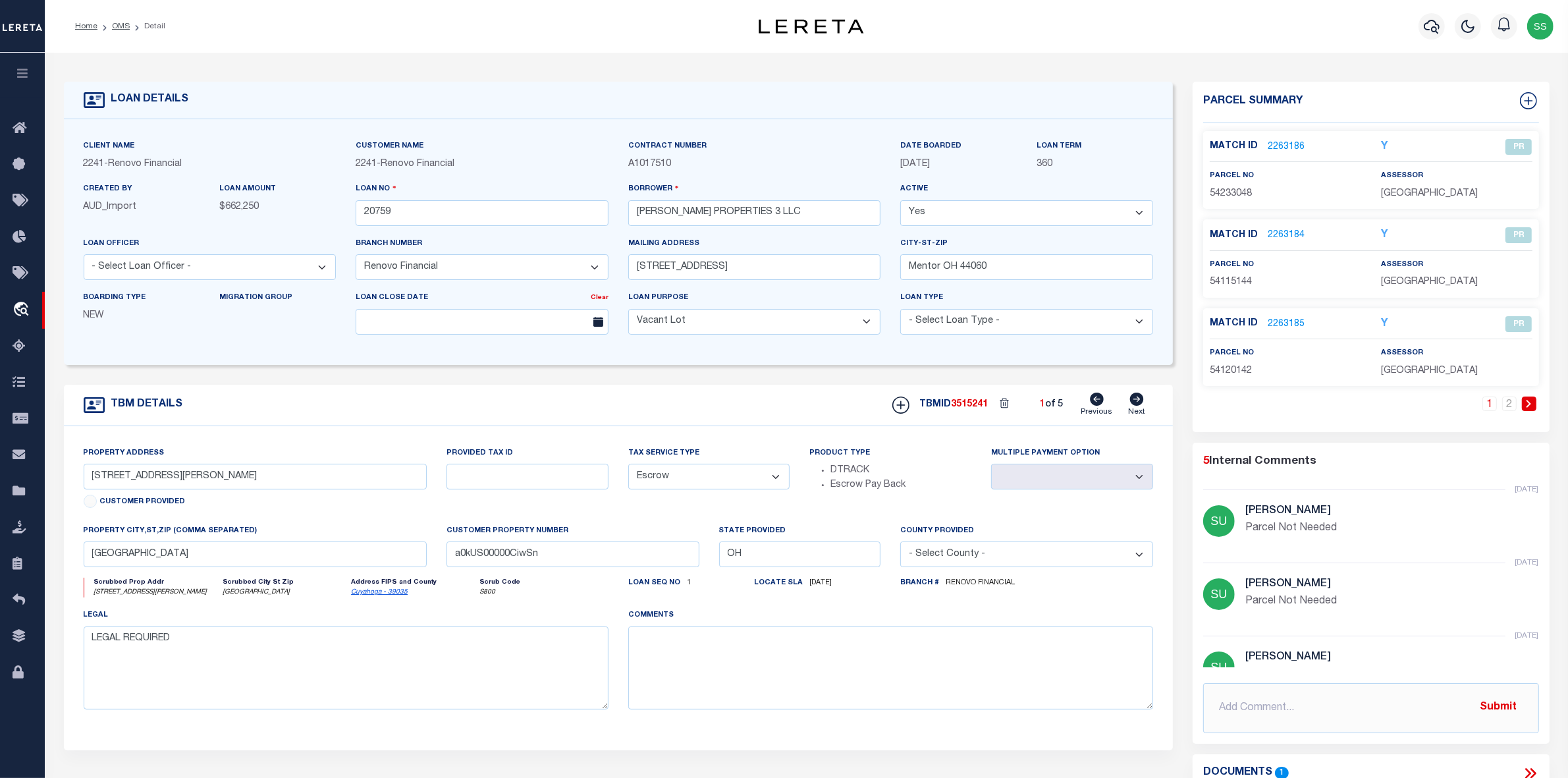
click at [1289, 146] on link "2263186" at bounding box center [1286, 147] width 37 height 14
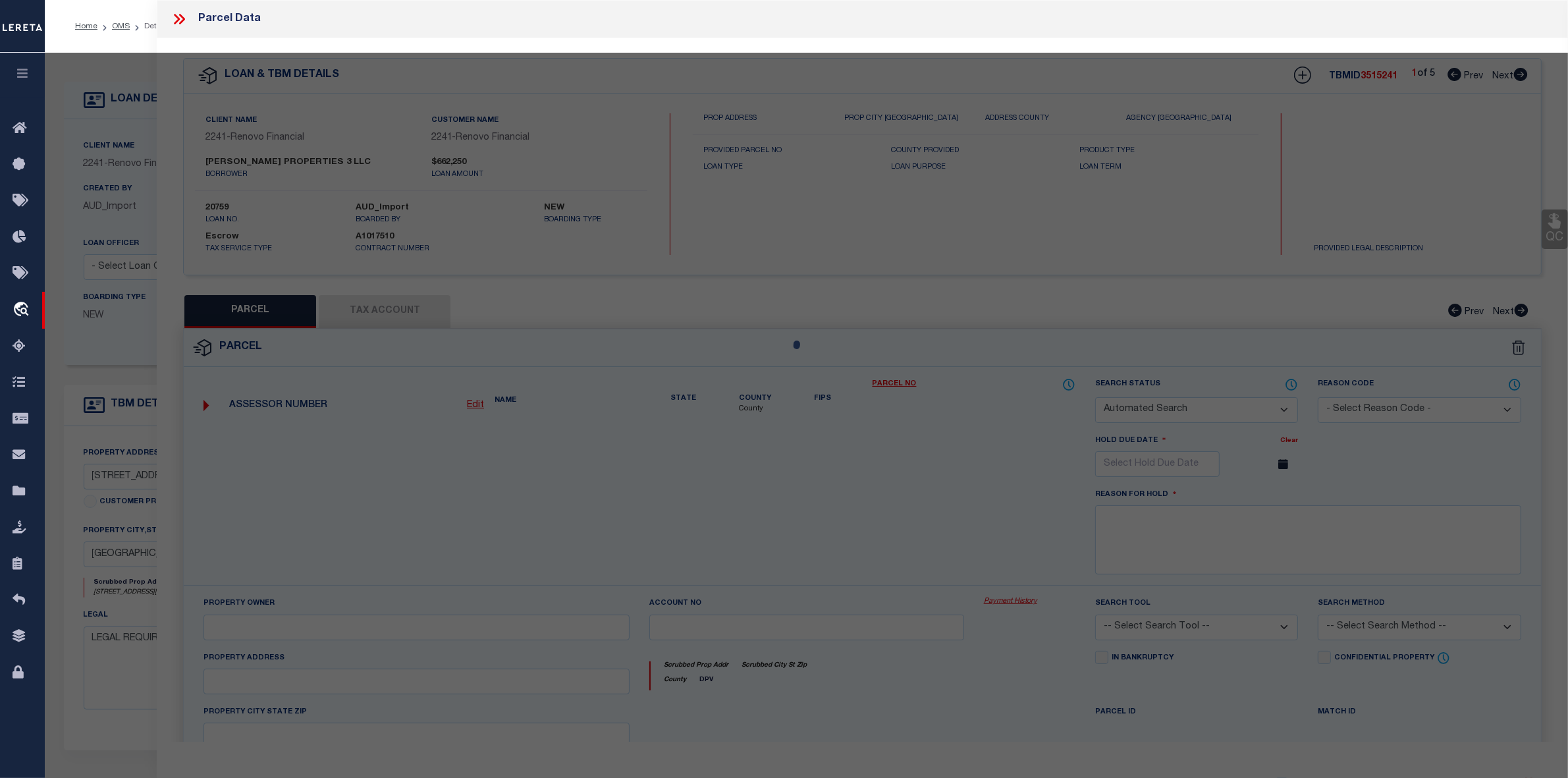
checkbox input "false"
select select "PR"
type input "[PERSON_NAME] PROPERTIES 3 LLC"
select select "PRO"
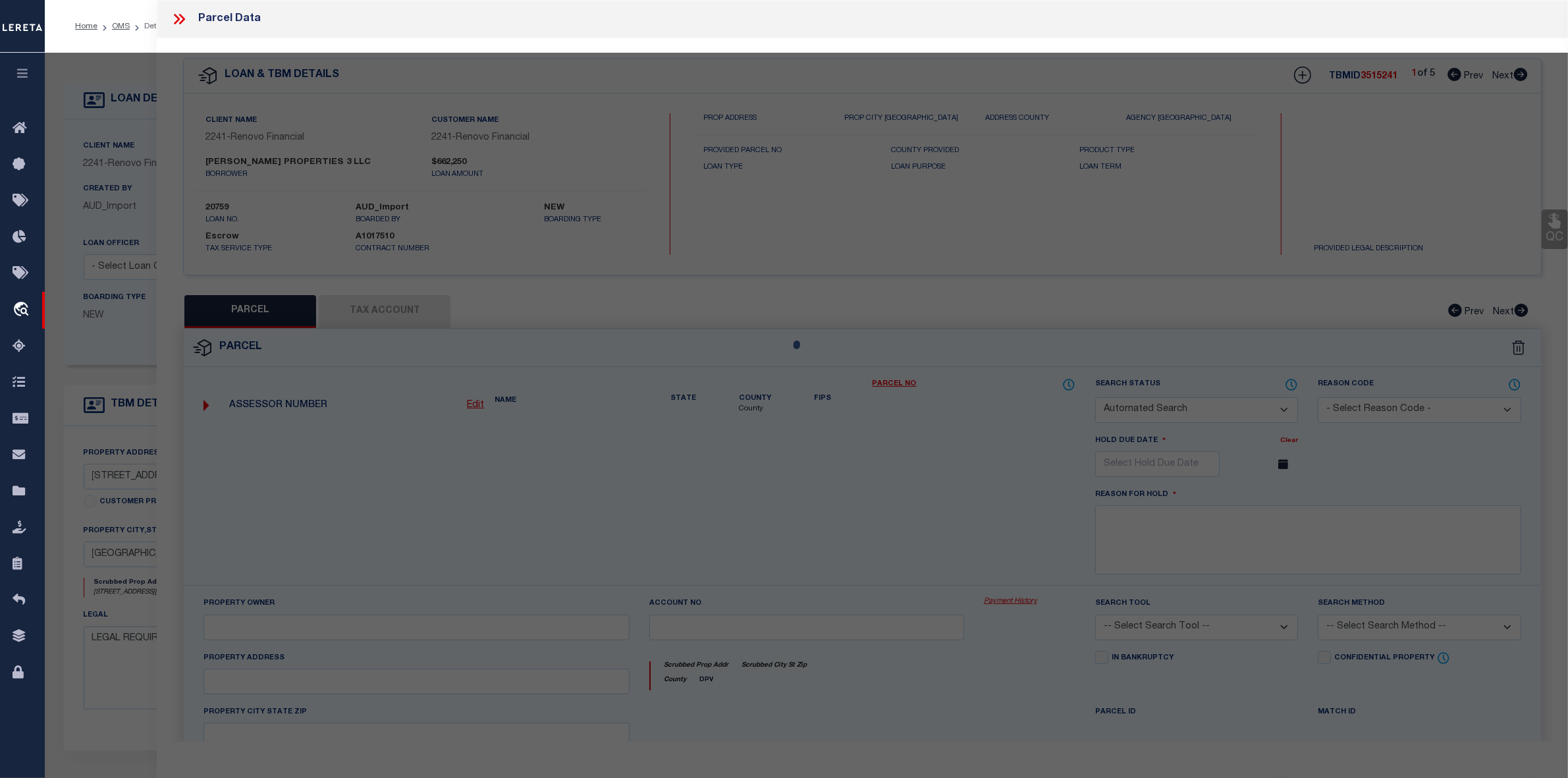
select select "ADD"
type input "[STREET_ADDRESS]"
type input "[GEOGRAPHIC_DATA]"
type textarea "2 CROFTOVL 0381 ALL"
type textarea "Parcel Not Needed"
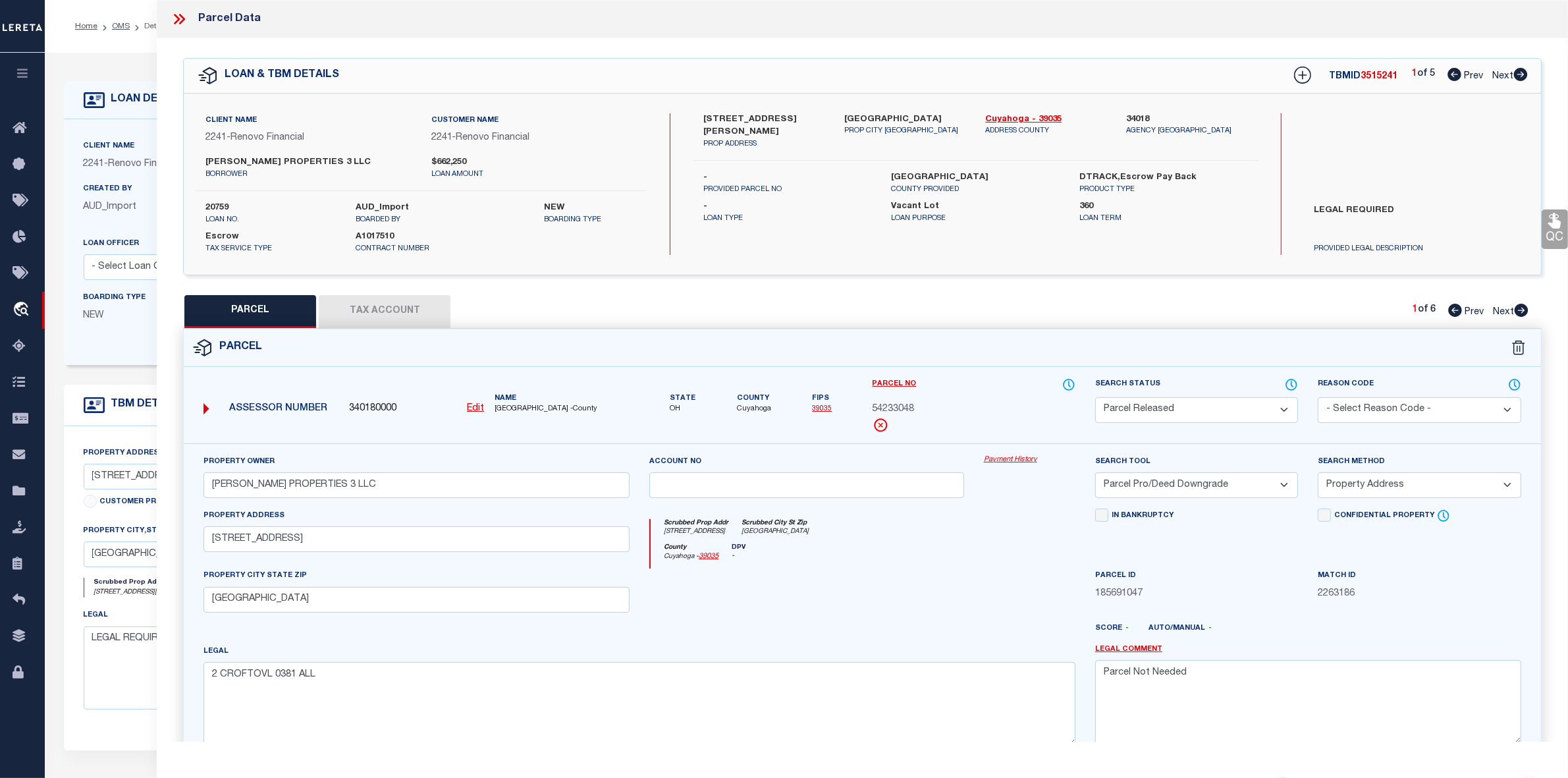
click at [1518, 75] on icon at bounding box center [1521, 74] width 14 height 13
select select "AS"
select select
checkbox input "false"
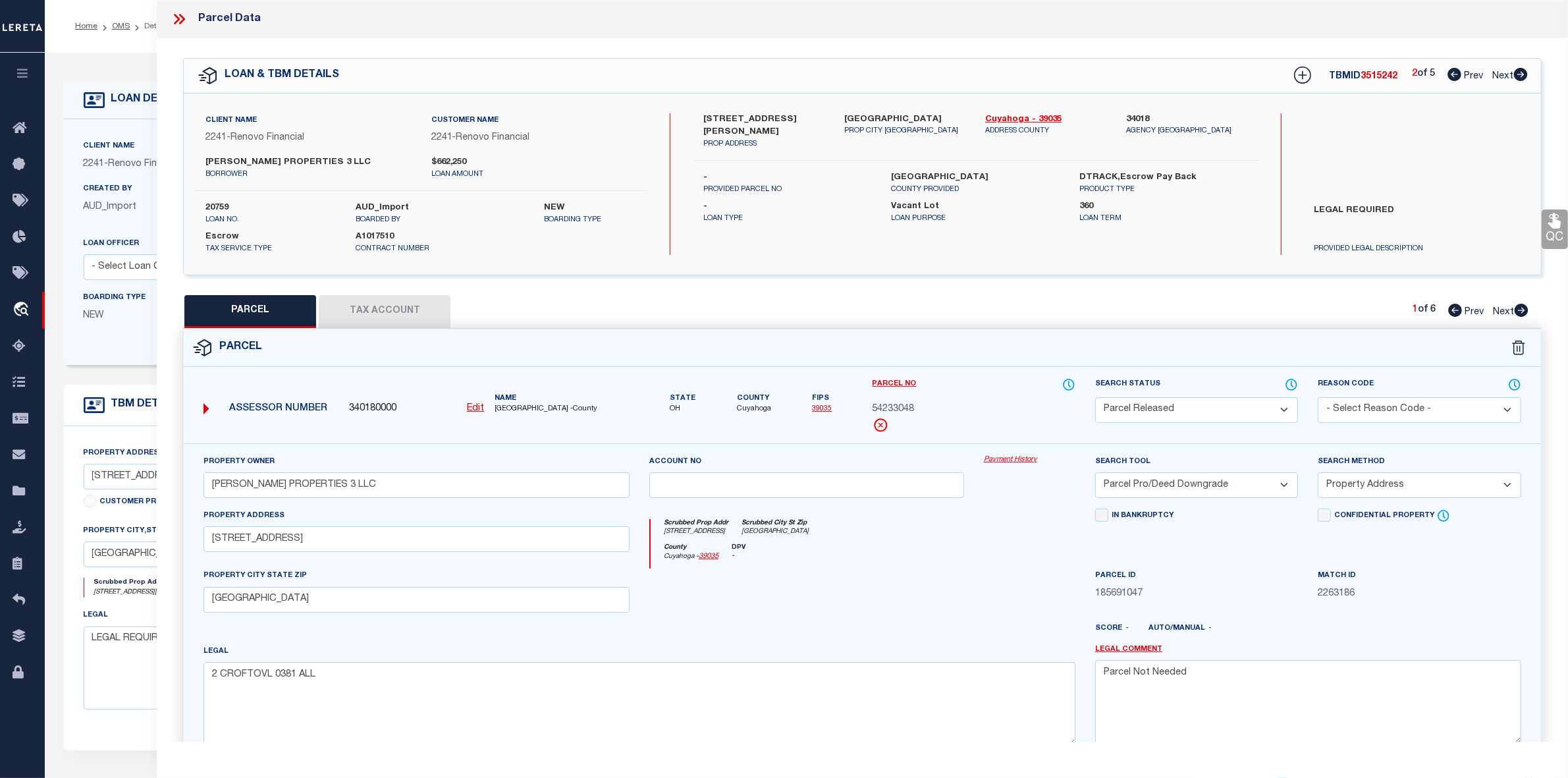
checkbox input "false"
select select "PR"
type input "[PERSON_NAME] PROPERTIES 3 LLC"
select select "PRO"
select select "ADD"
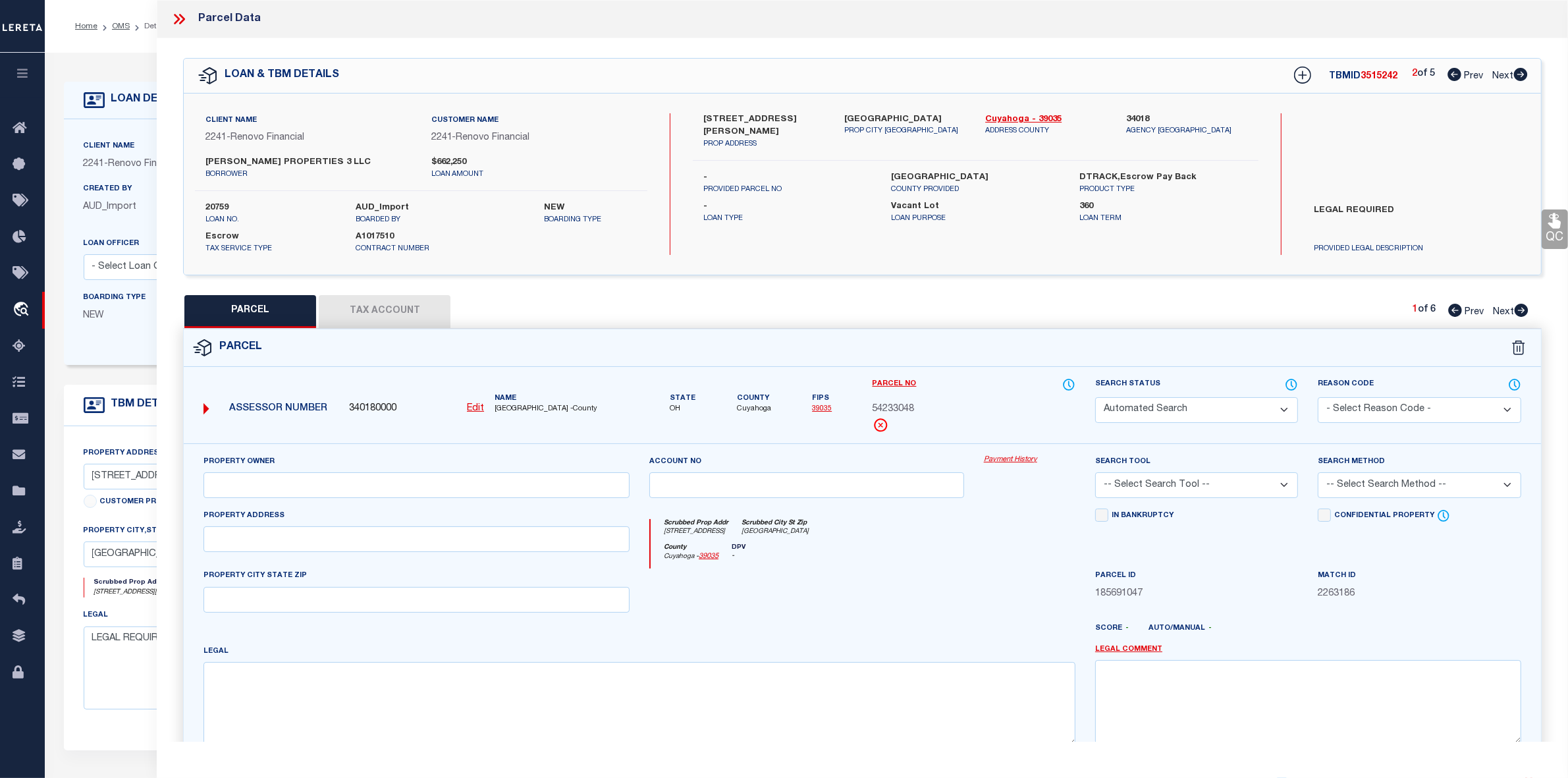
type input "[STREET_ADDRESS][PERSON_NAME]"
type input "[GEOGRAPHIC_DATA]"
type textarea "11 [PERSON_NAME] 0019 ALL"
type textarea "Parcel Not Needed"
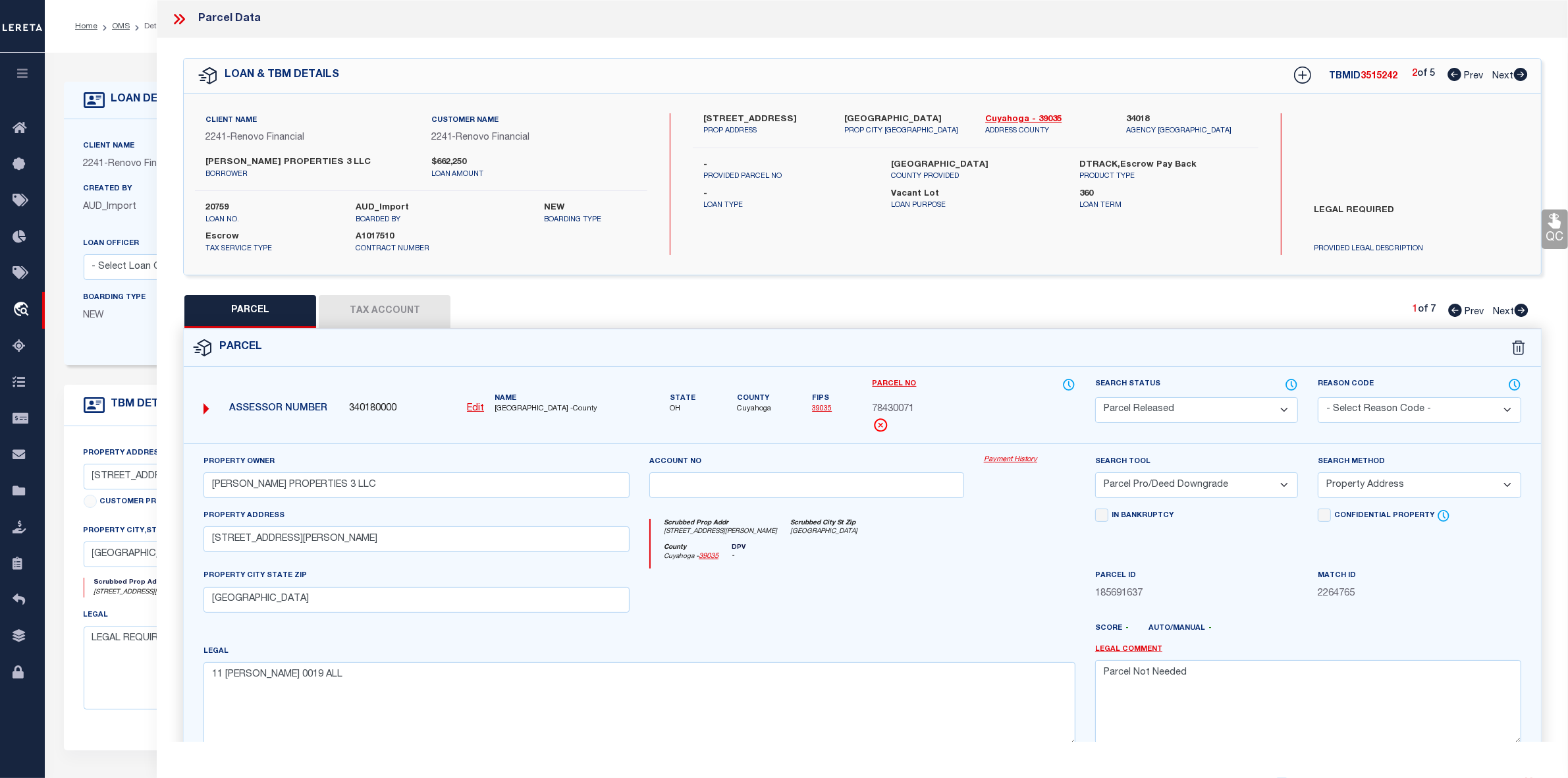
click at [1518, 75] on icon at bounding box center [1521, 74] width 14 height 13
select select "AS"
select select
checkbox input "false"
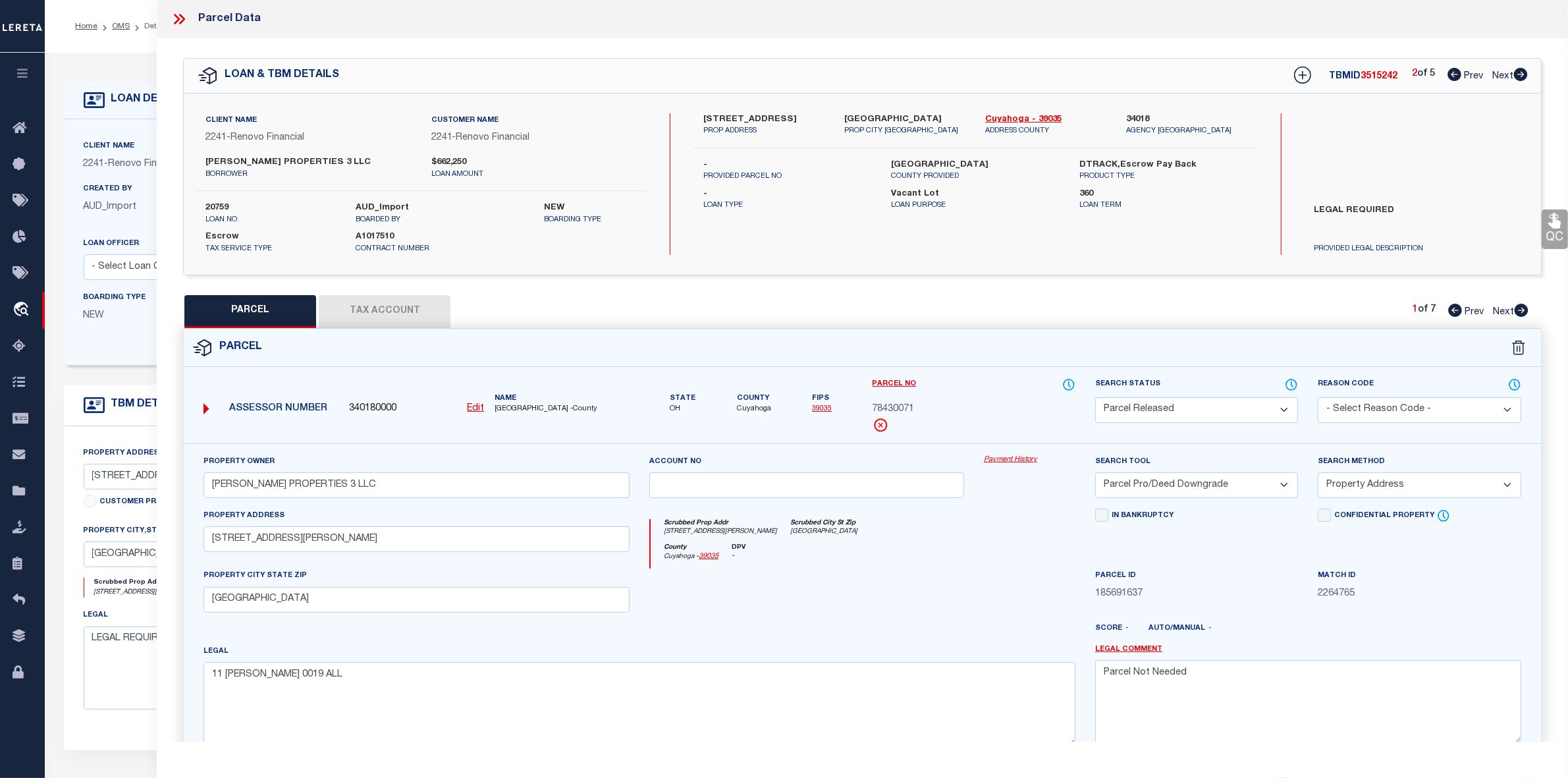
checkbox input "false"
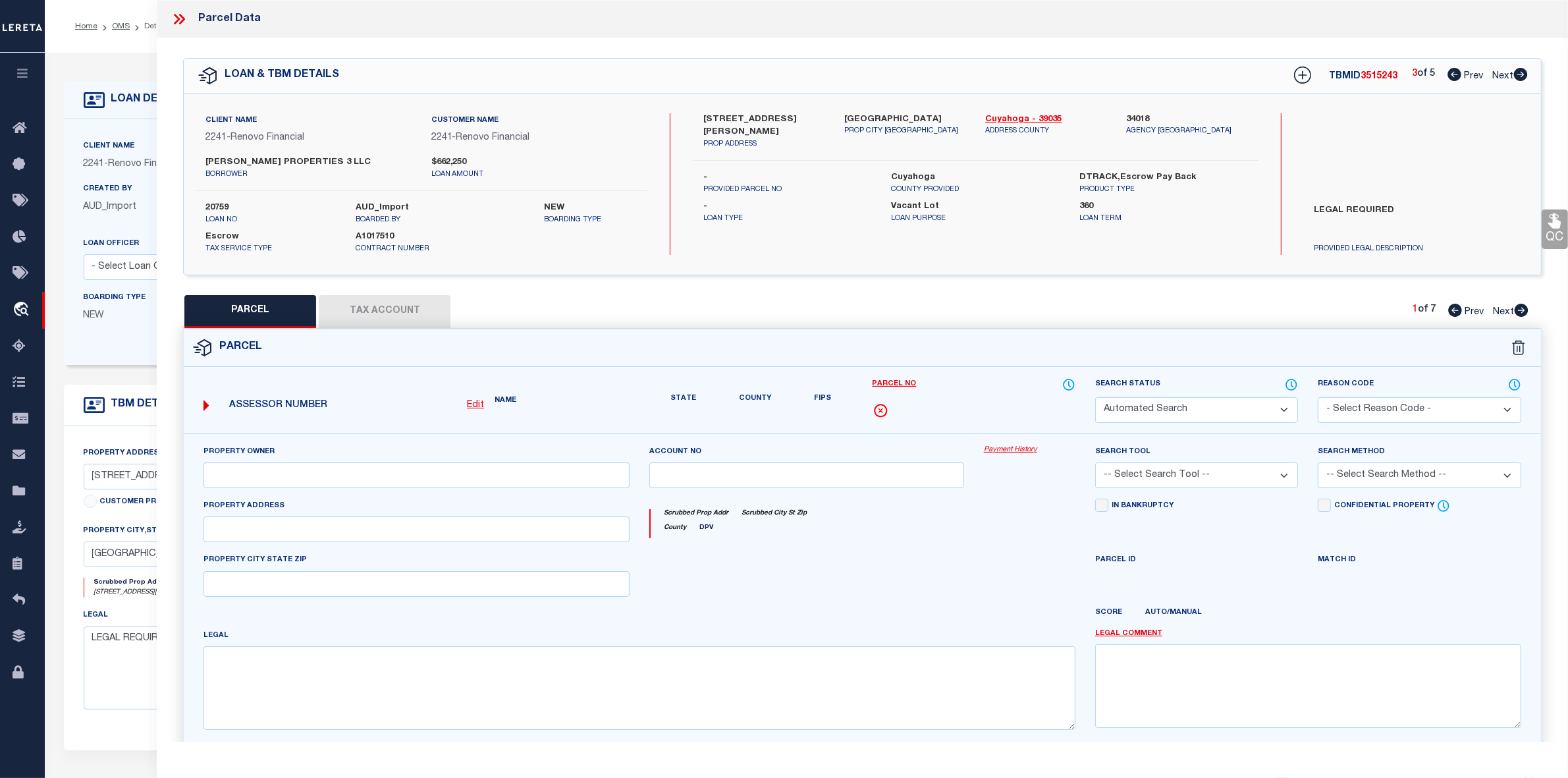
select select "CP"
type input "[PERSON_NAME] PROPERTIES 3 LLC"
select select "AGW"
select select "LEG"
type input "[STREET_ADDRESS][PERSON_NAME]"
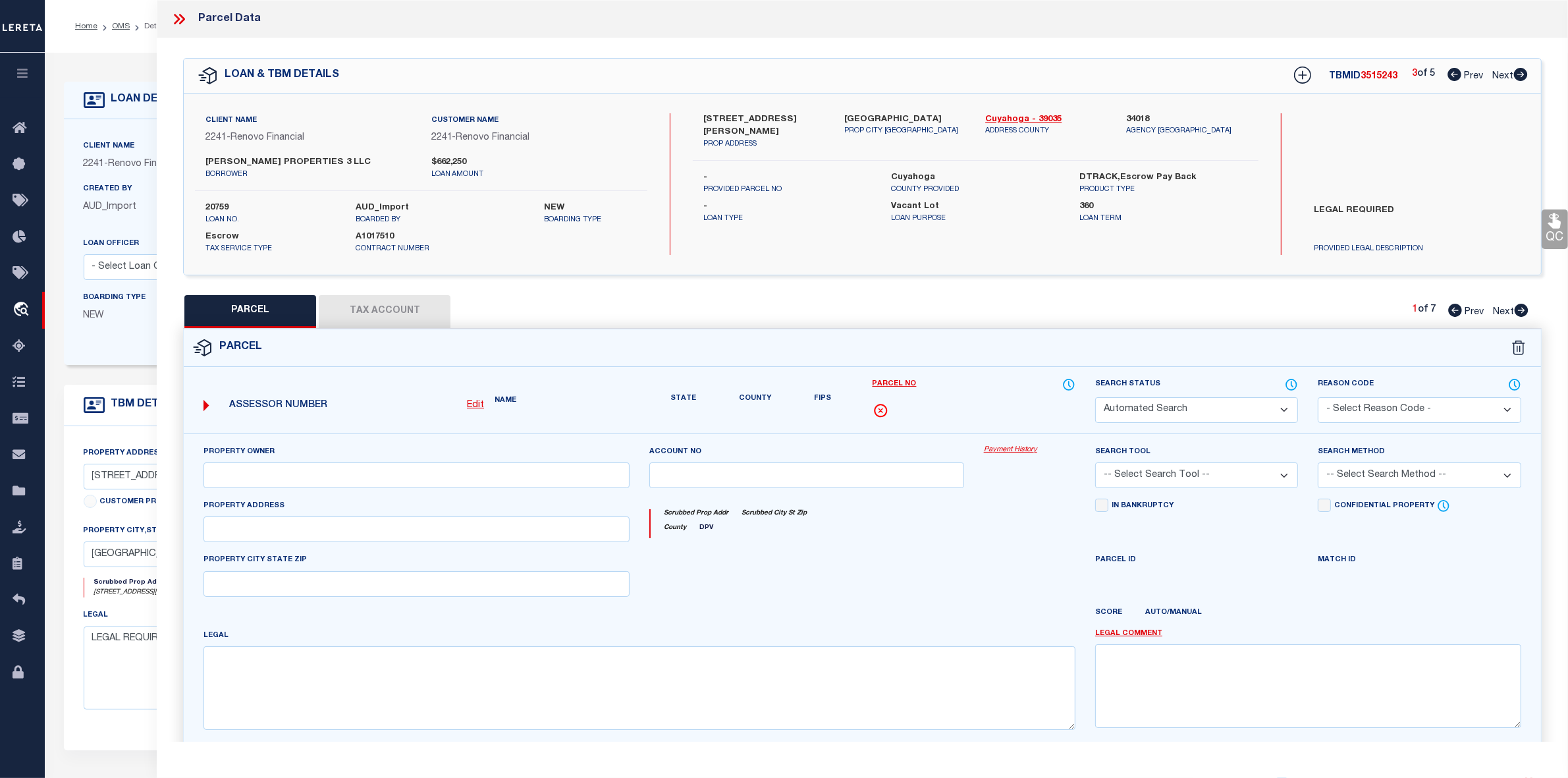
type input "[GEOGRAPHIC_DATA]"
type textarea "11 [PERSON_NAME] 0019 ALL"
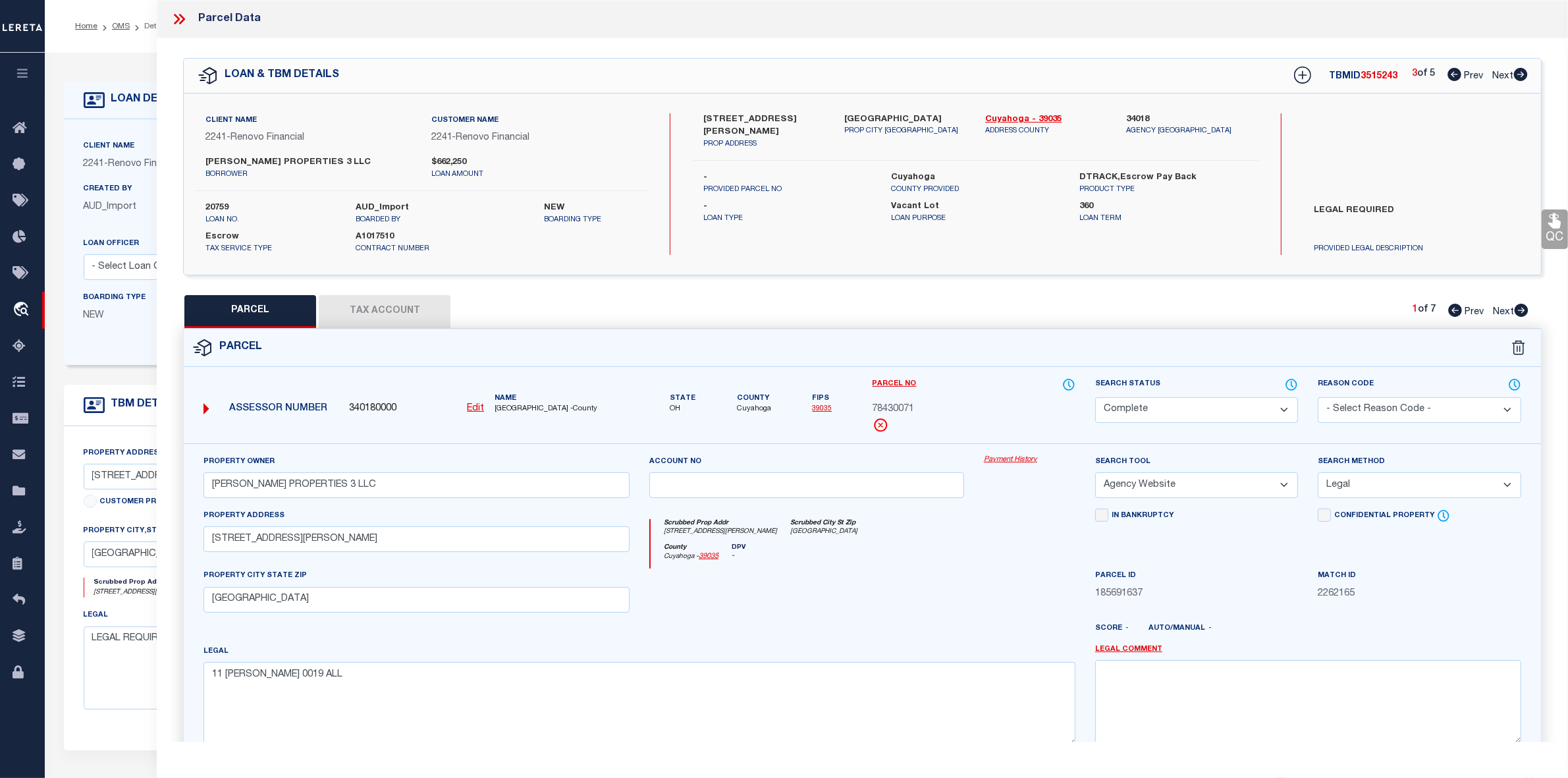
click at [1518, 75] on icon at bounding box center [1521, 74] width 14 height 13
select select "AS"
select select
checkbox input "false"
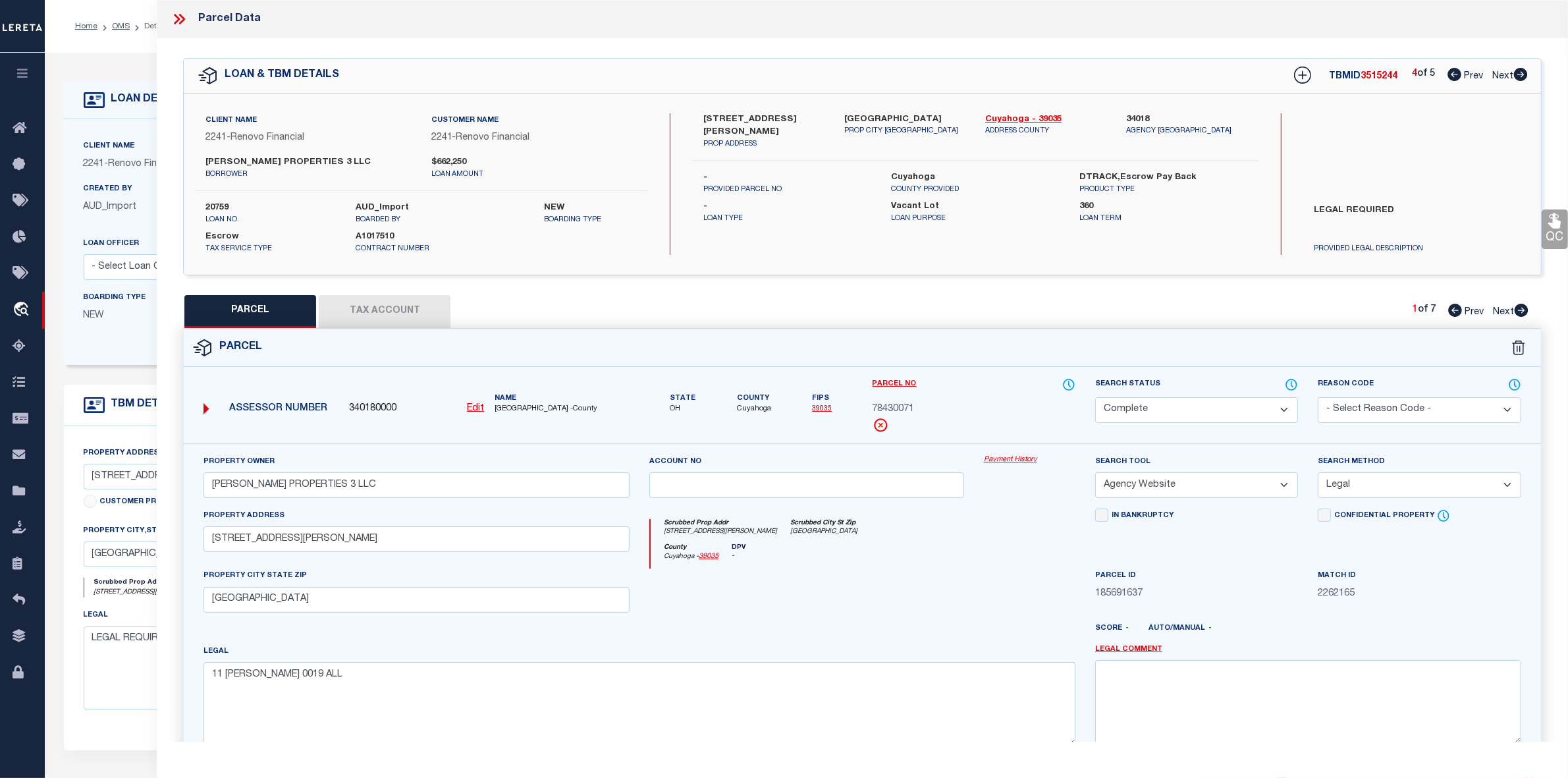
checkbox input "false"
select select "PR"
type input "[PERSON_NAME] PROPERTIES 3 LLC"
select select "PRO"
select select "ADD"
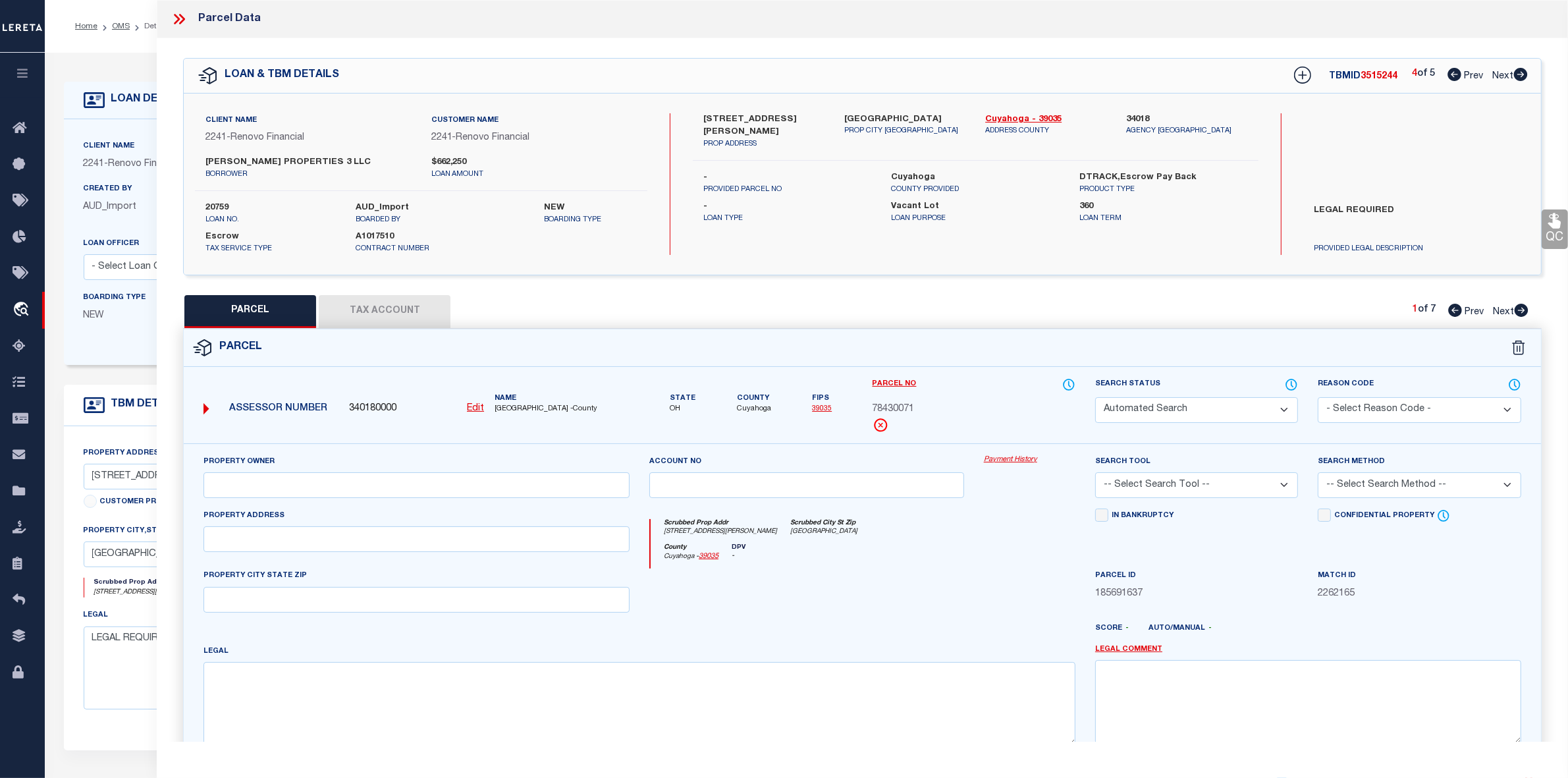
type input "[STREET_ADDRESS][PERSON_NAME]"
type input "[GEOGRAPHIC_DATA]"
type textarea "11 [PERSON_NAME] 0019 ALL"
type textarea "Parcel Not Needed"
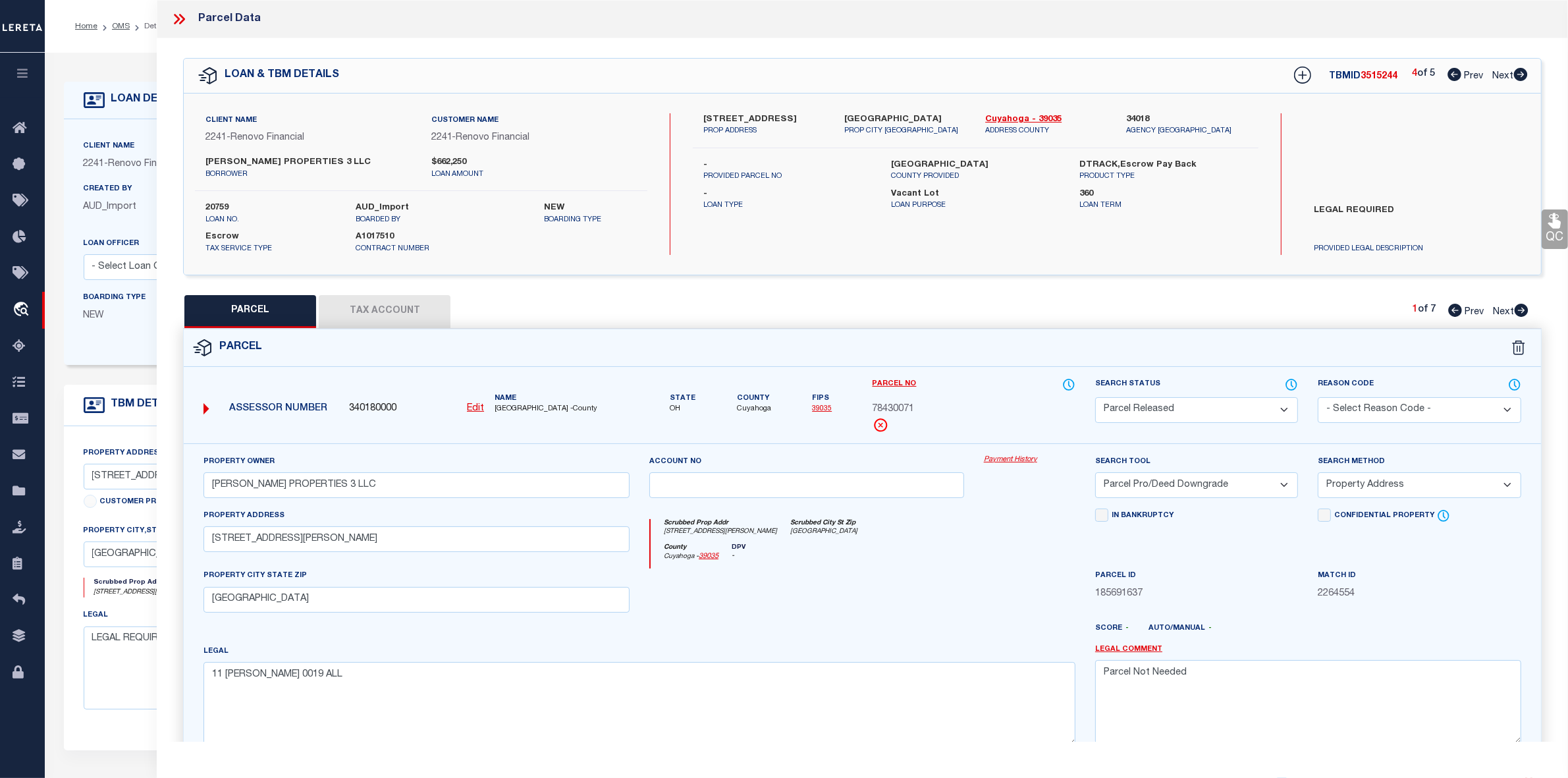
drag, startPoint x: 703, startPoint y: 115, endPoint x: 799, endPoint y: 113, distance: 96.0
click at [799, 113] on label "[STREET_ADDRESS]" at bounding box center [764, 119] width 121 height 13
copy label "[STREET_ADDRESS]"
click at [895, 406] on span "78430071" at bounding box center [893, 409] width 42 height 15
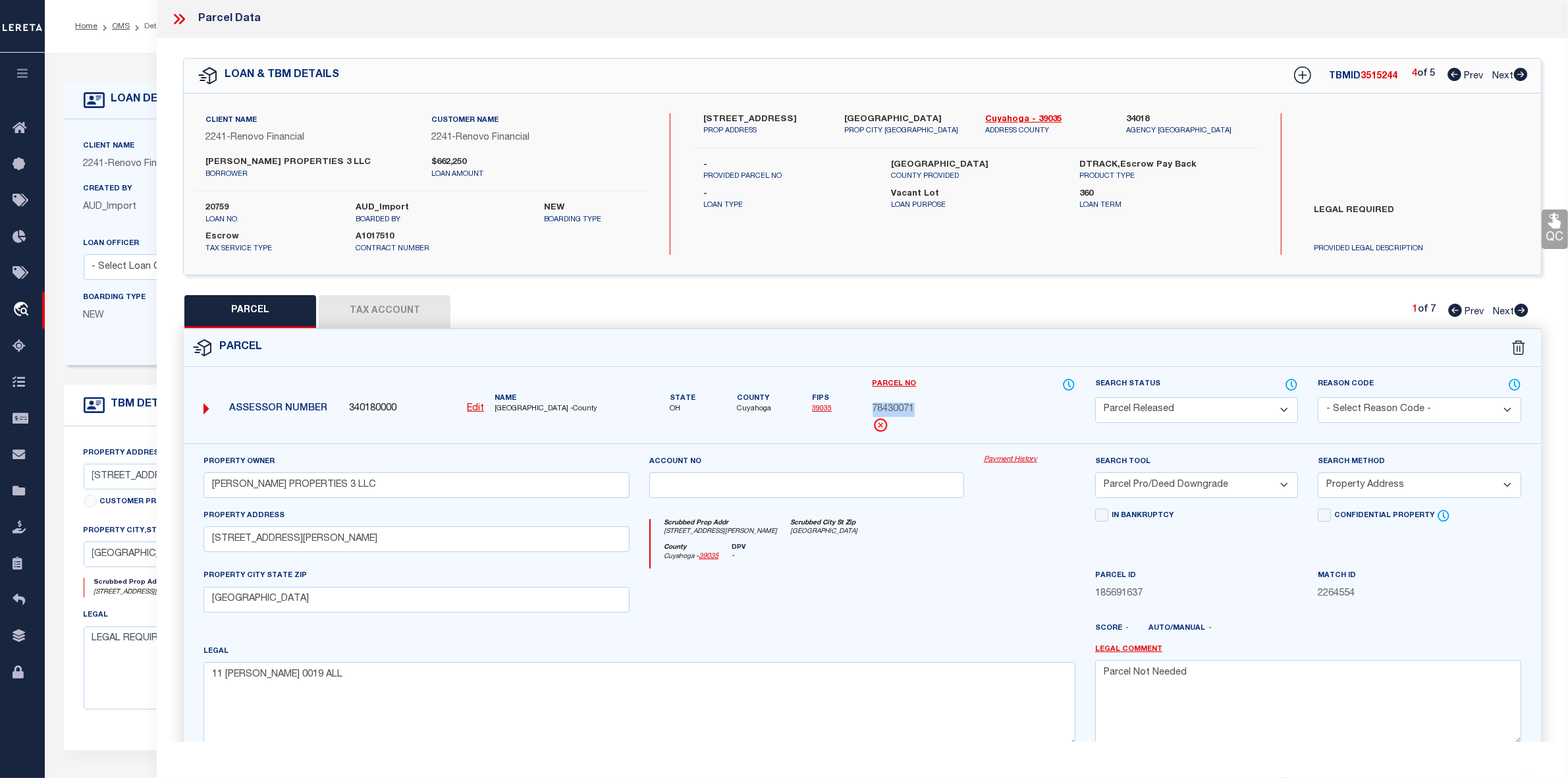
copy span "78430071"
click at [1008, 379] on label "Parcel No" at bounding box center [974, 384] width 203 height 15
click at [1523, 310] on icon at bounding box center [1522, 310] width 14 height 13
select select "AS"
select select
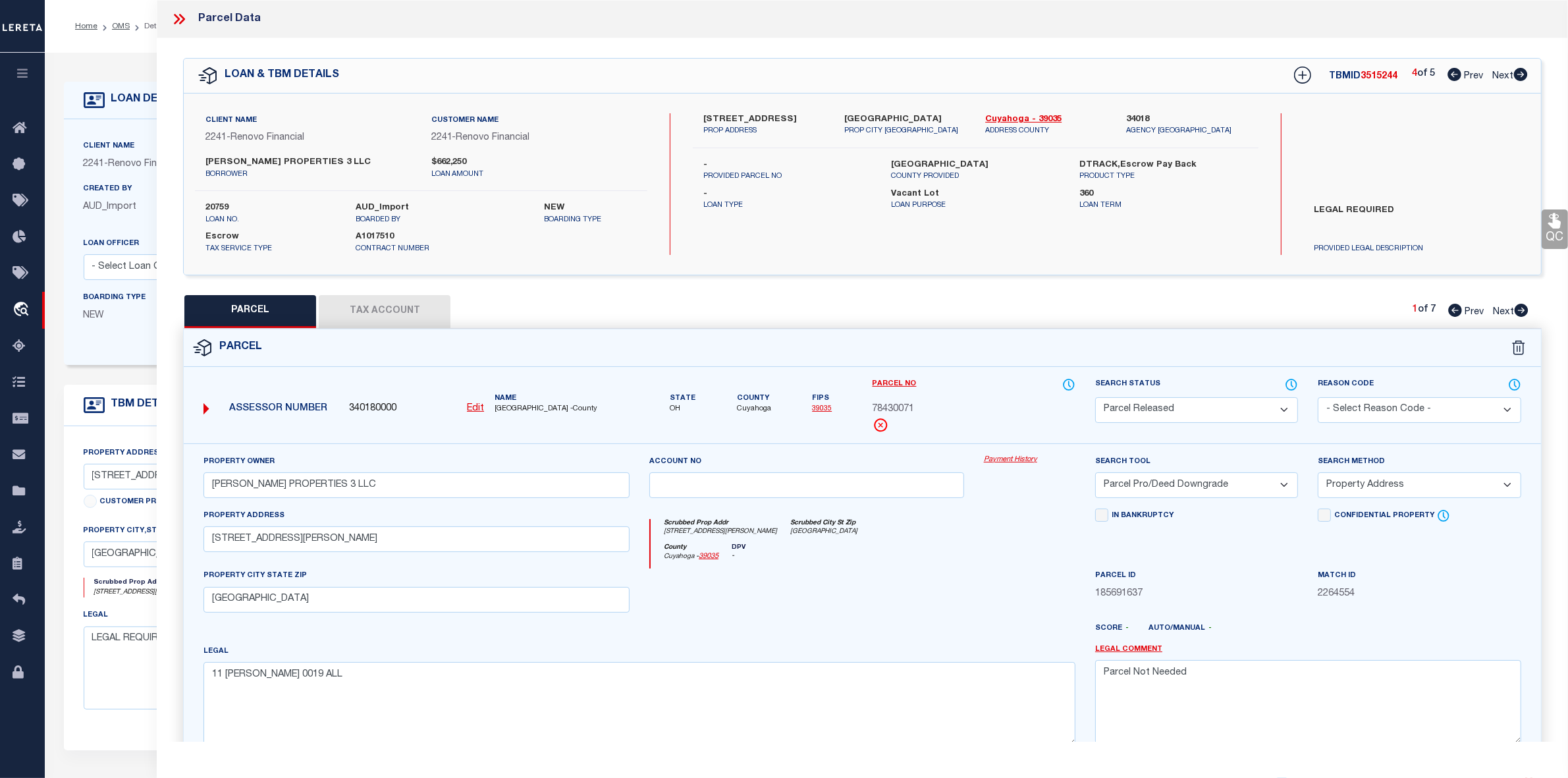
select select
checkbox input "false"
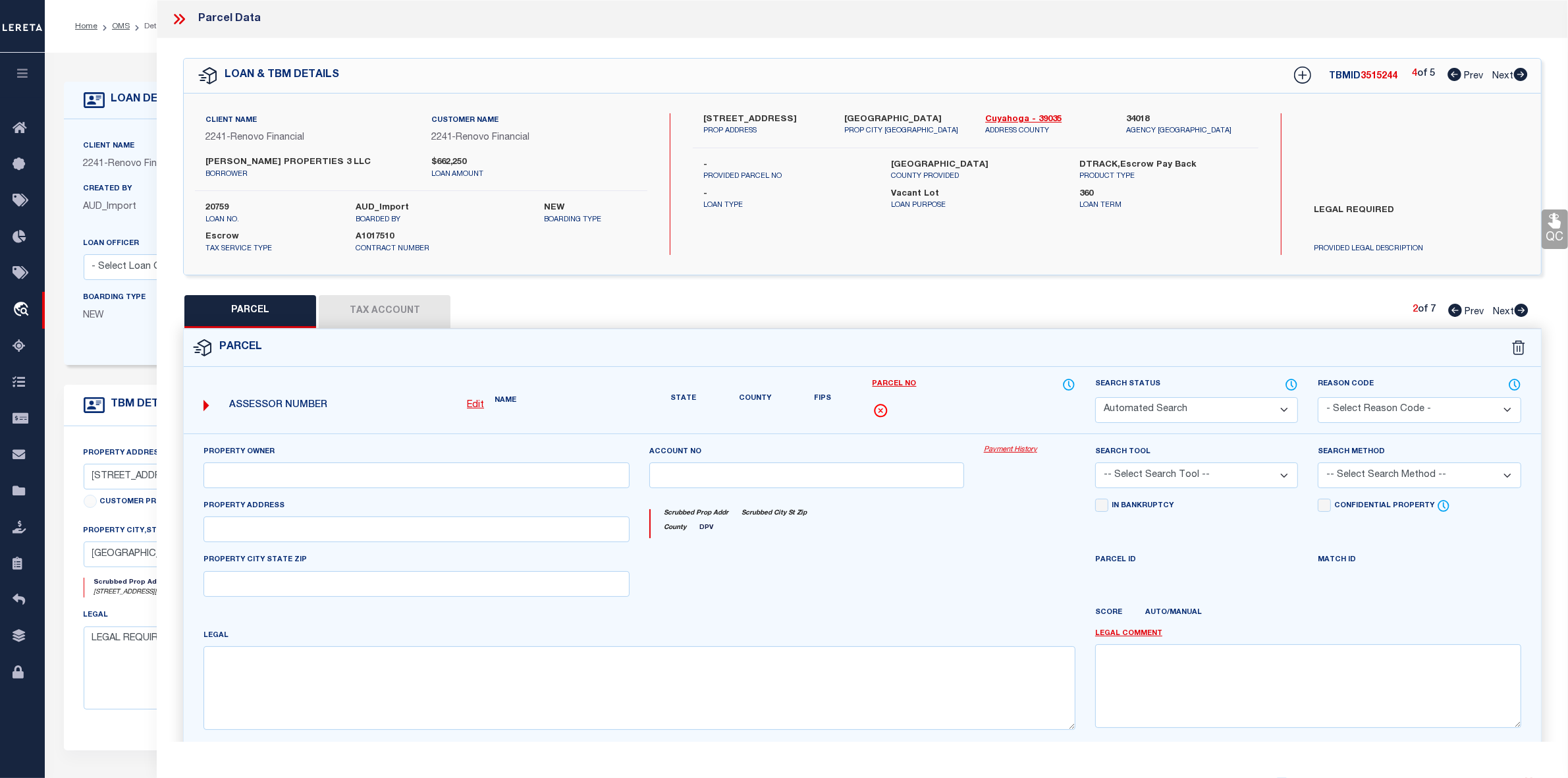
select select "PR"
select select "099"
select select "PRO"
select select "ADD"
type input "[STREET_ADDRESS][PERSON_NAME]"
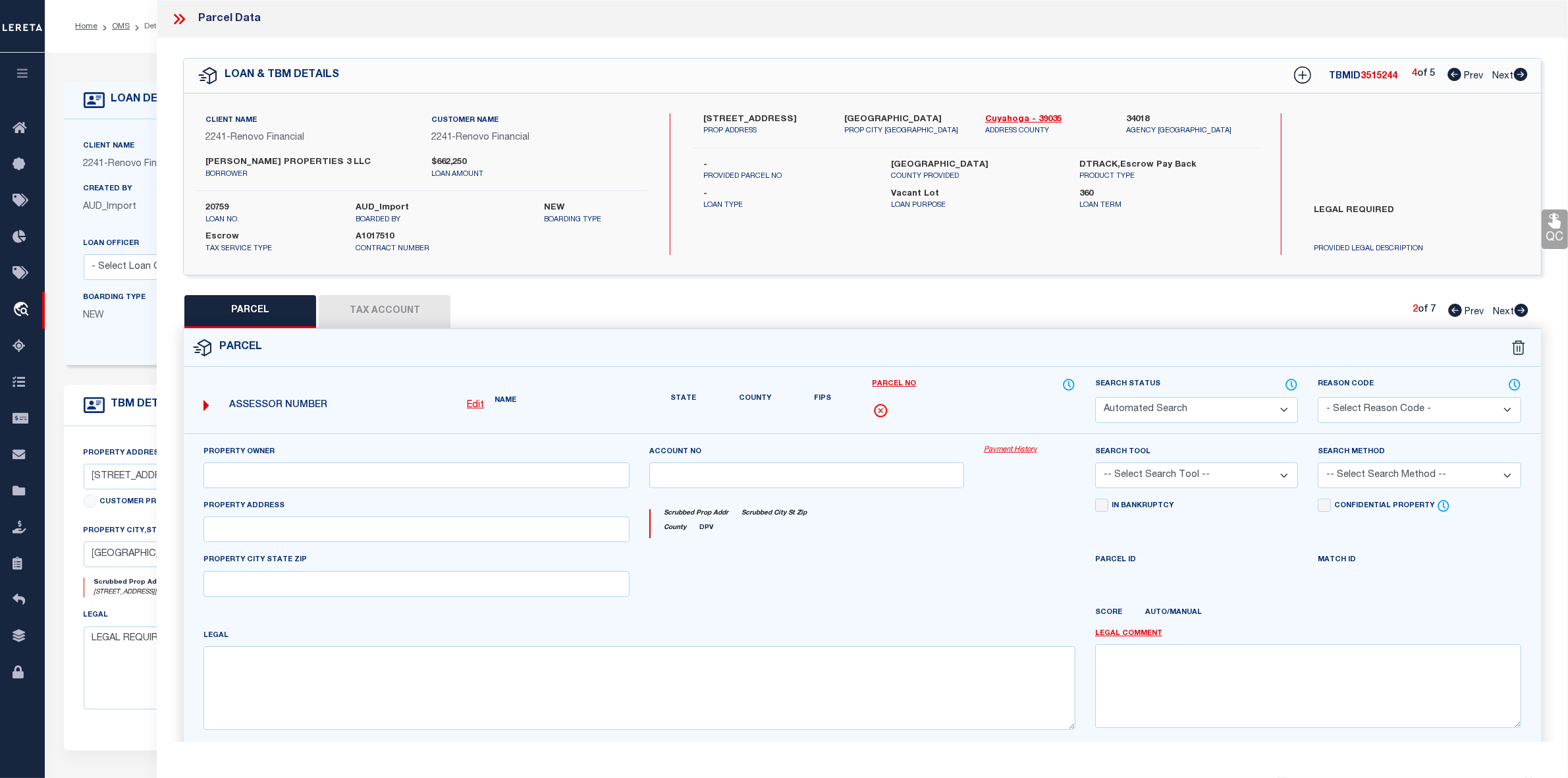
type textarea "Parcel Not Needed"
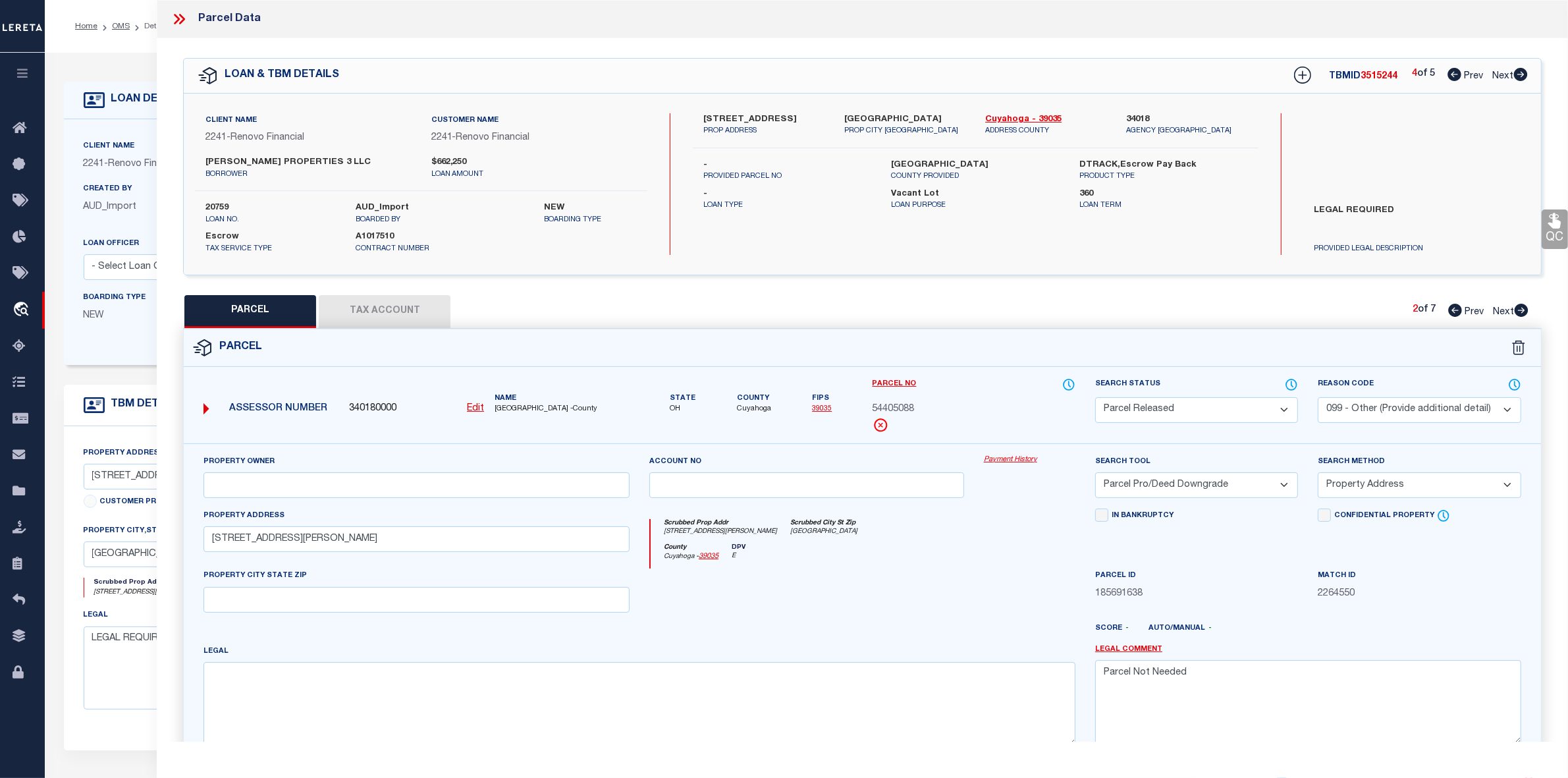
click at [1457, 306] on icon at bounding box center [1455, 310] width 14 height 13
select select "AS"
select select
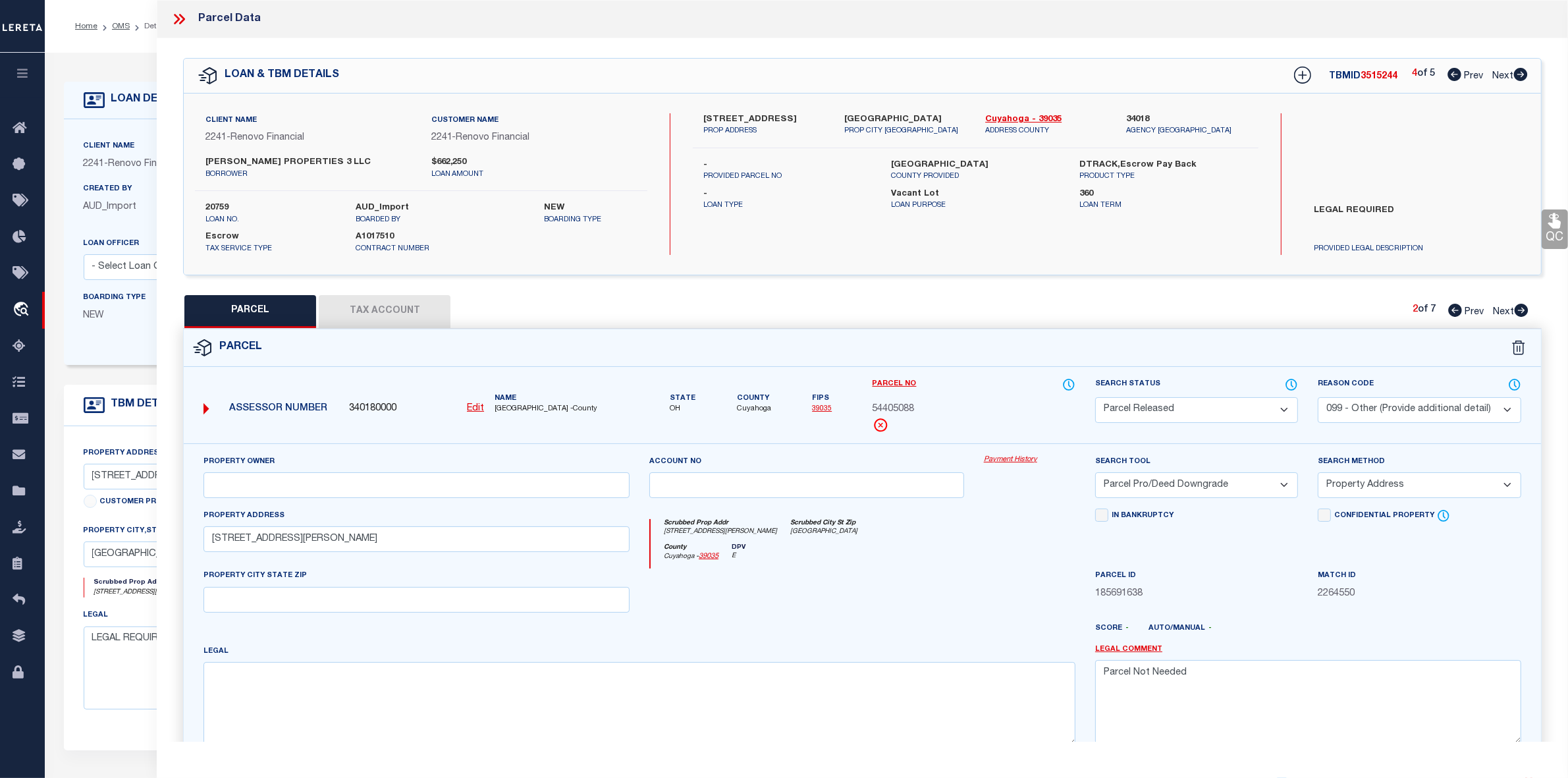
checkbox input "false"
select select "PR"
type input "[PERSON_NAME] PROPERTIES 3 LLC"
select select "PRO"
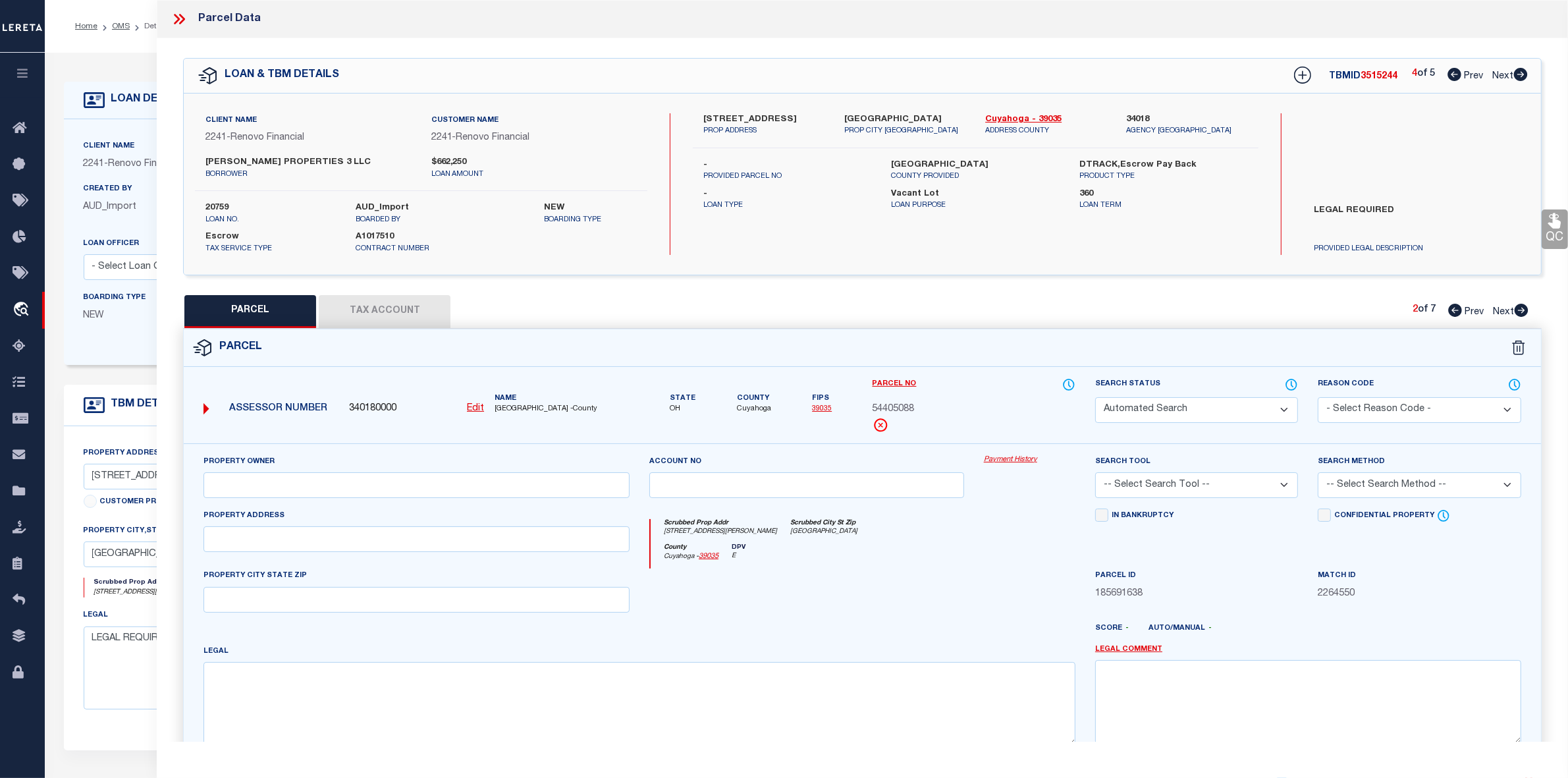
select select "ADD"
type input "[STREET_ADDRESS][PERSON_NAME]"
type input "[GEOGRAPHIC_DATA]"
type textarea "11 [PERSON_NAME] 0019 ALL"
type textarea "Parcel Not Needed"
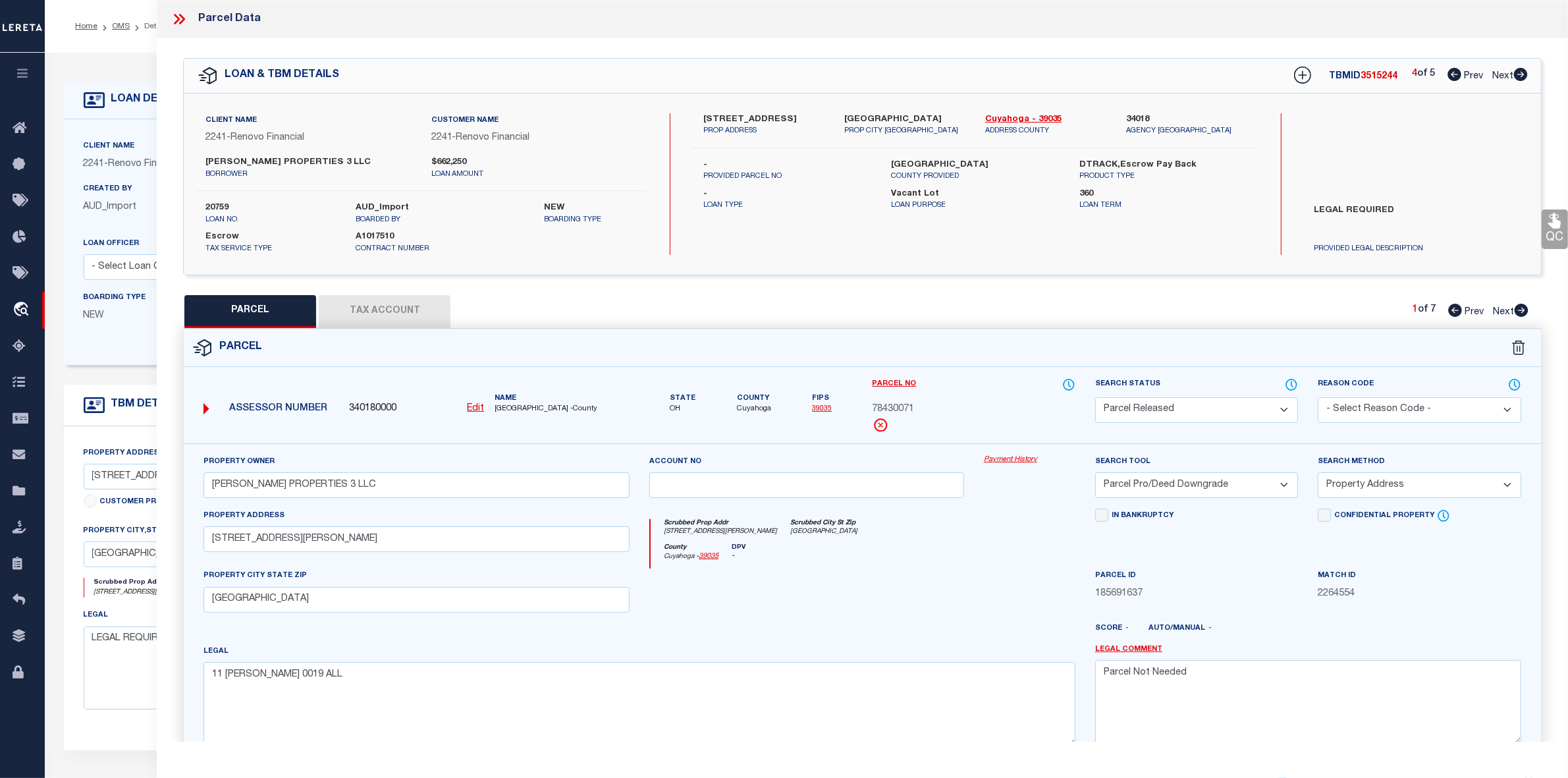
click at [1453, 308] on icon at bounding box center [1455, 310] width 14 height 13
click at [1521, 312] on icon at bounding box center [1522, 310] width 14 height 13
select select "AS"
select select
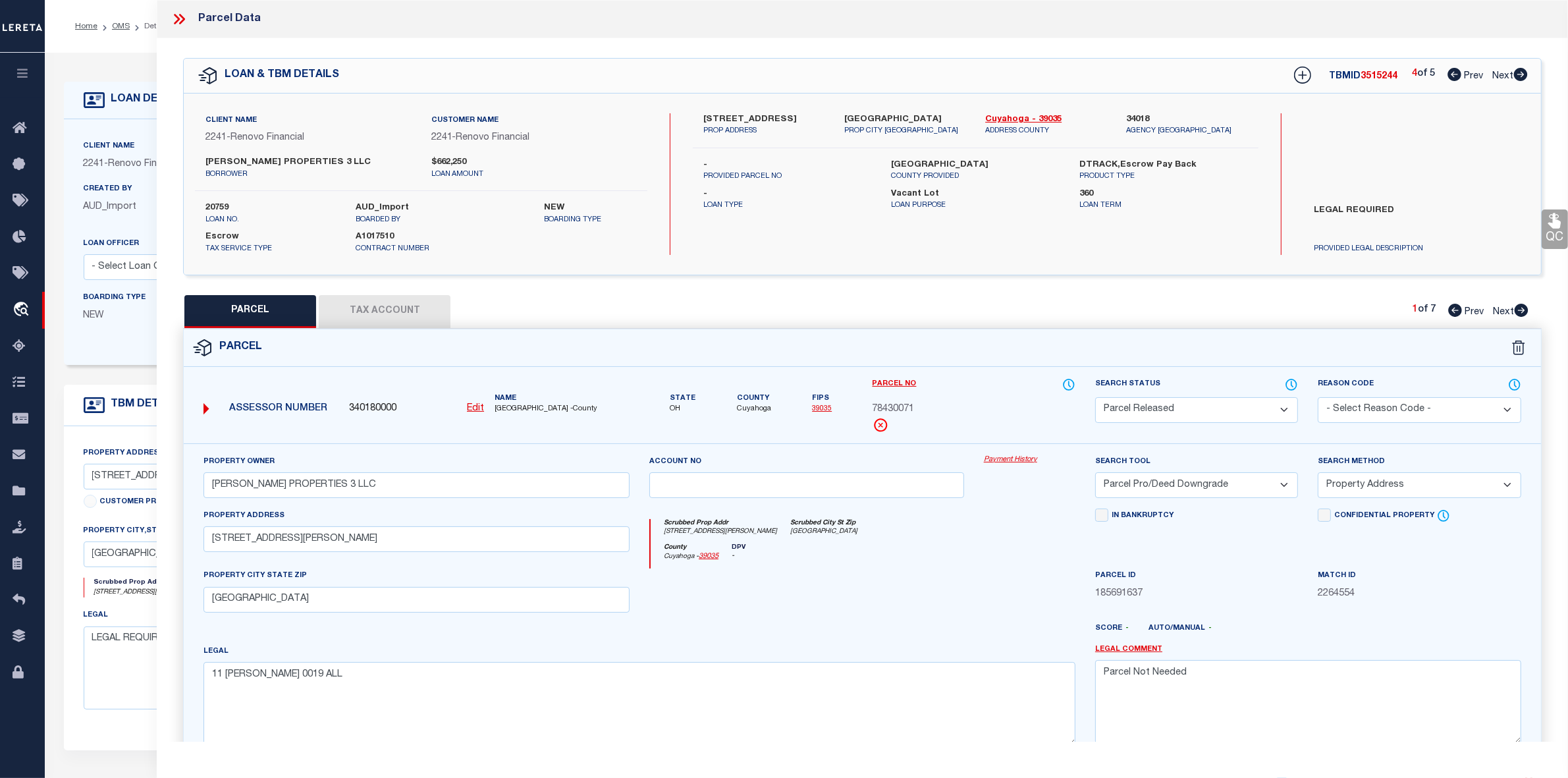
checkbox input "false"
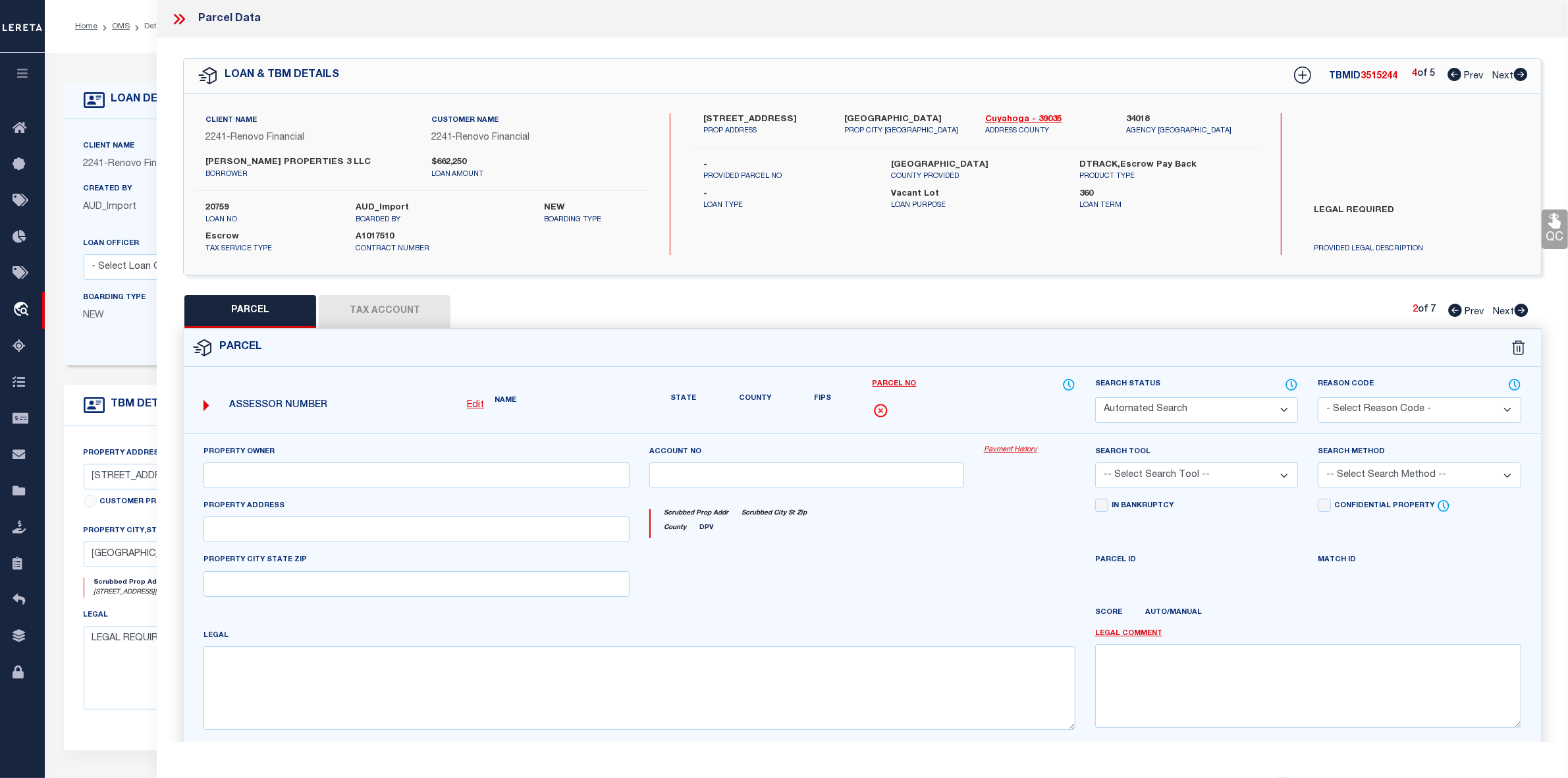
select select "PR"
select select "099"
select select "PRO"
select select "ADD"
type input "[STREET_ADDRESS][PERSON_NAME]"
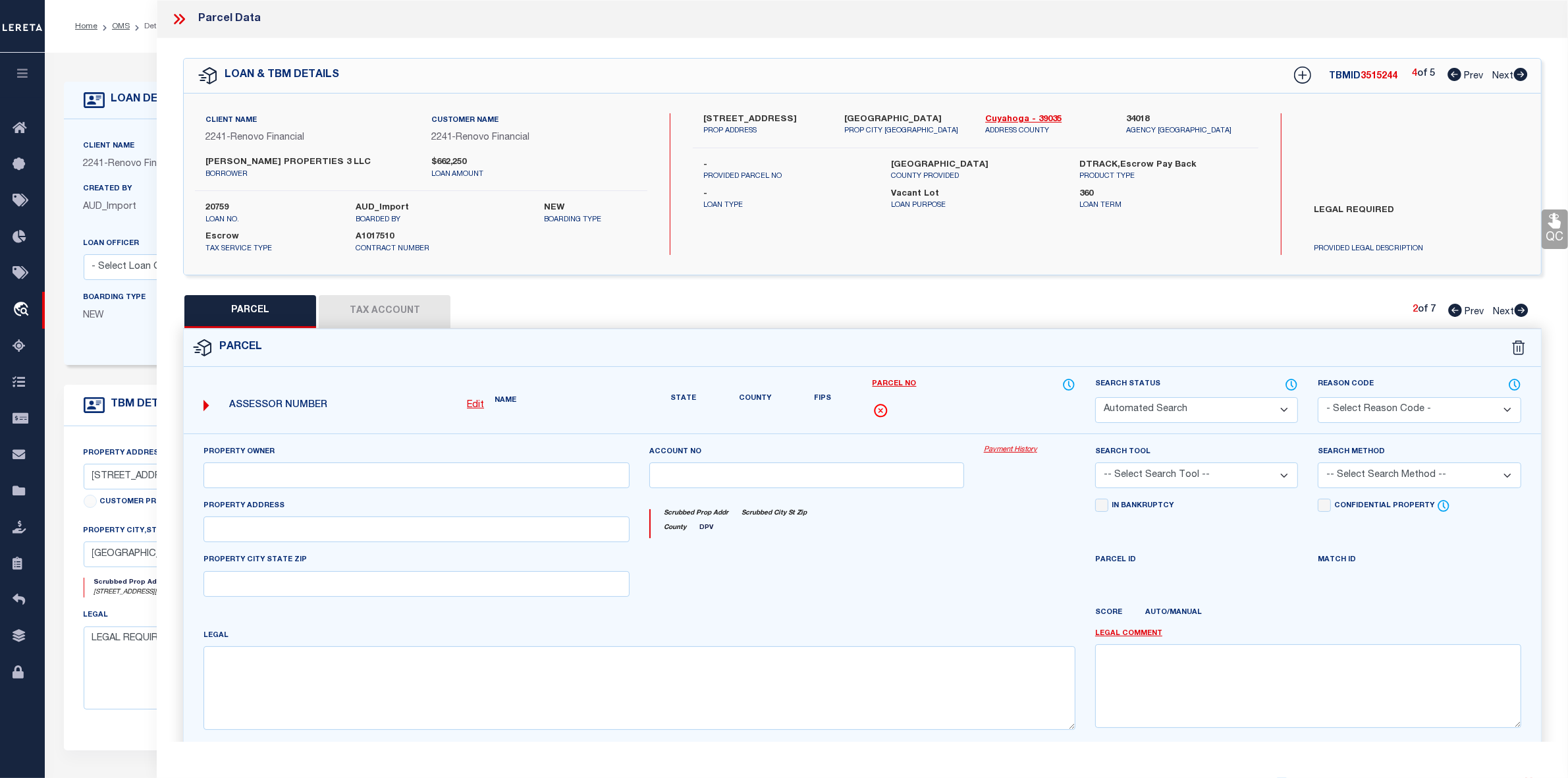
type textarea "Parcel Not Needed"
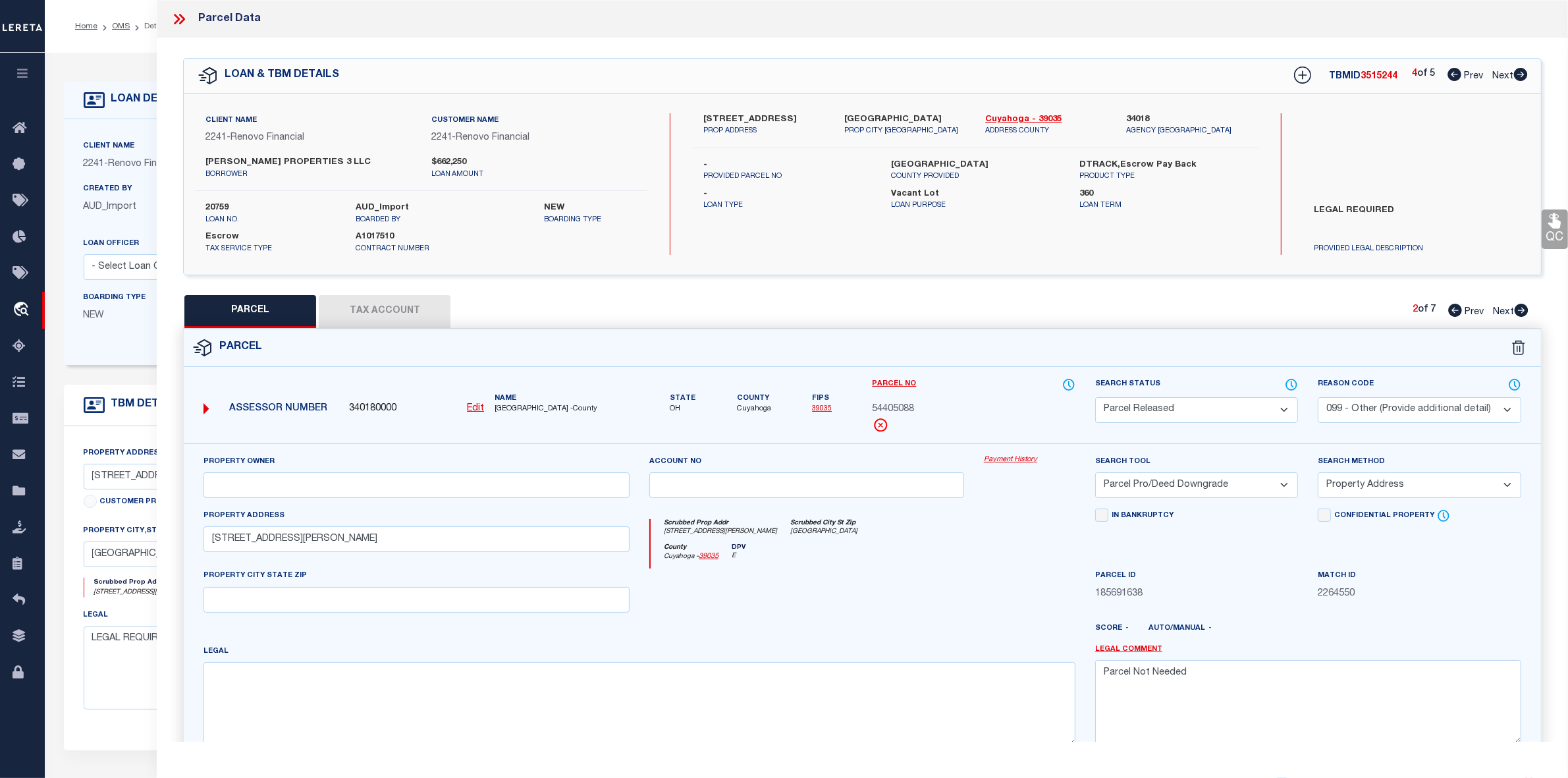
click at [1453, 308] on icon at bounding box center [1455, 310] width 14 height 13
select select "AS"
select select
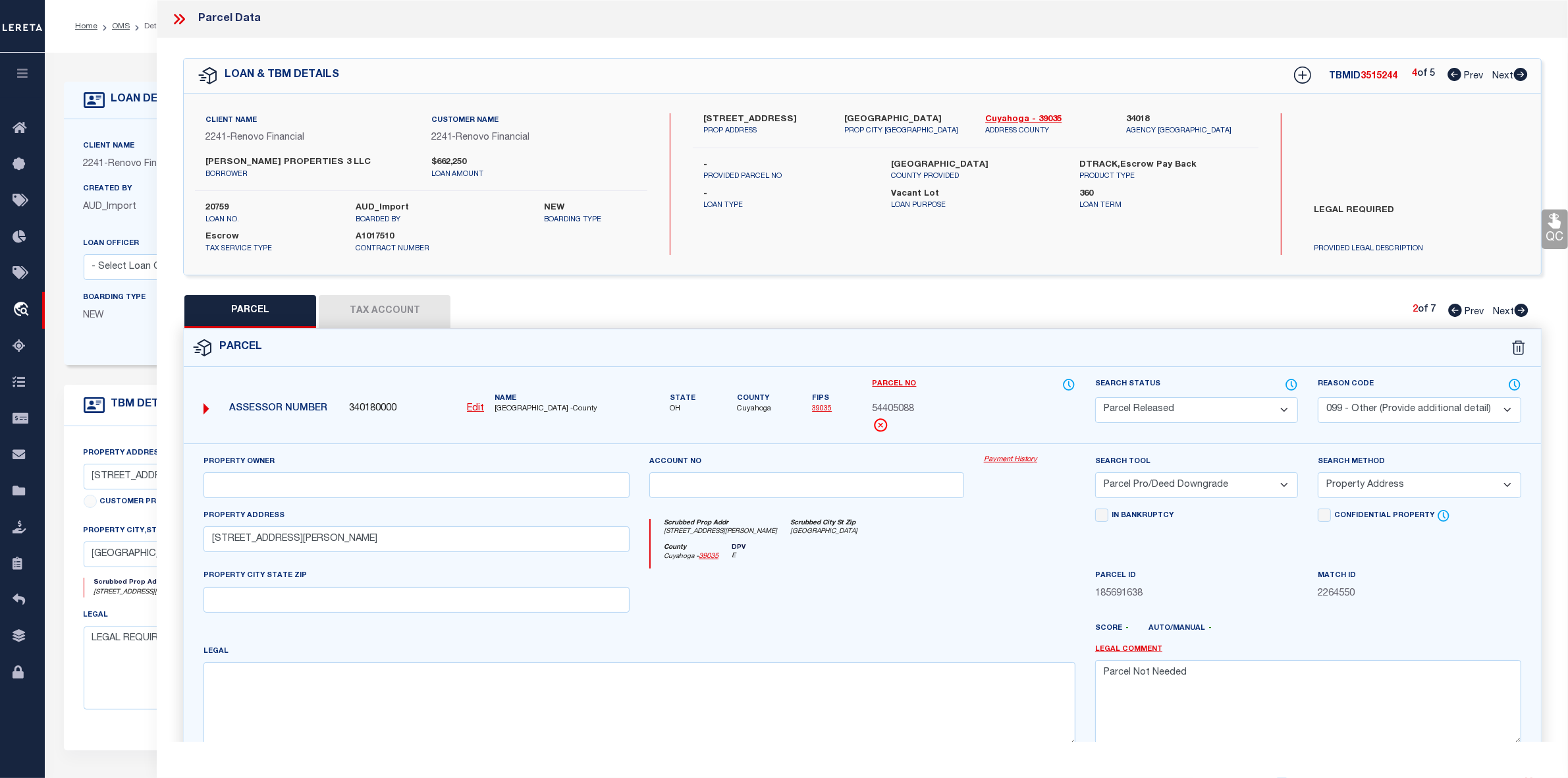
checkbox input "false"
select select "PR"
type input "[PERSON_NAME] PROPERTIES 3 LLC"
select select "PRO"
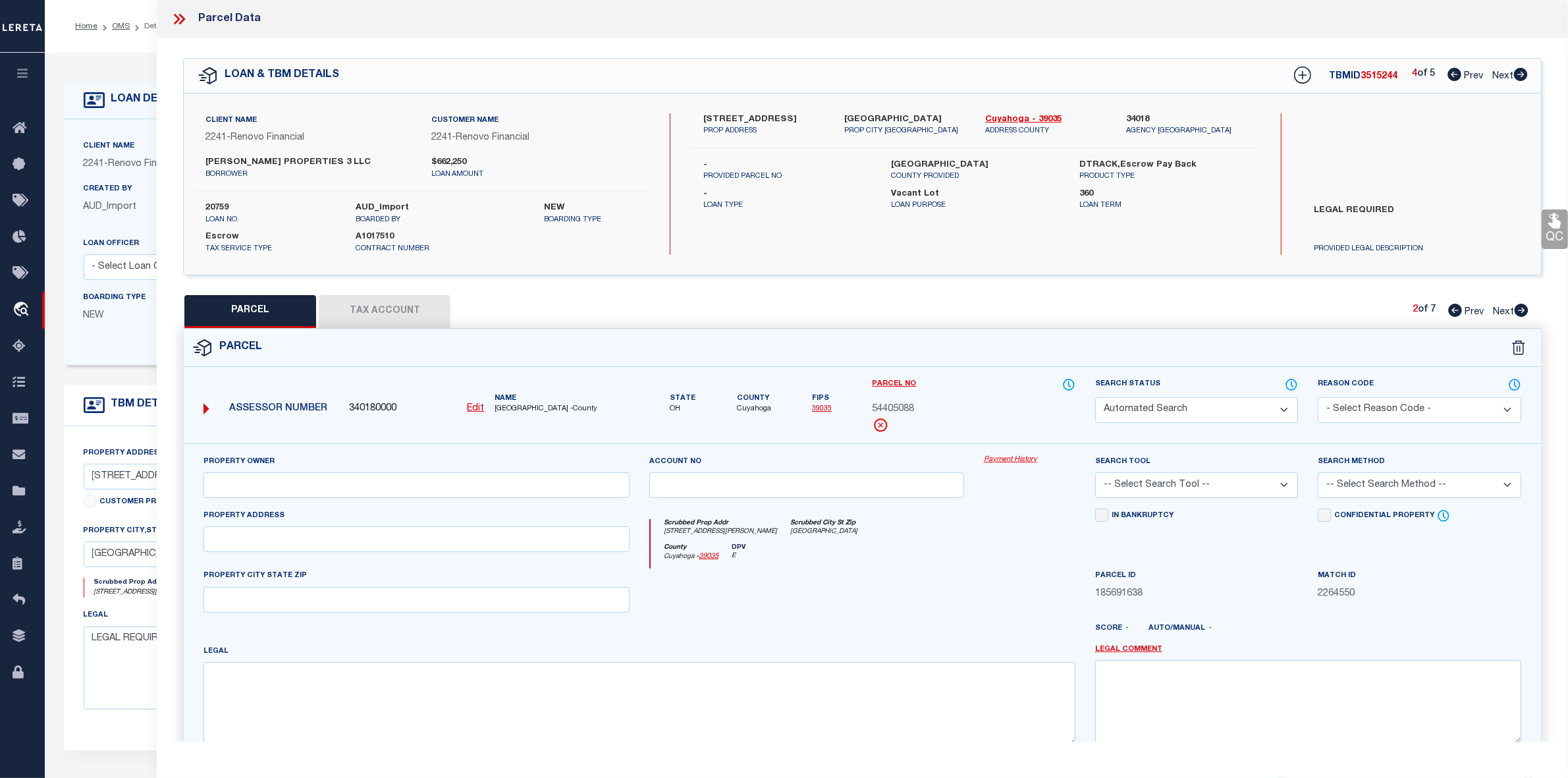
select select "ADD"
type input "[STREET_ADDRESS][PERSON_NAME]"
type input "[GEOGRAPHIC_DATA]"
type textarea "11 [PERSON_NAME] 0019 ALL"
type textarea "Parcel Not Needed"
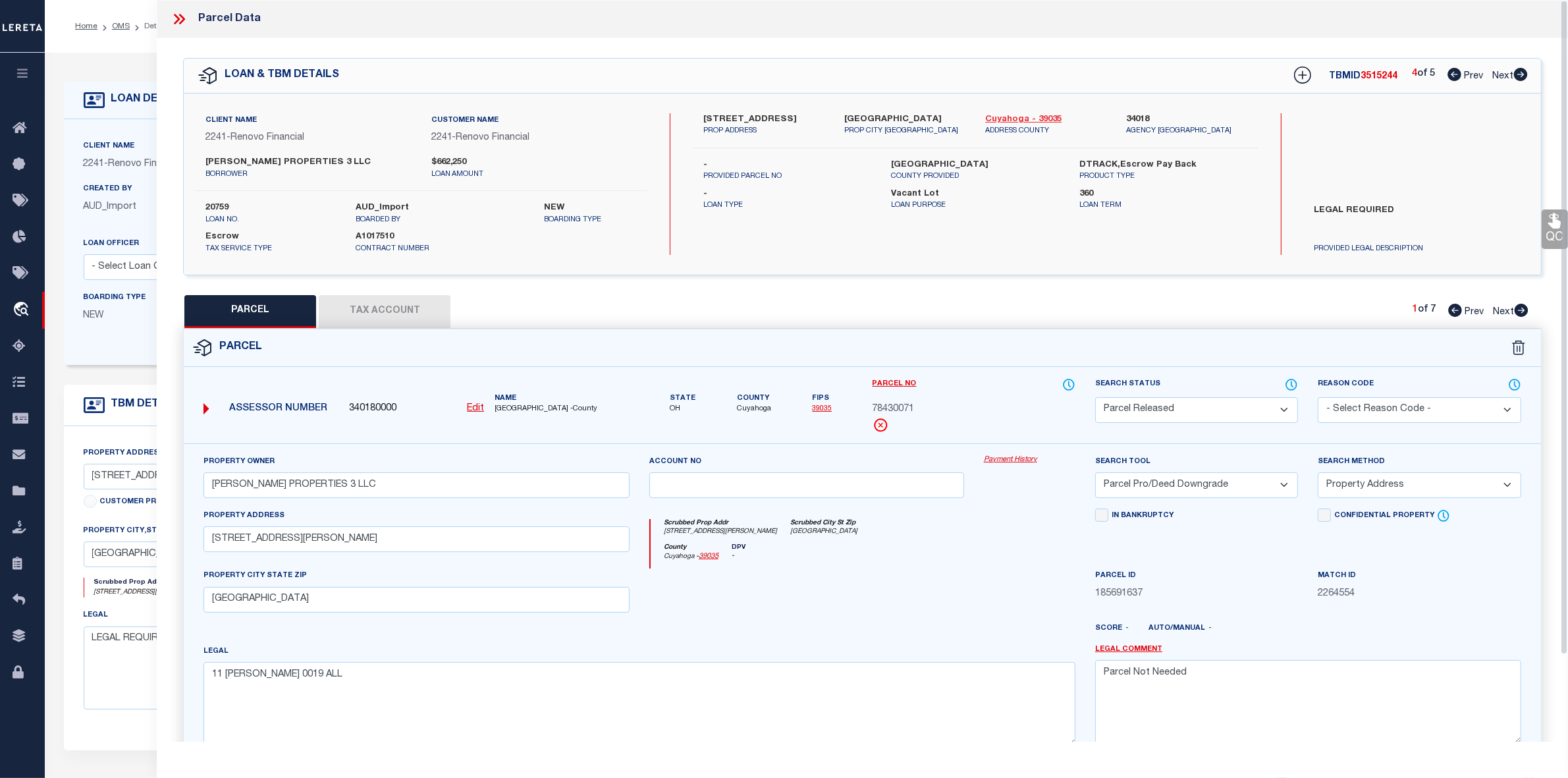
click at [1013, 118] on link "Cuyahoga - 39035" at bounding box center [1046, 119] width 121 height 13
drag, startPoint x: 697, startPoint y: 113, endPoint x: 811, endPoint y: 118, distance: 114.1
click at [811, 118] on div "[STREET_ADDRESS] PROP ADDRESS" at bounding box center [764, 124] width 141 height 24
copy label "[STREET_ADDRESS]"
click at [898, 409] on span "78430071" at bounding box center [893, 409] width 42 height 15
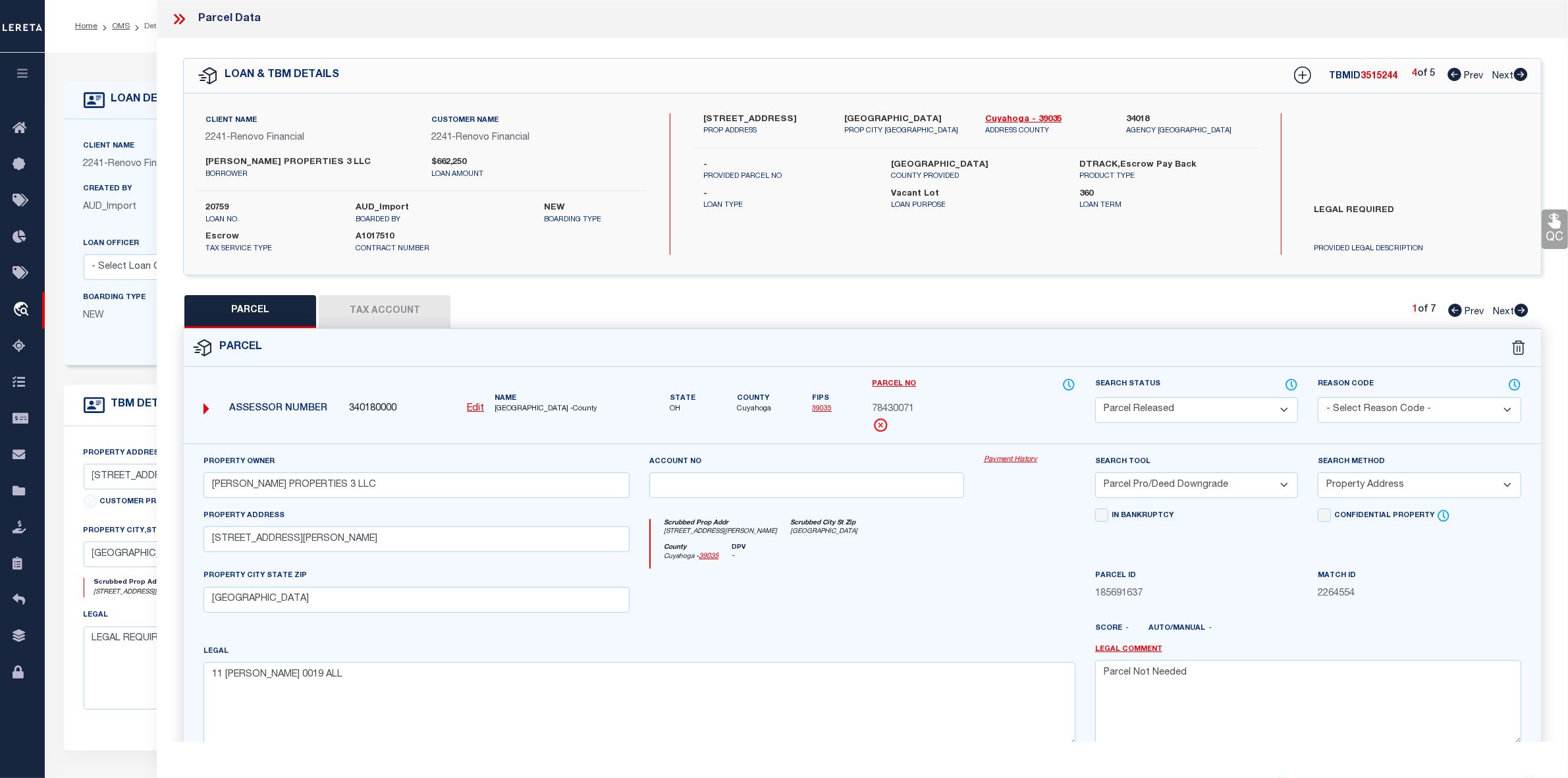
click at [898, 409] on span "78430071" at bounding box center [893, 409] width 42 height 15
copy span "78430071"
click at [1520, 310] on icon at bounding box center [1522, 310] width 14 height 13
select select "AS"
select select
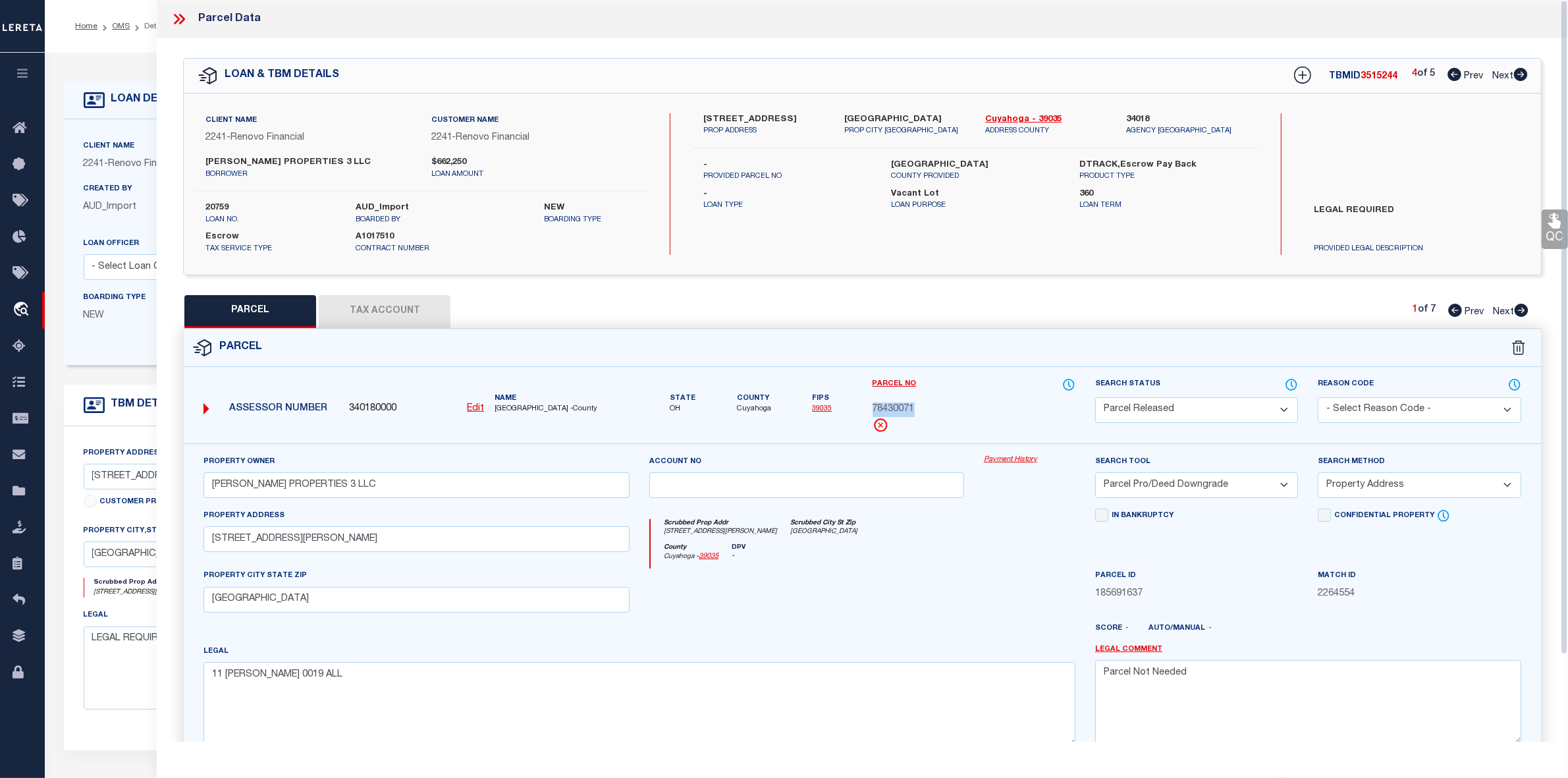
select select
checkbox input "false"
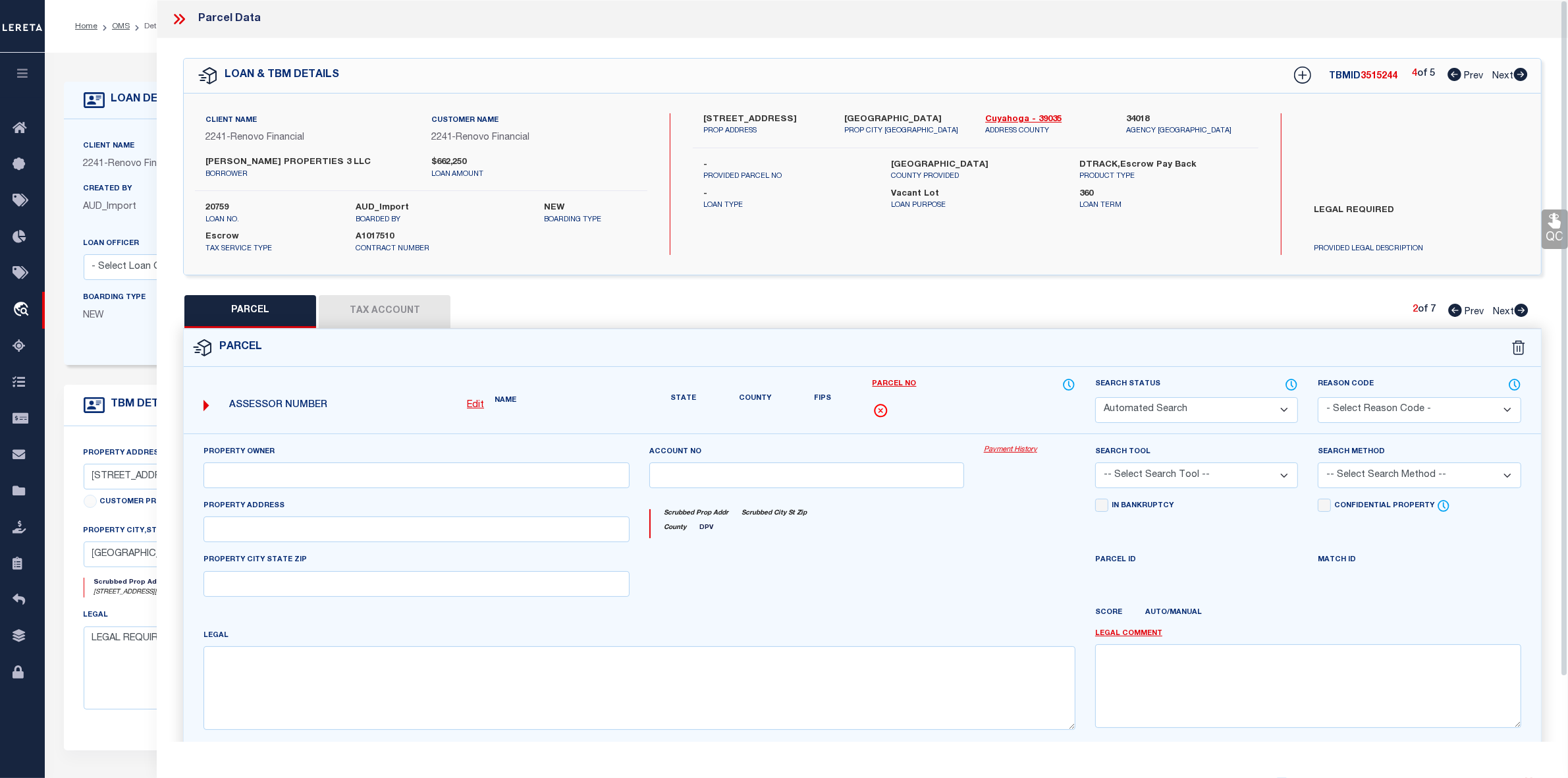
select select "PR"
select select "099"
select select "PRO"
select select "ADD"
type input "[STREET_ADDRESS][PERSON_NAME]"
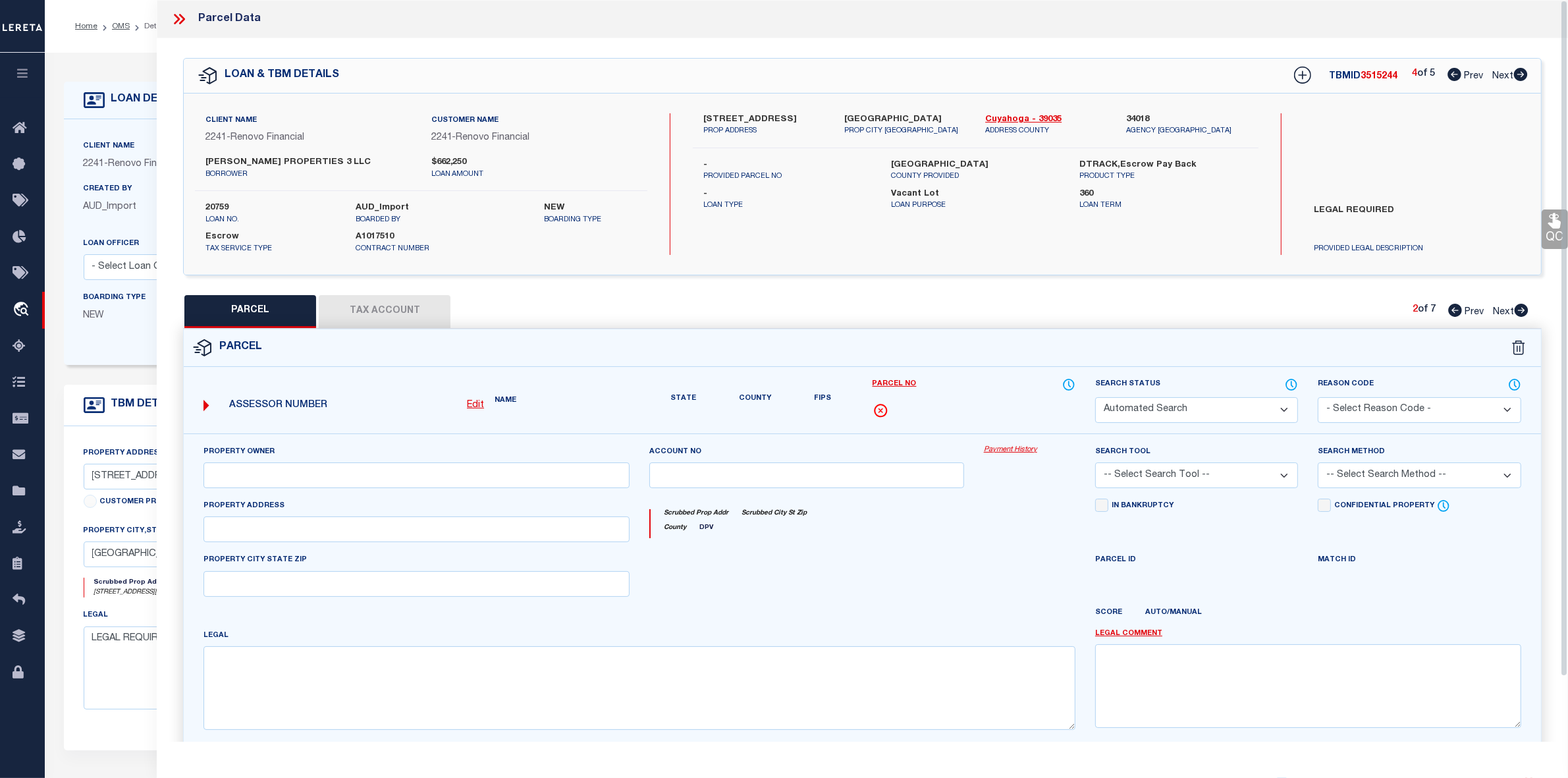
type textarea "Parcel Not Needed"
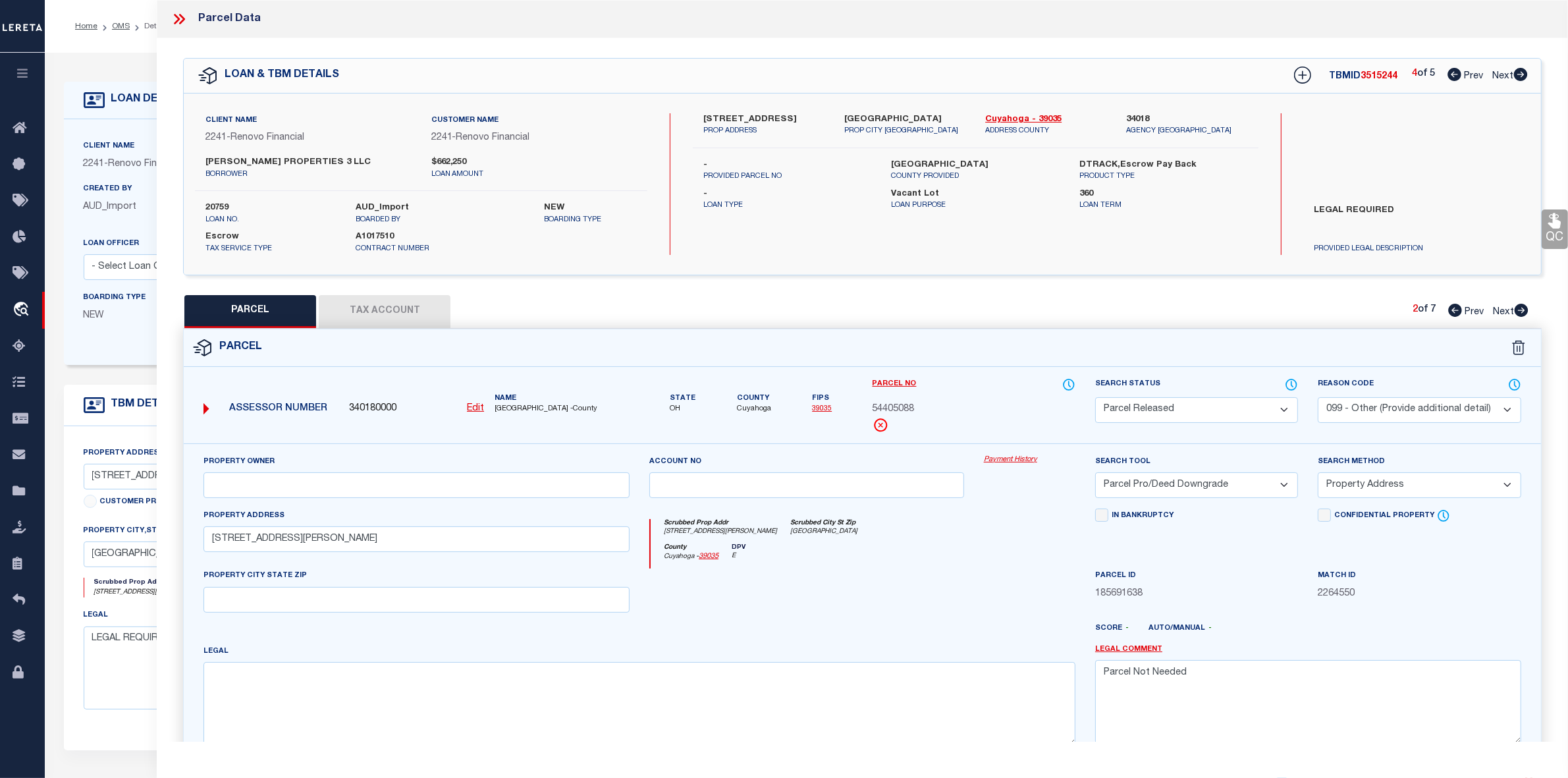
click at [1520, 310] on icon at bounding box center [1522, 310] width 14 height 13
select select "AS"
select select
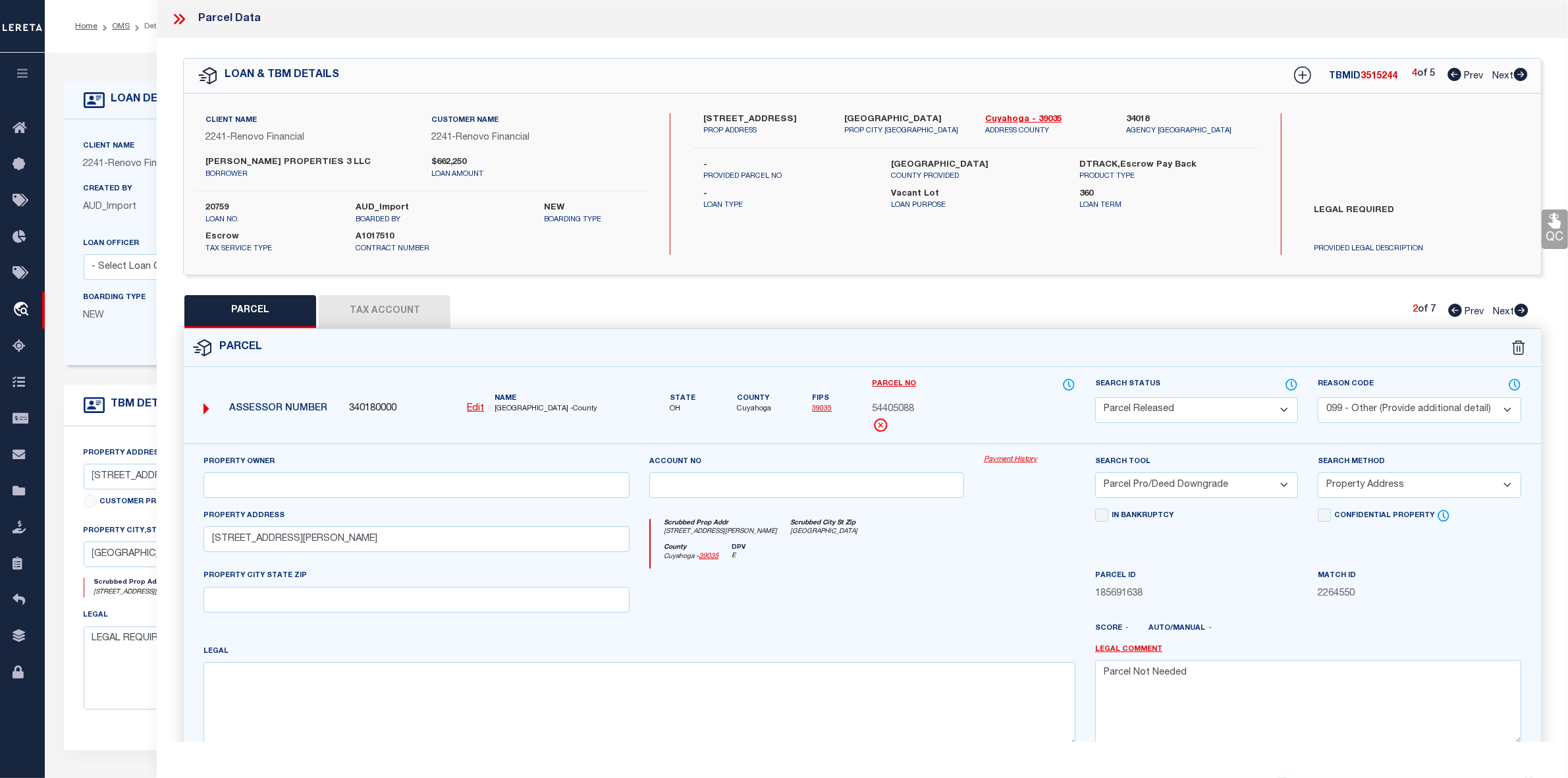
checkbox input "false"
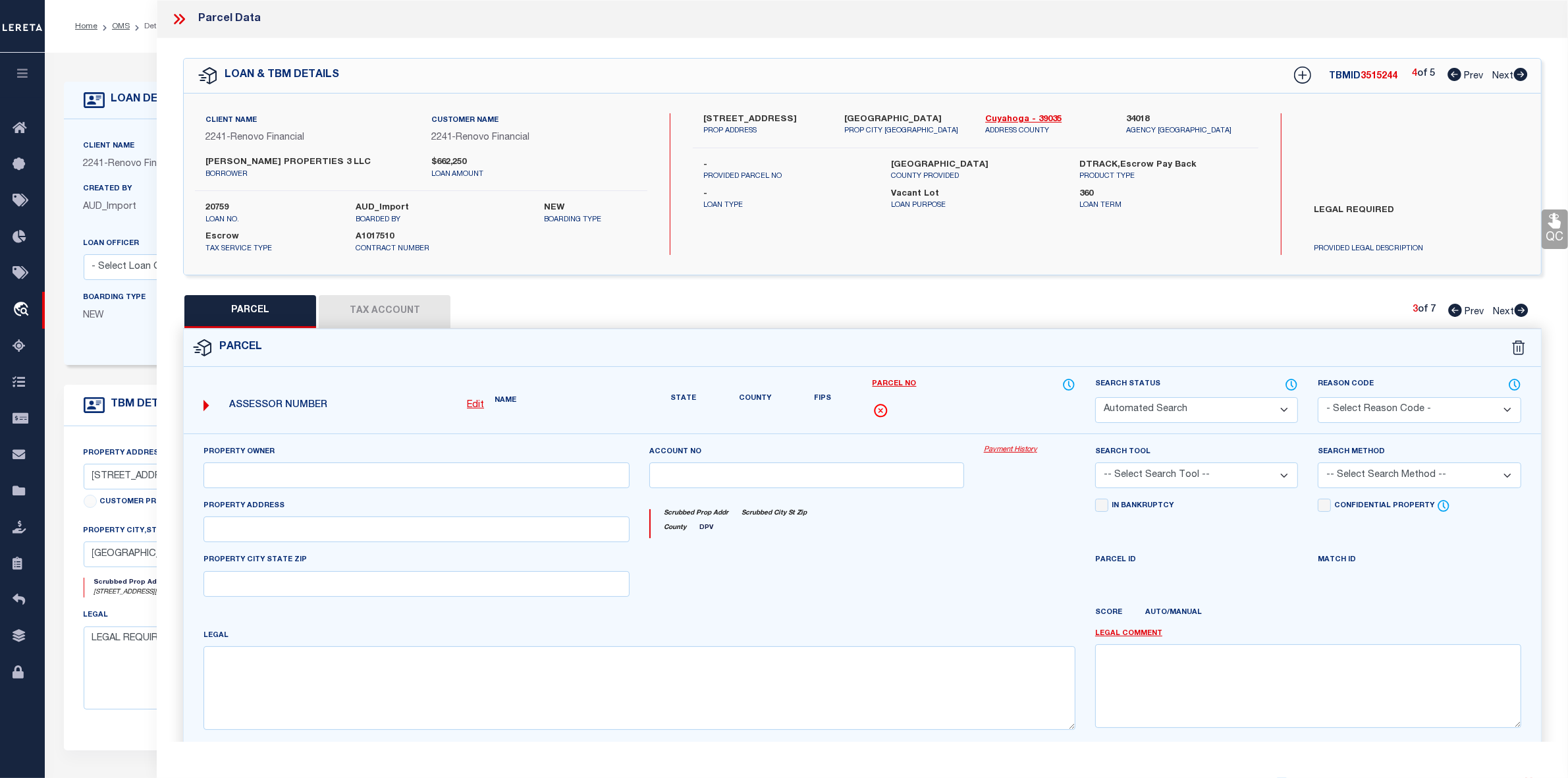
select select "QC"
type input "[PERSON_NAME] PROPERTIES 3 LLC"
select select "AGW"
select select "LEG"
type input "[STREET_ADDRESS]"
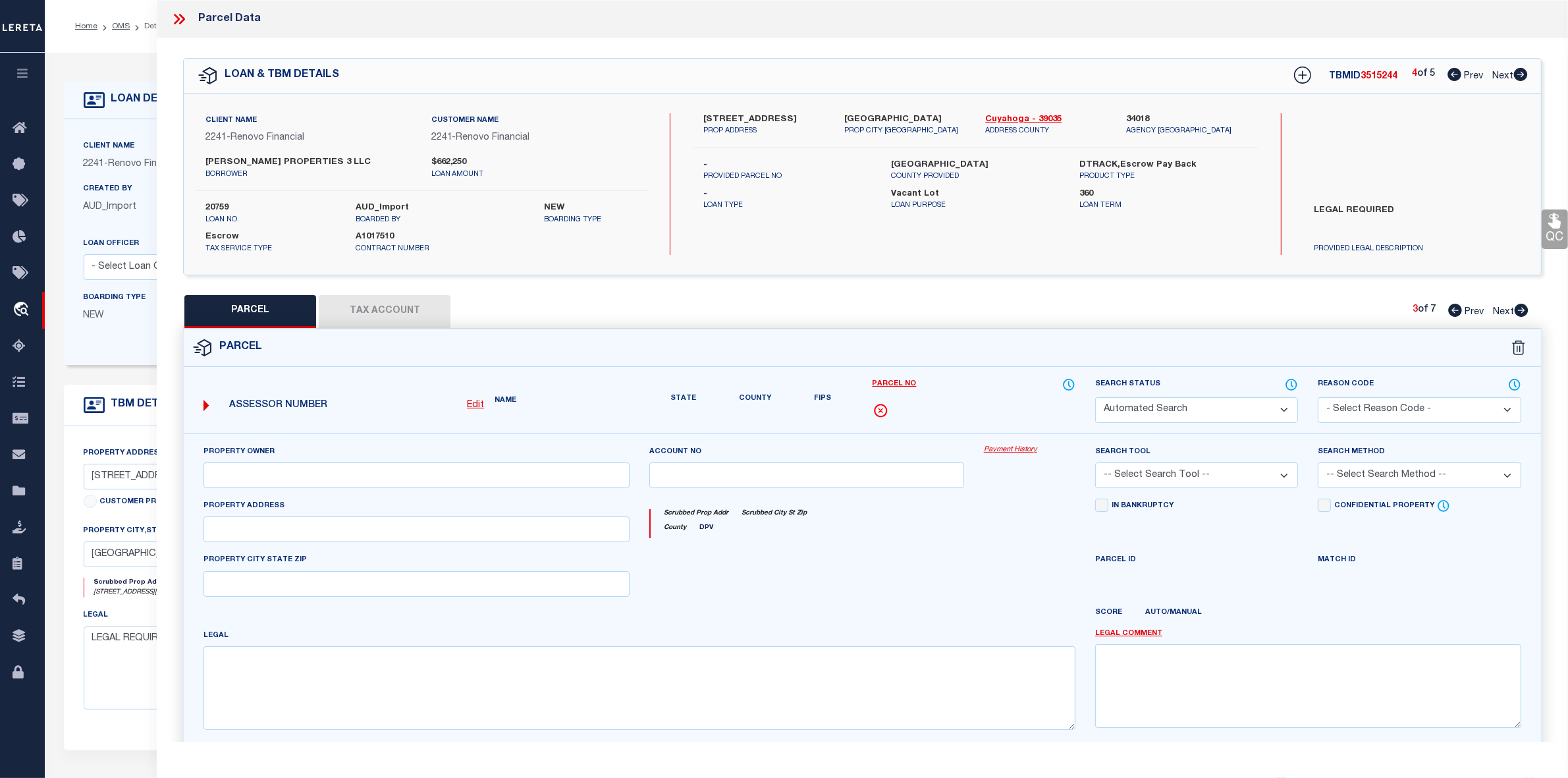
type input "[GEOGRAPHIC_DATA]"
type textarea "13 MAPLEBORO 0113 ALL"
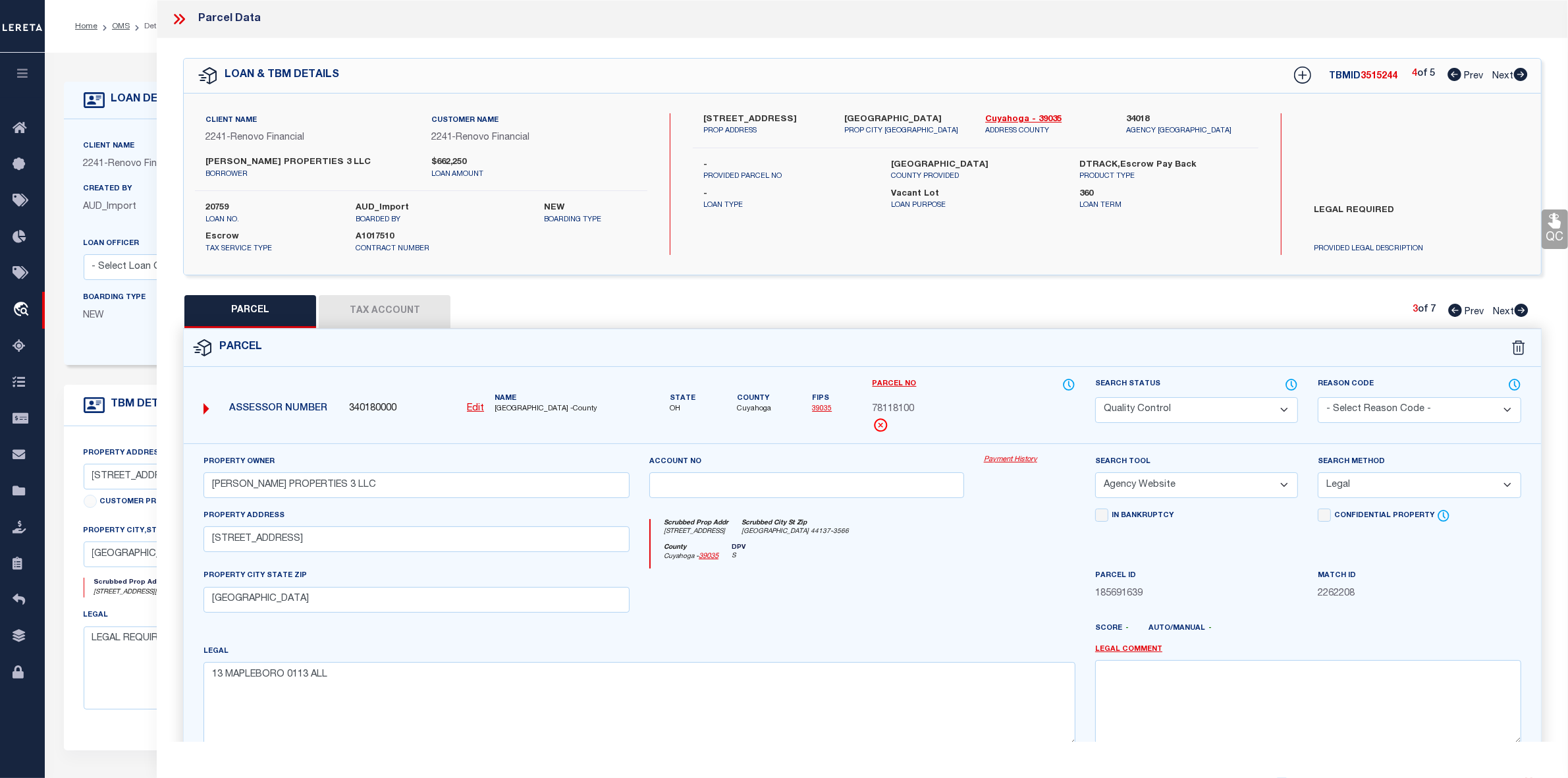
click at [1520, 310] on icon at bounding box center [1522, 310] width 14 height 13
select select "AS"
select select
checkbox input "false"
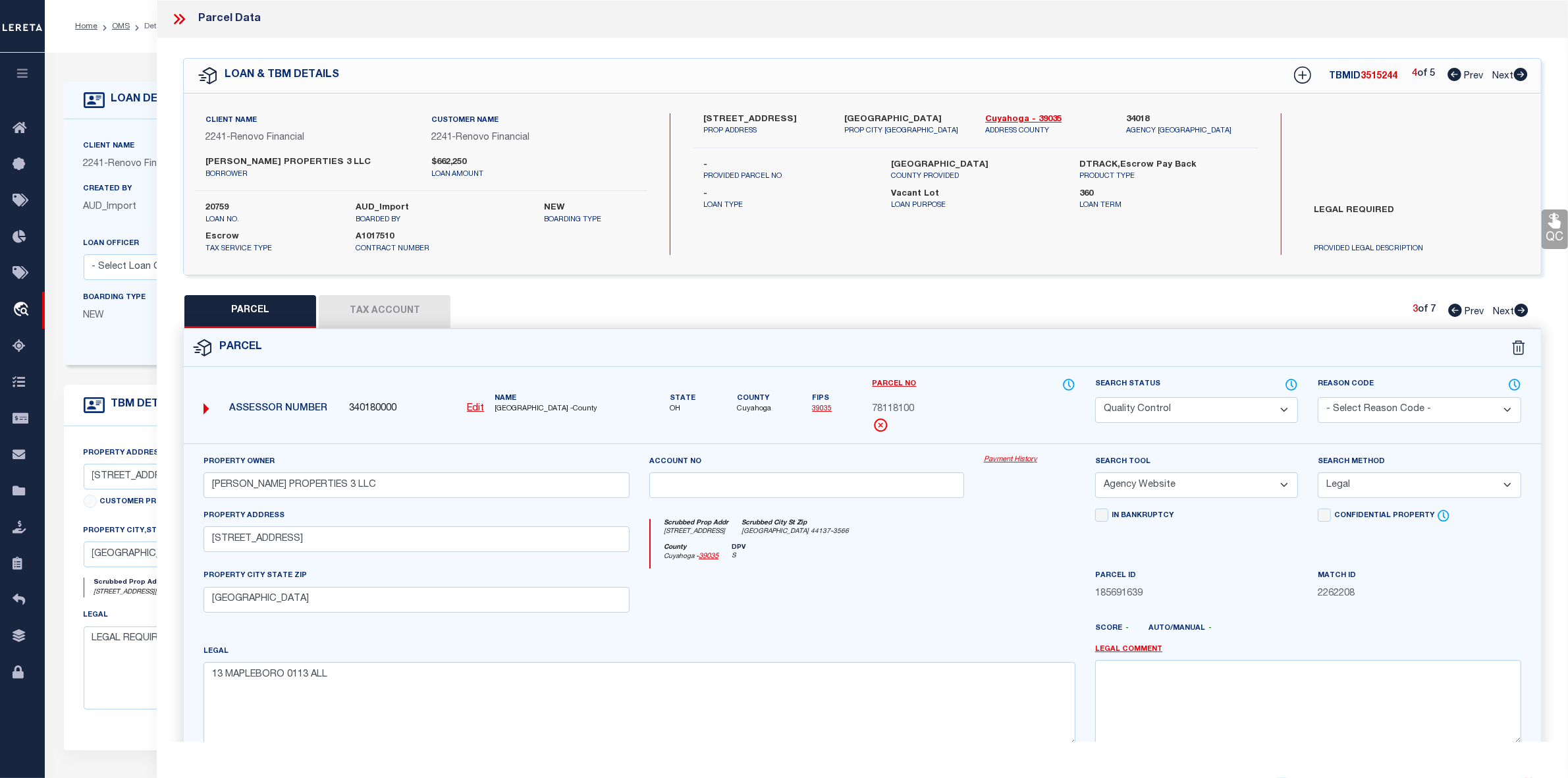
checkbox input "false"
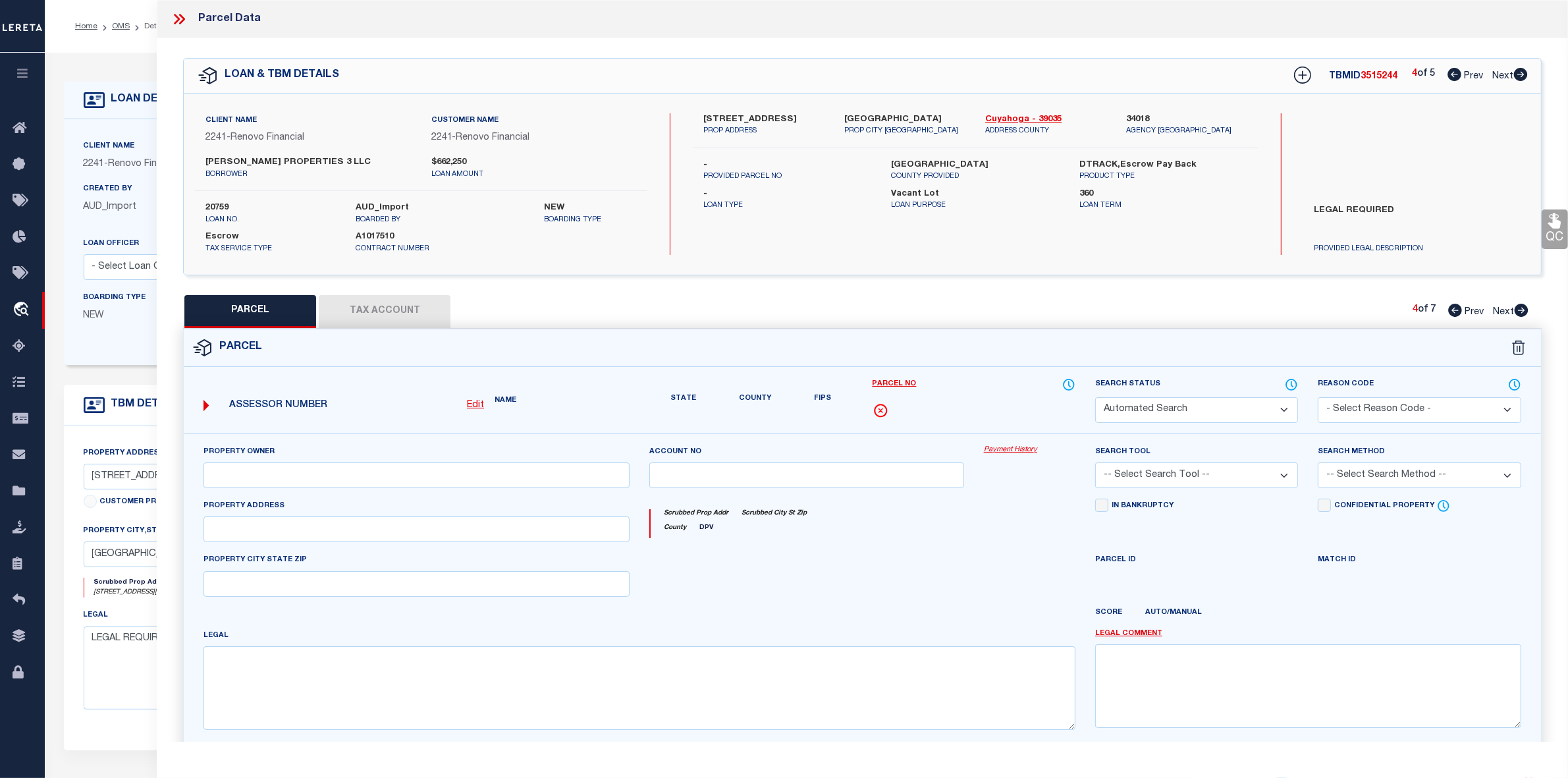
select select "PR"
select select "099"
select select "PRO"
select select "ADD"
type input "[STREET_ADDRESS]"
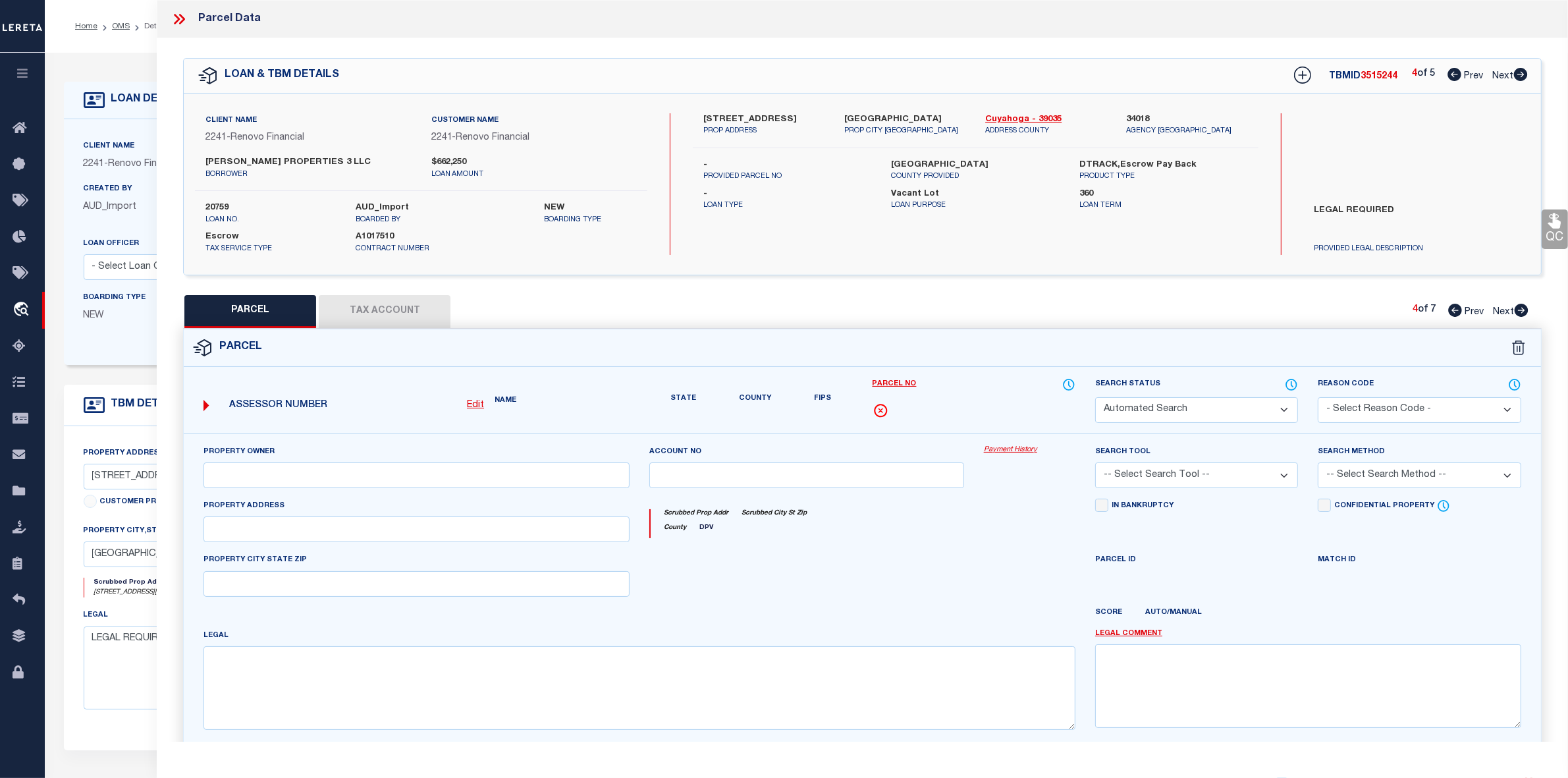
type textarea "Parcel Not Needed"
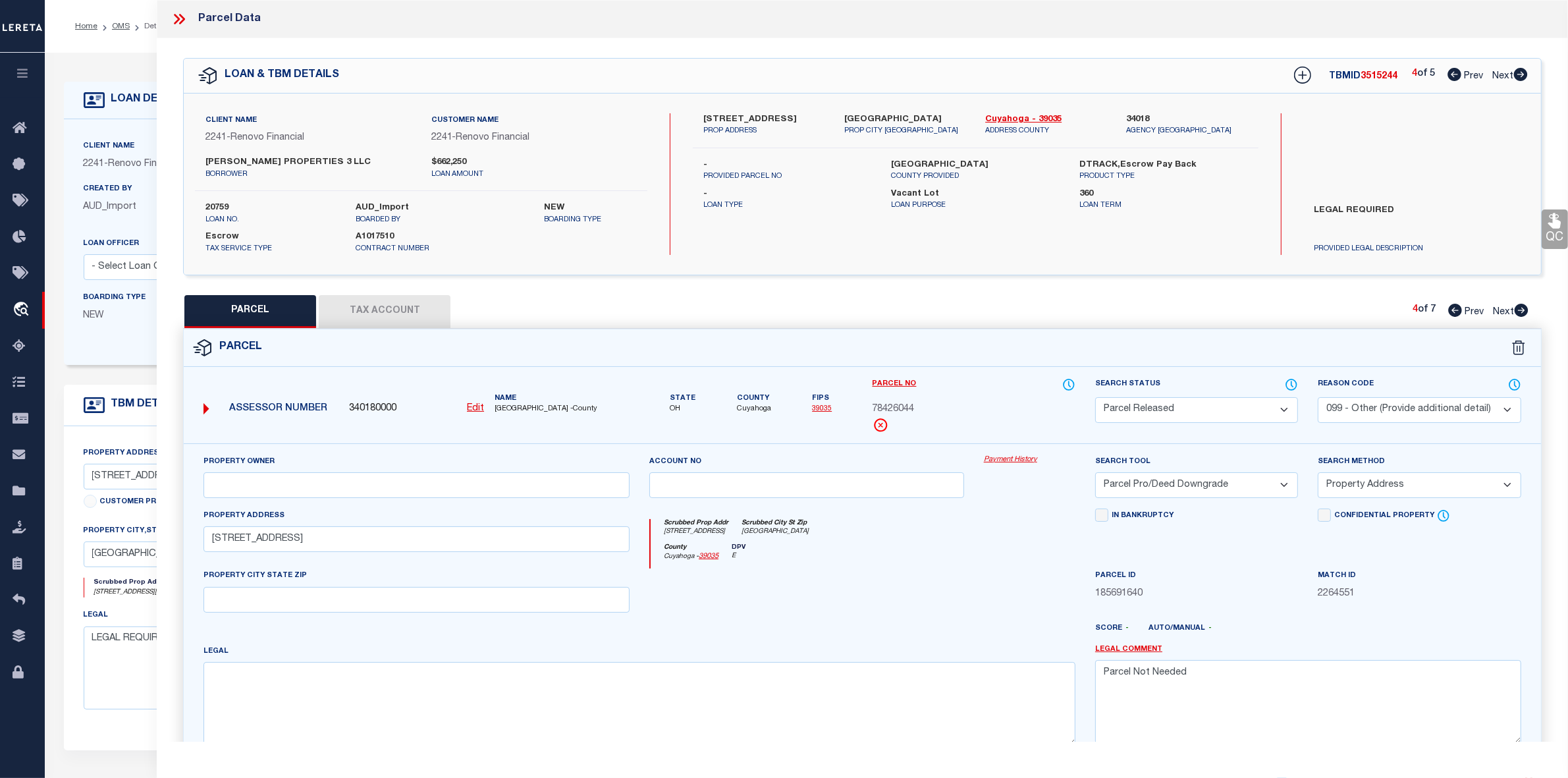
click at [1520, 310] on icon at bounding box center [1522, 310] width 14 height 13
select select "AS"
click at [1520, 310] on icon at bounding box center [1522, 310] width 14 height 13
click at [182, 18] on icon at bounding box center [179, 19] width 17 height 17
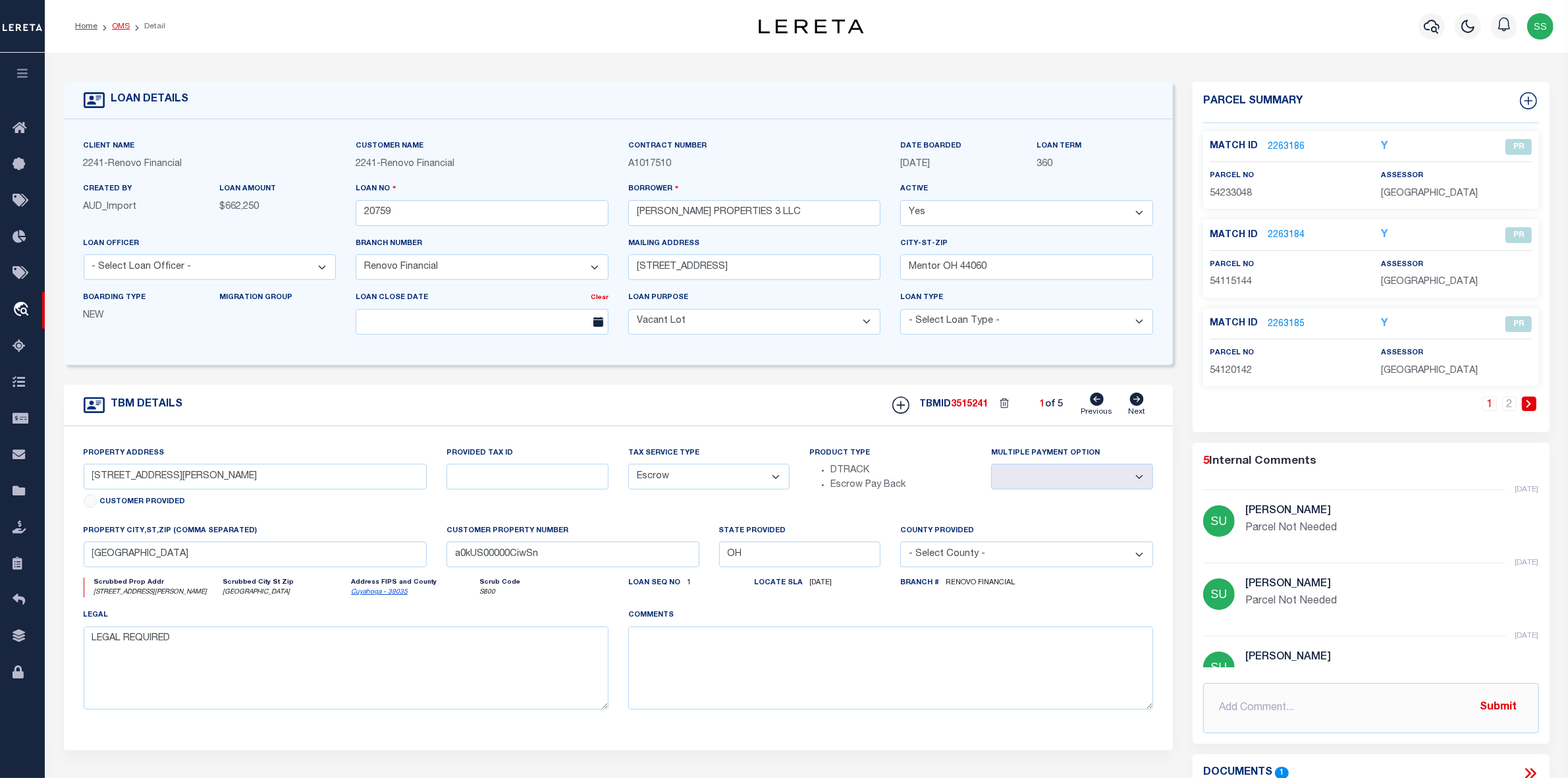
click at [127, 27] on link "OMS" at bounding box center [121, 26] width 18 height 8
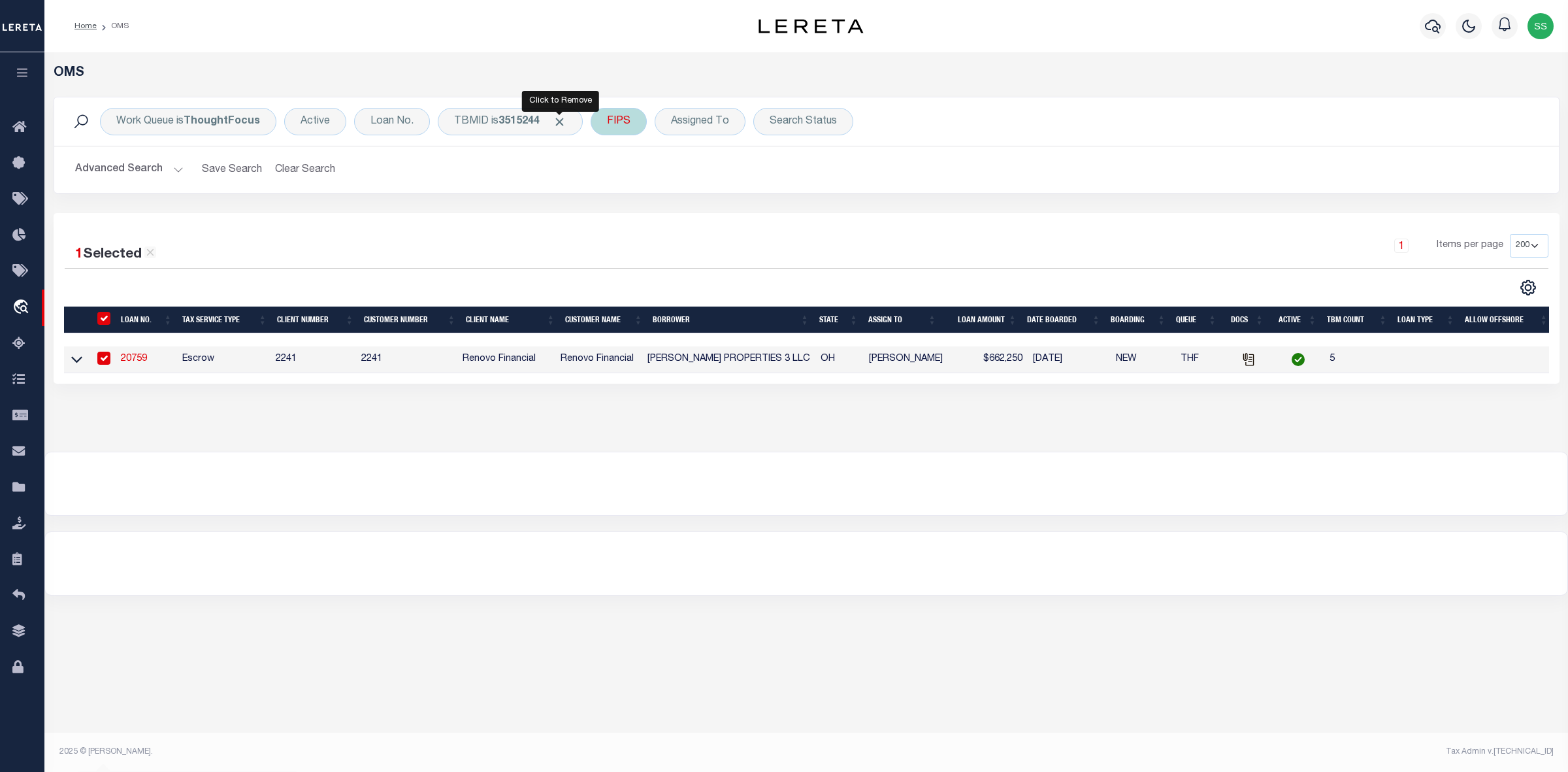
drag, startPoint x: 565, startPoint y: 119, endPoint x: 547, endPoint y: 118, distance: 18.0
click at [565, 118] on span "Click to Remove" at bounding box center [560, 122] width 14 height 14
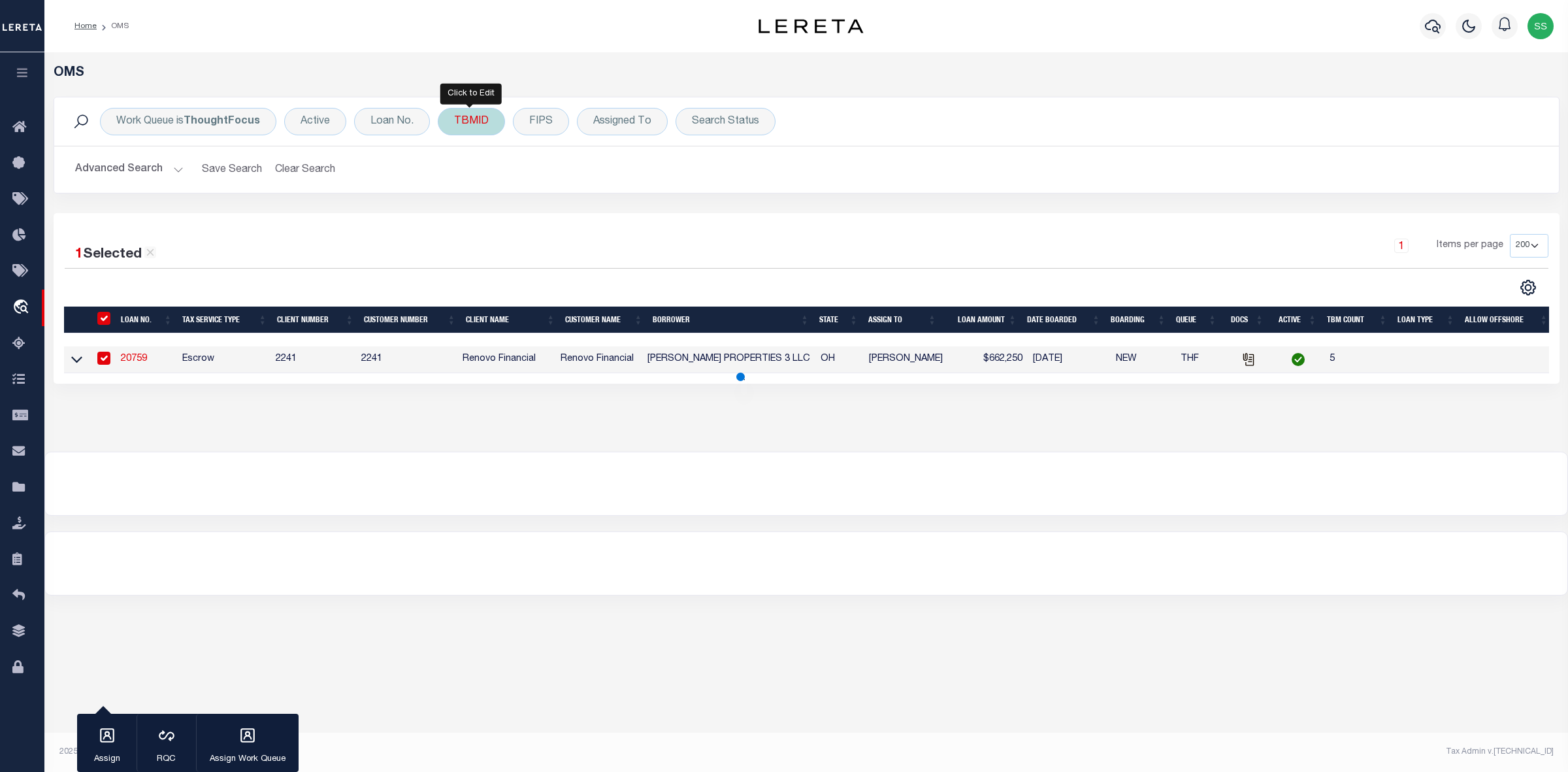
click at [488, 120] on div "TBMID" at bounding box center [471, 121] width 67 height 27
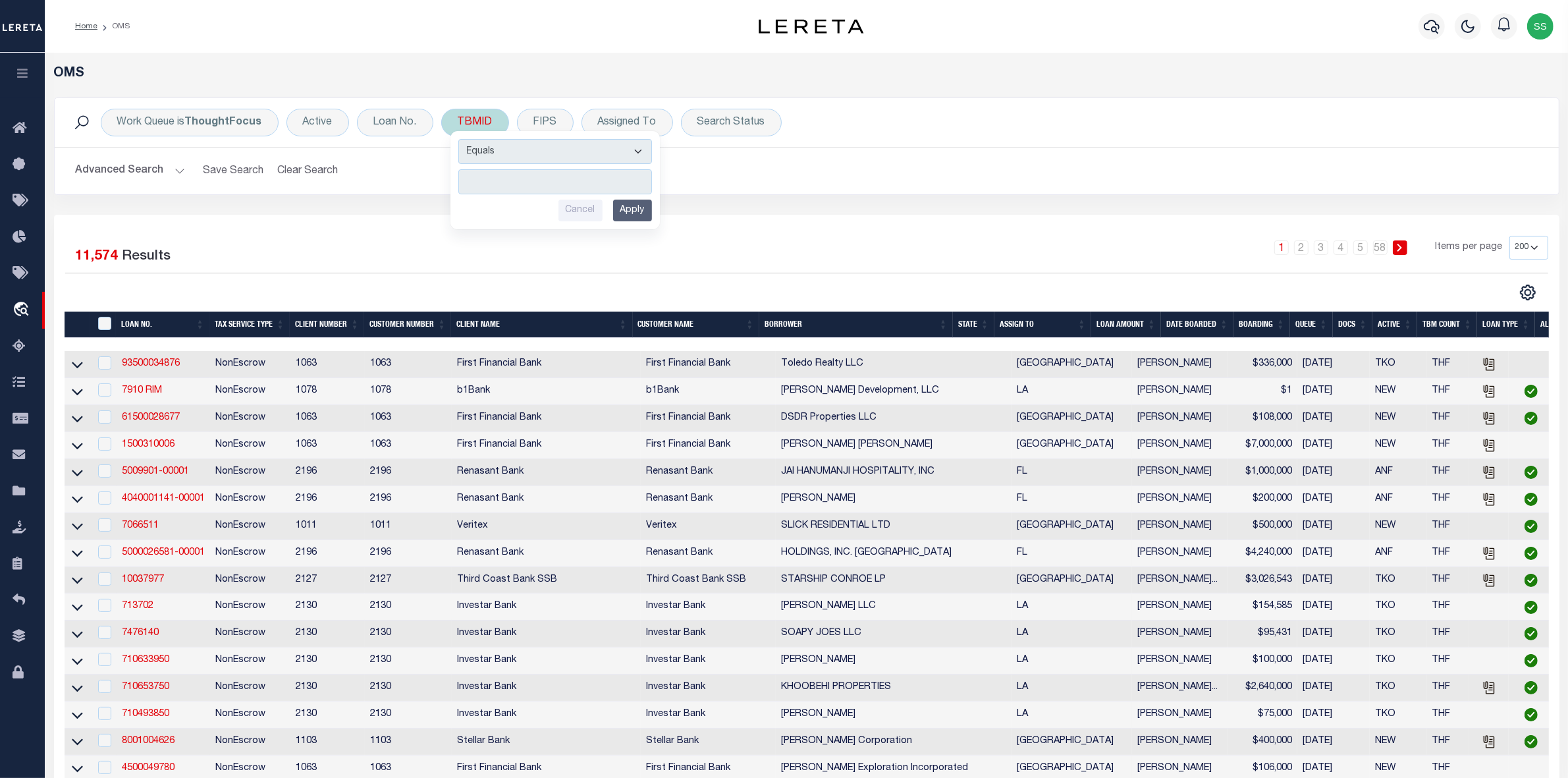
click at [521, 179] on input "number" at bounding box center [556, 182] width 194 height 25
click at [626, 213] on input "Apply" at bounding box center [632, 210] width 39 height 21
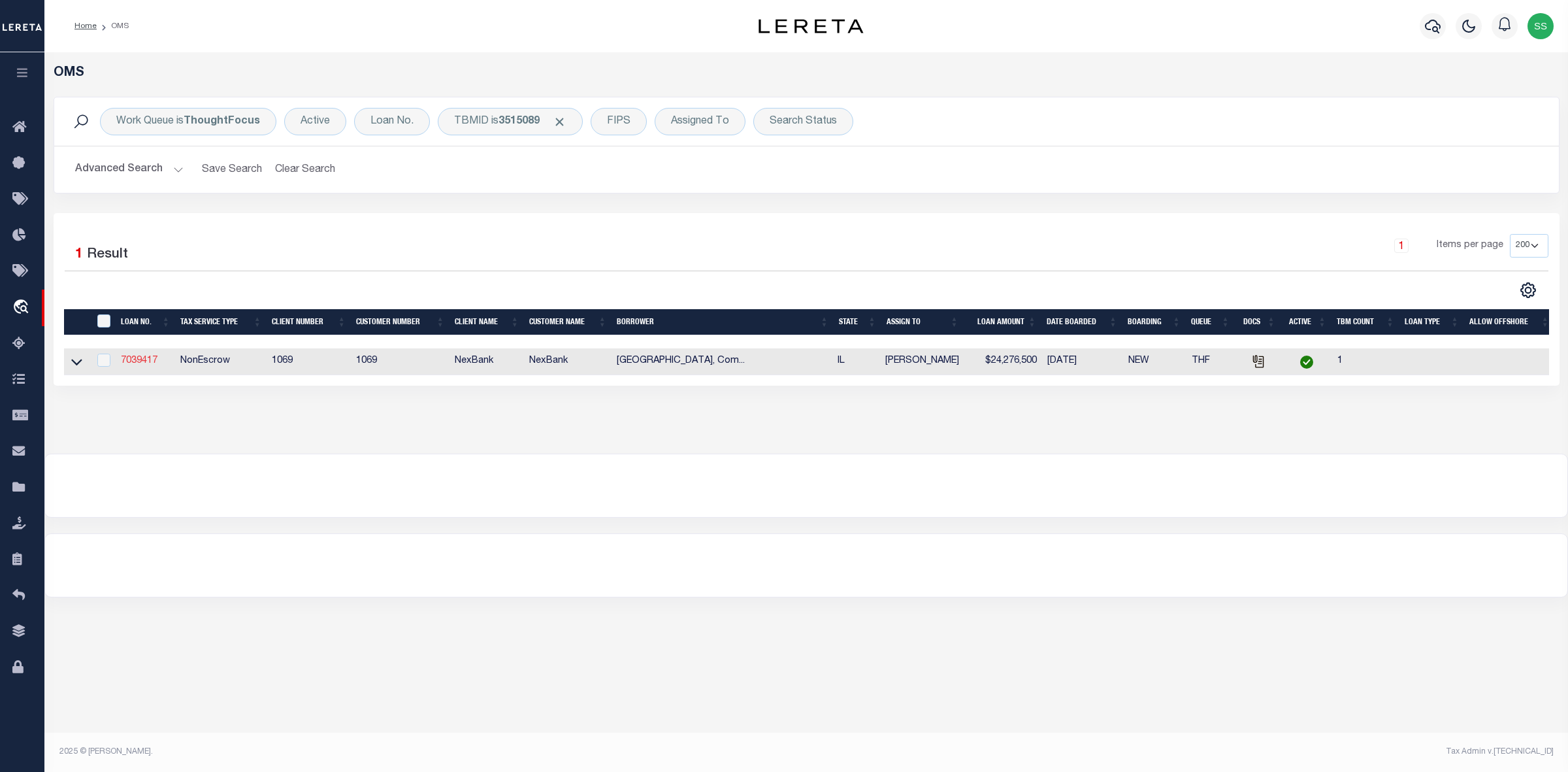
click at [129, 363] on link "7039417" at bounding box center [139, 361] width 36 height 9
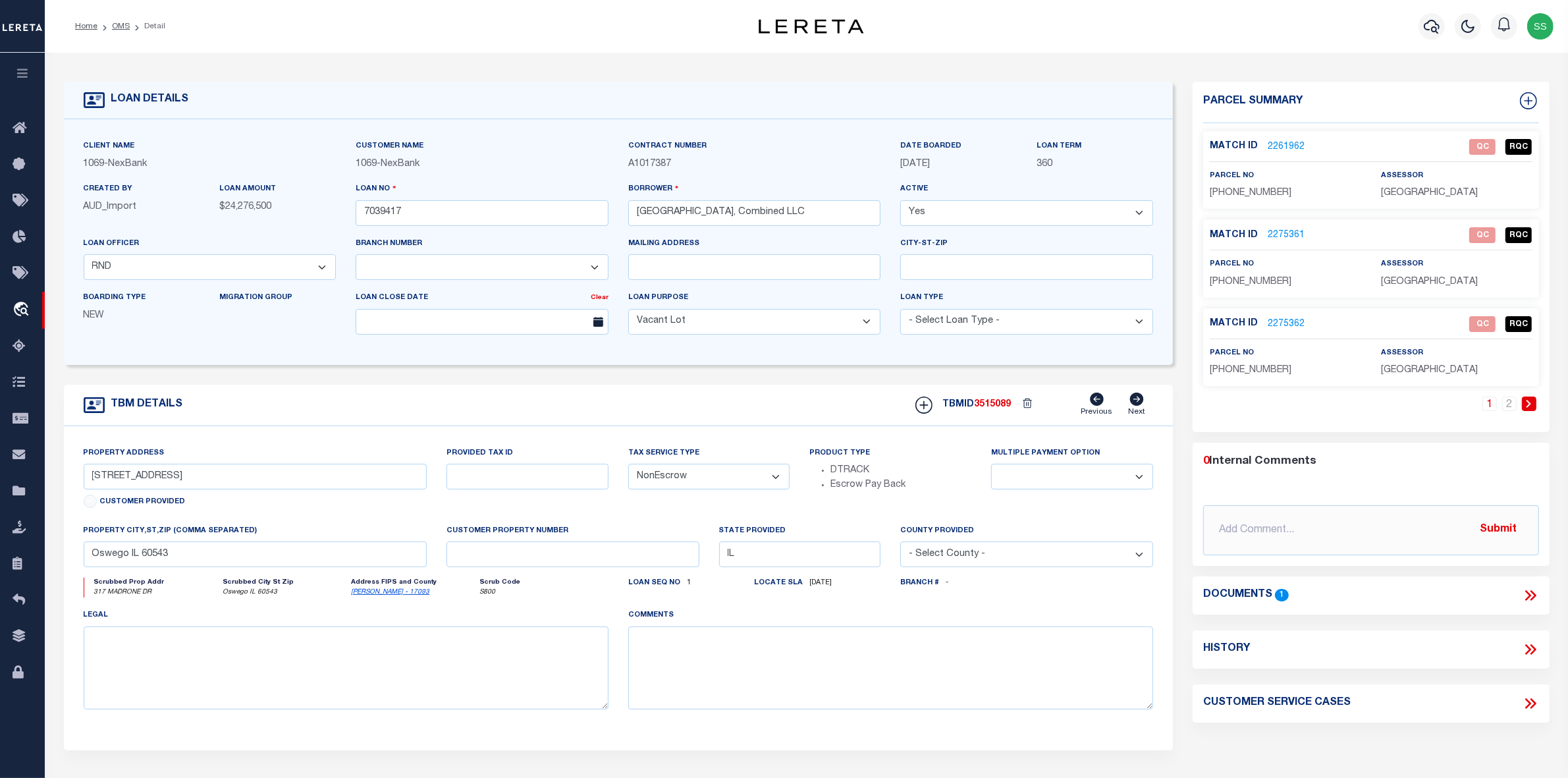
click at [1276, 145] on link "2261962" at bounding box center [1286, 147] width 37 height 14
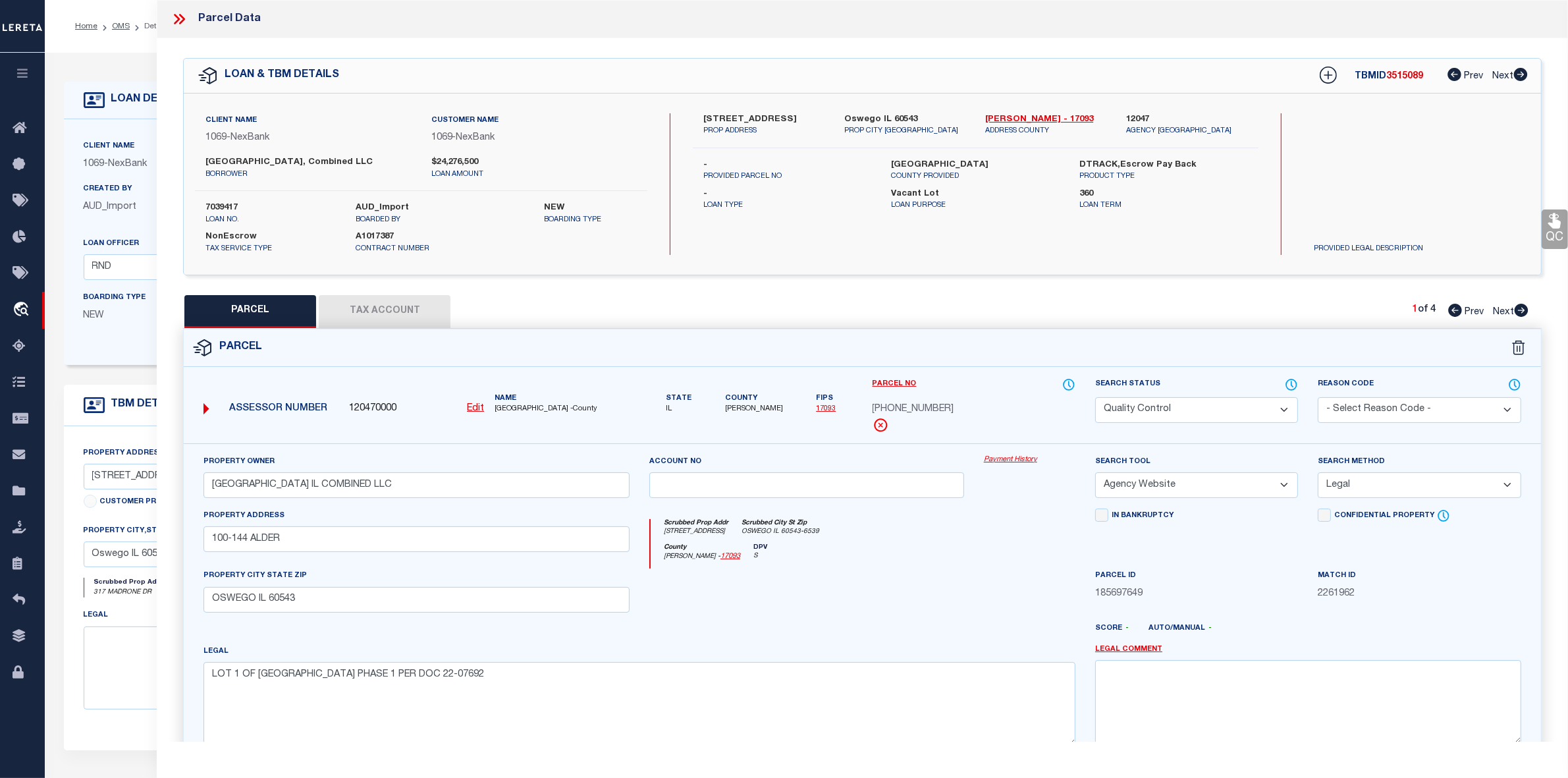
click at [1453, 317] on icon at bounding box center [1455, 310] width 14 height 13
click at [1521, 74] on icon at bounding box center [1521, 74] width 14 height 13
click at [1520, 317] on icon at bounding box center [1522, 310] width 14 height 13
click at [876, 601] on div at bounding box center [807, 596] width 334 height 54
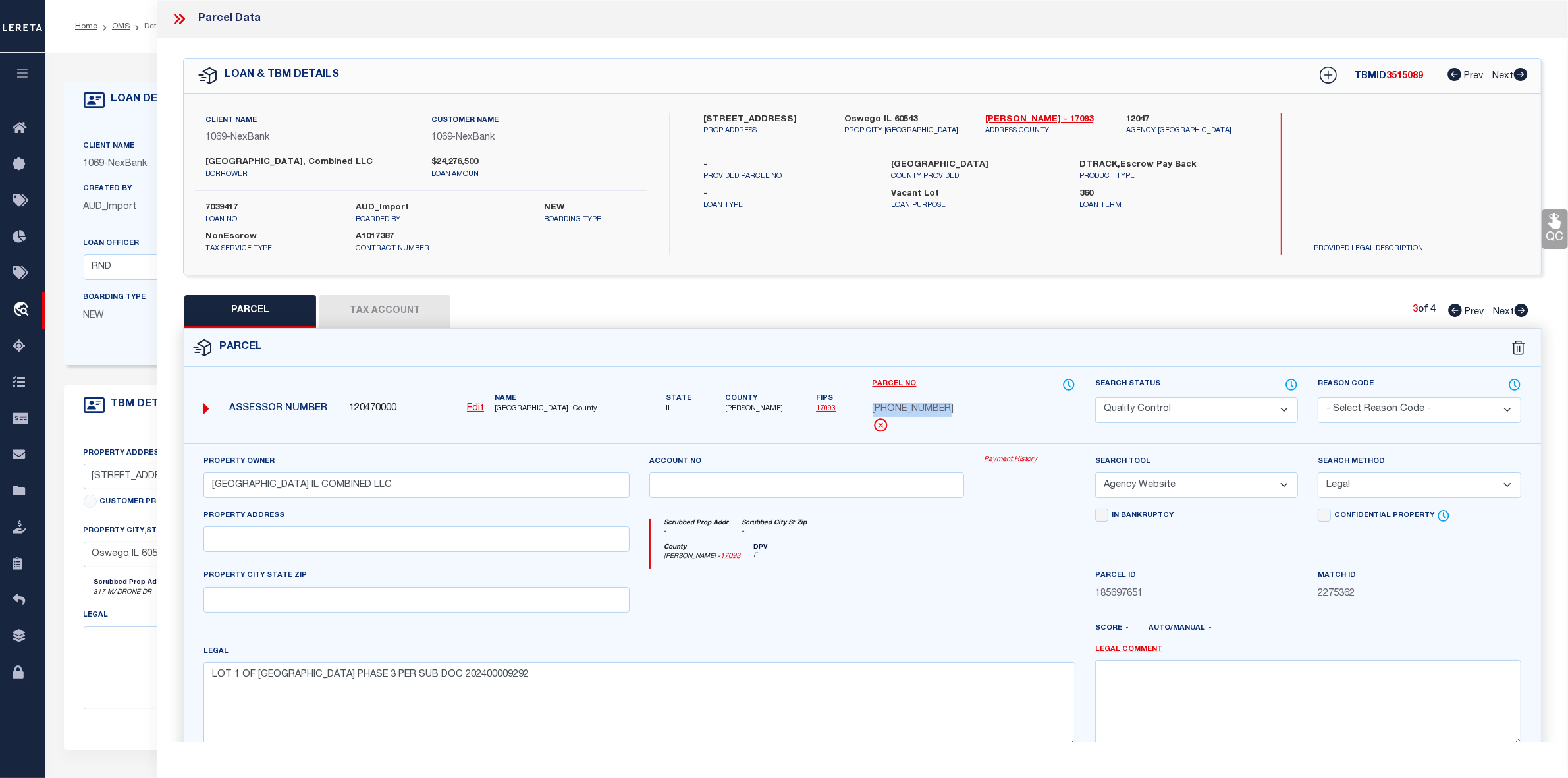
drag, startPoint x: 873, startPoint y: 422, endPoint x: 947, endPoint y: 422, distance: 74.0
click at [947, 417] on div "[PHONE_NUMBER]" at bounding box center [974, 409] width 203 height 15
copy span "[PHONE_NUMBER]"
drag, startPoint x: 179, startPoint y: 18, endPoint x: 161, endPoint y: 20, distance: 18.1
click at [179, 18] on icon at bounding box center [177, 19] width 6 height 11
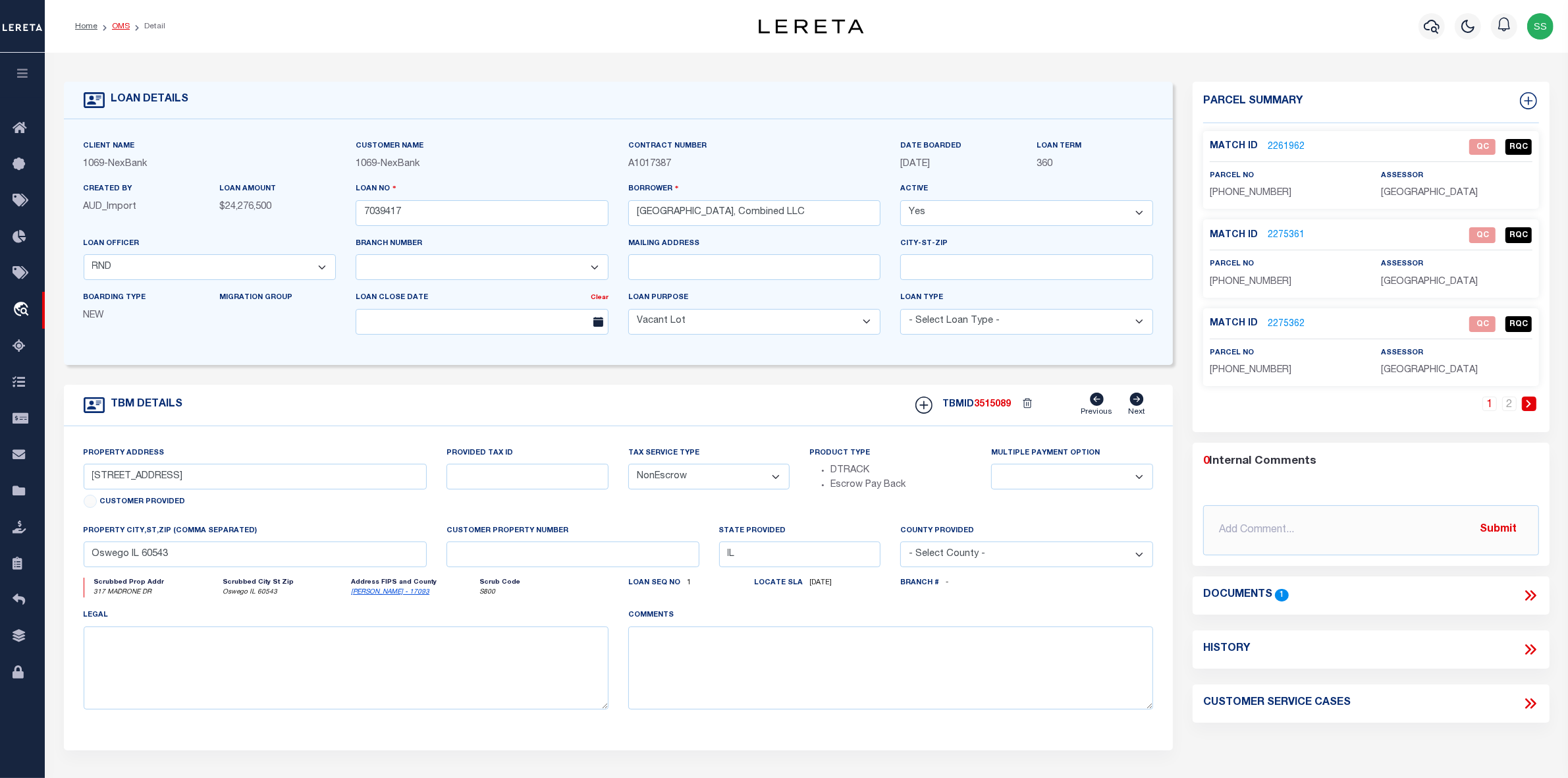
click at [118, 25] on link "OMS" at bounding box center [121, 26] width 18 height 8
